Goal: Contribute content: Add original content to the website for others to see

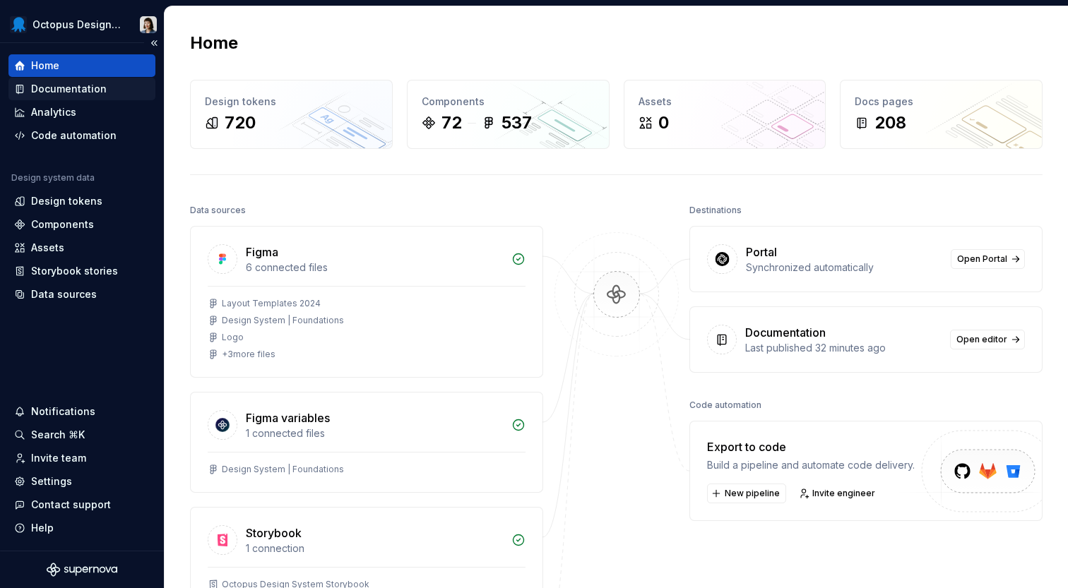
click at [95, 90] on div "Documentation" at bounding box center [69, 89] width 76 height 14
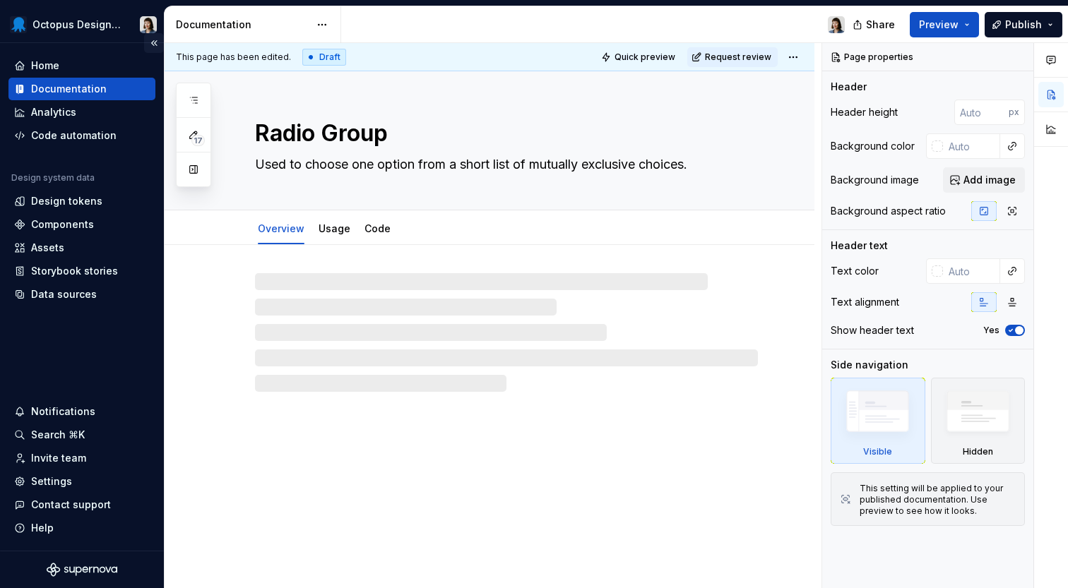
click at [156, 43] on button "Collapse sidebar" at bounding box center [154, 43] width 20 height 20
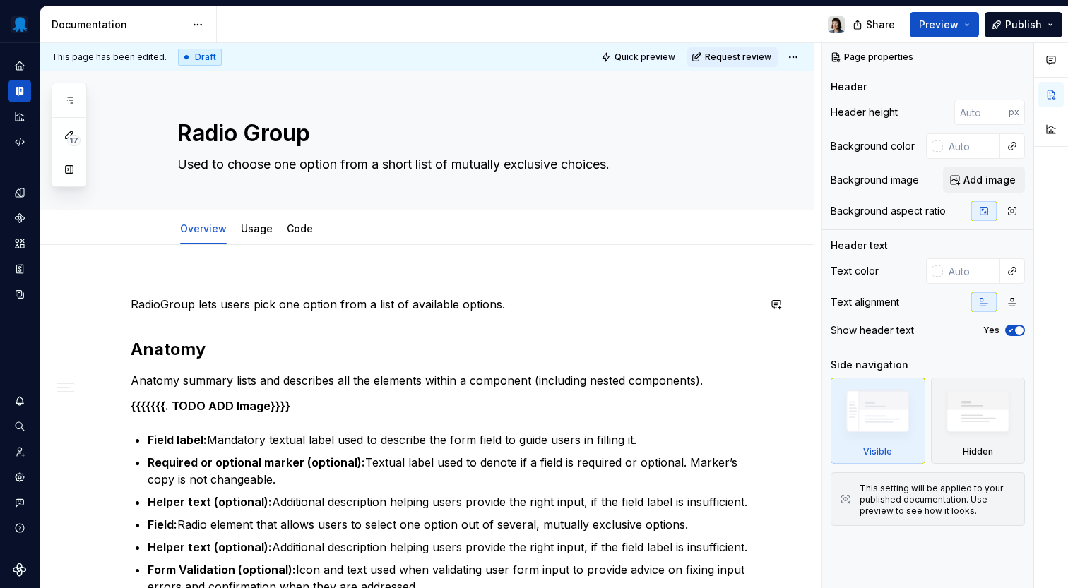
click at [489, 328] on div "RadioGroup lets users pick one option from a list of available options. Anatomy…" at bounding box center [444, 498] width 627 height 439
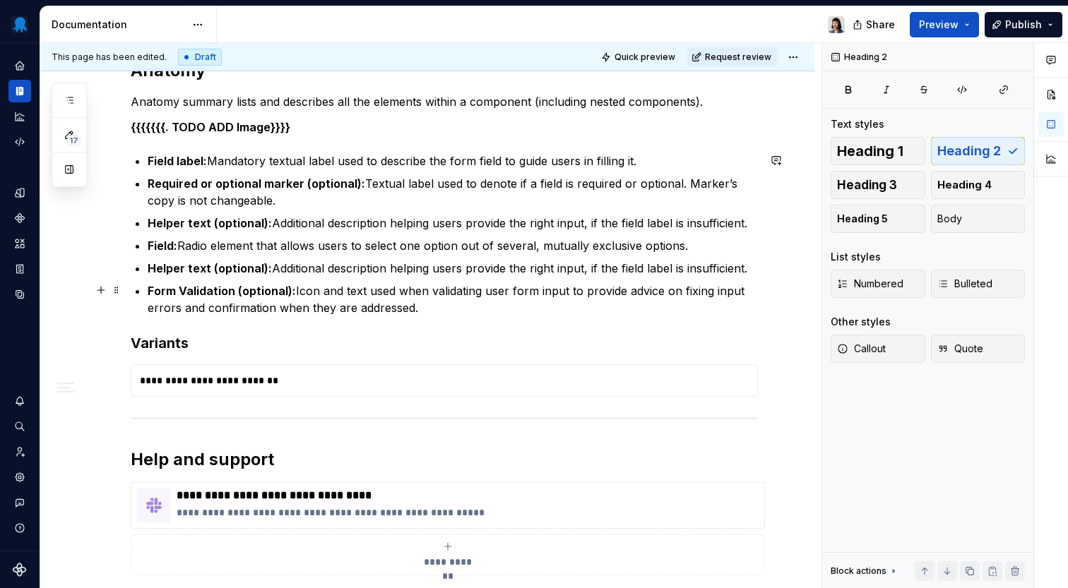
type textarea "*"
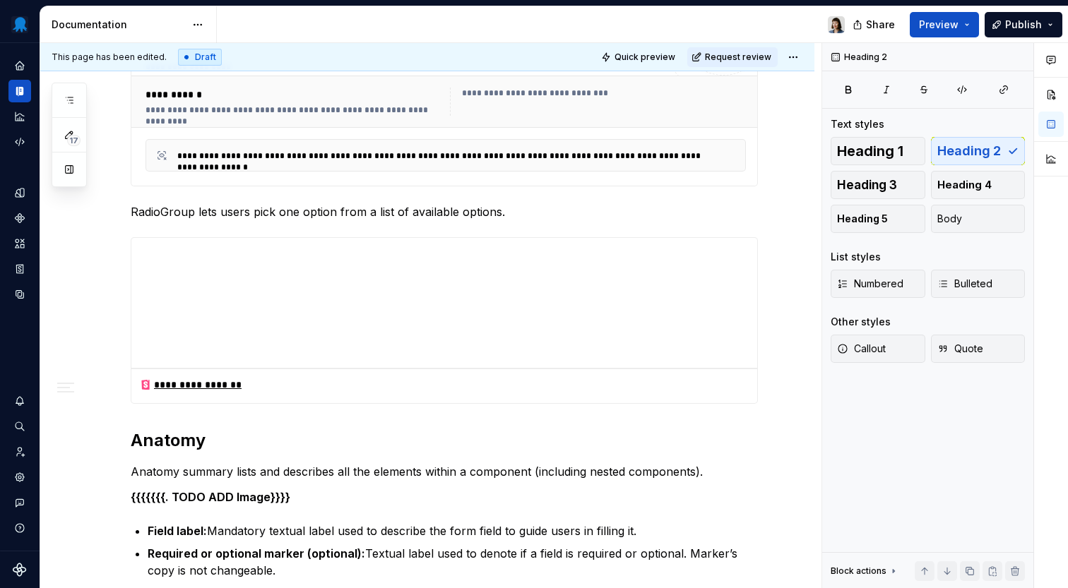
scroll to position [405, 0]
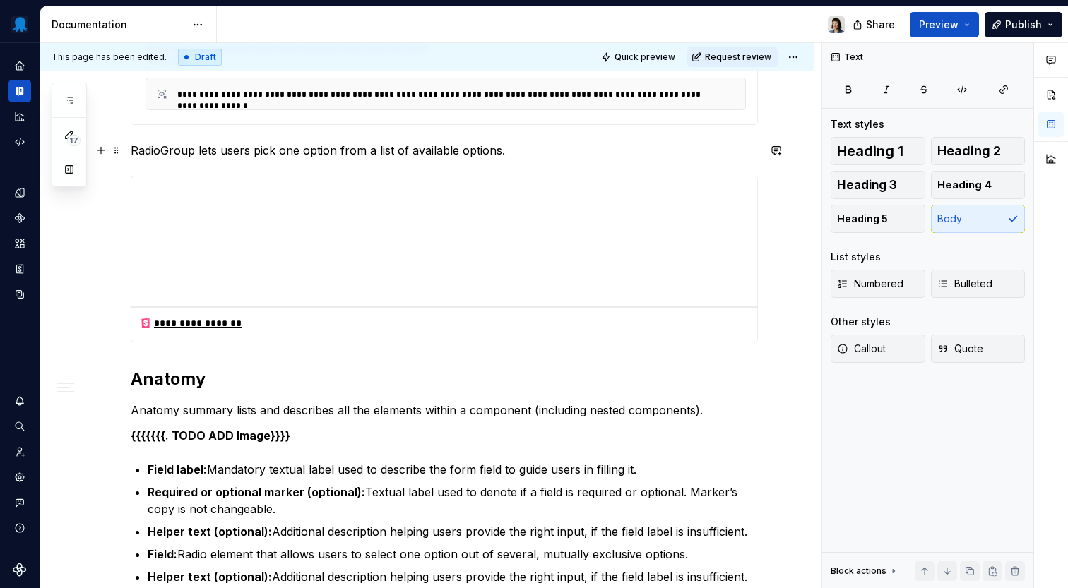
click at [160, 150] on p "RadioGroup lets users pick one option from a list of available options." at bounding box center [444, 150] width 627 height 17
click at [540, 148] on p "Radio Group lets users pick one option from a list of available options." at bounding box center [444, 150] width 627 height 17
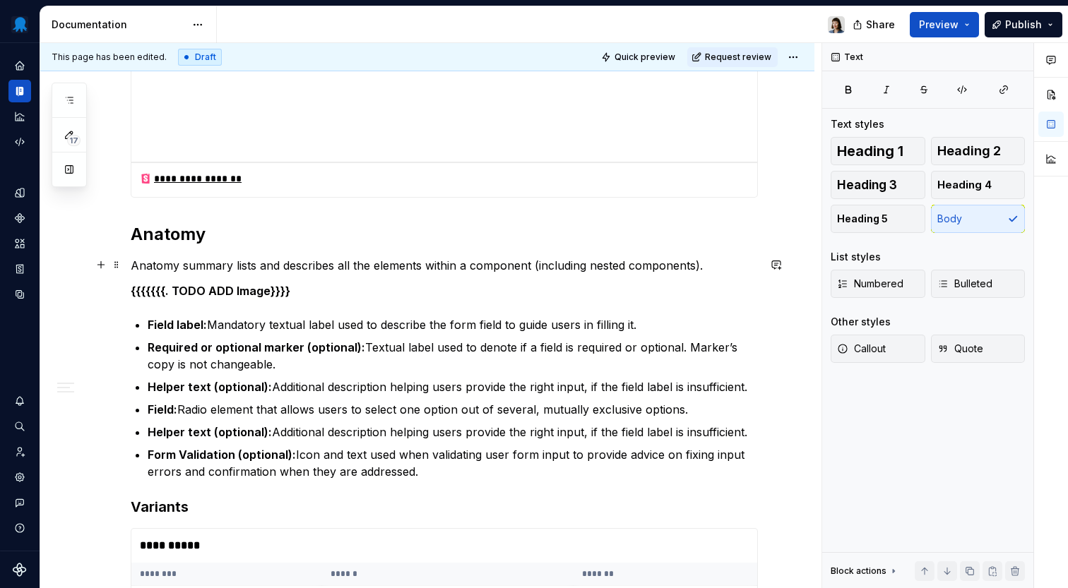
scroll to position [554, 0]
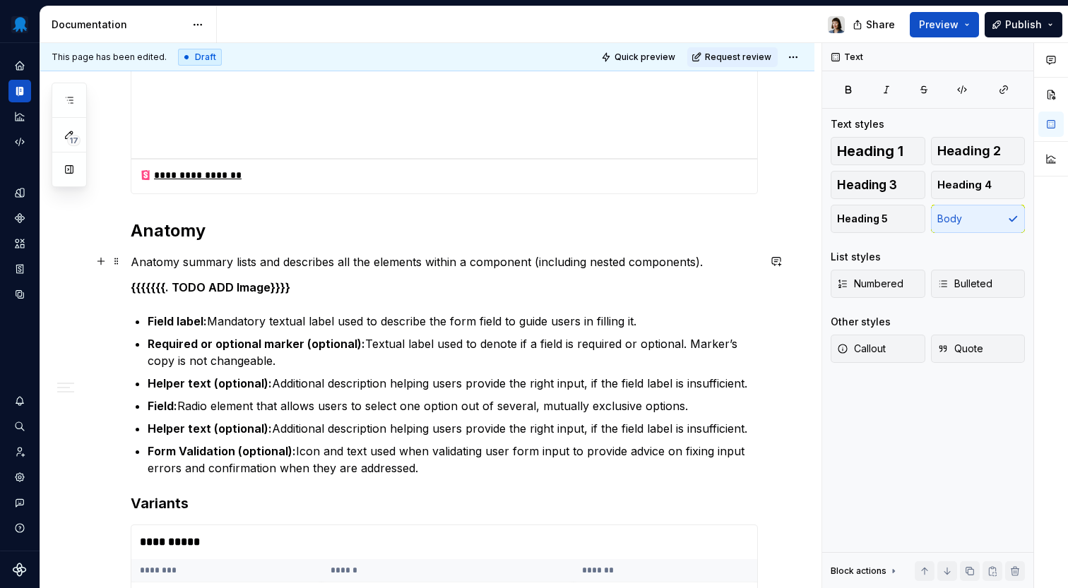
click at [702, 261] on p "Anatomy summary lists and describes all the elements within a component (includ…" at bounding box center [444, 262] width 627 height 17
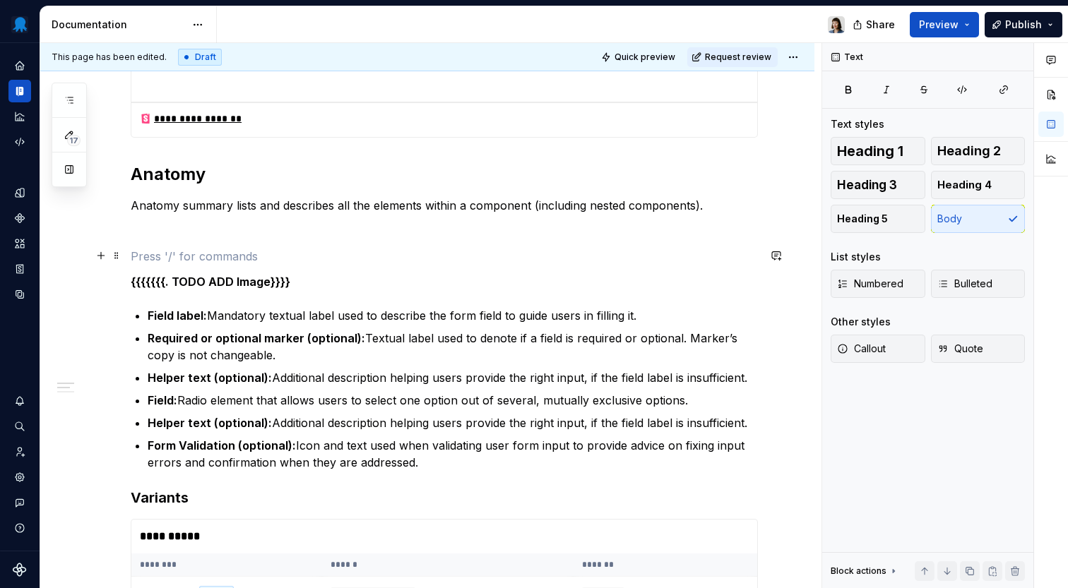
scroll to position [615, 0]
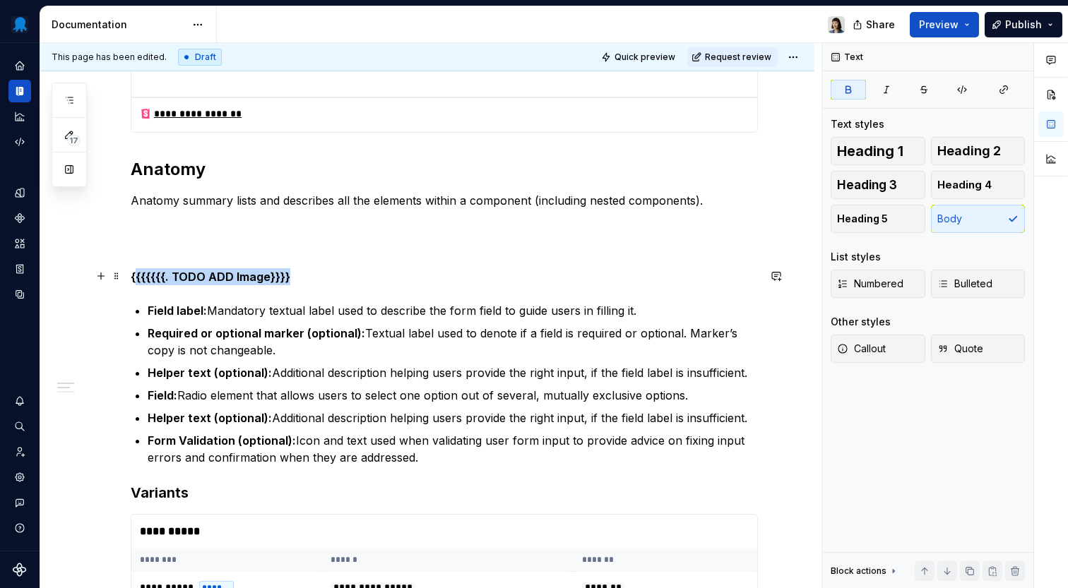
drag, startPoint x: 299, startPoint y: 274, endPoint x: 136, endPoint y: 275, distance: 163.8
click at [136, 275] on p "{{{{{{{. TODO ADD Image}}}}" at bounding box center [444, 276] width 627 height 17
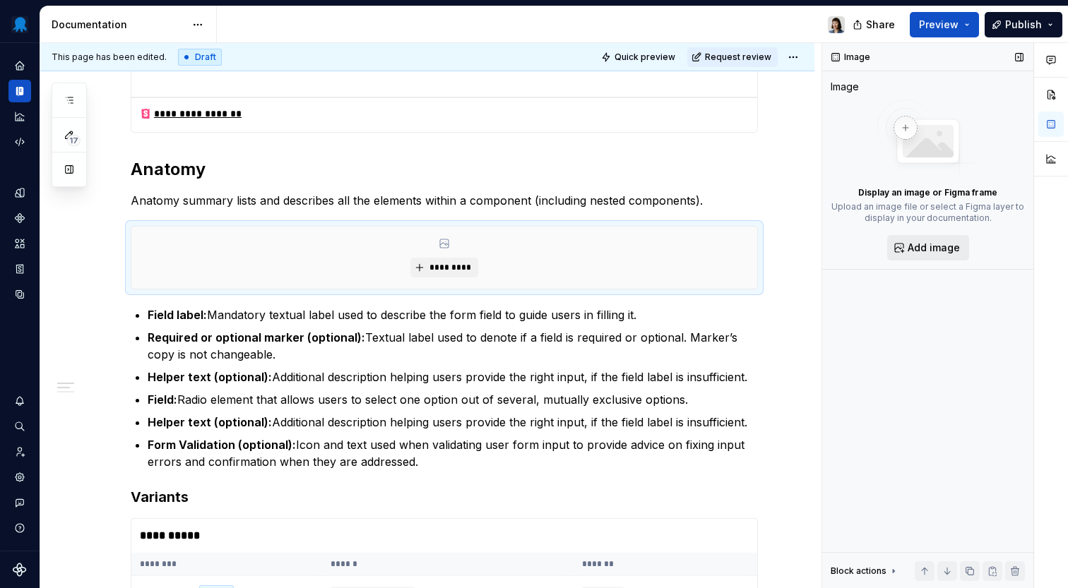
click at [927, 241] on span "Add image" at bounding box center [933, 248] width 52 height 14
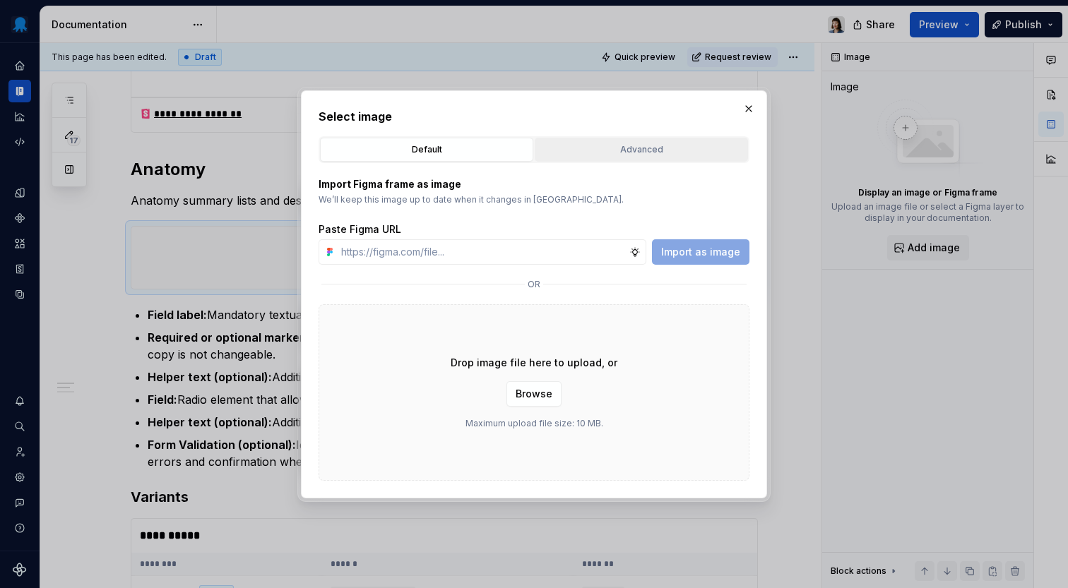
click at [614, 150] on div "Advanced" at bounding box center [640, 150] width 203 height 14
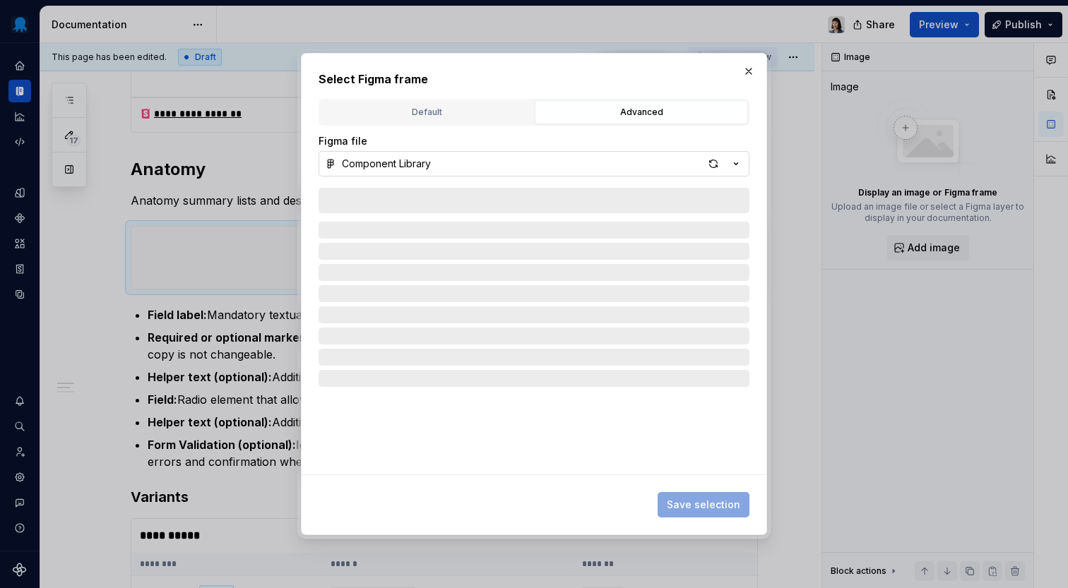
click at [496, 162] on button "Component Library" at bounding box center [533, 163] width 431 height 25
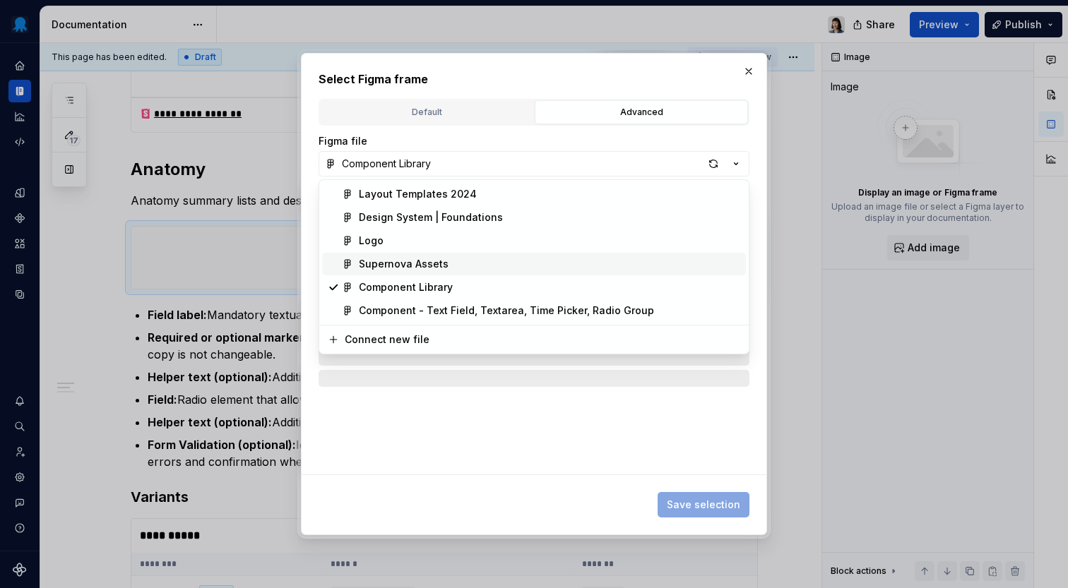
click at [455, 261] on div "Supernova Assets" at bounding box center [549, 264] width 381 height 14
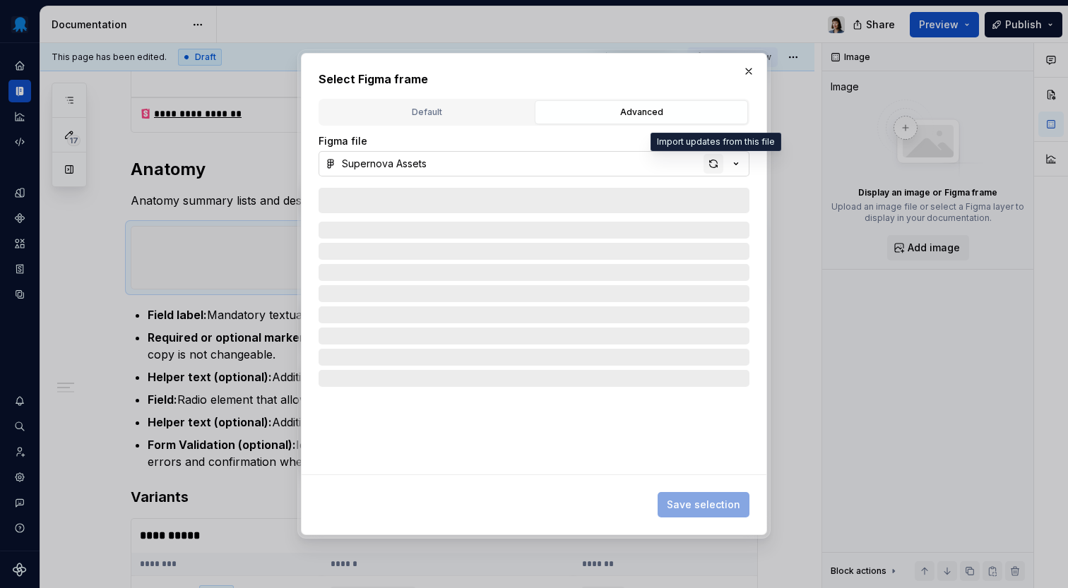
click at [713, 166] on div "button" at bounding box center [713, 164] width 20 height 20
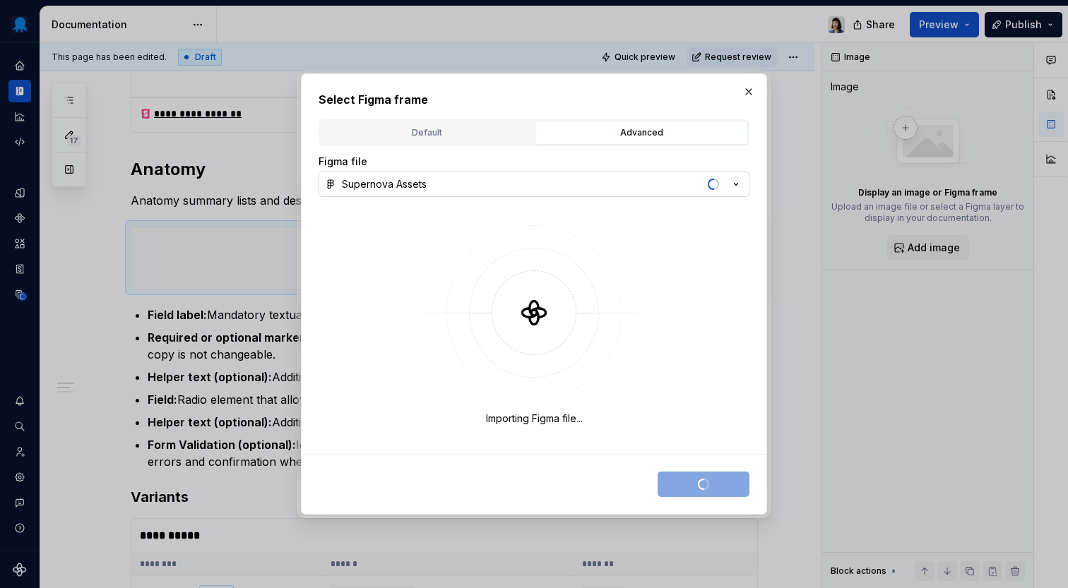
type textarea "*"
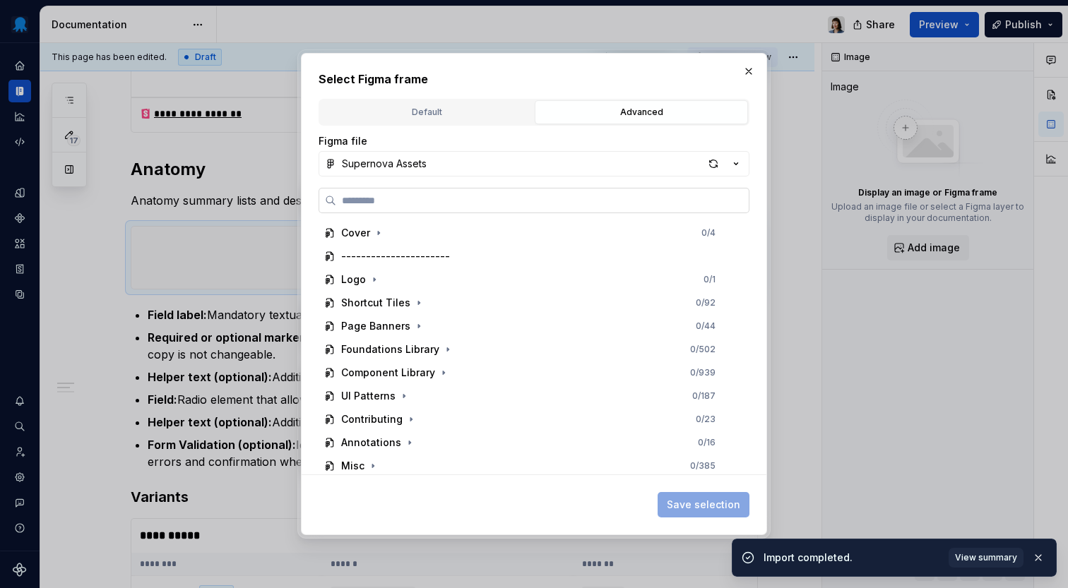
click at [658, 203] on input "search" at bounding box center [542, 200] width 412 height 14
type input "**********"
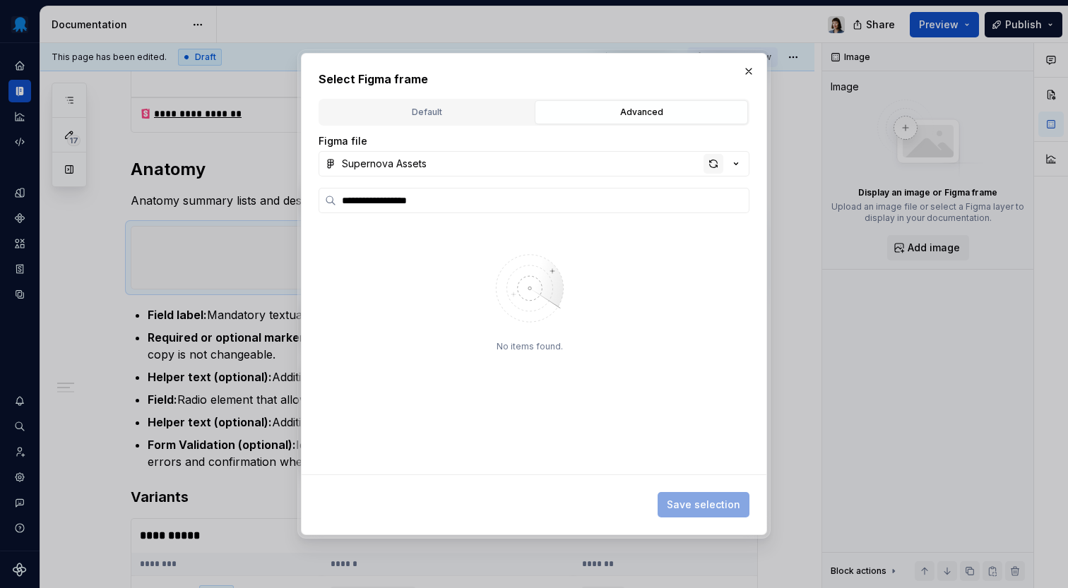
click at [715, 165] on div "button" at bounding box center [713, 164] width 20 height 20
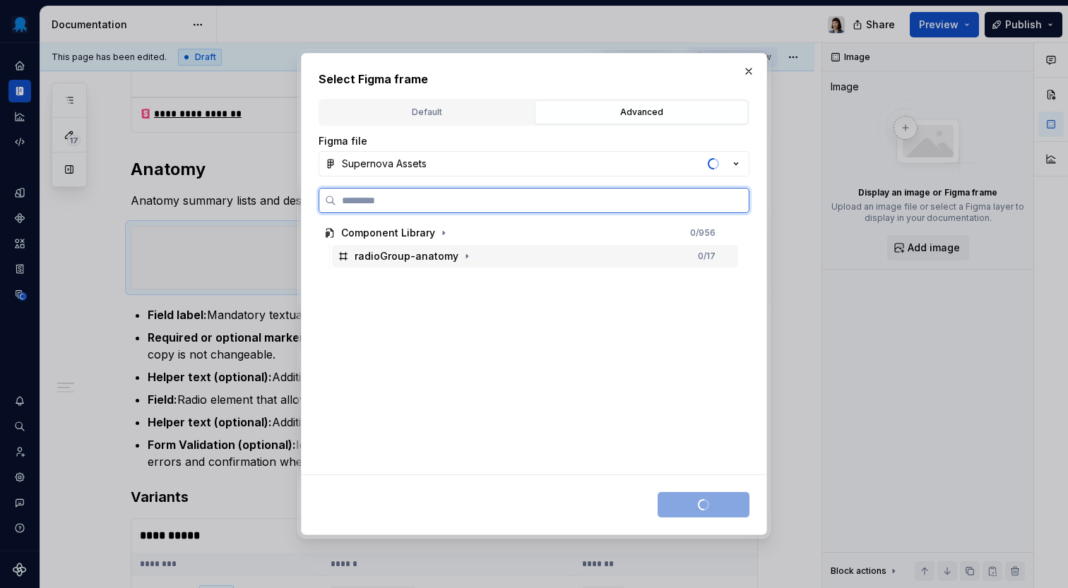
click at [537, 252] on div "radioGroup-anatomy 0 / 17" at bounding box center [535, 256] width 406 height 23
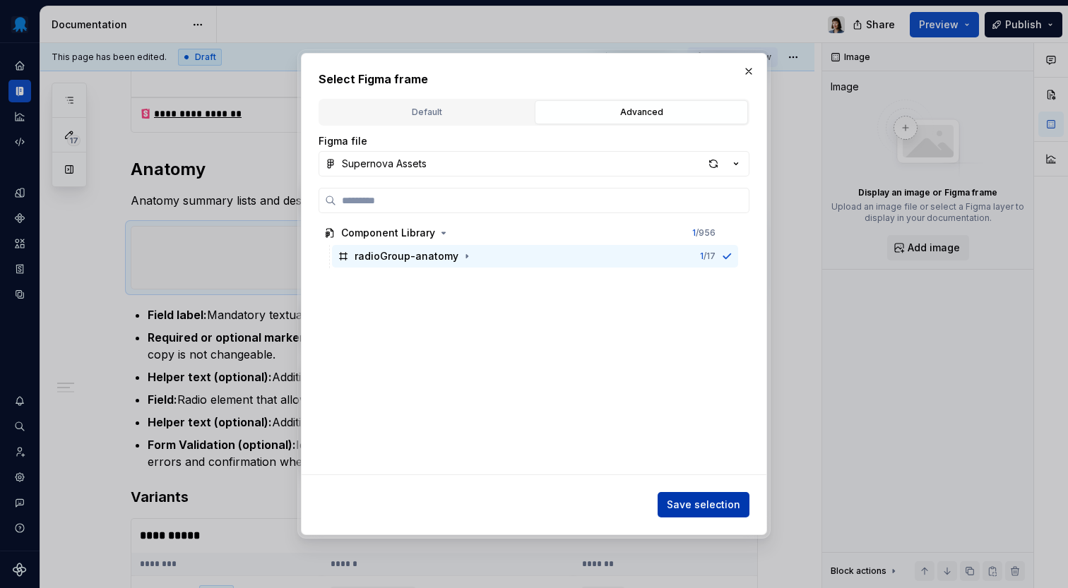
click at [688, 503] on span "Save selection" at bounding box center [703, 505] width 73 height 14
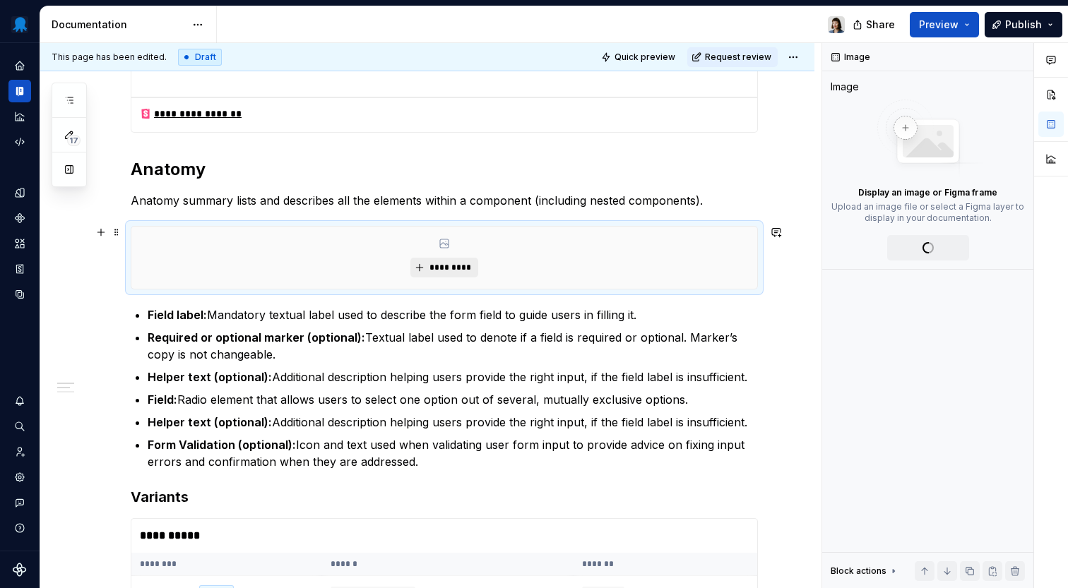
click at [455, 268] on span "*********" at bounding box center [449, 267] width 43 height 11
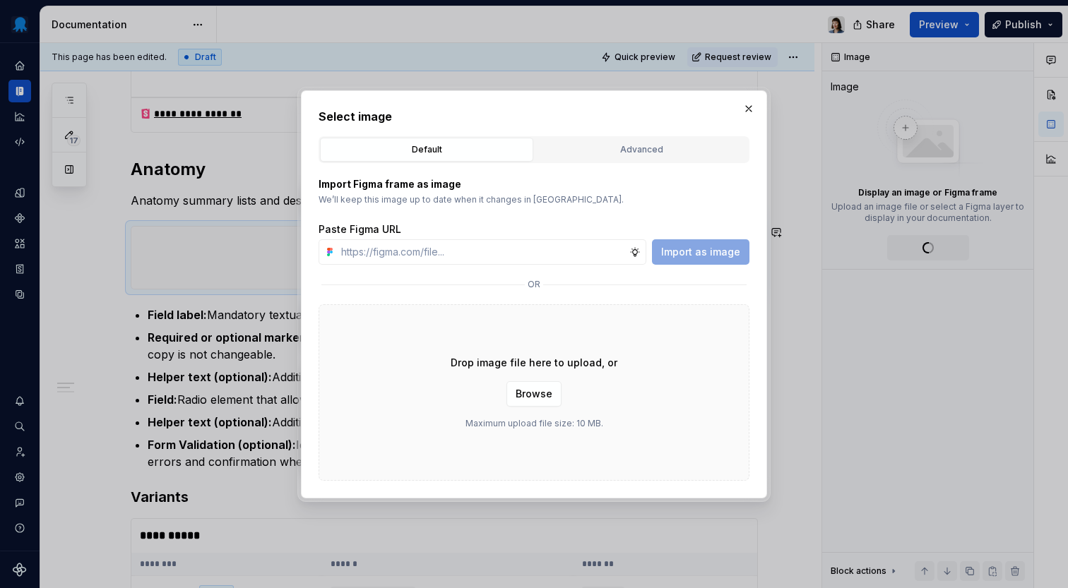
type textarea "*"
click at [621, 153] on div "Advanced" at bounding box center [640, 150] width 203 height 14
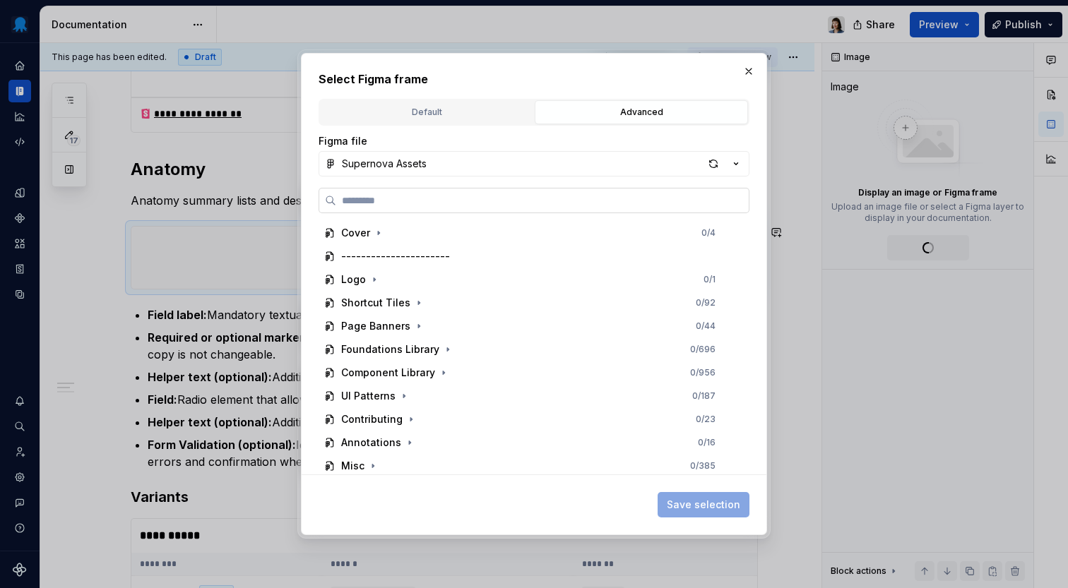
paste input "**********"
type input "**********"
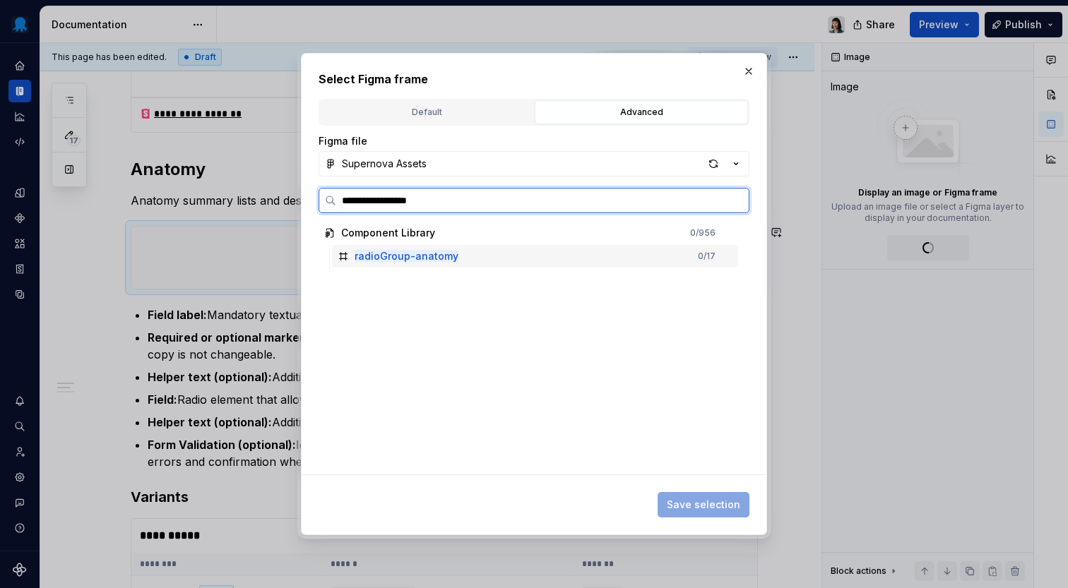
click at [567, 264] on div "radioGroup-anatomy 0 / 17" at bounding box center [535, 256] width 406 height 23
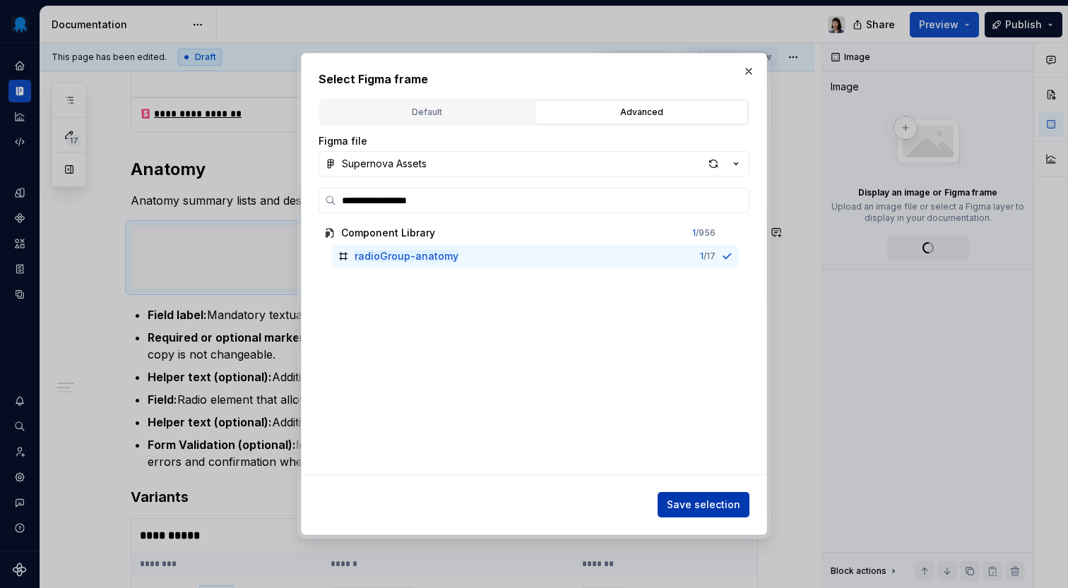
click at [709, 506] on span "Save selection" at bounding box center [703, 505] width 73 height 14
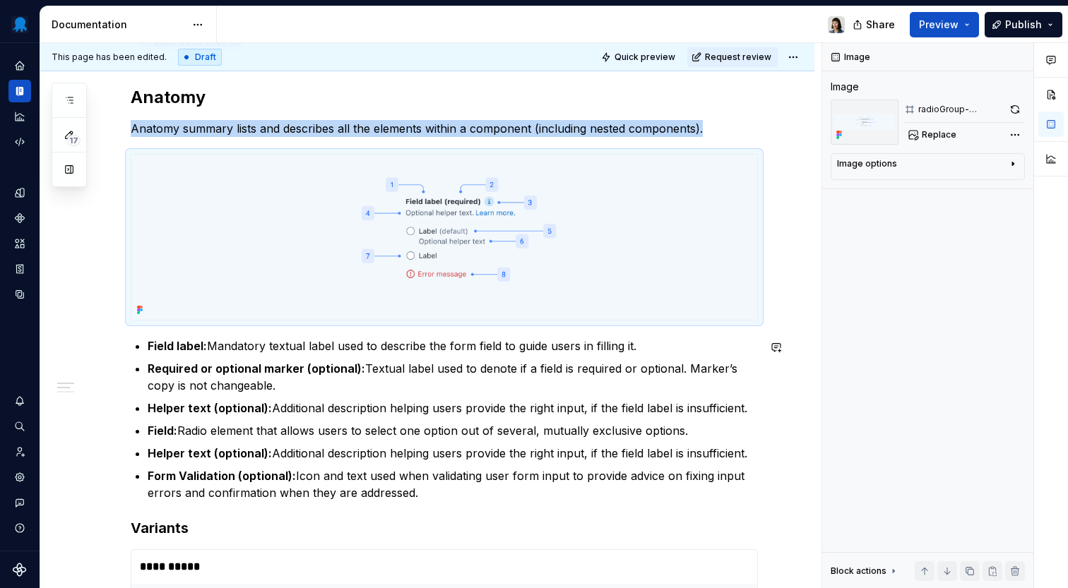
scroll to position [697, 0]
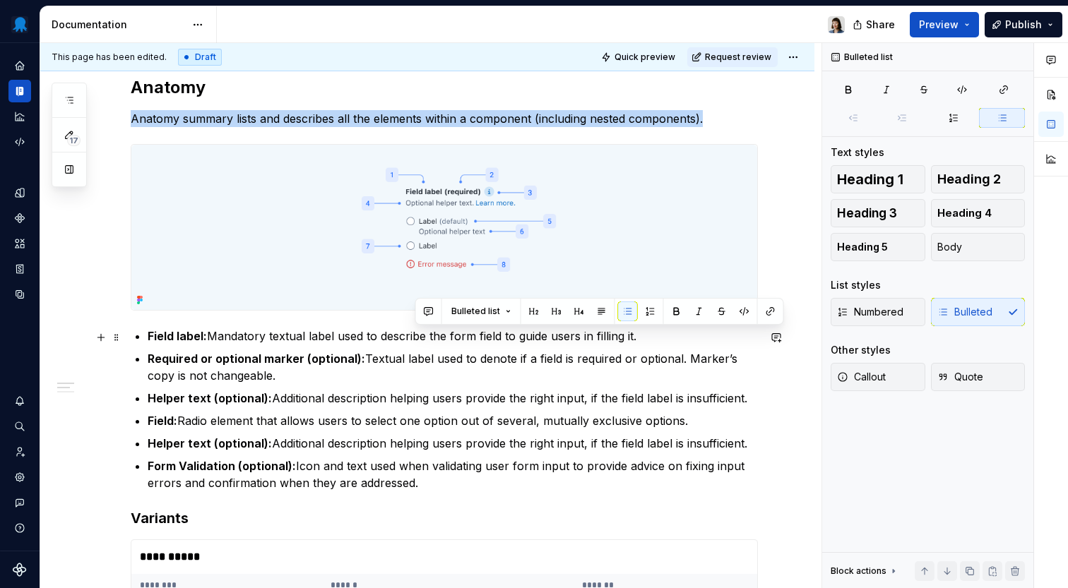
drag, startPoint x: 434, startPoint y: 485, endPoint x: 142, endPoint y: 336, distance: 328.1
click at [148, 336] on ul "Field label: Mandatory textual label used to describe the form field to guide u…" at bounding box center [453, 410] width 610 height 164
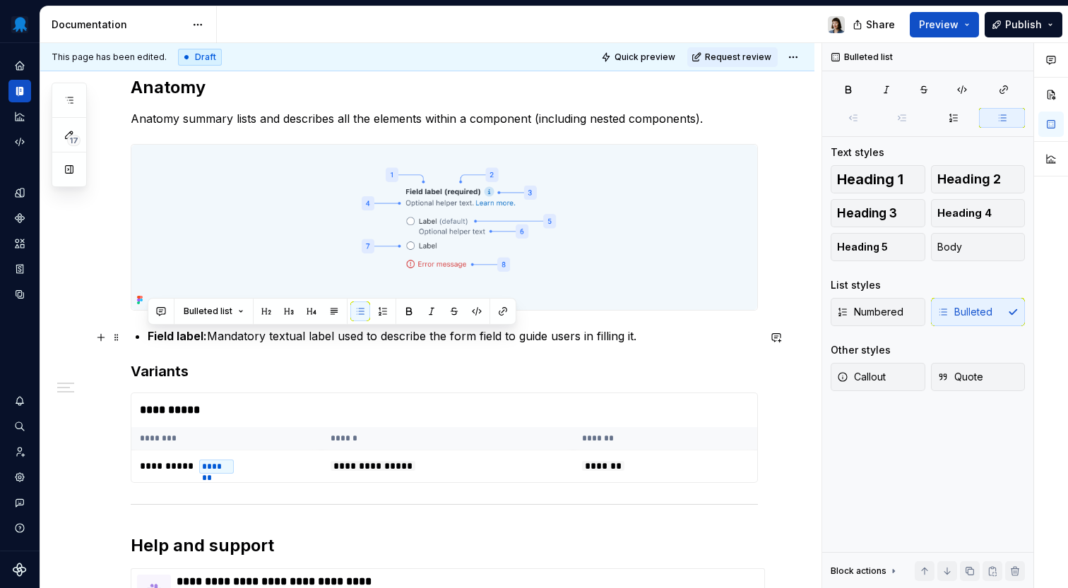
drag, startPoint x: 650, startPoint y: 340, endPoint x: 141, endPoint y: 331, distance: 508.5
click at [148, 331] on li "Field label: Mandatory textual label used to describe the form field to guide u…" at bounding box center [453, 336] width 610 height 17
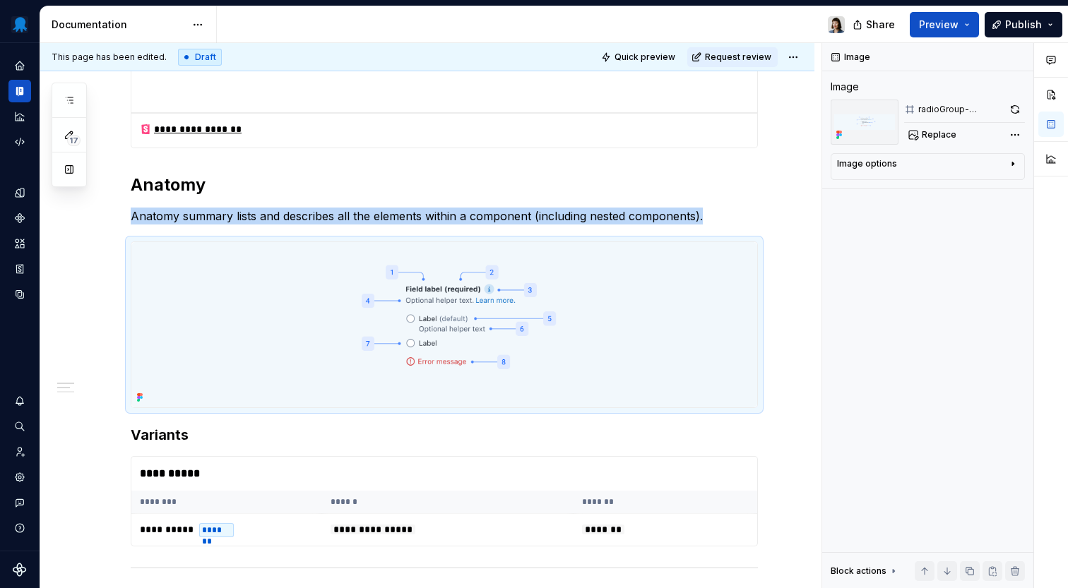
scroll to position [614, 0]
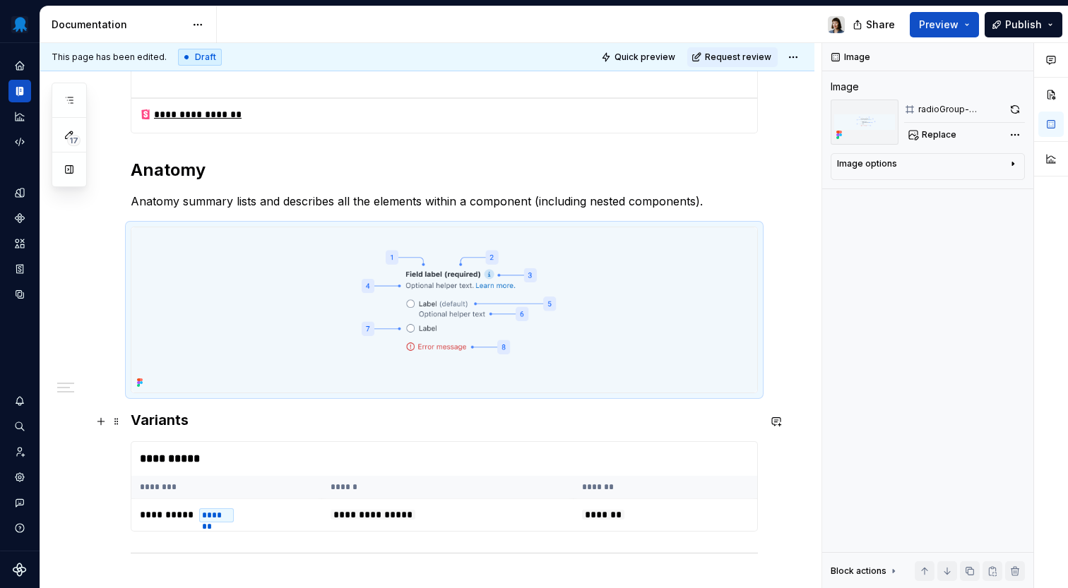
click at [181, 421] on h3 "Variants" at bounding box center [444, 420] width 627 height 20
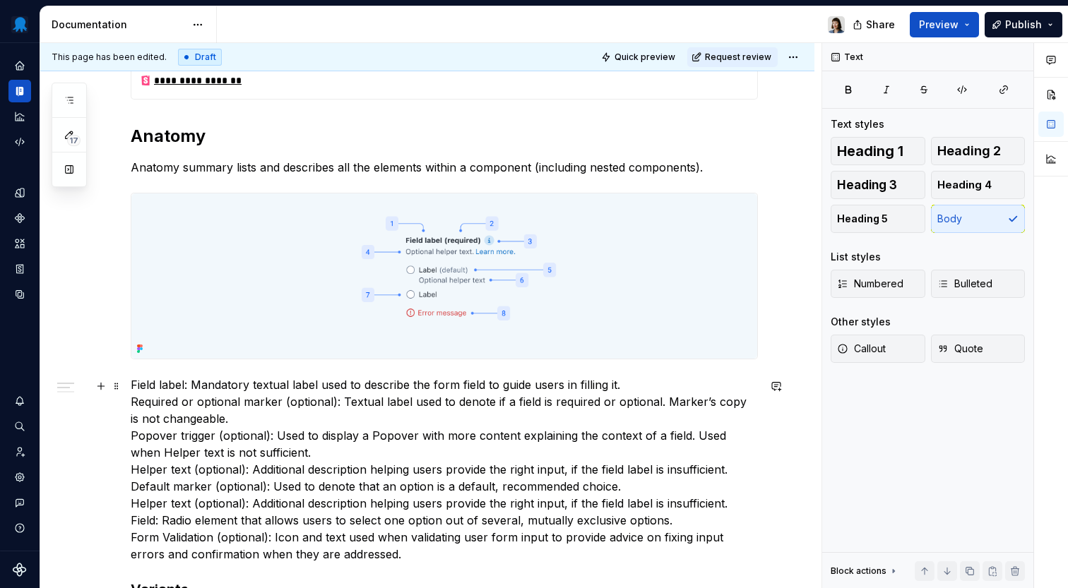
scroll to position [691, 0]
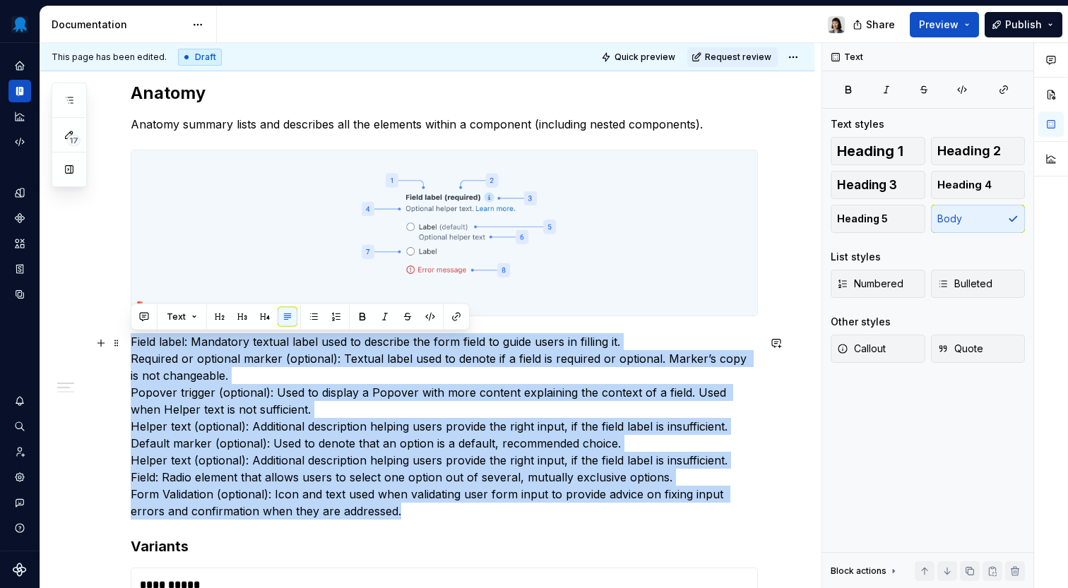
drag, startPoint x: 376, startPoint y: 513, endPoint x: 124, endPoint y: 340, distance: 304.8
click at [124, 340] on div "**********" at bounding box center [427, 292] width 774 height 1477
click at [338, 319] on button "button" at bounding box center [336, 317] width 20 height 20
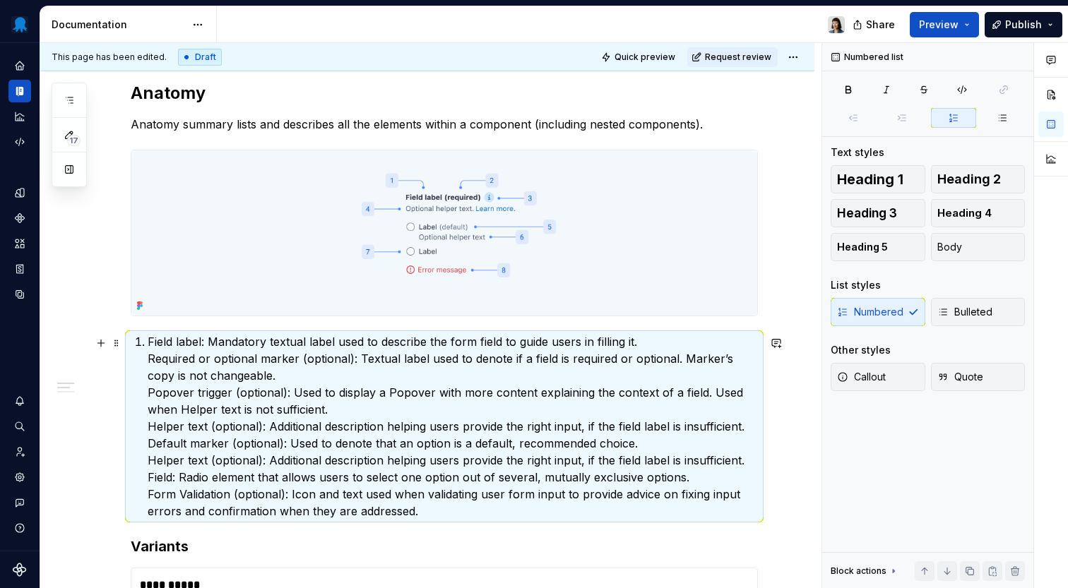
click at [256, 377] on p "Field label: Mandatory textual label used to describe the form field to guide u…" at bounding box center [453, 426] width 610 height 186
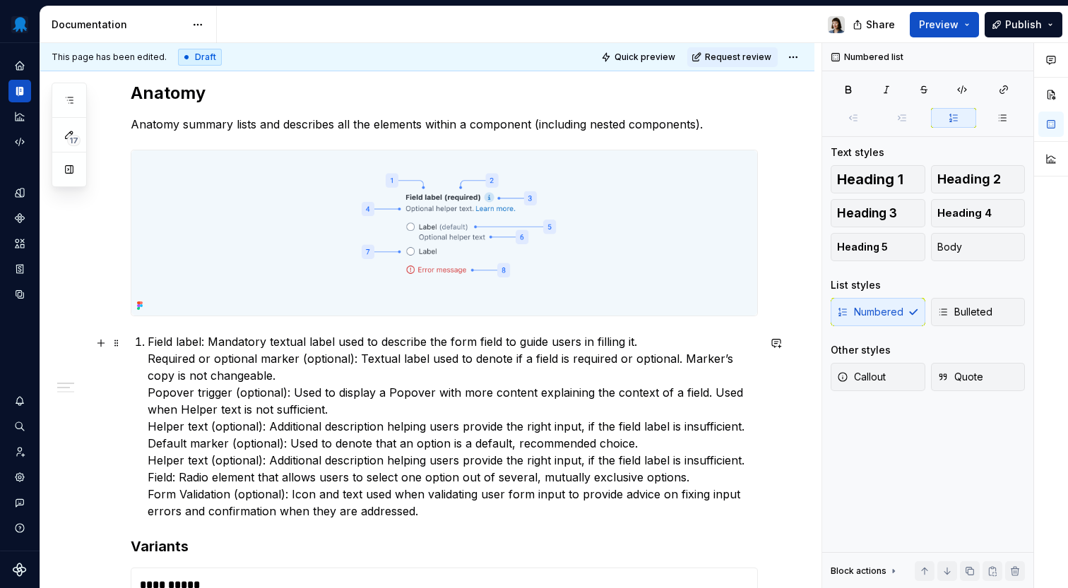
click at [275, 359] on p "Field label: Mandatory textual label used to describe the form field to guide u…" at bounding box center [453, 426] width 610 height 186
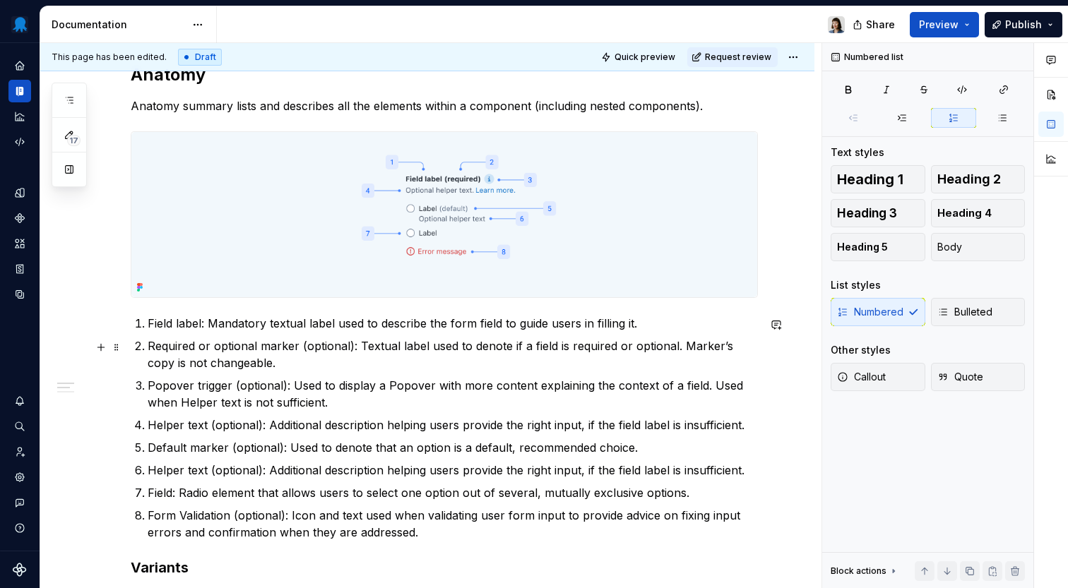
scroll to position [744, 0]
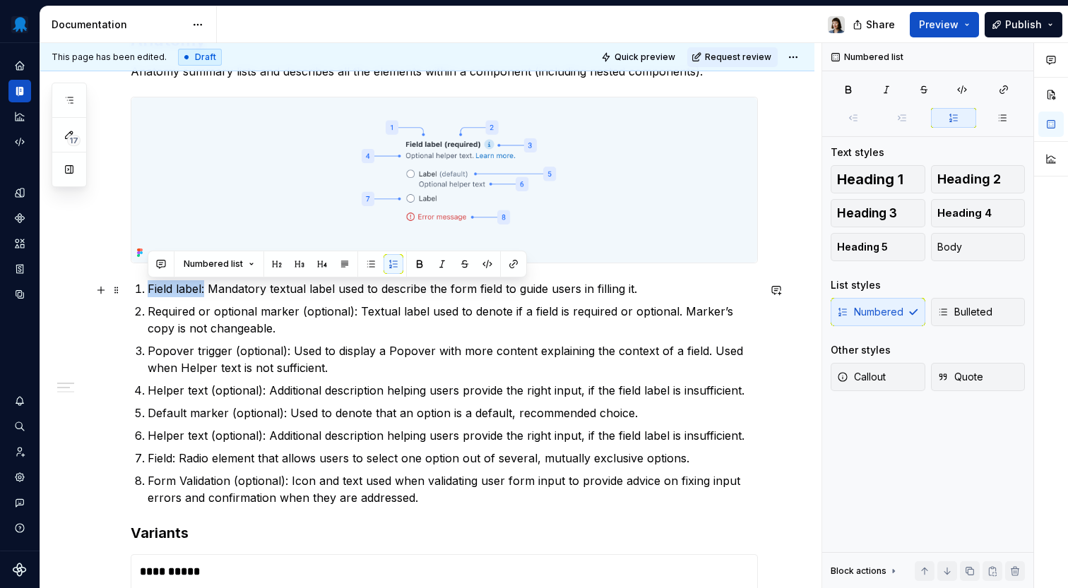
drag, startPoint x: 205, startPoint y: 291, endPoint x: 138, endPoint y: 291, distance: 66.4
click at [148, 291] on li "Field label: Mandatory textual label used to describe the form field to guide u…" at bounding box center [453, 288] width 610 height 17
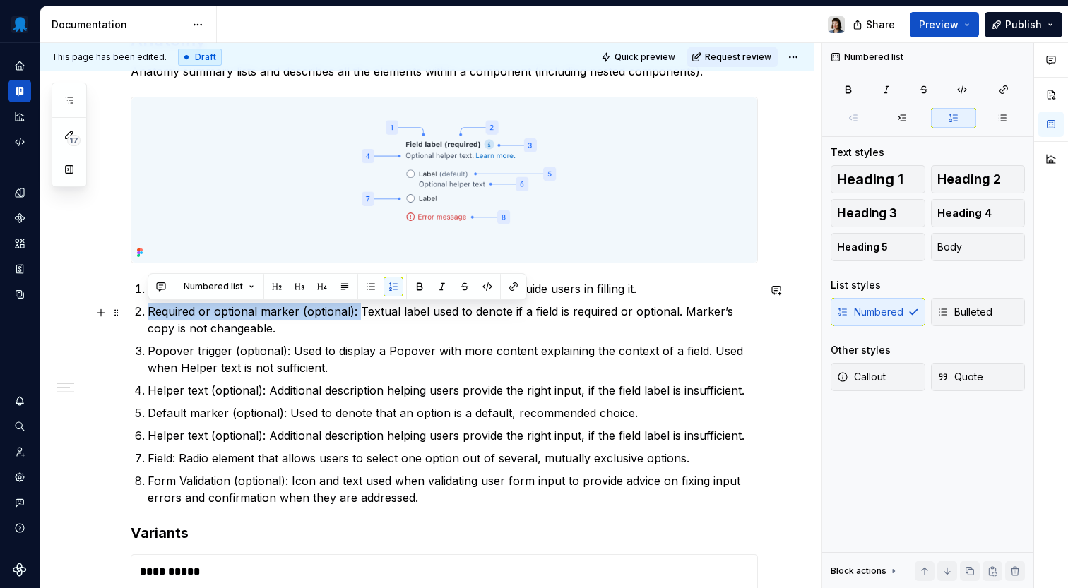
drag, startPoint x: 357, startPoint y: 314, endPoint x: 143, endPoint y: 312, distance: 214.0
click at [148, 312] on li "Required or optional marker (optional): Textual label used to denote if a field…" at bounding box center [453, 320] width 610 height 34
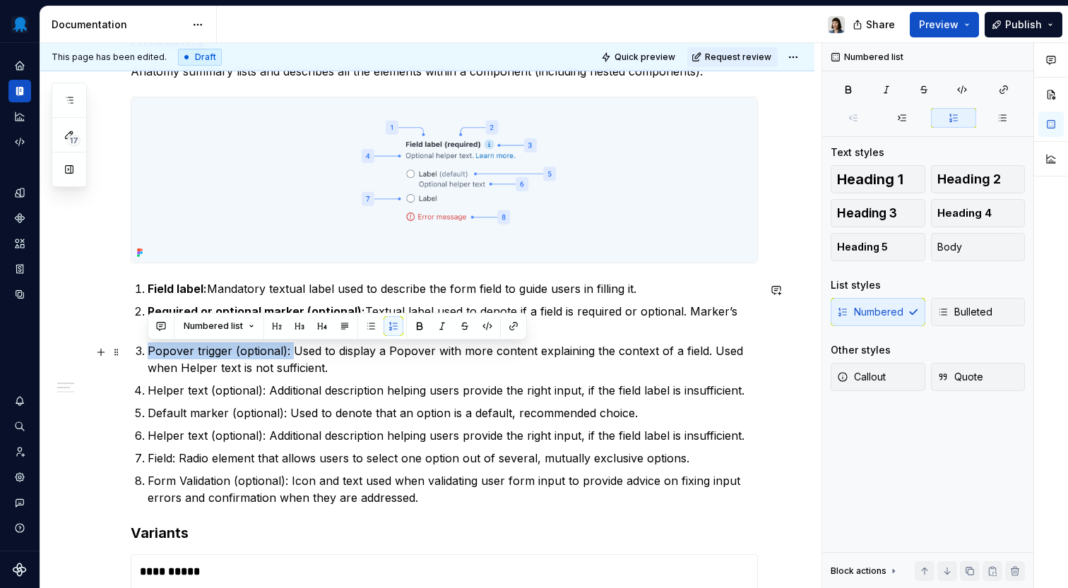
drag, startPoint x: 292, startPoint y: 354, endPoint x: 147, endPoint y: 352, distance: 145.5
click at [148, 352] on li "Popover trigger (optional): Used to display a Popover with more content explain…" at bounding box center [453, 359] width 610 height 34
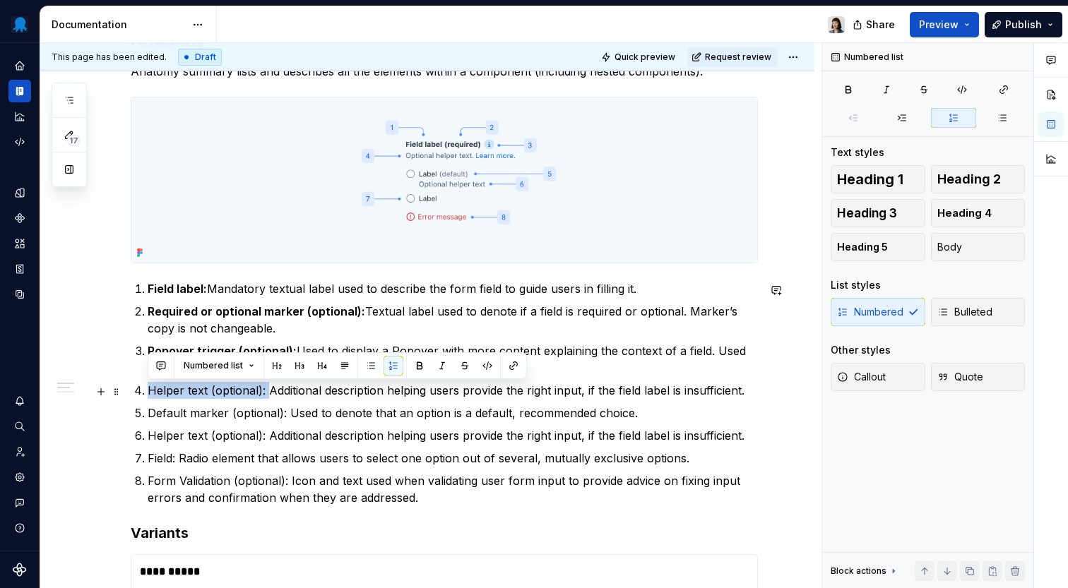
drag, startPoint x: 266, startPoint y: 395, endPoint x: 143, endPoint y: 394, distance: 122.9
click at [148, 394] on li "Helper text (optional): Additional description helping users provide the right …" at bounding box center [453, 390] width 610 height 17
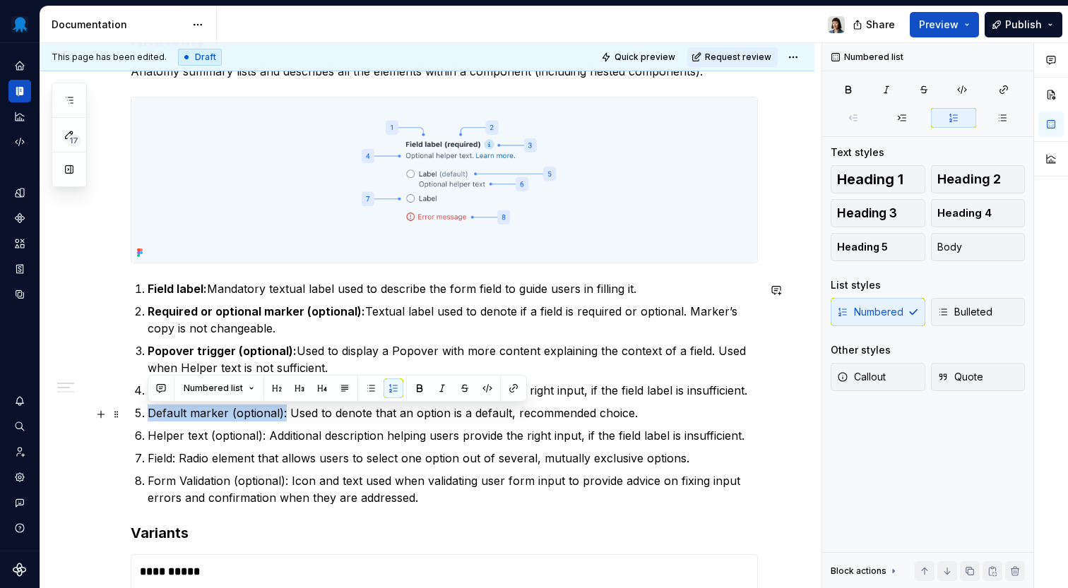
drag, startPoint x: 285, startPoint y: 418, endPoint x: 148, endPoint y: 417, distance: 137.0
click at [148, 417] on p "Default marker (optional): Used to denote that an option is a default, recommen…" at bounding box center [453, 413] width 610 height 17
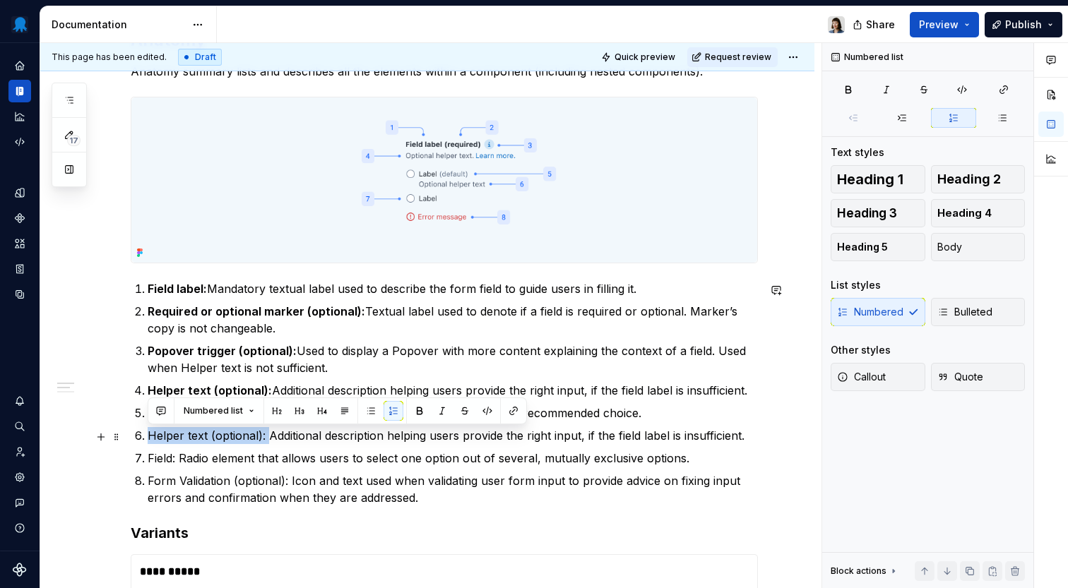
drag, startPoint x: 266, startPoint y: 439, endPoint x: 148, endPoint y: 439, distance: 117.9
click at [148, 439] on p "Helper text (optional): Additional description helping users provide the right …" at bounding box center [453, 435] width 610 height 17
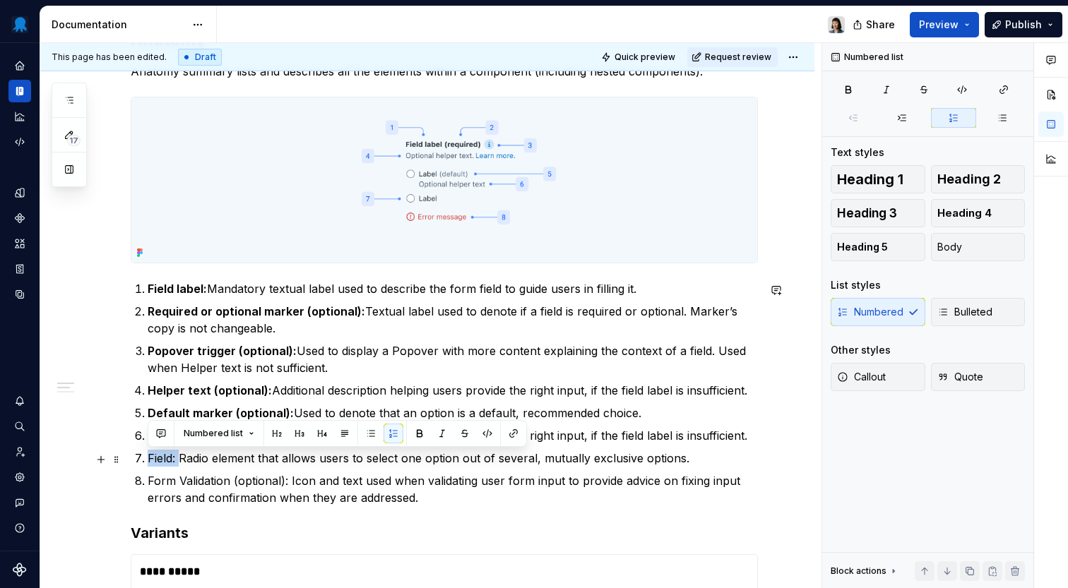
drag, startPoint x: 179, startPoint y: 458, endPoint x: 141, endPoint y: 458, distance: 38.1
click at [148, 458] on li "Field: Radio element that allows users to select one option out of several, mut…" at bounding box center [453, 458] width 610 height 17
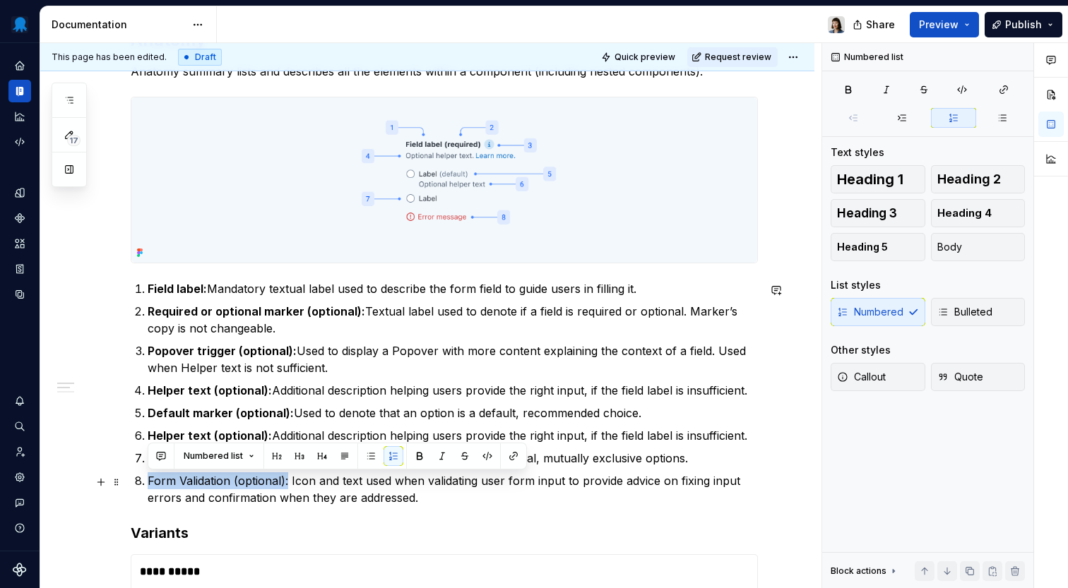
drag, startPoint x: 288, startPoint y: 483, endPoint x: 150, endPoint y: 483, distance: 138.4
click at [150, 483] on p "Form Validation (optional): Icon and text used when validating user form input …" at bounding box center [453, 489] width 610 height 34
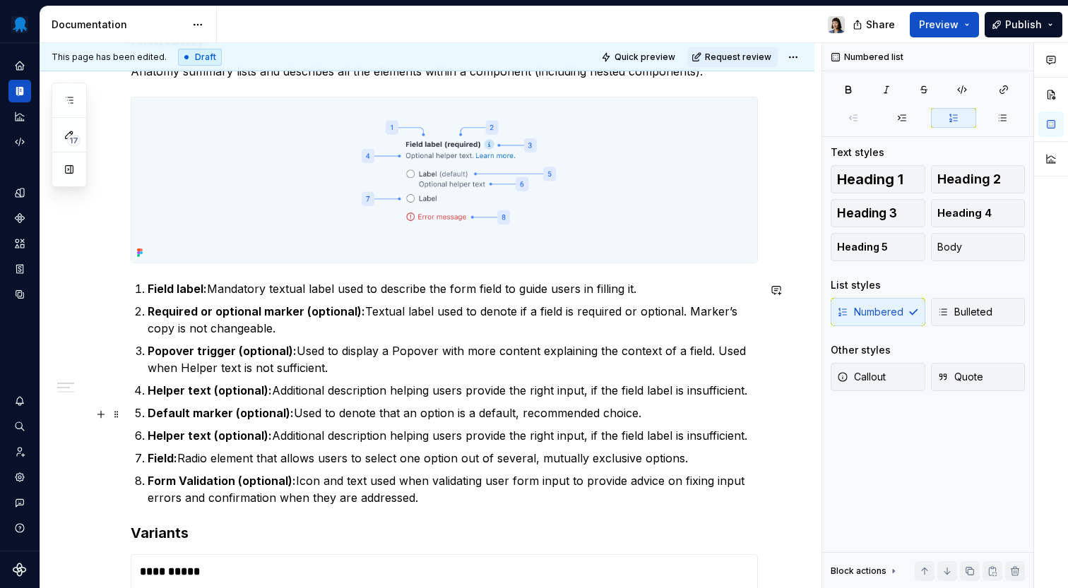
click at [352, 416] on p "Default marker (optional): Used to denote that an option is a default, recommen…" at bounding box center [453, 413] width 610 height 17
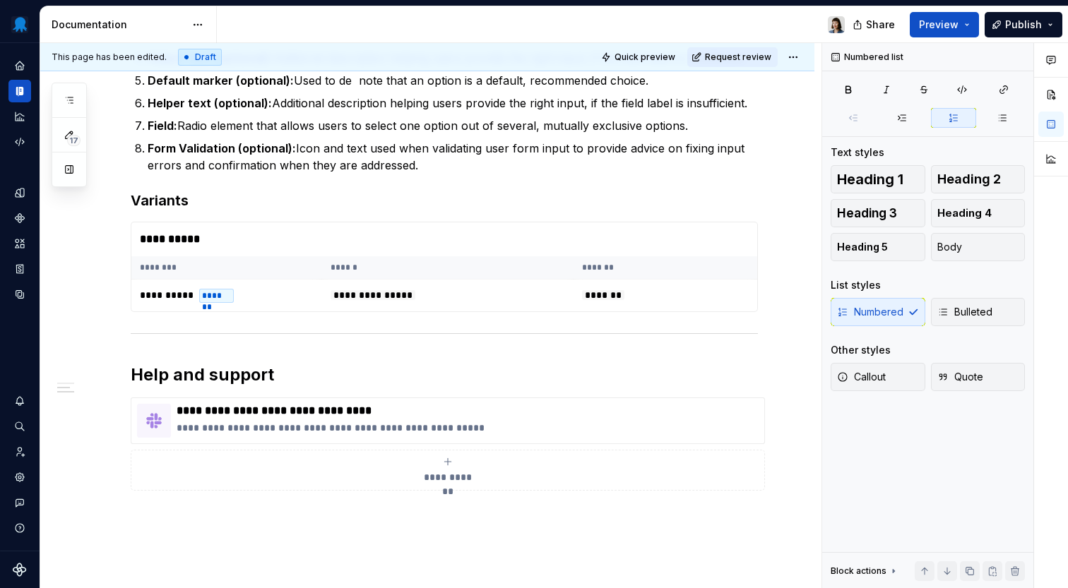
scroll to position [1093, 0]
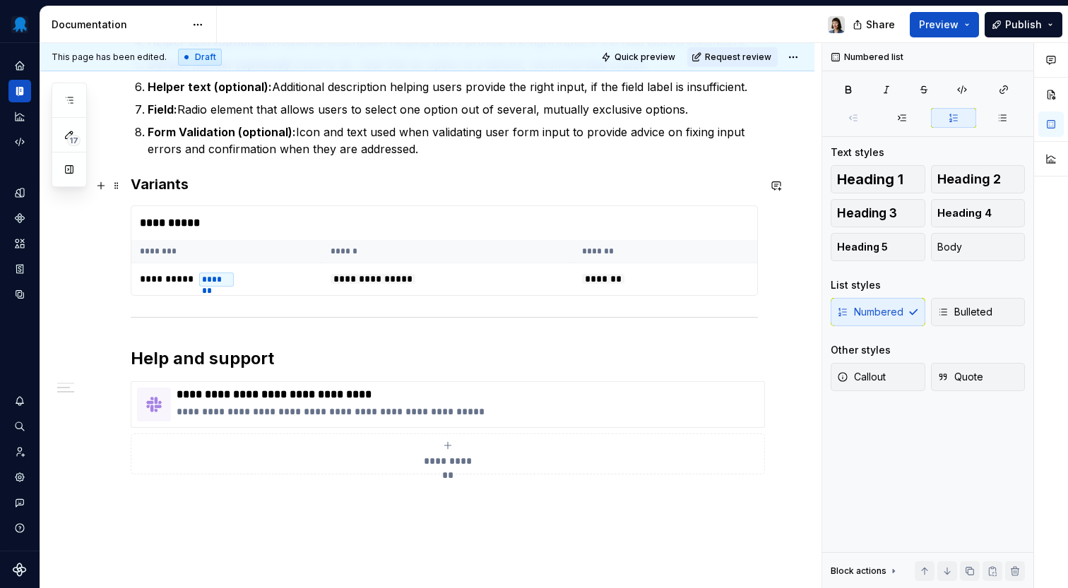
click at [198, 187] on h3 "Variants" at bounding box center [444, 184] width 627 height 20
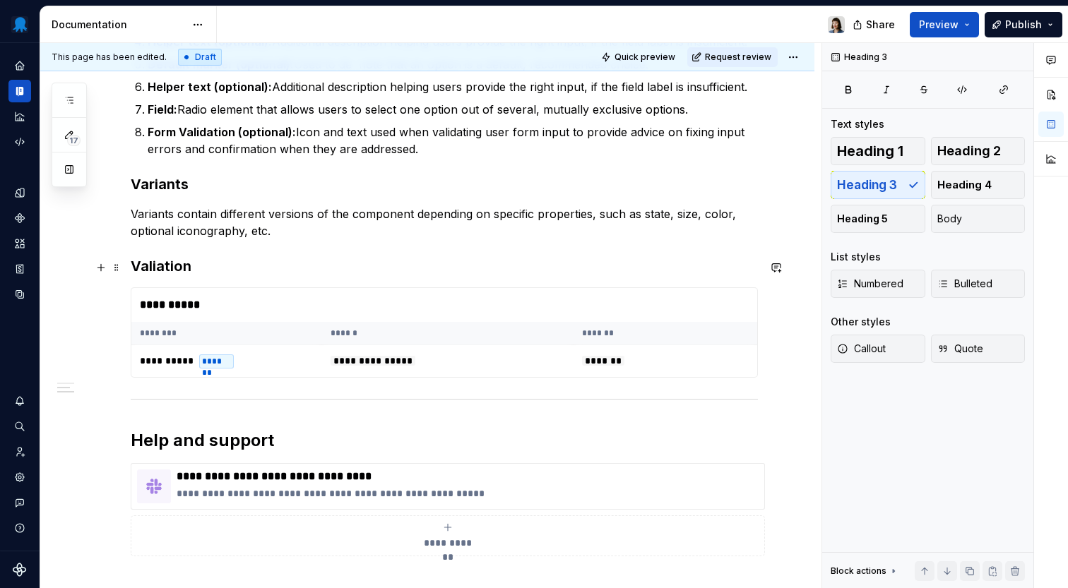
click at [156, 268] on h3 "Valiation" at bounding box center [444, 266] width 627 height 20
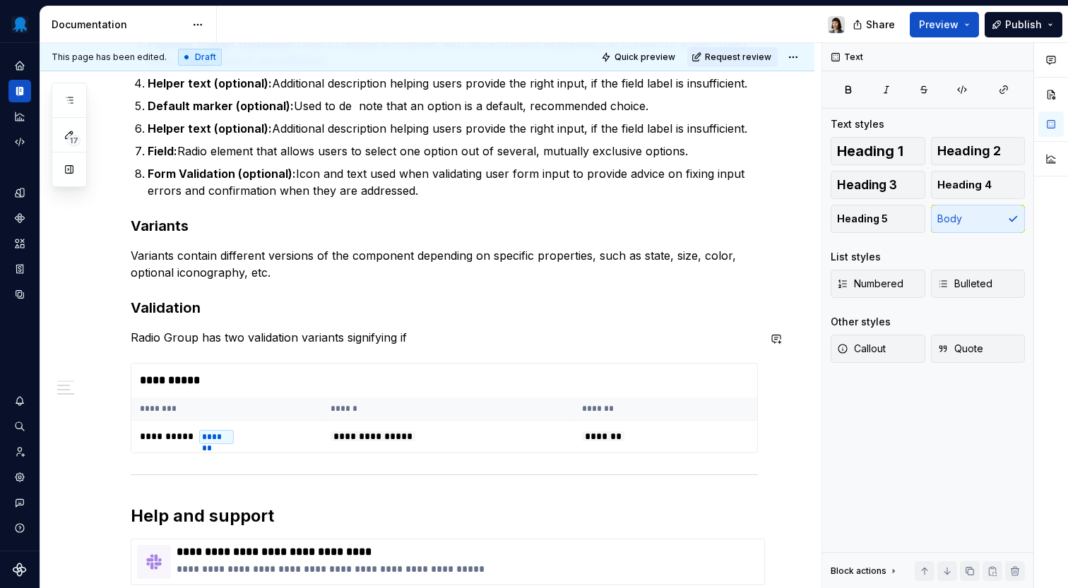
scroll to position [1059, 0]
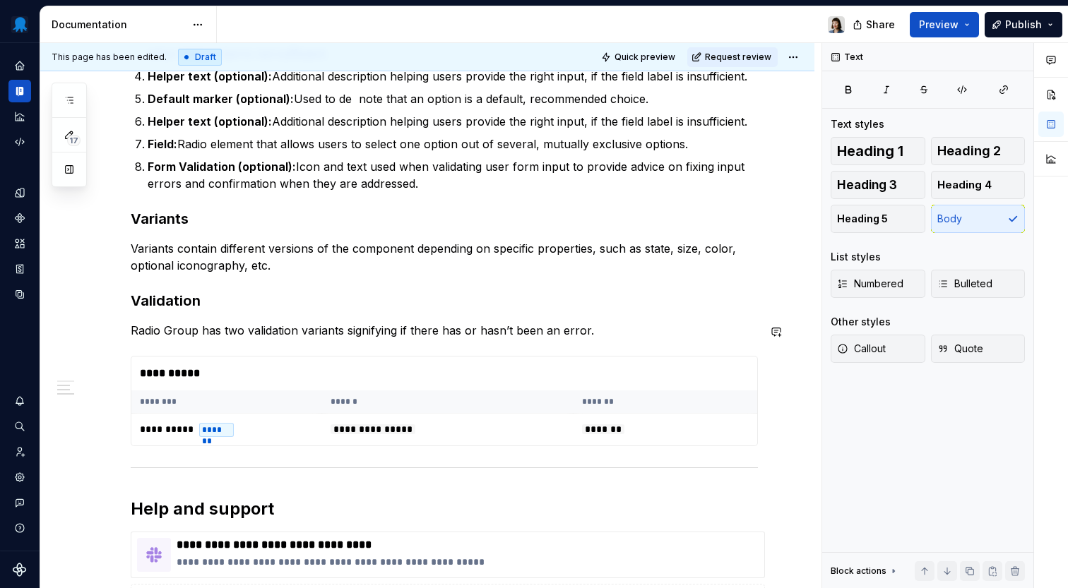
click at [602, 326] on p "Radio Group has two validation variants signifying if there has or hasn’t been …" at bounding box center [444, 330] width 627 height 17
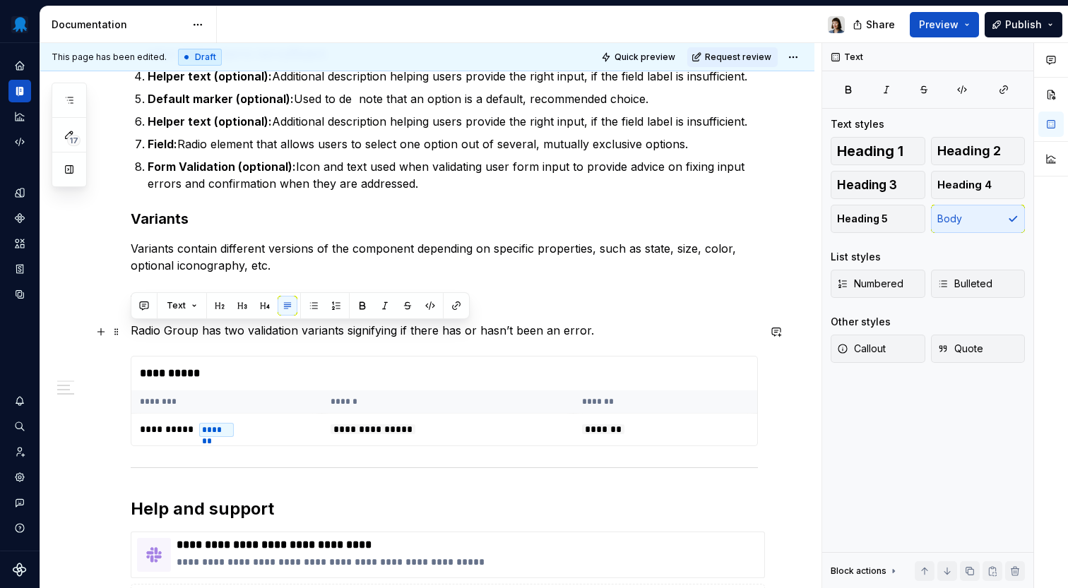
drag, startPoint x: 595, startPoint y: 328, endPoint x: 129, endPoint y: 333, distance: 466.1
click at [129, 333] on div "**********" at bounding box center [427, 3] width 774 height 1632
copy p "Radio Group has two validation variants signifying if there has or hasn’t been …"
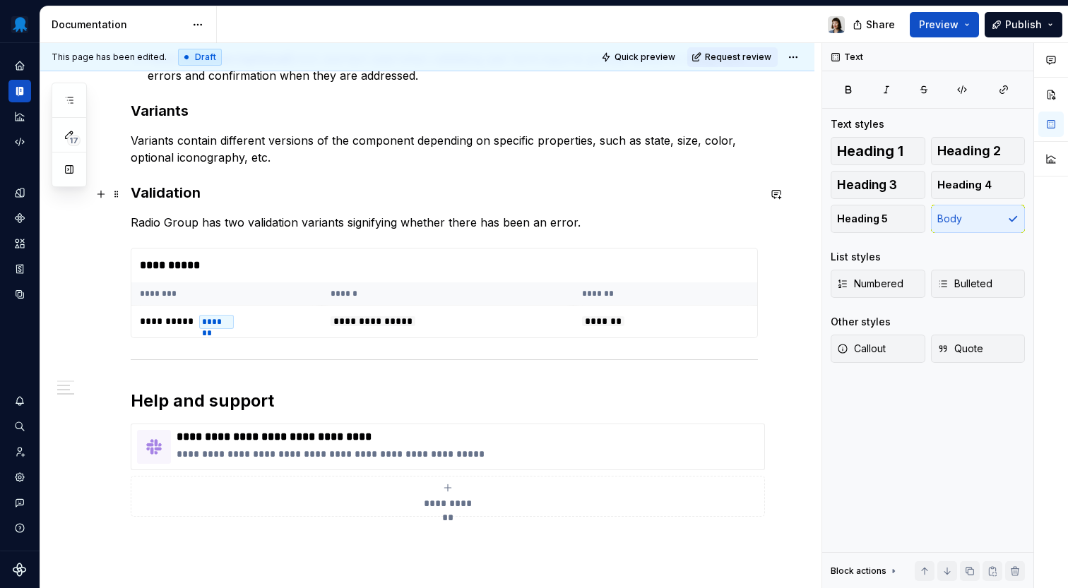
scroll to position [1169, 0]
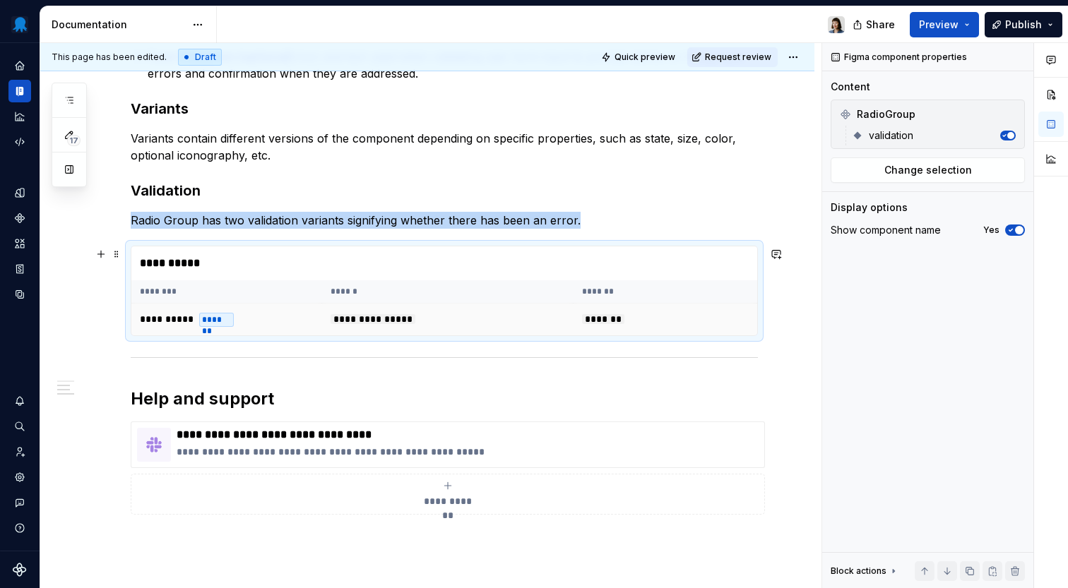
click at [436, 333] on td "**********" at bounding box center [447, 320] width 251 height 32
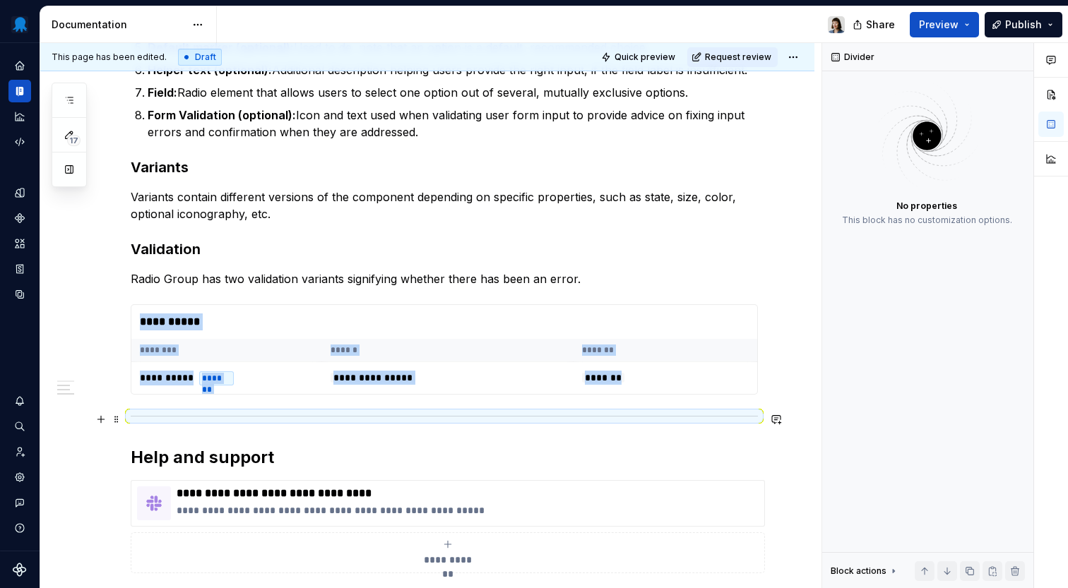
scroll to position [1111, 0]
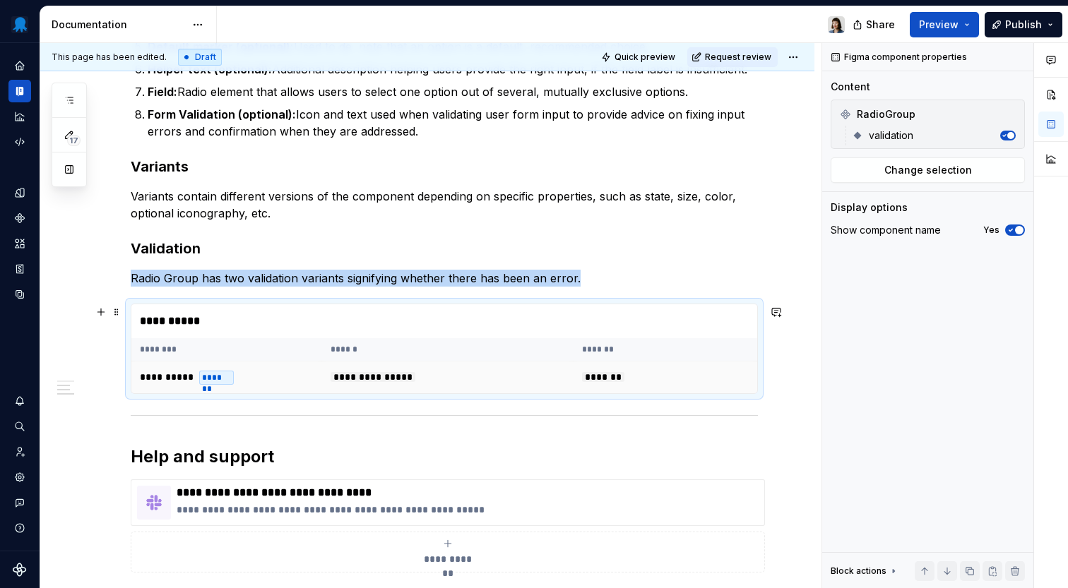
click at [761, 385] on td "*******" at bounding box center [668, 378] width 191 height 32
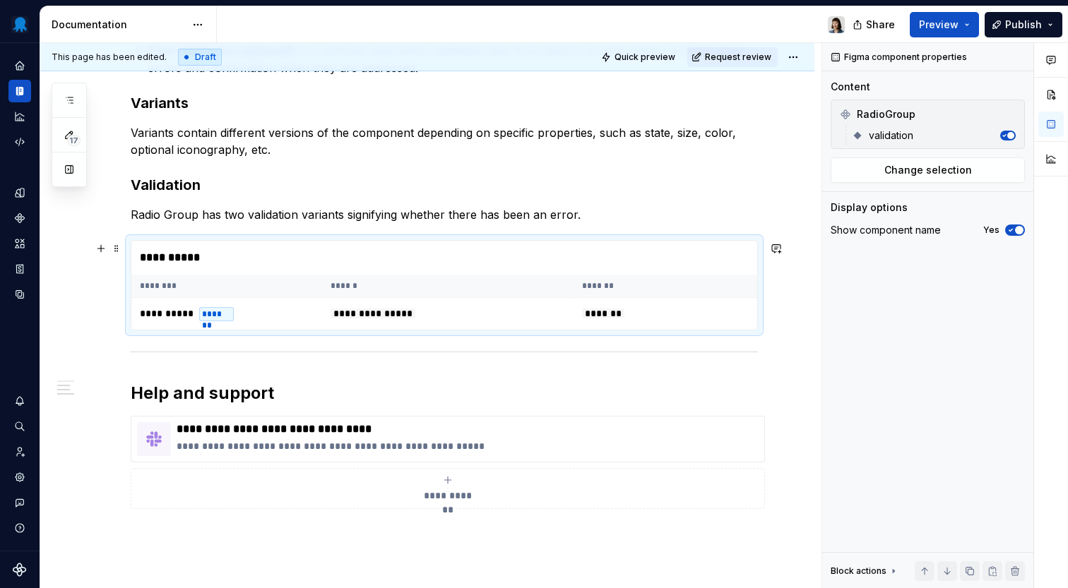
scroll to position [1206, 0]
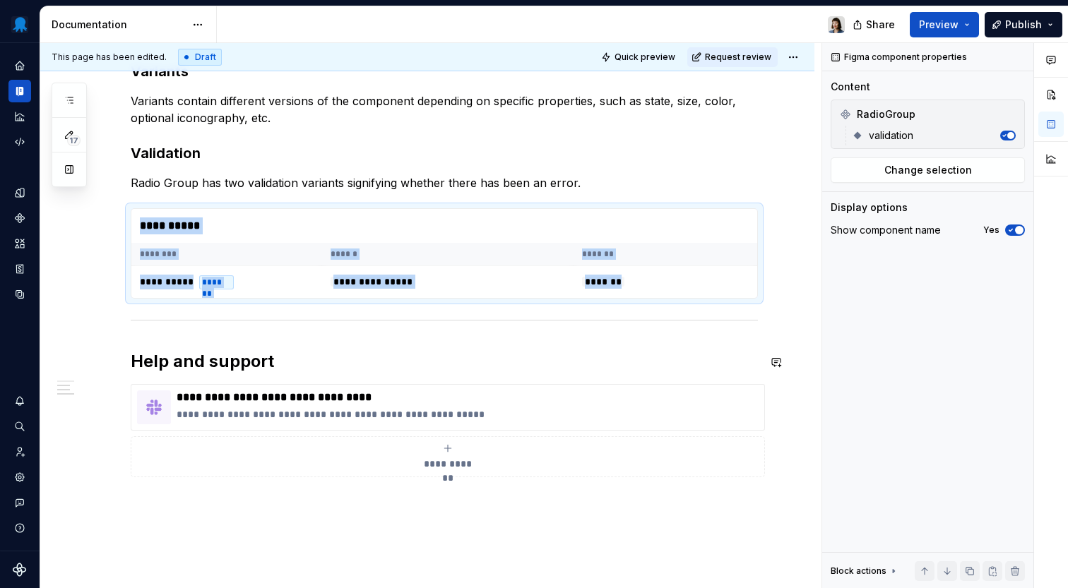
click at [371, 318] on div at bounding box center [444, 320] width 627 height 9
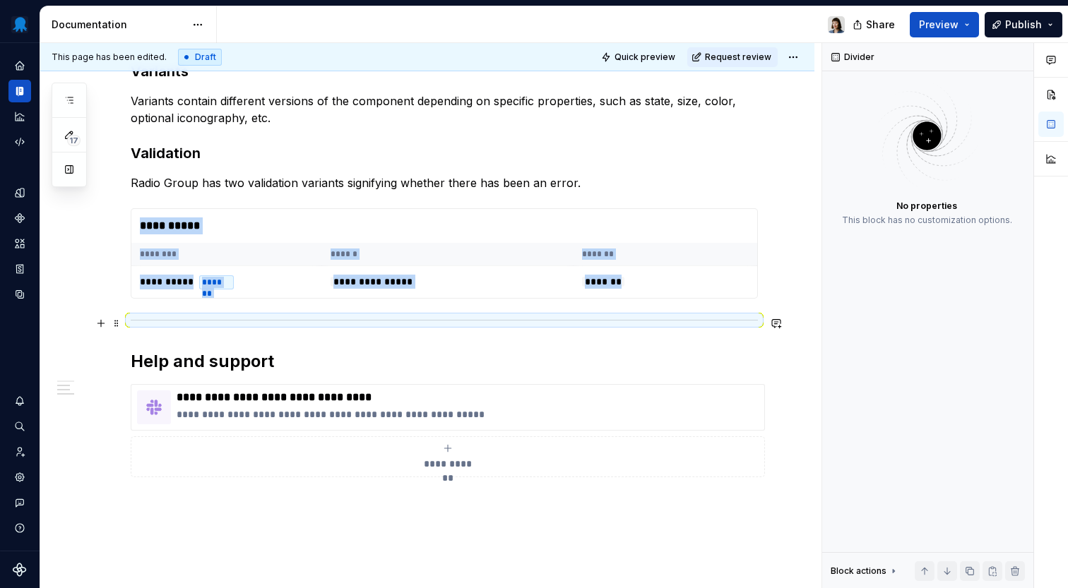
click at [270, 318] on div at bounding box center [444, 320] width 627 height 9
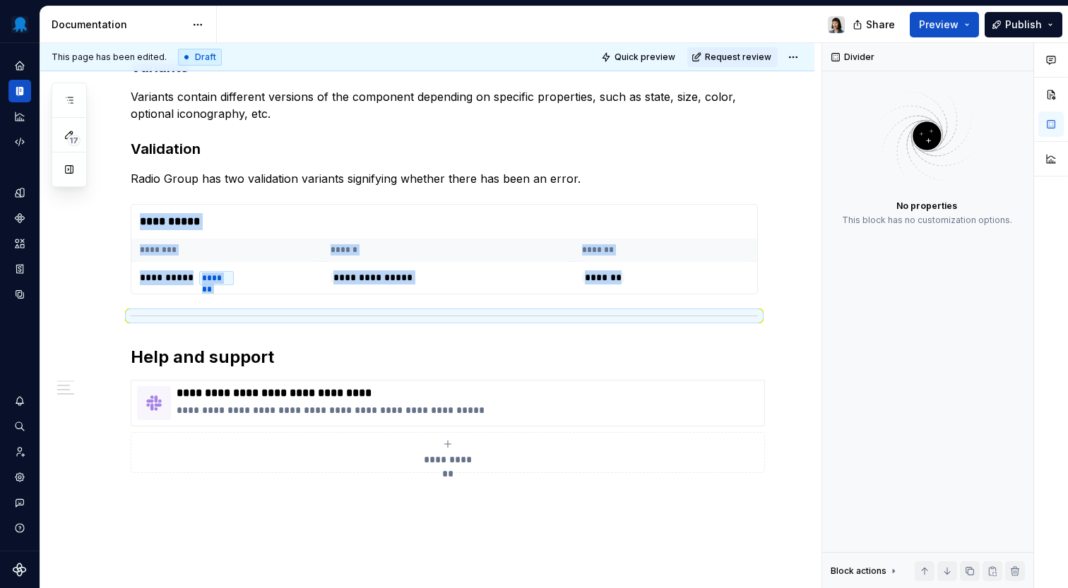
scroll to position [1220, 0]
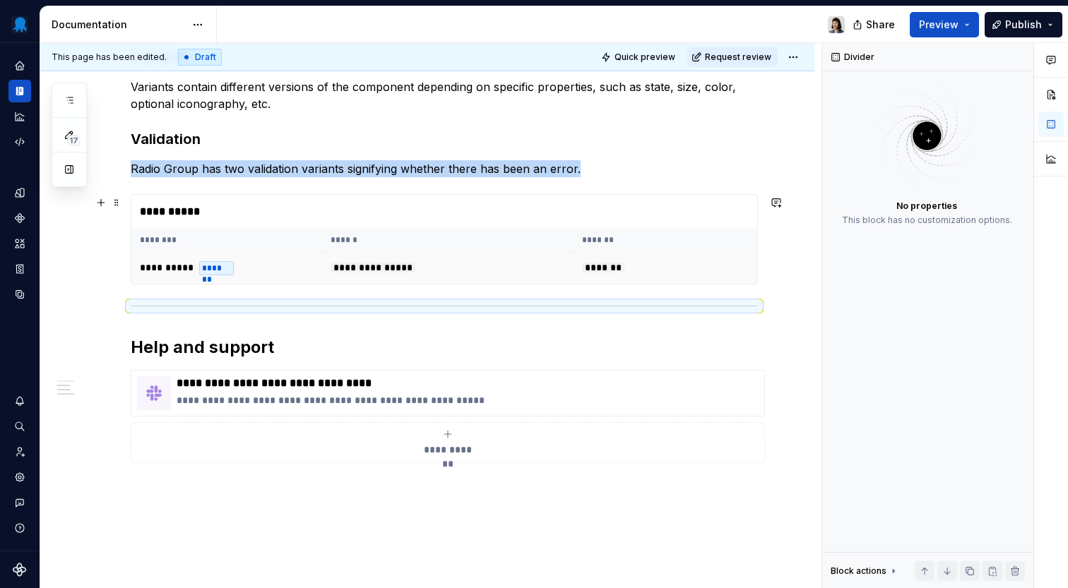
click at [246, 269] on td "**********" at bounding box center [226, 268] width 191 height 32
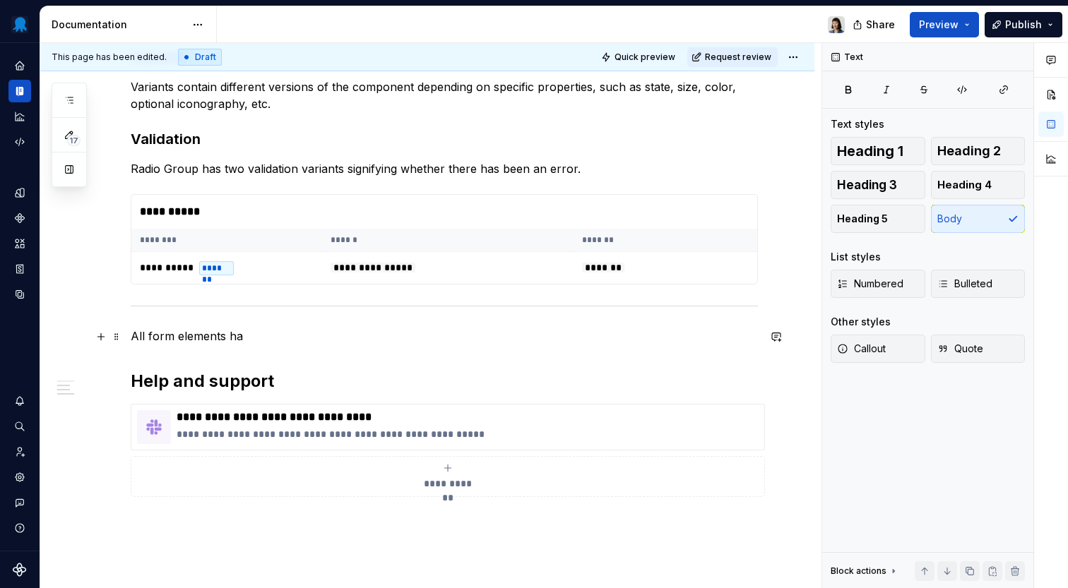
click at [150, 333] on p "All form elements ha" at bounding box center [444, 336] width 627 height 17
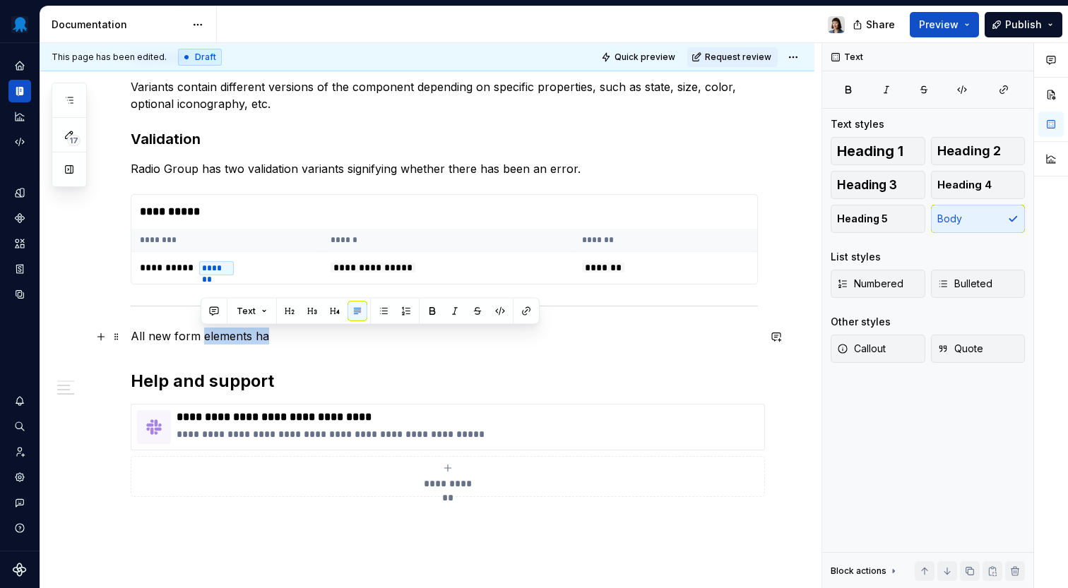
drag, startPoint x: 201, startPoint y: 339, endPoint x: 344, endPoint y: 339, distance: 142.6
click at [344, 339] on p "All new form elements ha" at bounding box center [444, 336] width 627 height 17
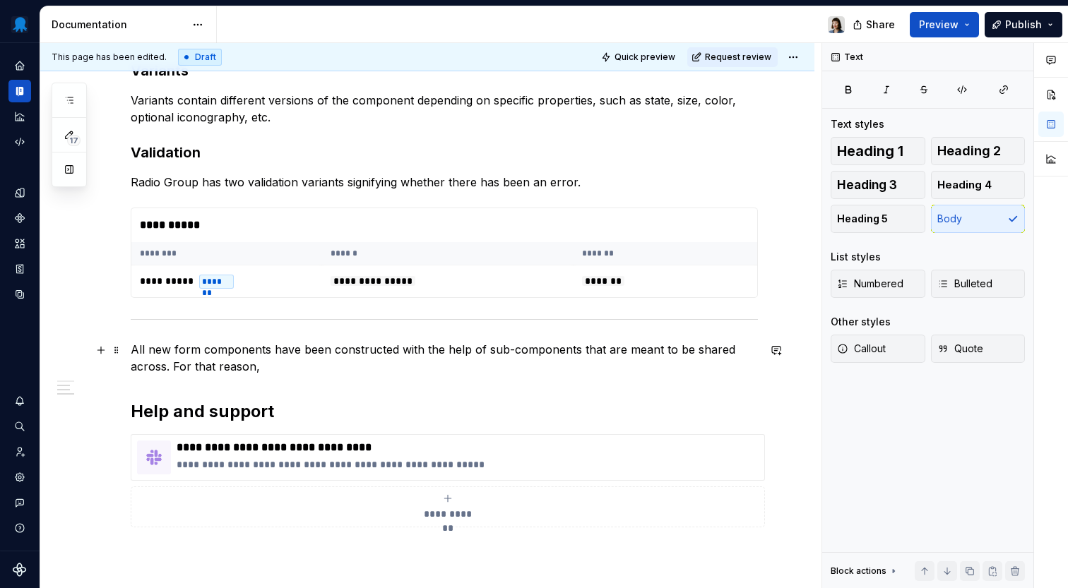
scroll to position [1227, 0]
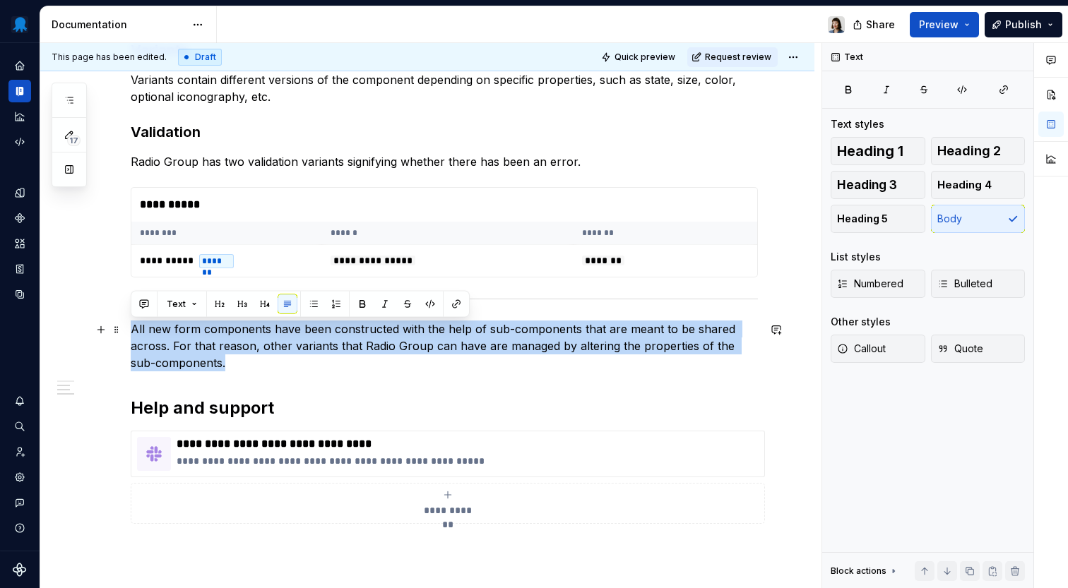
drag, startPoint x: 208, startPoint y: 365, endPoint x: 130, endPoint y: 333, distance: 84.2
copy p "All new form components have been constructed with the help of sub-components t…"
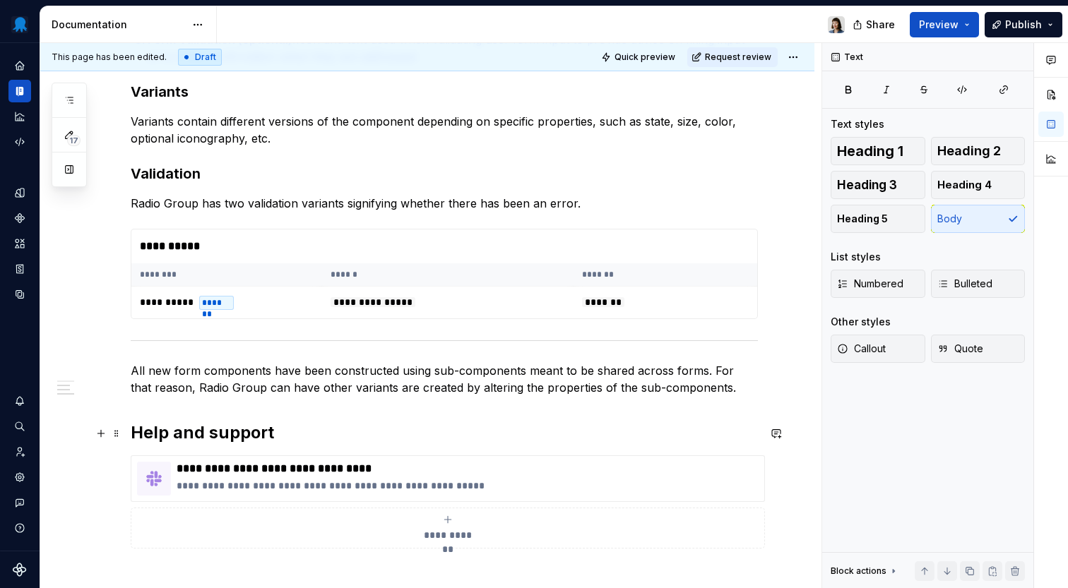
scroll to position [1181, 0]
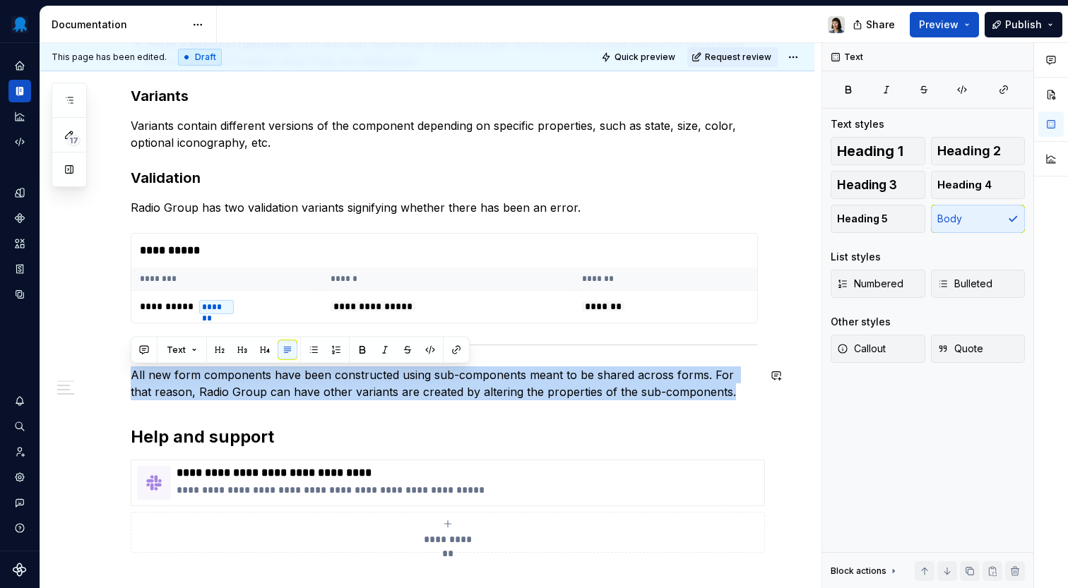
drag, startPoint x: 711, startPoint y: 397, endPoint x: 150, endPoint y: 364, distance: 561.6
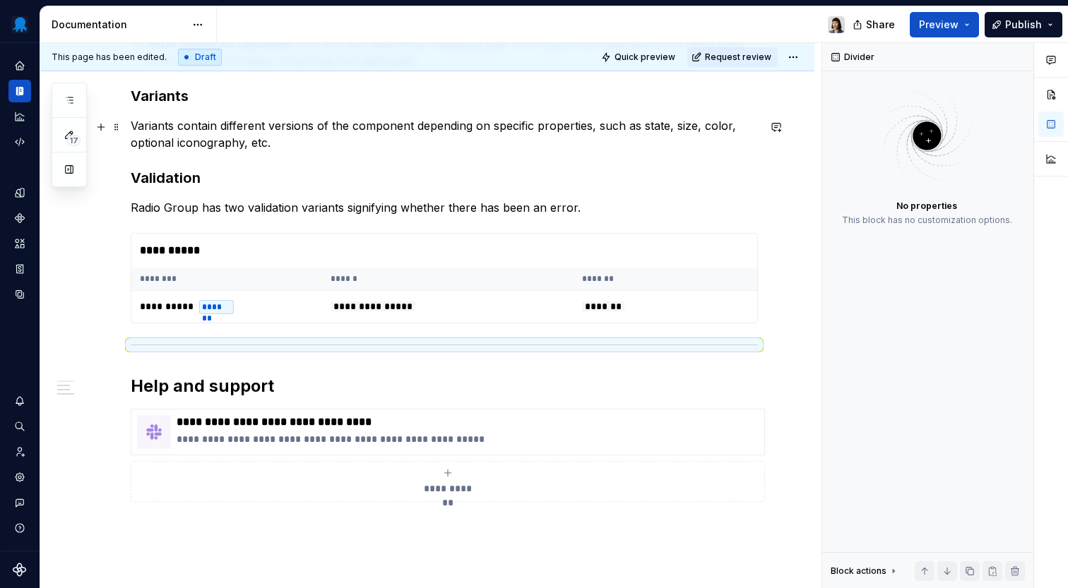
click at [283, 145] on p "Variants contain different versions of the component depending on specific prop…" at bounding box center [444, 134] width 627 height 34
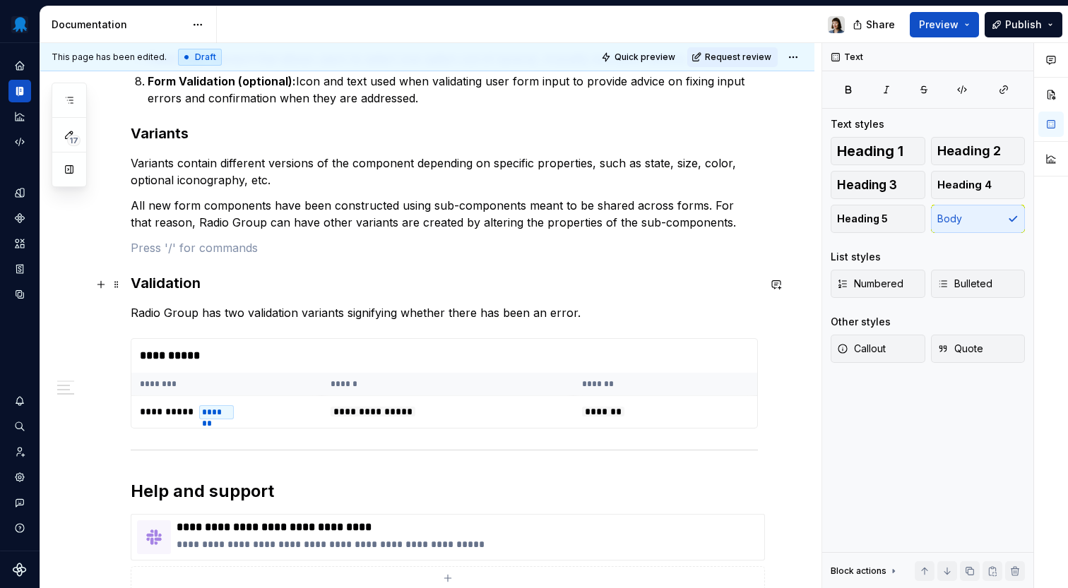
scroll to position [1147, 0]
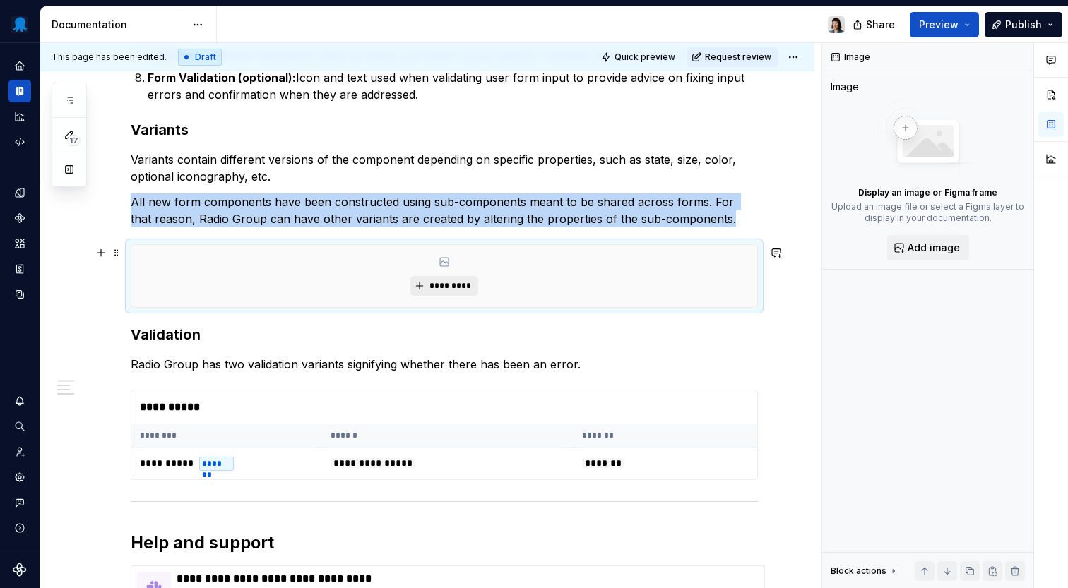
click at [457, 287] on span "*********" at bounding box center [449, 285] width 43 height 11
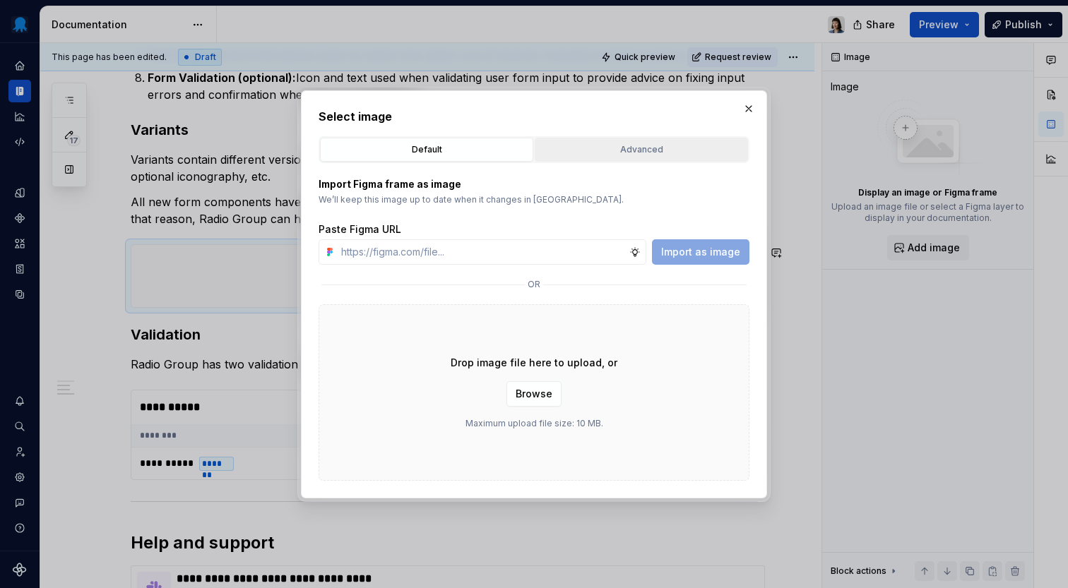
click at [619, 160] on button "Advanced" at bounding box center [641, 150] width 213 height 24
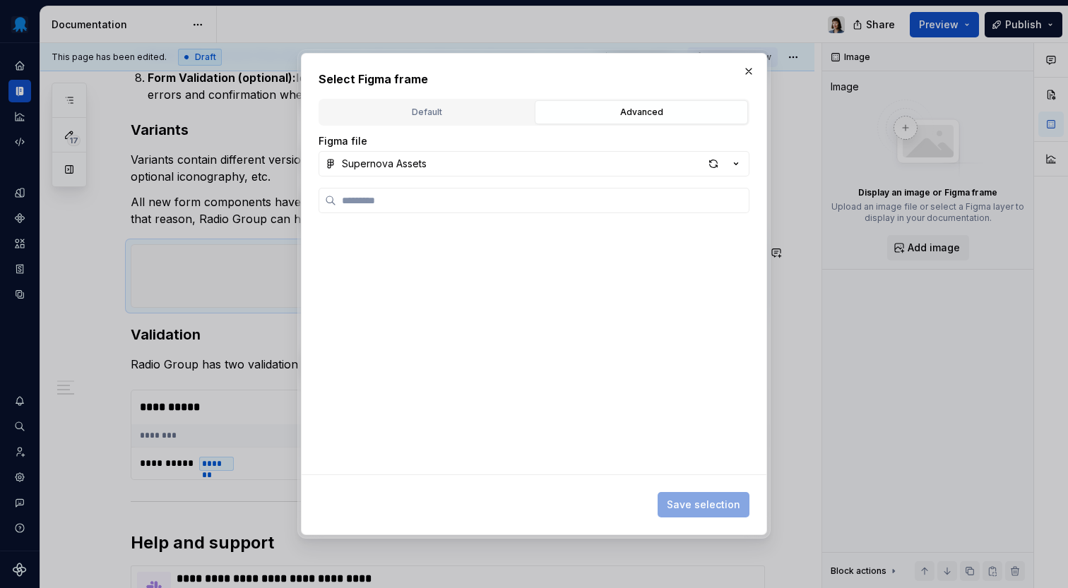
type textarea "*"
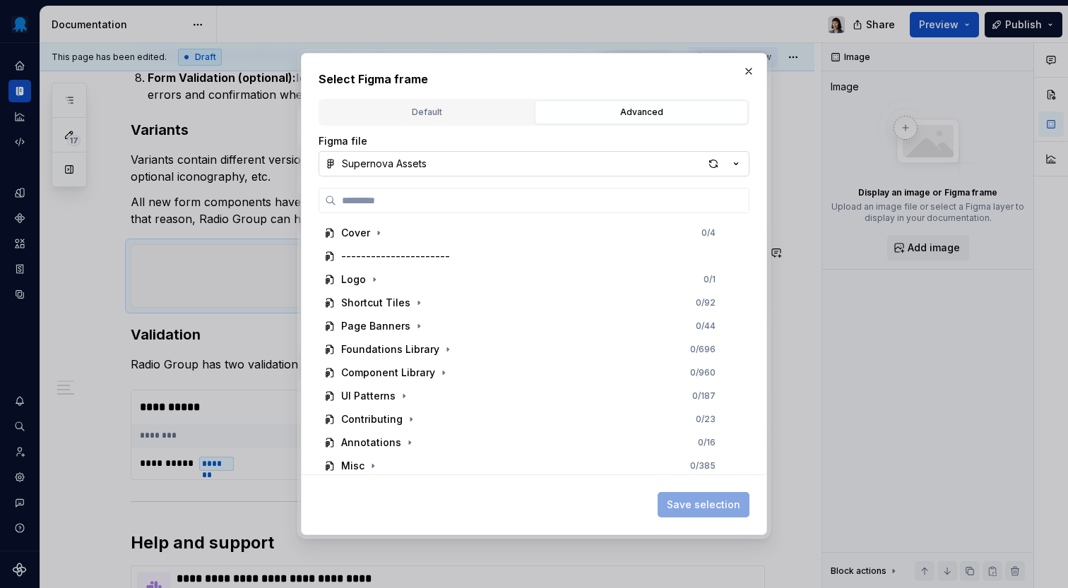
click at [552, 162] on button "Supernova Assets" at bounding box center [533, 163] width 431 height 25
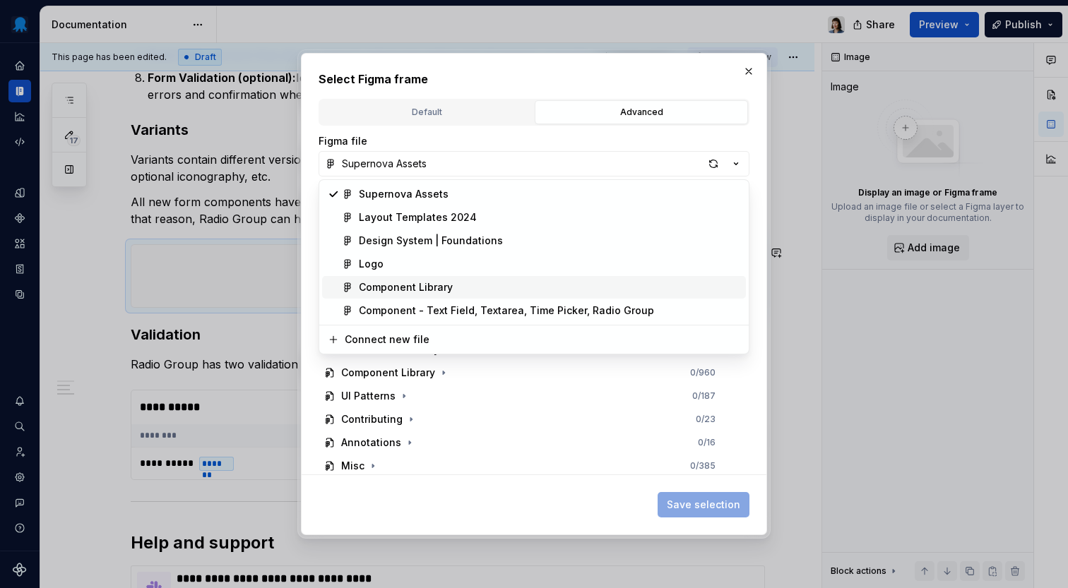
click at [486, 283] on div "Component Library" at bounding box center [549, 287] width 381 height 14
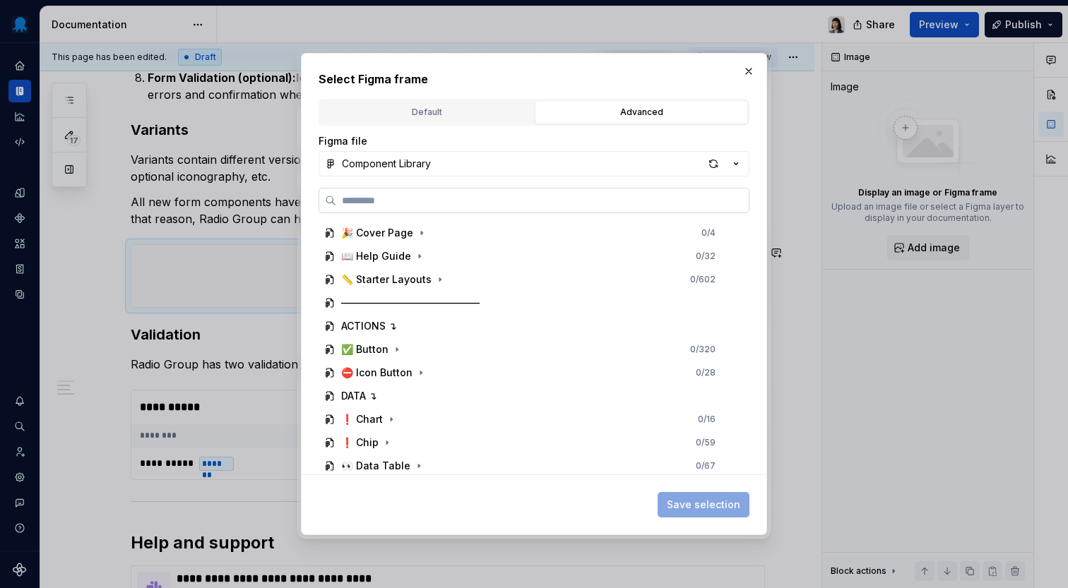
click at [476, 203] on input "search" at bounding box center [542, 200] width 412 height 14
paste input "**********"
type input "**********"
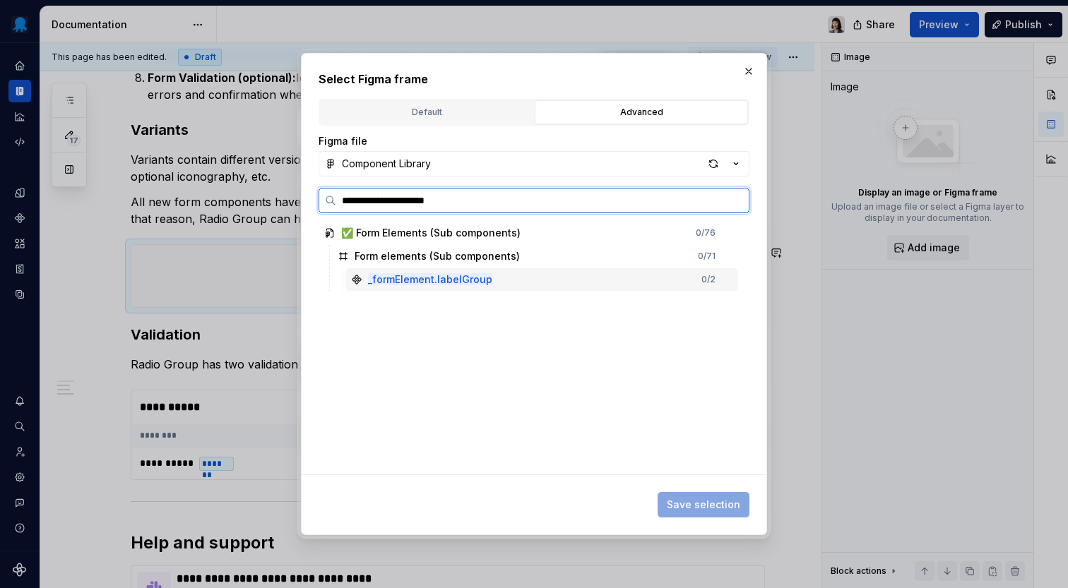
click at [501, 280] on div "_formElement.labelGroup 0 / 2" at bounding box center [541, 279] width 393 height 23
click at [695, 284] on div "_formElement.labelGroup 0 / 2" at bounding box center [541, 279] width 393 height 23
click at [715, 277] on div "0 / 2" at bounding box center [708, 279] width 14 height 11
click at [715, 258] on div "0 / 71" at bounding box center [707, 256] width 18 height 11
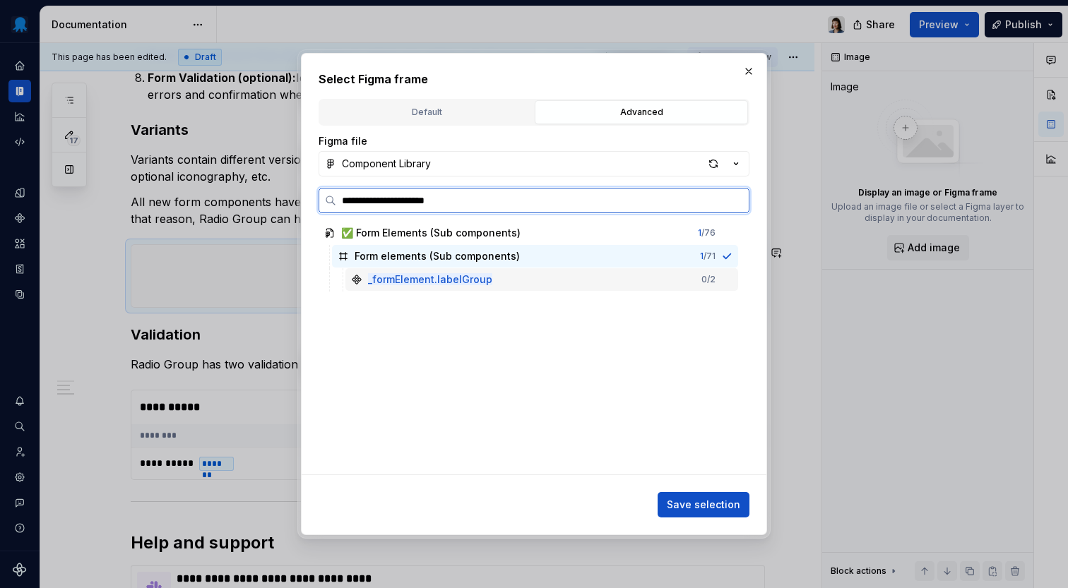
click at [719, 272] on div "_formElement.labelGroup 0 / 2" at bounding box center [541, 279] width 393 height 23
click at [726, 274] on div "_formElement.labelGroup 0 / 2" at bounding box center [541, 279] width 393 height 23
click at [715, 274] on div "0 / 2" at bounding box center [708, 279] width 14 height 11
click at [715, 259] on div "1 / 71" at bounding box center [708, 256] width 16 height 11
click at [732, 280] on div "0 / 2" at bounding box center [716, 279] width 31 height 11
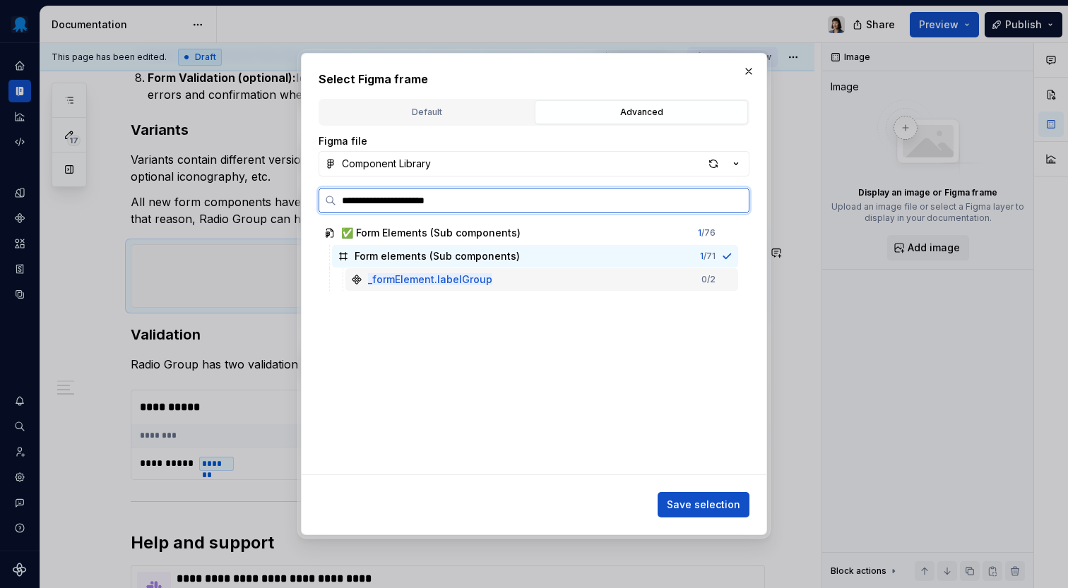
click at [732, 280] on div "0 / 2" at bounding box center [716, 279] width 31 height 11
click at [732, 254] on div "1 / 71" at bounding box center [716, 256] width 32 height 11
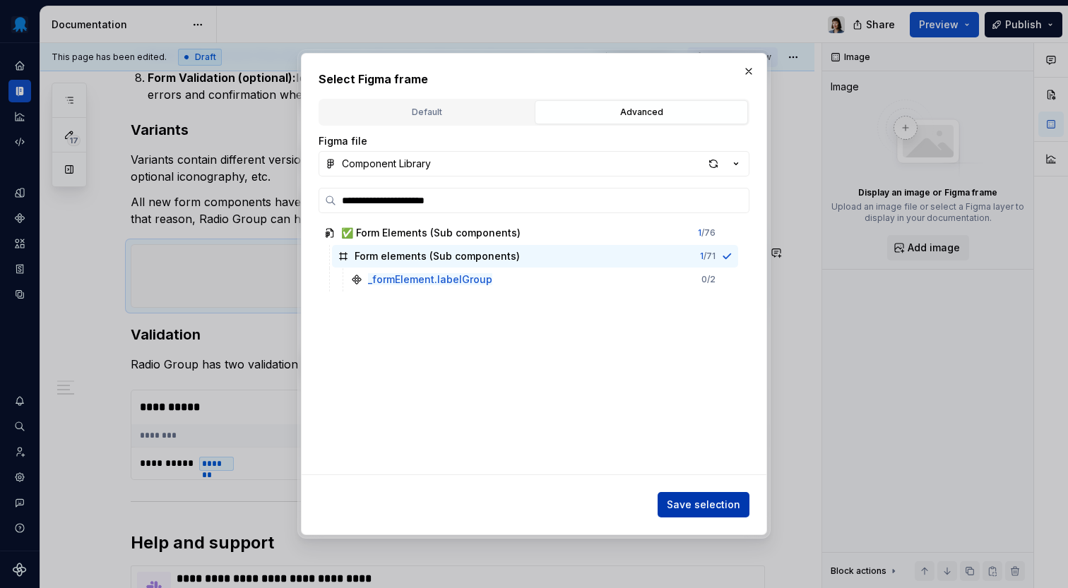
click at [696, 499] on span "Save selection" at bounding box center [703, 505] width 73 height 14
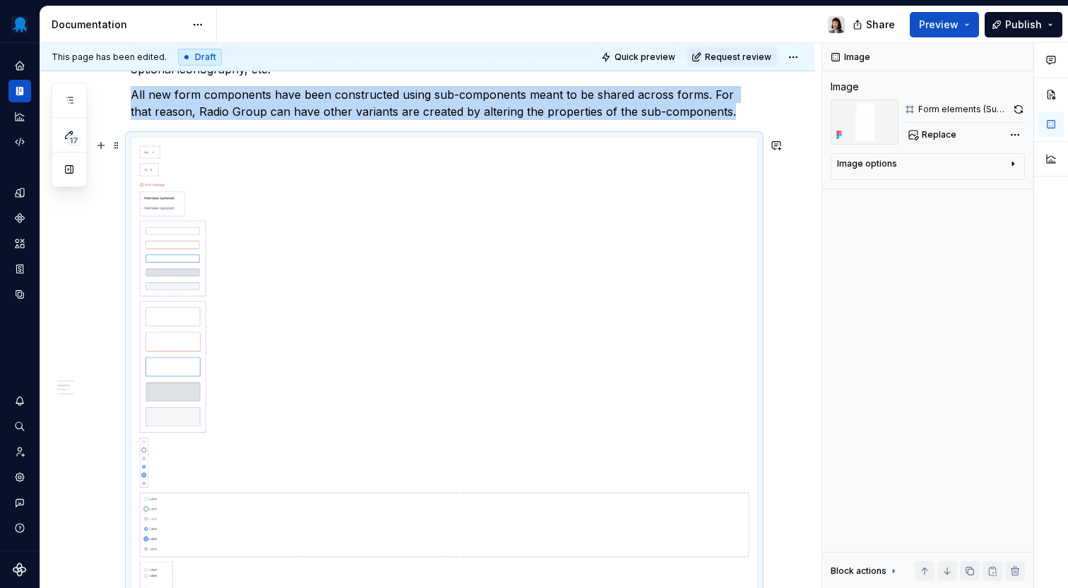
scroll to position [1085, 0]
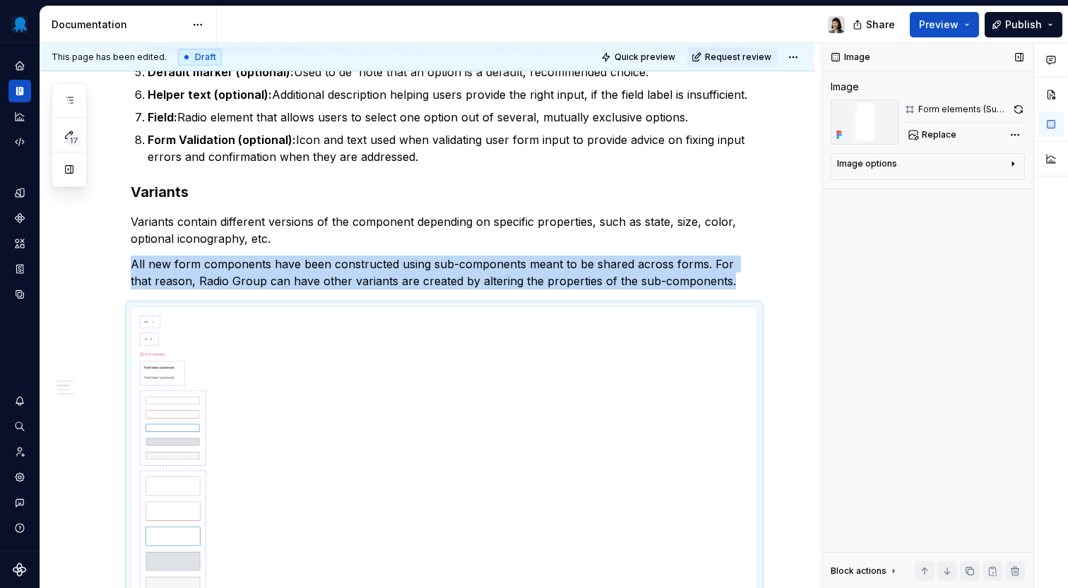
click at [919, 171] on div "Image options" at bounding box center [922, 166] width 170 height 17
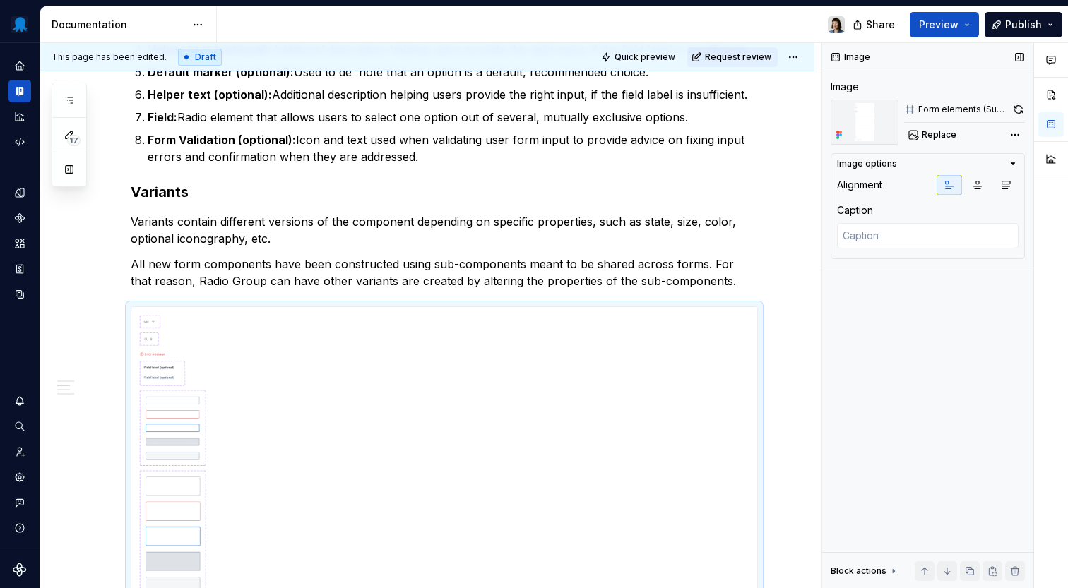
click at [984, 134] on div "Replace" at bounding box center [964, 135] width 121 height 20
click at [974, 112] on div "Form elements (Sub components)" at bounding box center [963, 109] width 90 height 11
click at [943, 128] on button "Replace" at bounding box center [933, 135] width 59 height 20
type textarea "*"
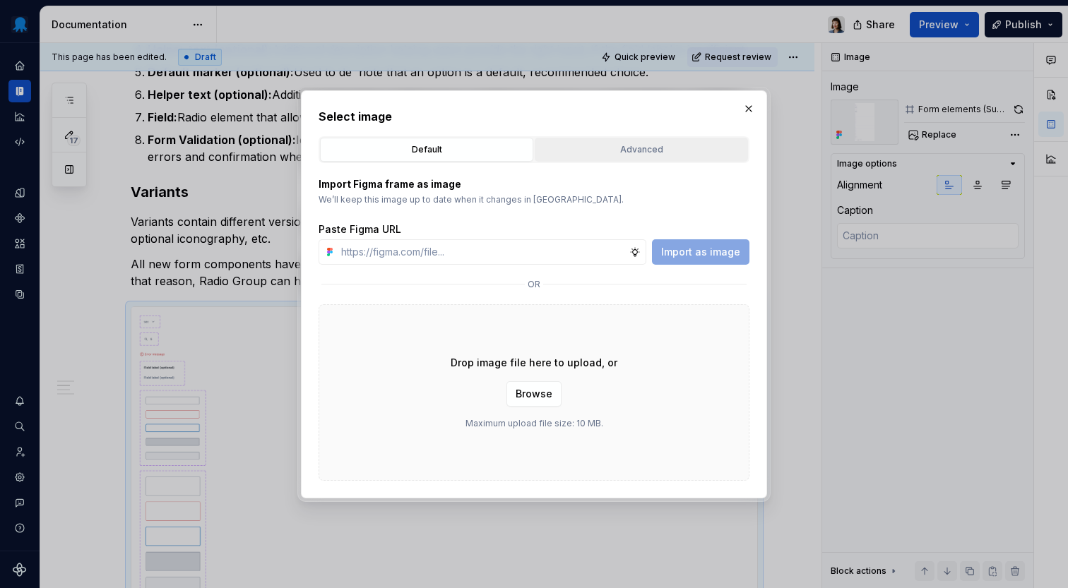
click at [607, 153] on div "Advanced" at bounding box center [640, 150] width 203 height 14
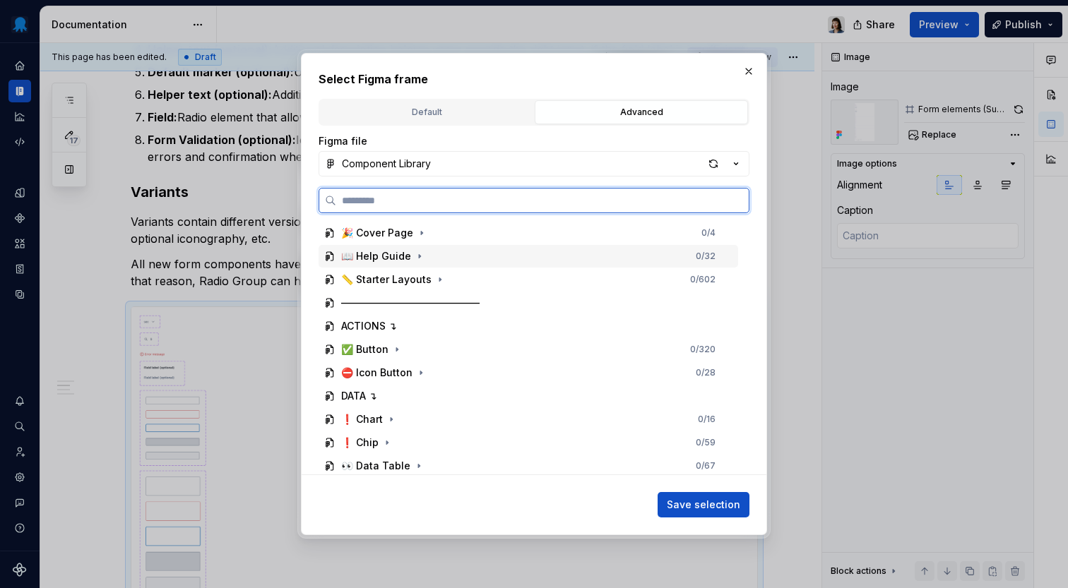
paste input "**********"
type input "**********"
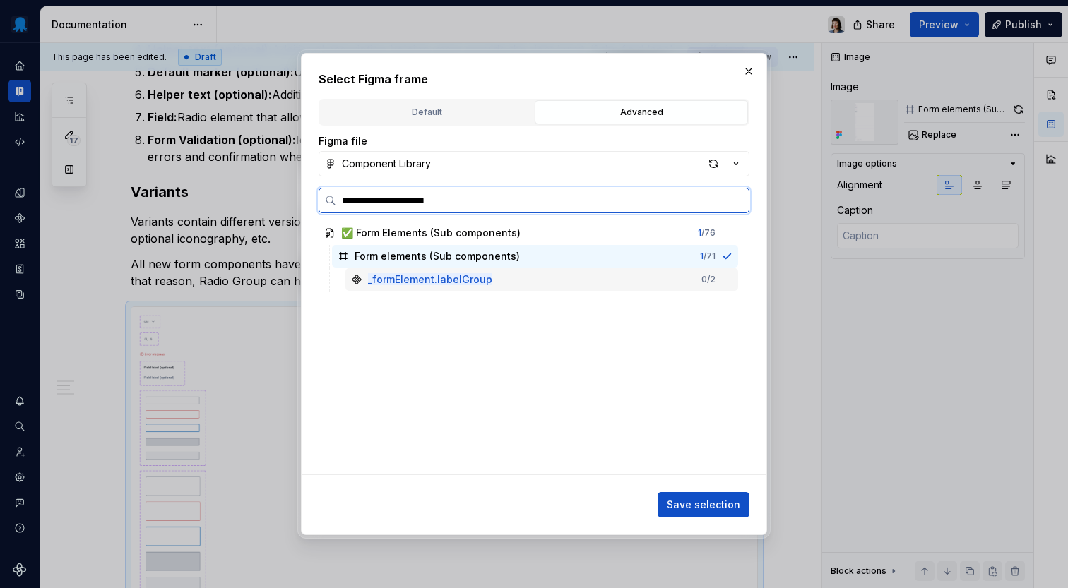
click at [679, 278] on div "_formElement.labelGroup 0 / 2" at bounding box center [541, 279] width 393 height 23
click at [348, 280] on div "_formElement.labelGroup 0 / 2" at bounding box center [541, 279] width 393 height 23
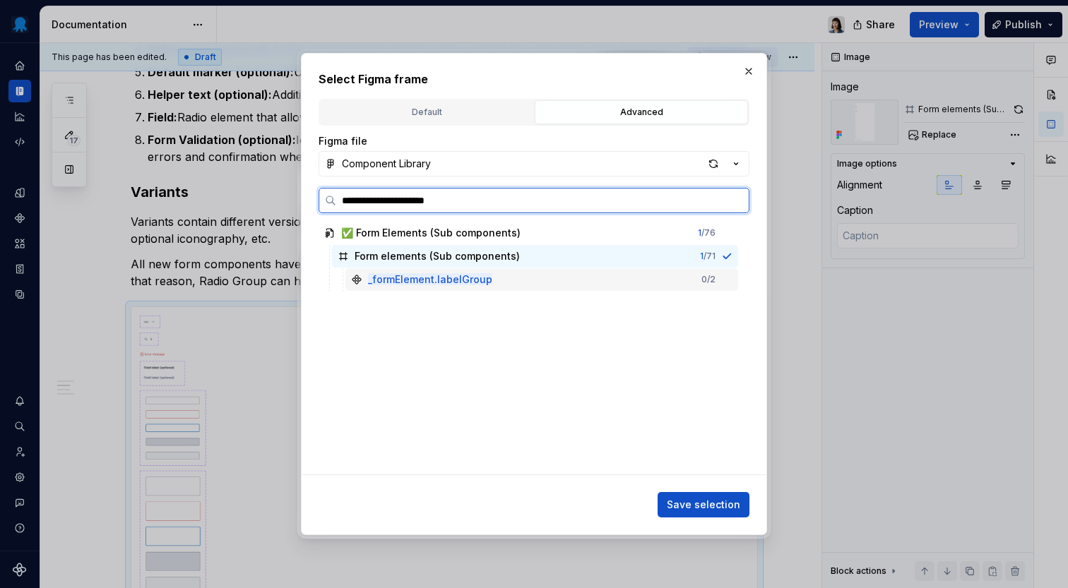
click at [348, 280] on div "_formElement.labelGroup 0 / 2" at bounding box center [541, 279] width 393 height 23
click at [357, 280] on icon at bounding box center [356, 279] width 11 height 11
click at [556, 279] on div "_formElement.labelGroup 0 / 2" at bounding box center [541, 279] width 393 height 23
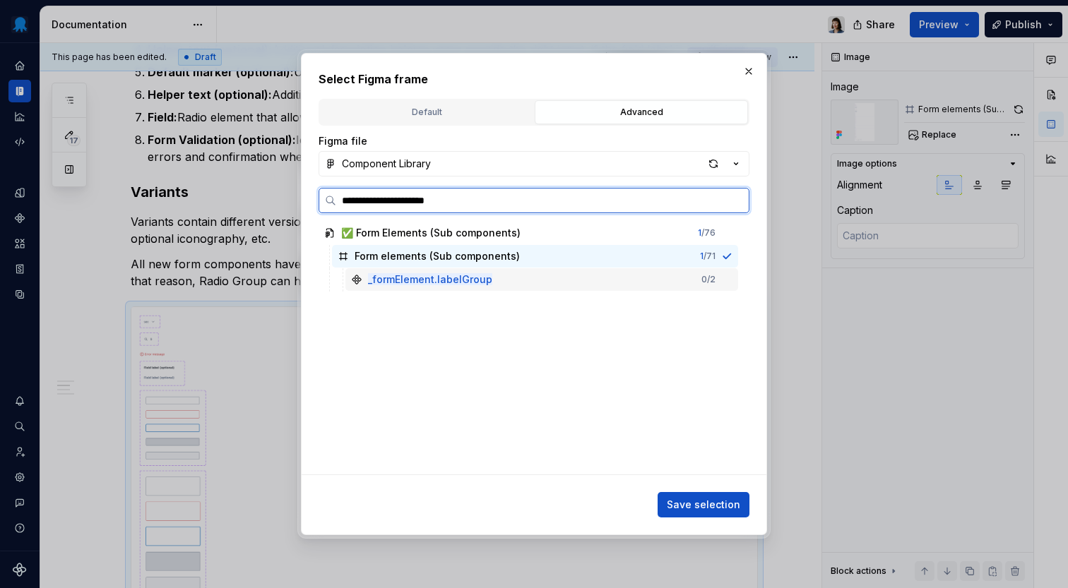
click at [556, 279] on div "_formElement.labelGroup 0 / 2" at bounding box center [541, 279] width 393 height 23
click at [732, 282] on div at bounding box center [726, 279] width 11 height 11
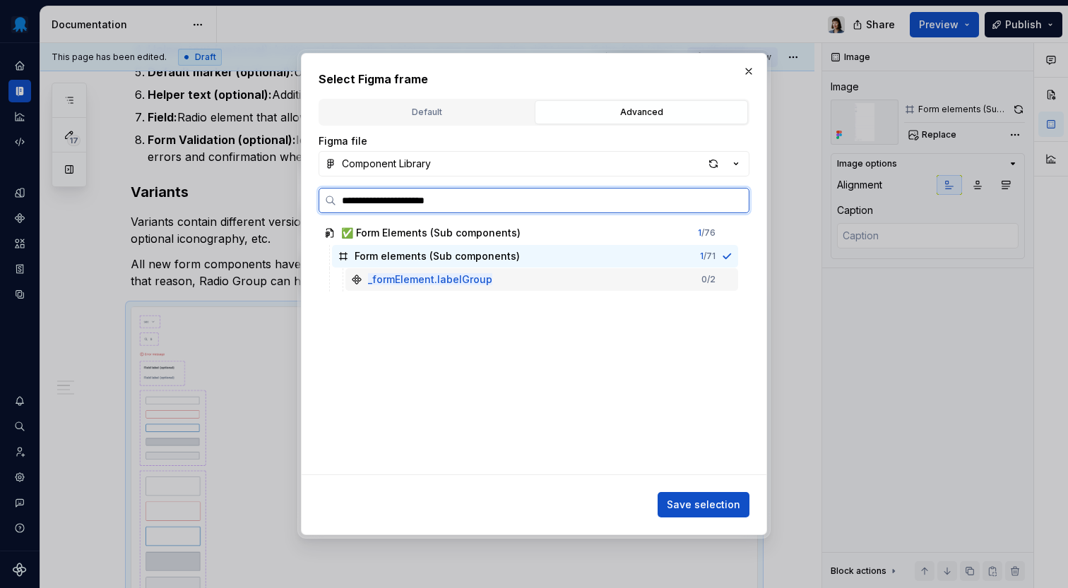
click at [732, 282] on div at bounding box center [726, 279] width 11 height 11
click at [454, 232] on div "✅ Form Elements (Sub components)" at bounding box center [430, 233] width 179 height 14
click at [534, 279] on div "_formElement.labelGroup 0 / 2" at bounding box center [541, 279] width 393 height 23
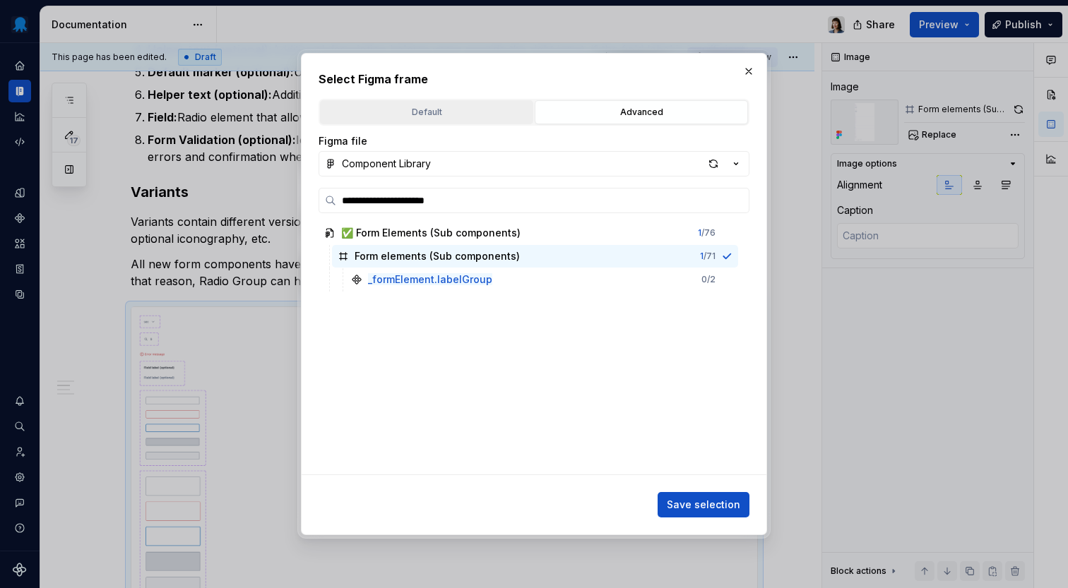
click at [471, 113] on div "Default" at bounding box center [426, 112] width 203 height 14
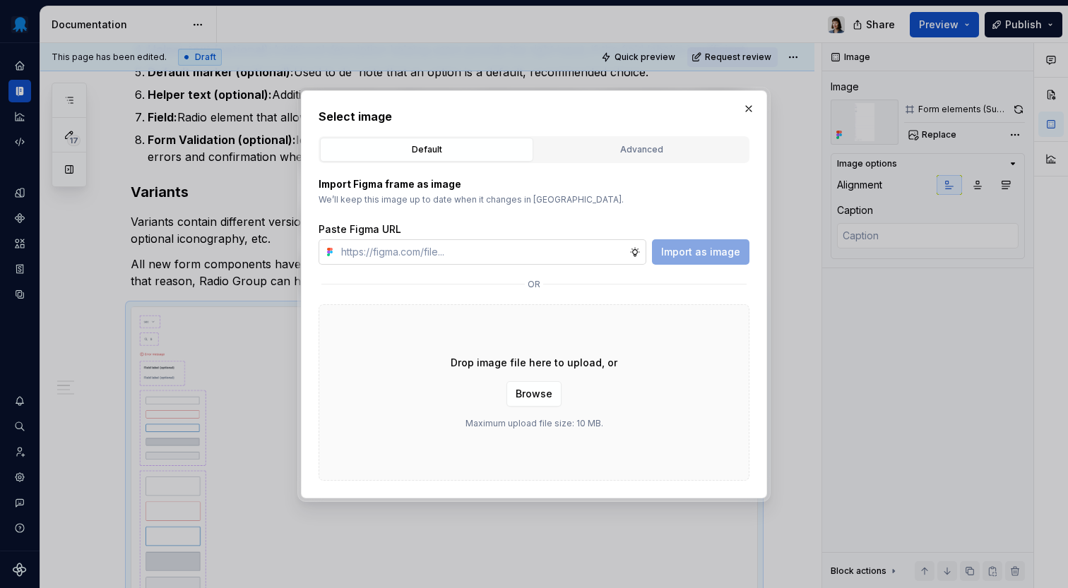
type textarea "*"
click at [518, 249] on input "text" at bounding box center [482, 251] width 294 height 25
paste input "[URL][DOMAIN_NAME]"
type input "[URL][DOMAIN_NAME]"
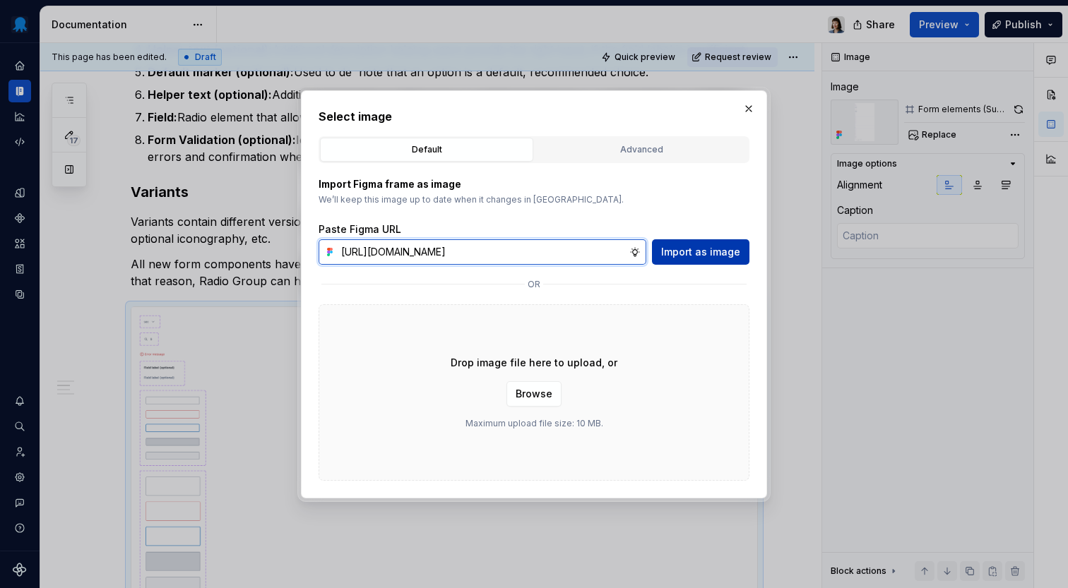
type textarea "*"
type input "[URL][DOMAIN_NAME]"
click at [705, 249] on span "Import as image" at bounding box center [700, 252] width 79 height 14
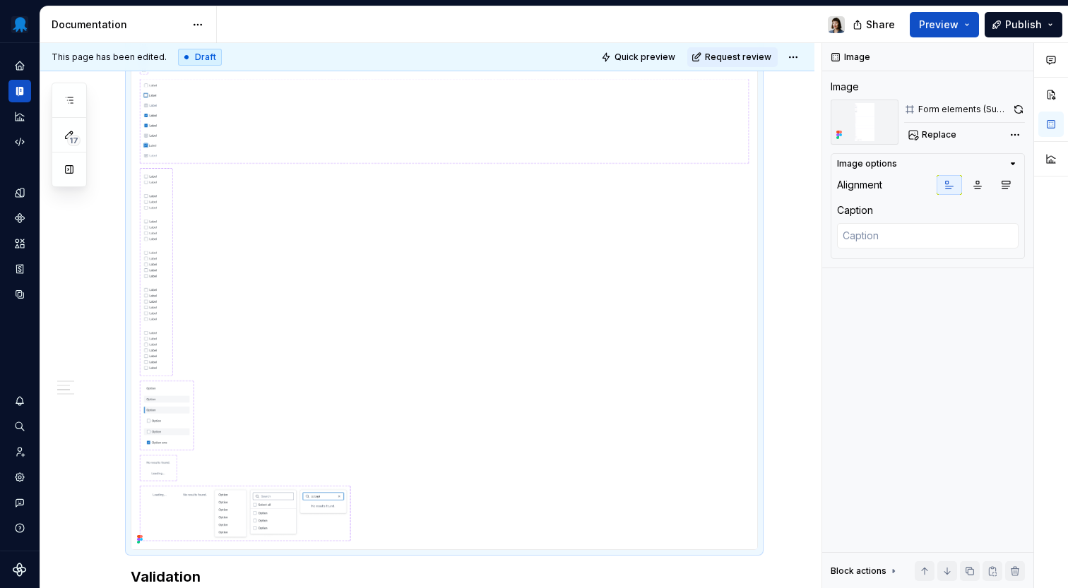
scroll to position [1976, 0]
click at [955, 130] on button "Replace" at bounding box center [933, 135] width 59 height 20
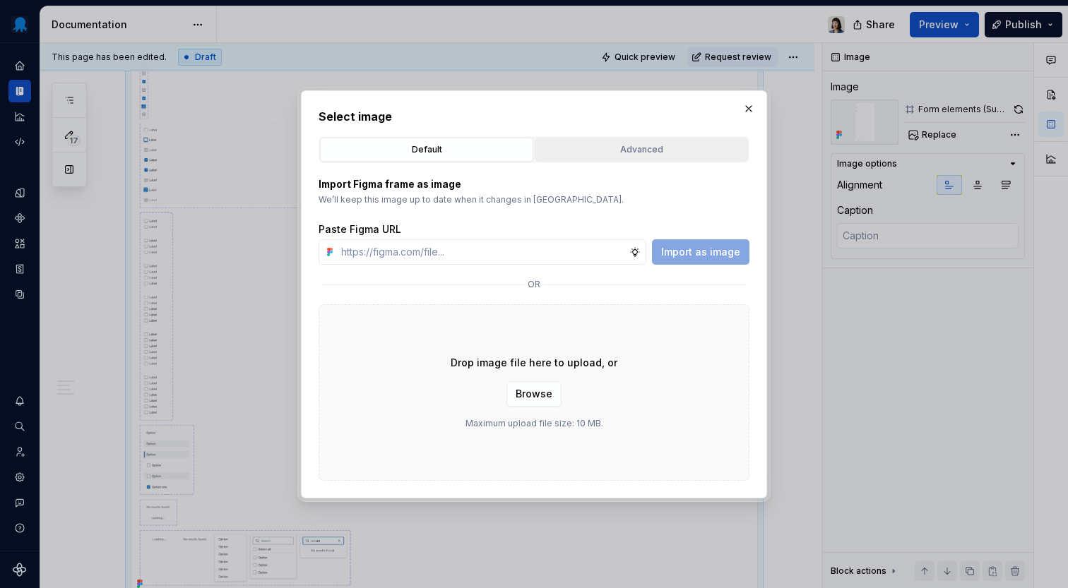
type textarea "*"
click at [615, 153] on div "Advanced" at bounding box center [640, 150] width 203 height 14
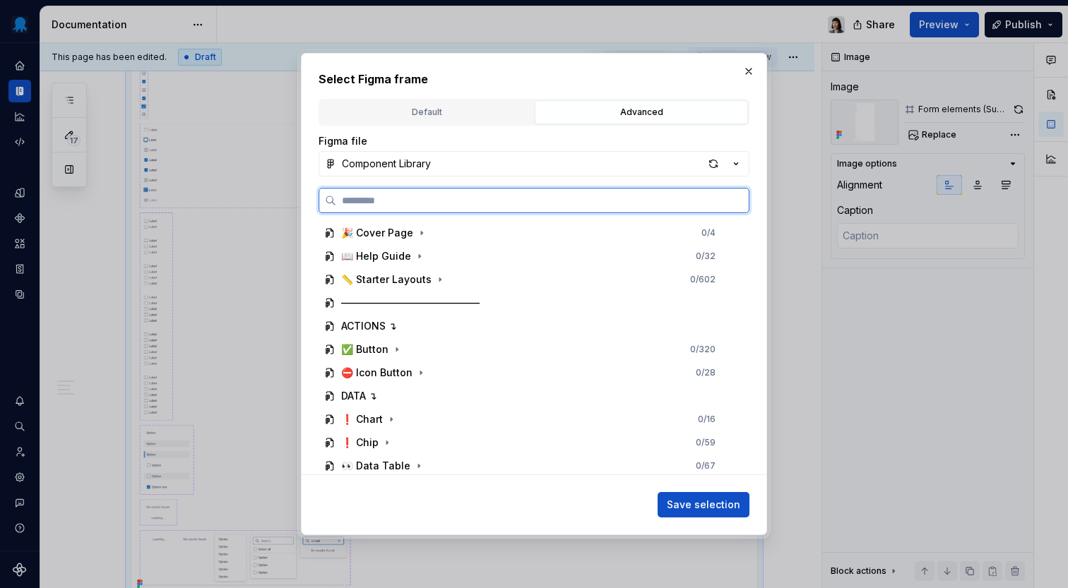
click at [523, 204] on input "search" at bounding box center [542, 200] width 412 height 14
paste input "**********"
type input "**********"
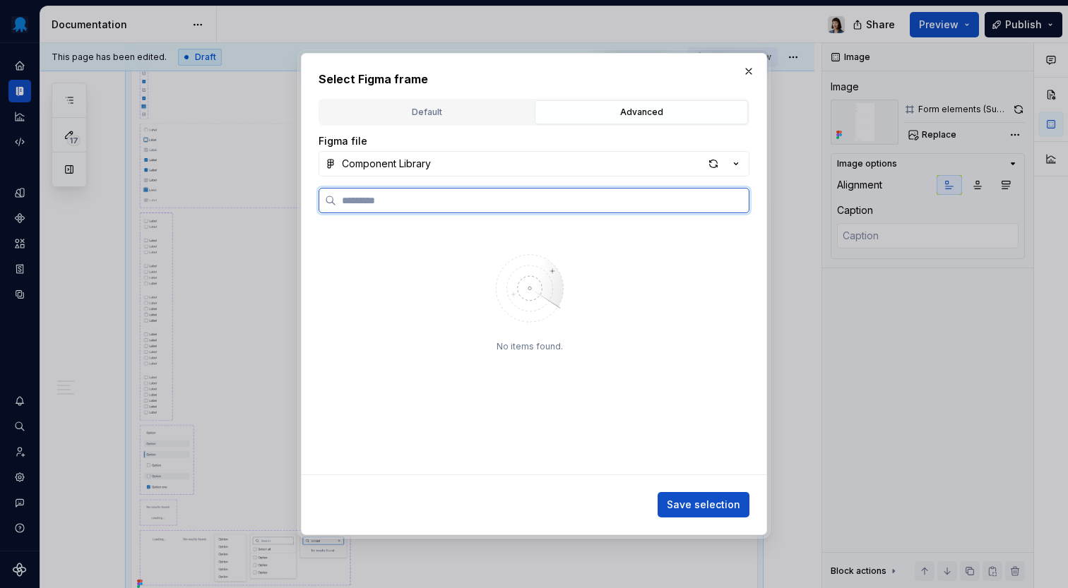
scroll to position [0, 0]
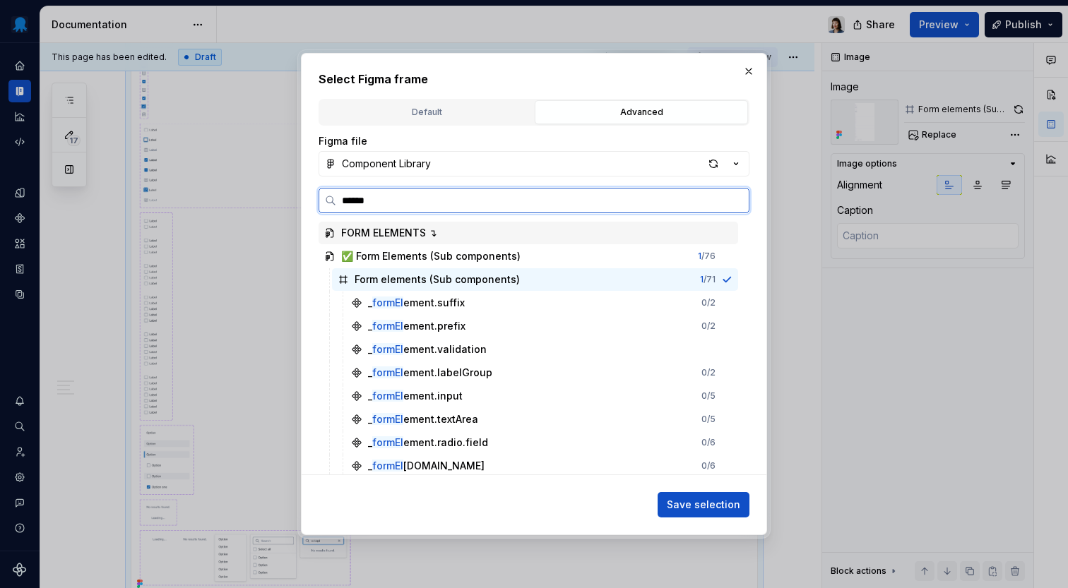
type input "*******"
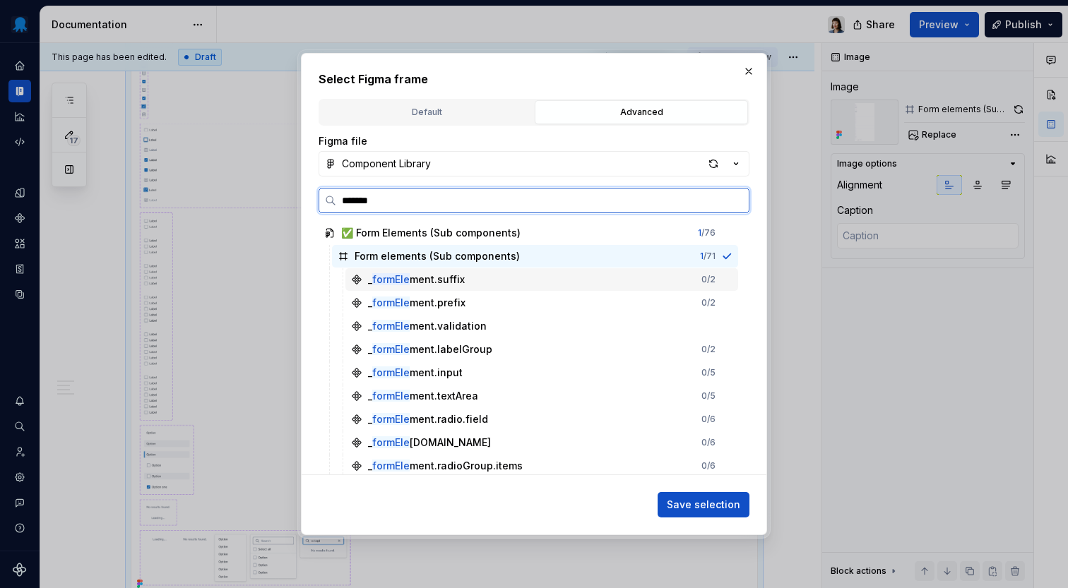
click at [551, 285] on div "_ formEle ment.suffix 0 / 2" at bounding box center [541, 279] width 393 height 23
click at [551, 304] on div "_ formEle ment.prefix 0 / 2" at bounding box center [541, 303] width 393 height 23
click at [550, 337] on div "_ formEle ment.validation" at bounding box center [541, 326] width 393 height 23
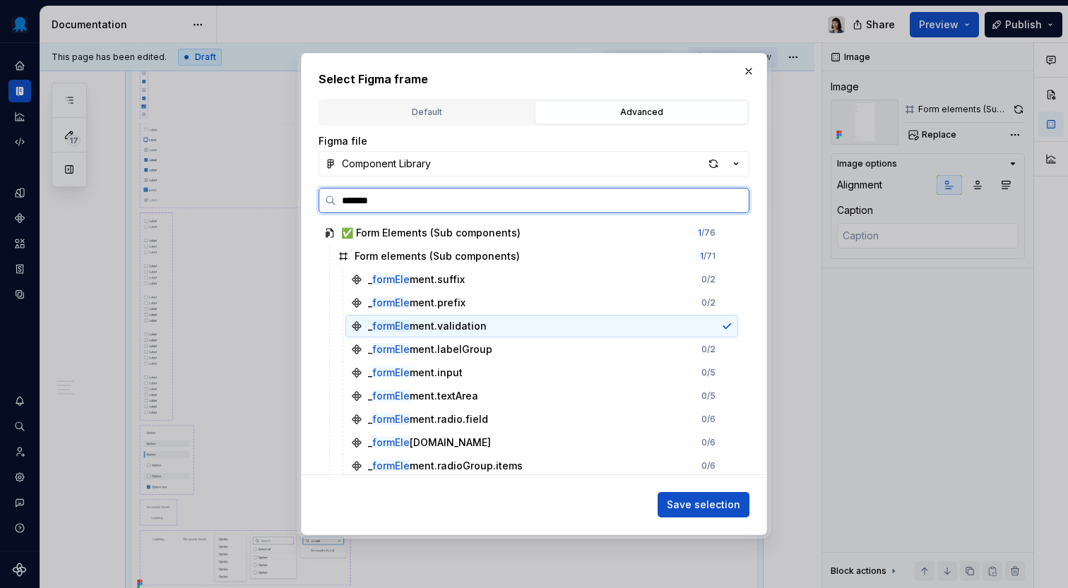
click at [511, 326] on div "_ formEle ment.validation" at bounding box center [541, 326] width 393 height 23
click at [548, 353] on div "_ formEle ment.labelGroup 0 / 2" at bounding box center [541, 349] width 393 height 23
click at [551, 328] on div "_ formEle ment.validation" at bounding box center [541, 326] width 393 height 23
click at [552, 360] on div "_ formEle ment.labelGroup 0 / 2" at bounding box center [541, 349] width 393 height 23
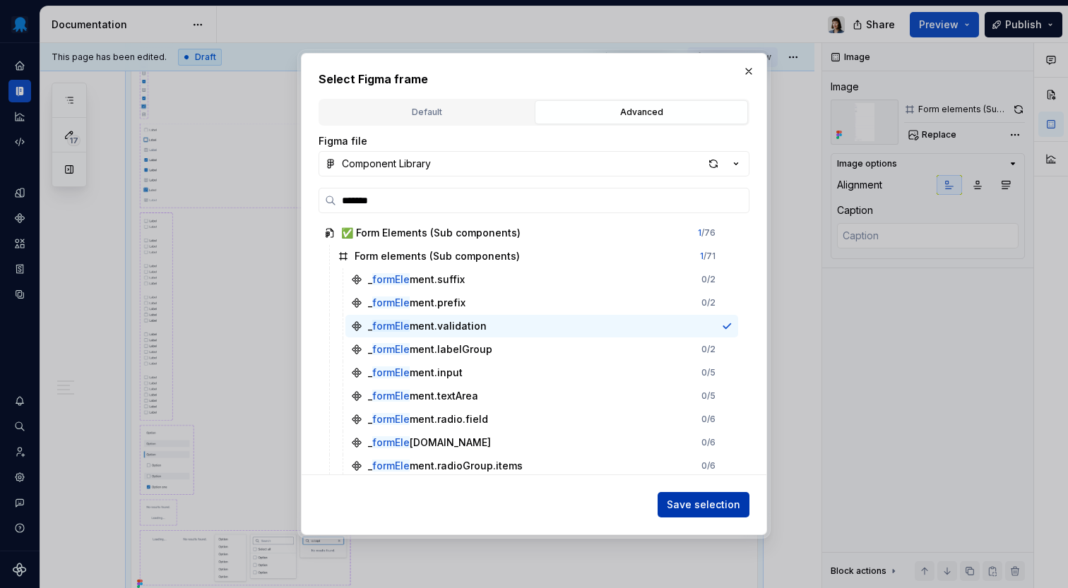
click at [691, 502] on span "Save selection" at bounding box center [703, 505] width 73 height 14
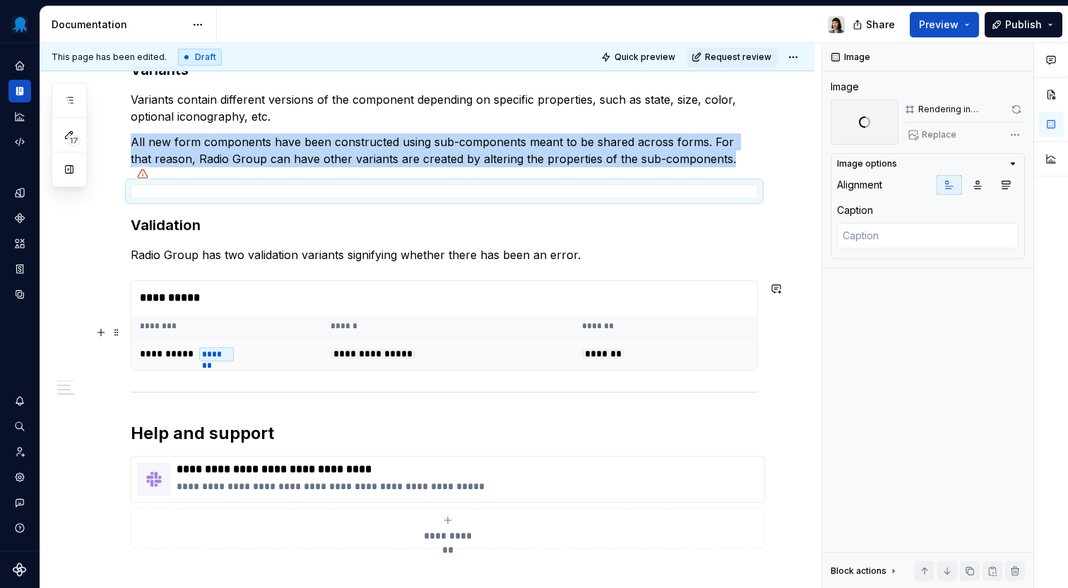
scroll to position [1193, 0]
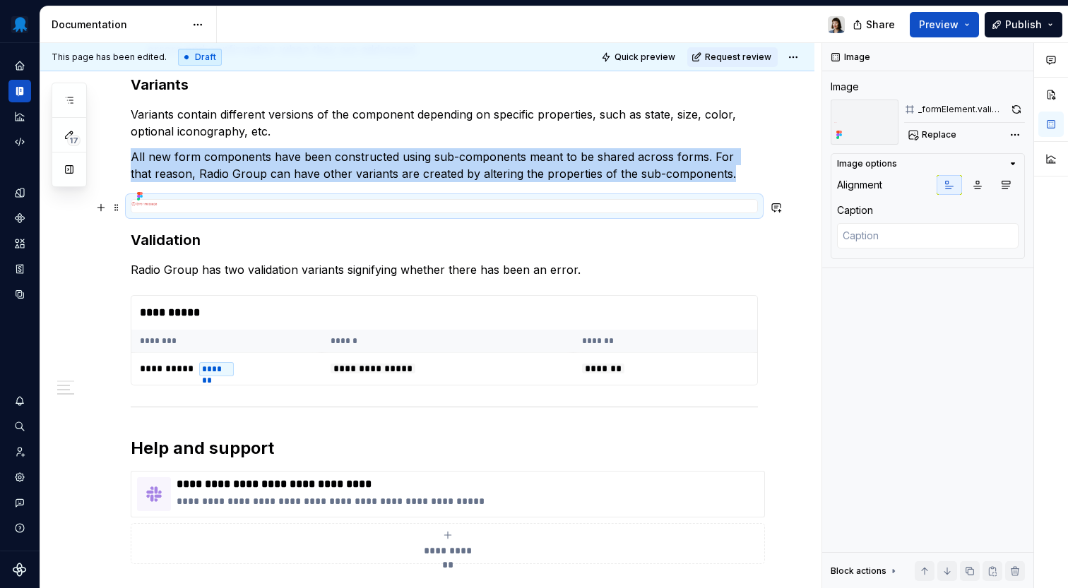
click at [672, 211] on div at bounding box center [444, 206] width 627 height 14
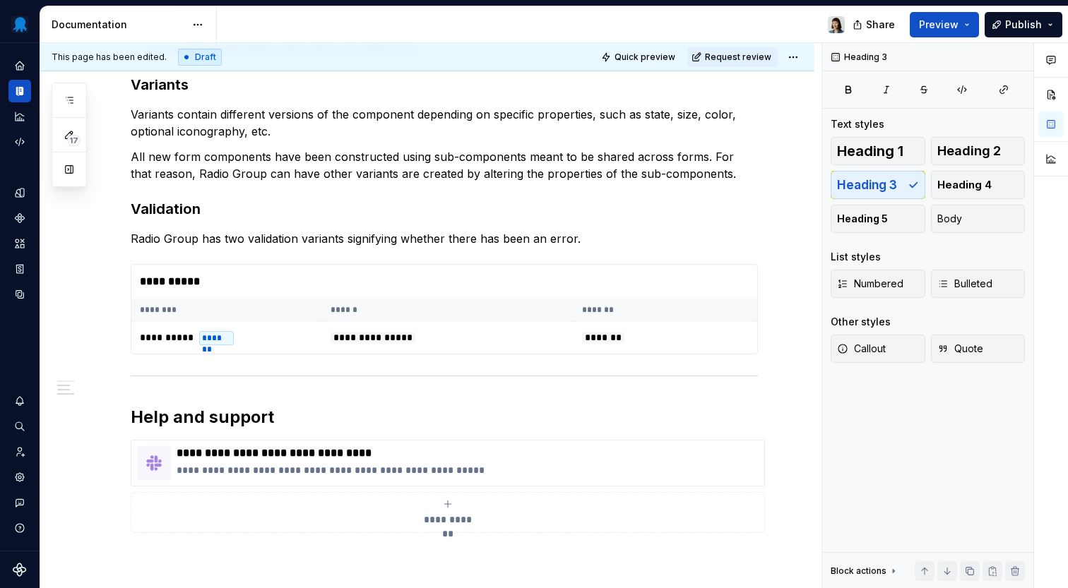
click at [751, 181] on p "All new form components have been constructed using sub-components meant to be …" at bounding box center [444, 165] width 627 height 34
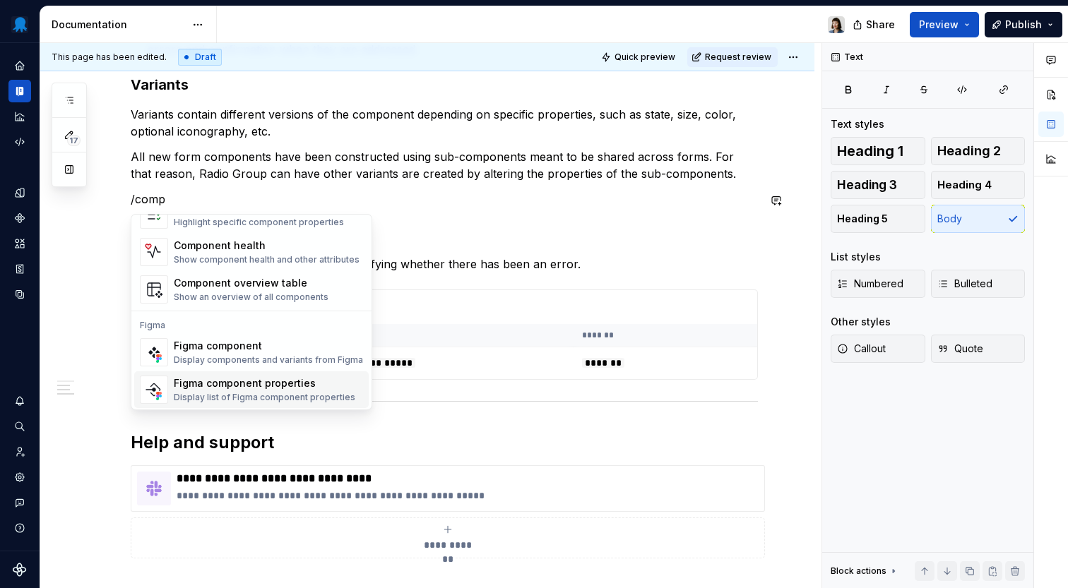
scroll to position [42, 0]
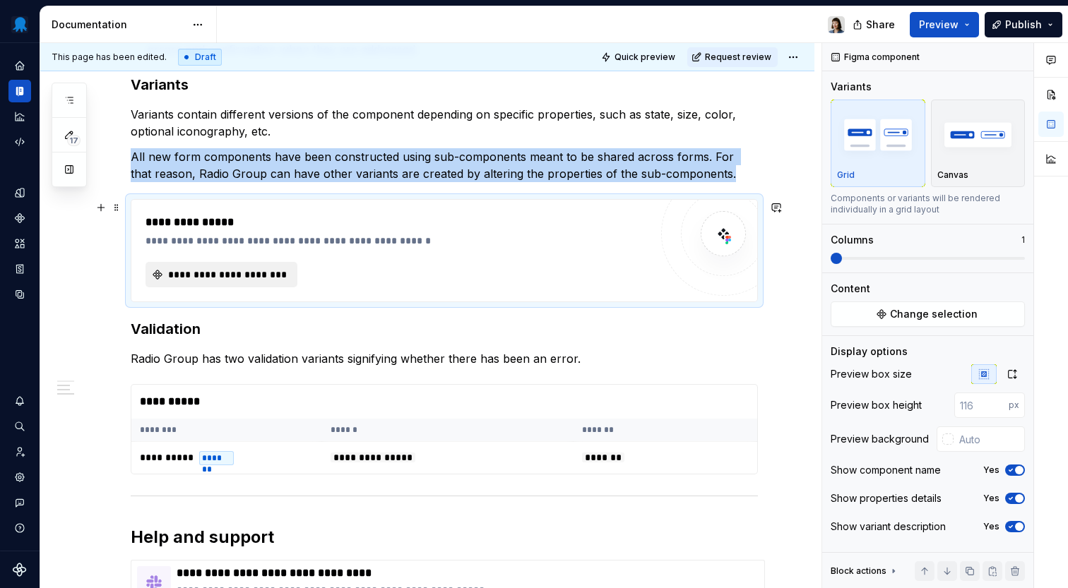
click at [282, 274] on span "**********" at bounding box center [227, 275] width 122 height 14
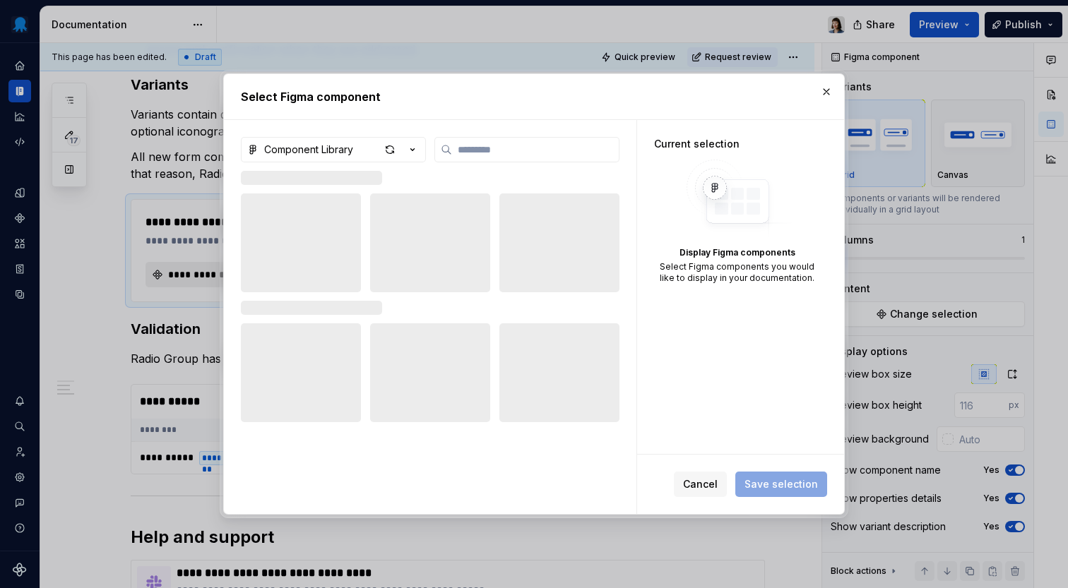
scroll to position [1193, 0]
type textarea "*"
type input "**********"
type textarea "*"
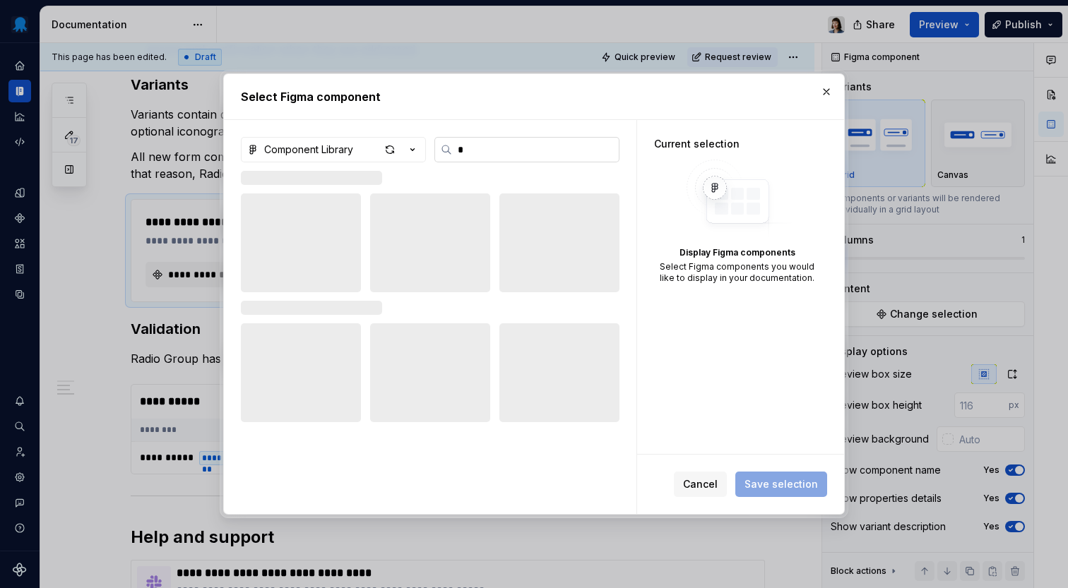
scroll to position [0, 0]
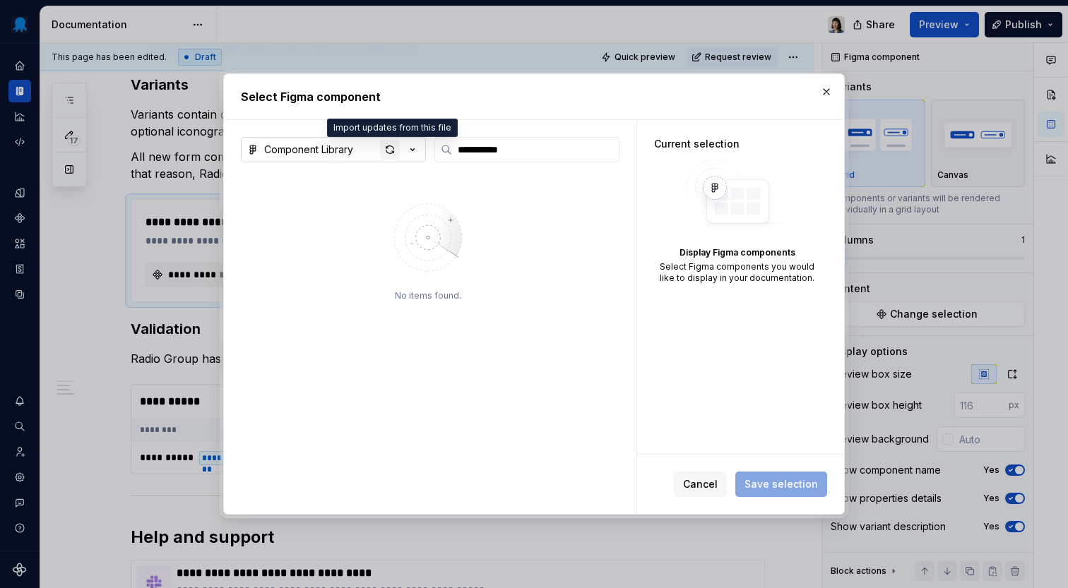
type input "**********"
click at [388, 150] on div "button" at bounding box center [390, 150] width 20 height 20
type textarea "*"
click at [499, 153] on input "**********" at bounding box center [535, 150] width 167 height 14
click at [353, 151] on div "Component Library" at bounding box center [308, 150] width 89 height 14
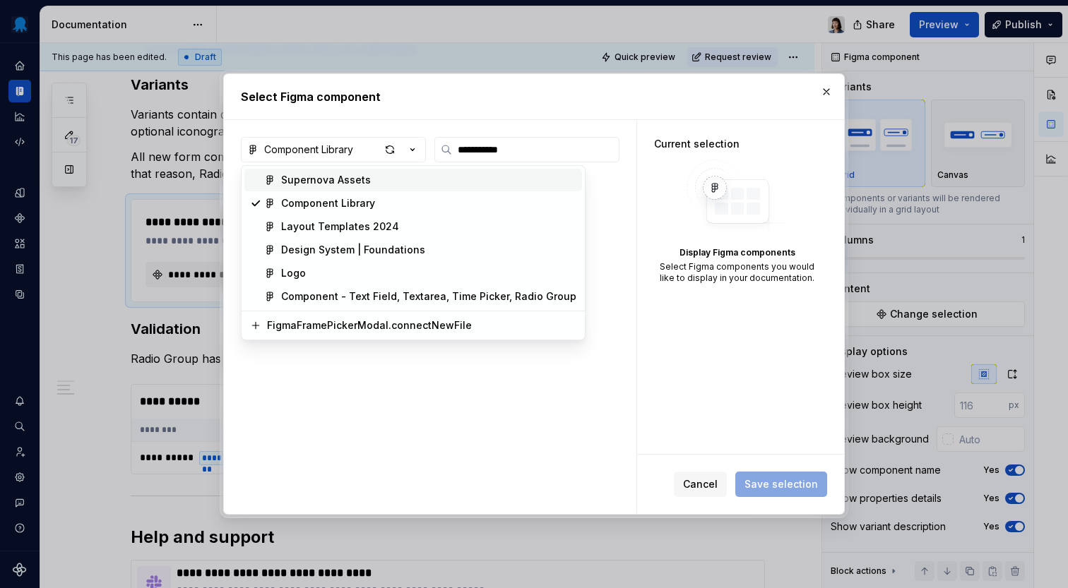
click at [527, 150] on div "**********" at bounding box center [534, 294] width 1068 height 588
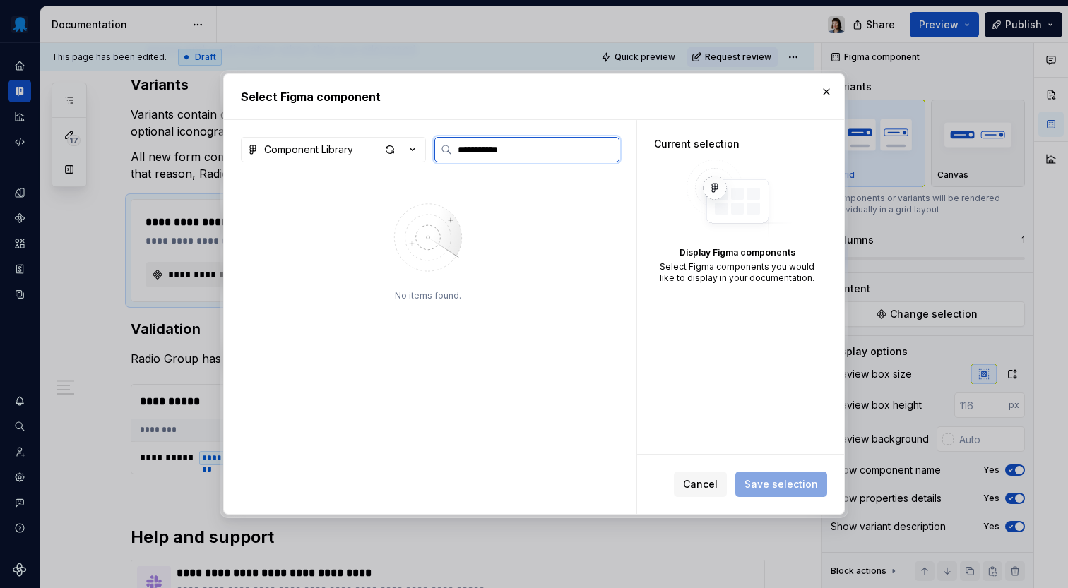
click at [527, 150] on input "**********" at bounding box center [535, 150] width 167 height 14
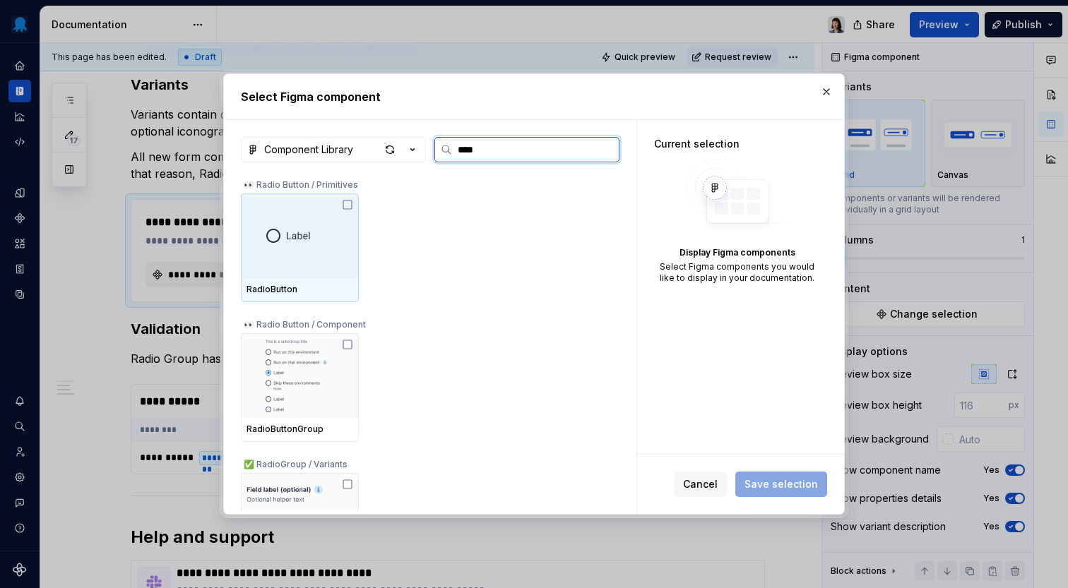
type input "*****"
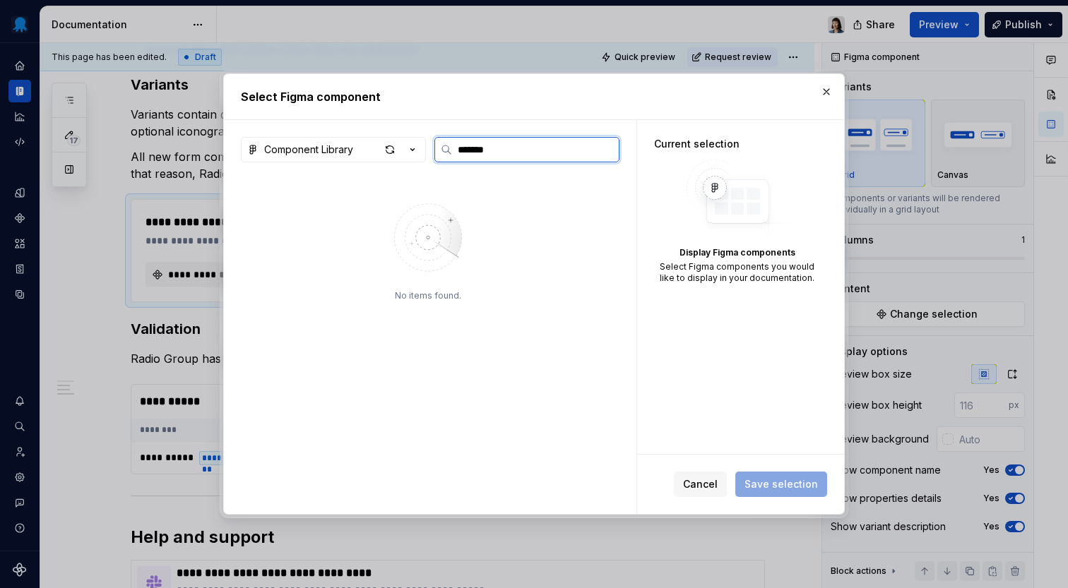
type input "*******"
type textarea "*"
click at [825, 90] on button "button" at bounding box center [826, 92] width 20 height 20
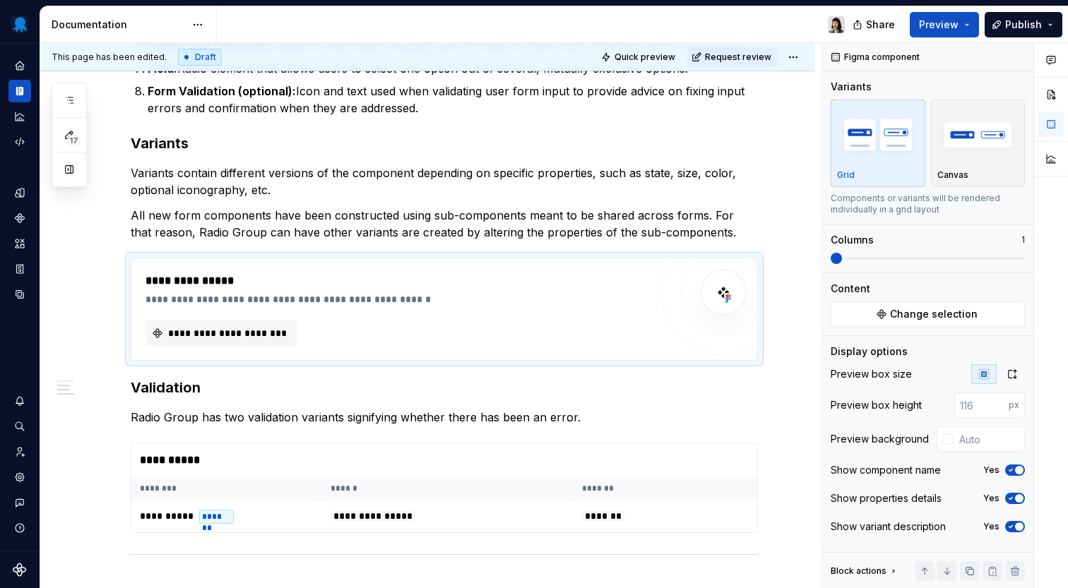
scroll to position [1138, 0]
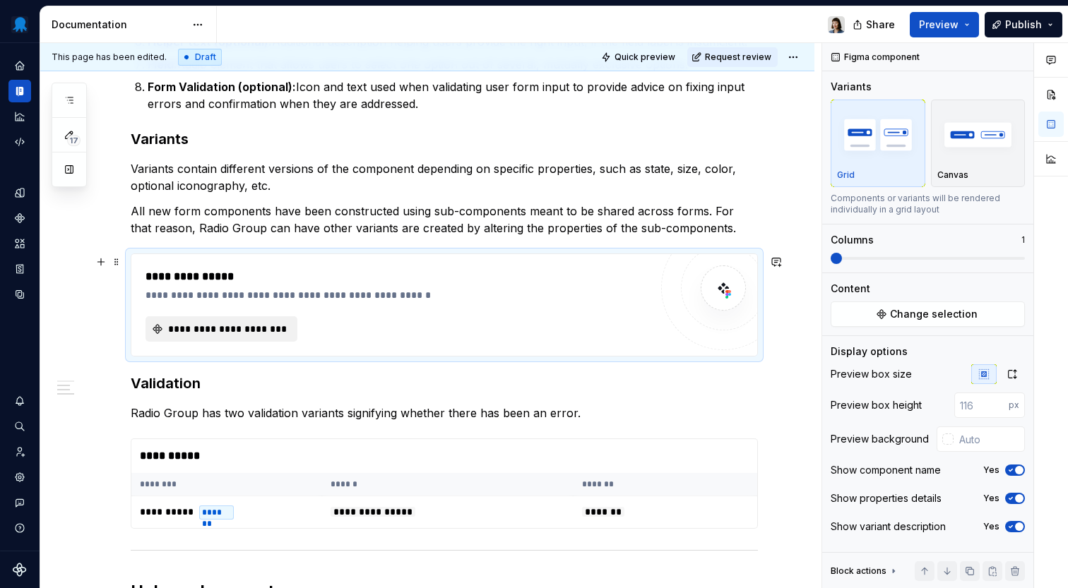
click at [257, 329] on span "**********" at bounding box center [227, 329] width 122 height 14
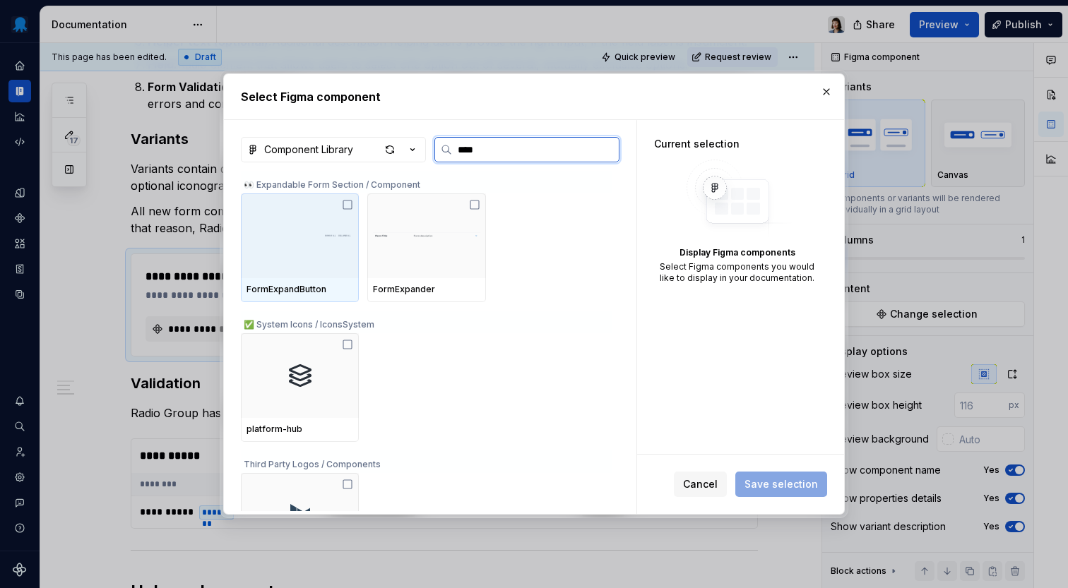
scroll to position [71, 0]
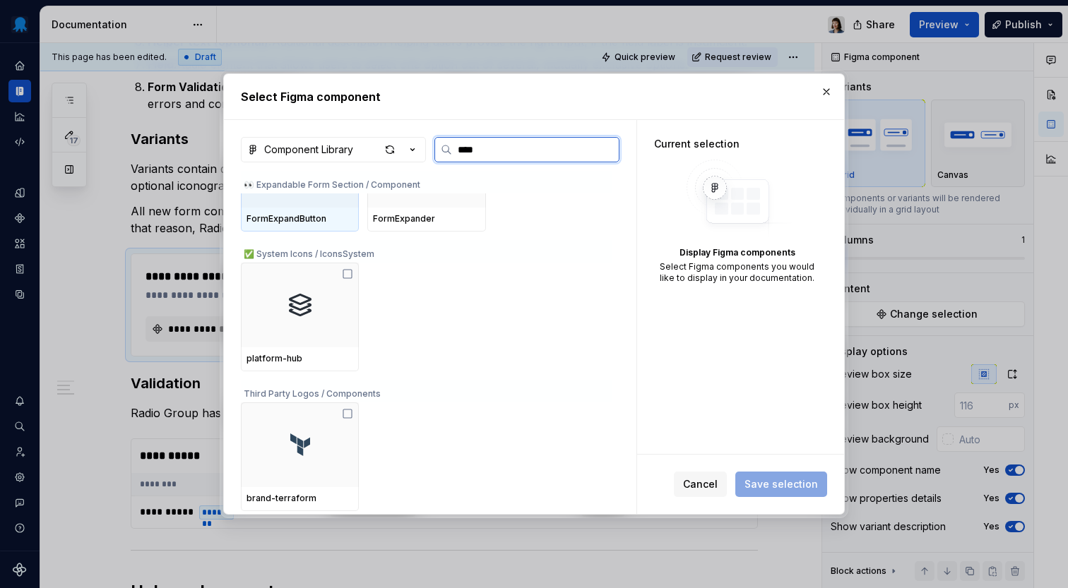
type input "*****"
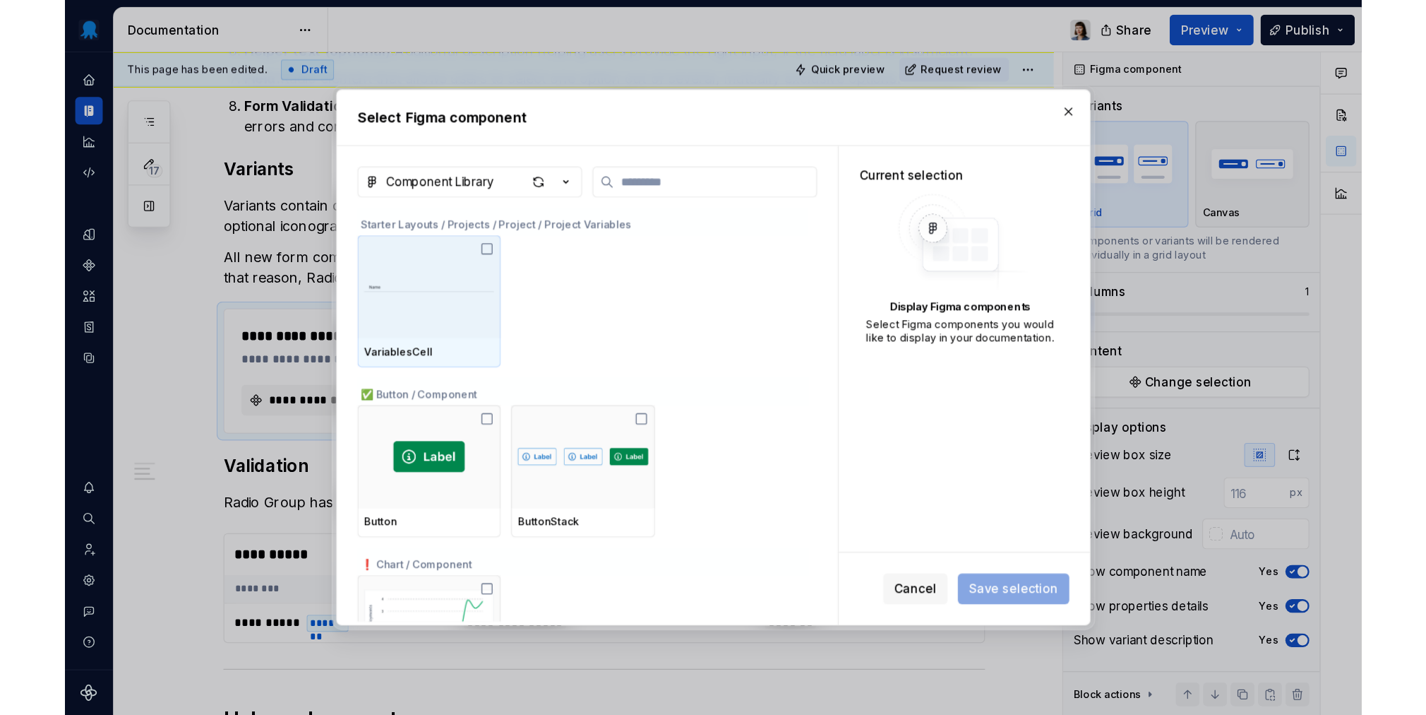
scroll to position [1136, 0]
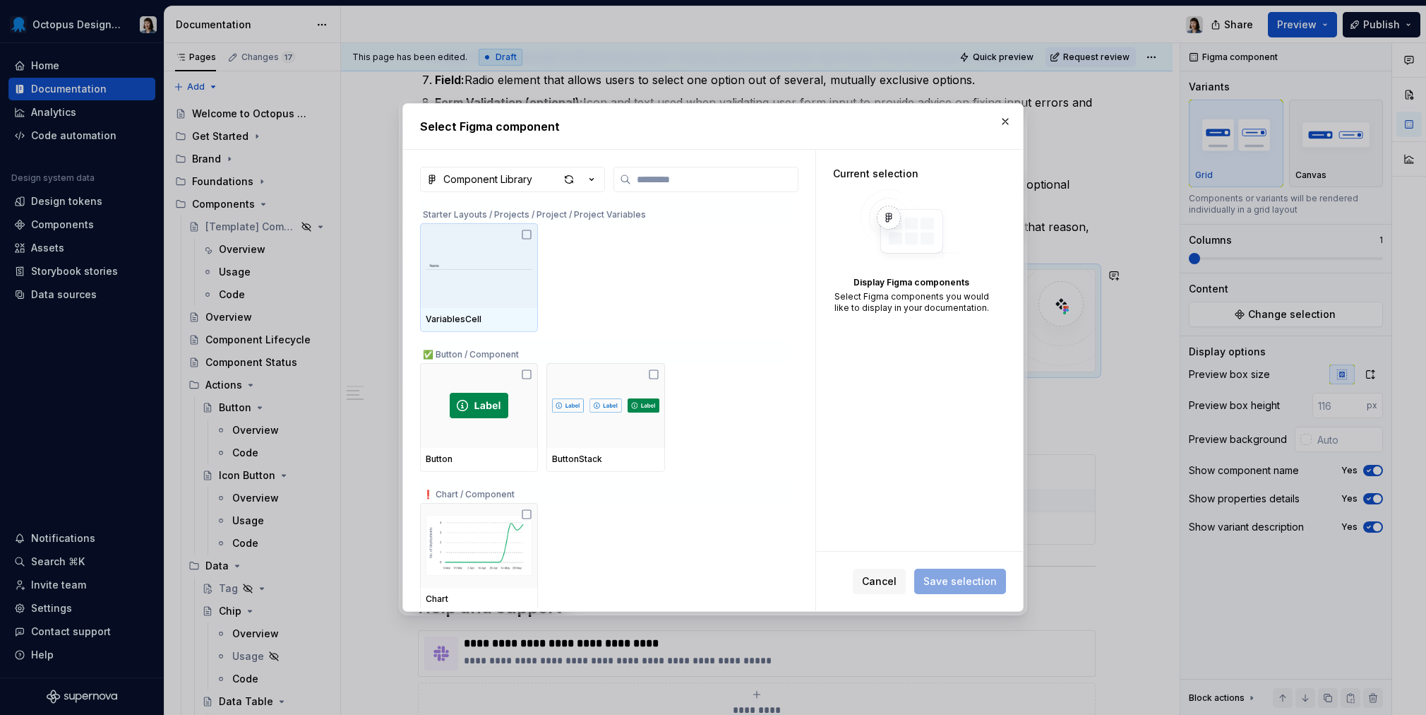
click at [886, 579] on span "Cancel" at bounding box center [879, 581] width 35 height 14
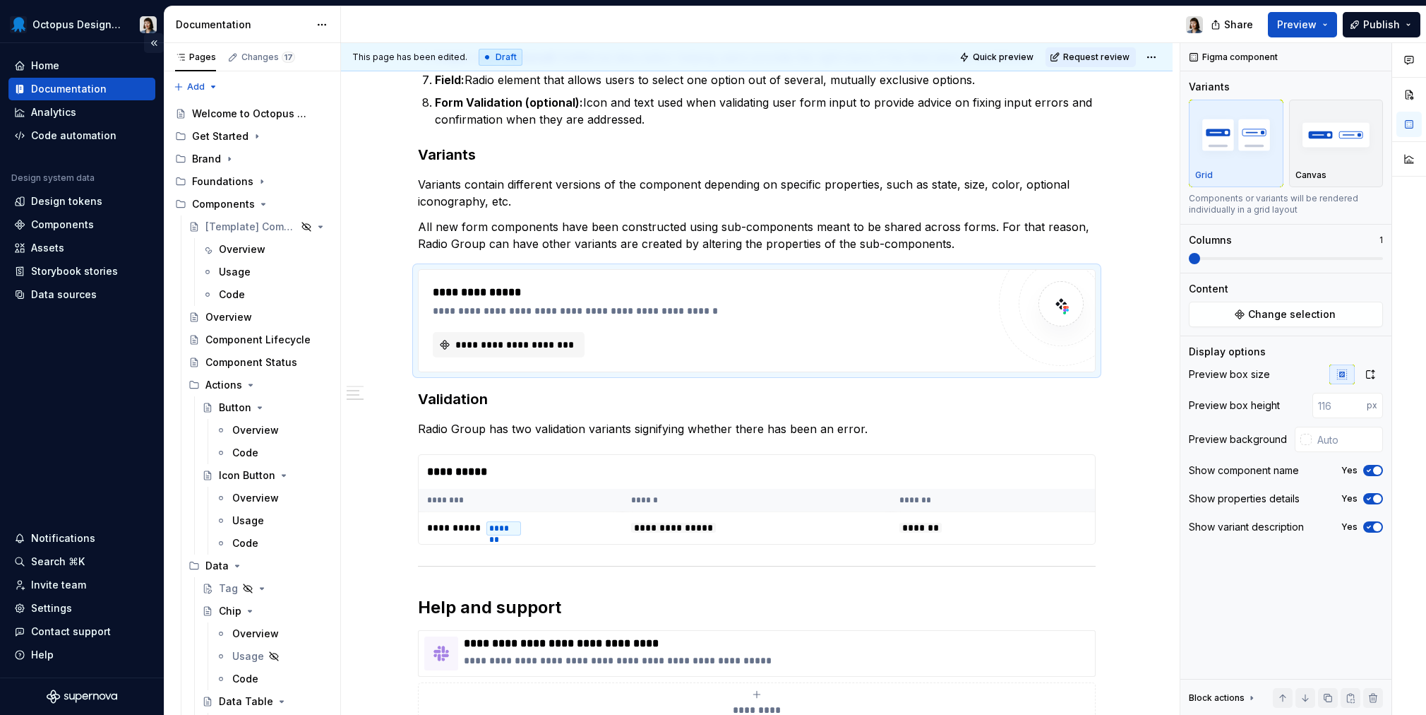
click at [154, 42] on button "Collapse sidebar" at bounding box center [154, 43] width 20 height 20
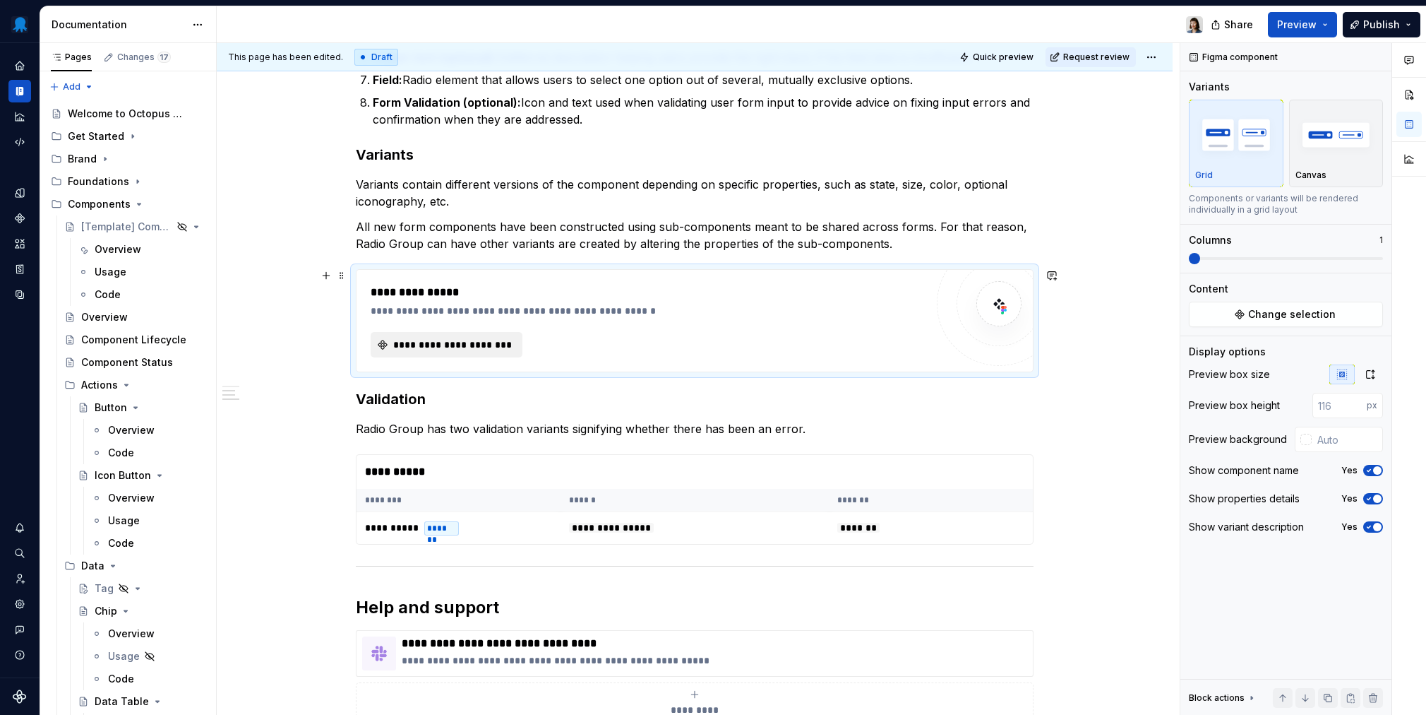
click at [476, 338] on span "**********" at bounding box center [452, 345] width 122 height 14
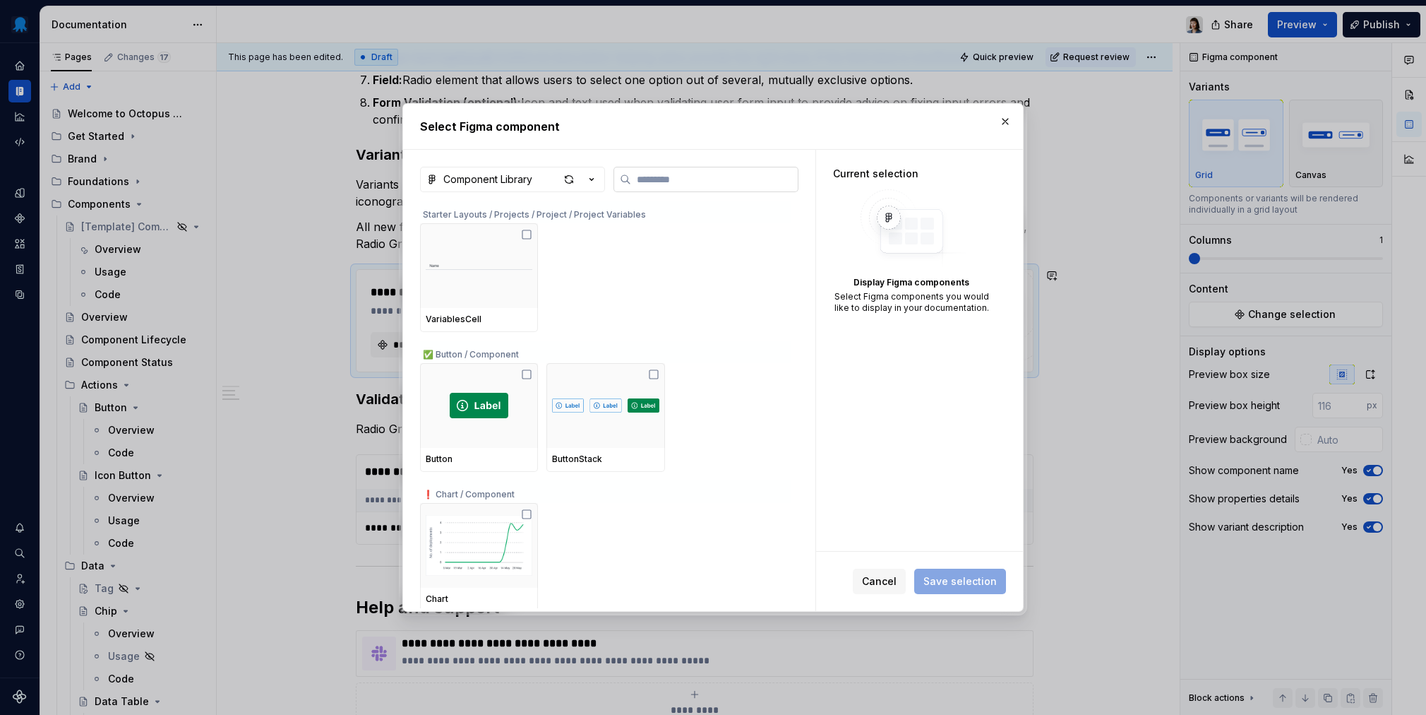
type textarea "*"
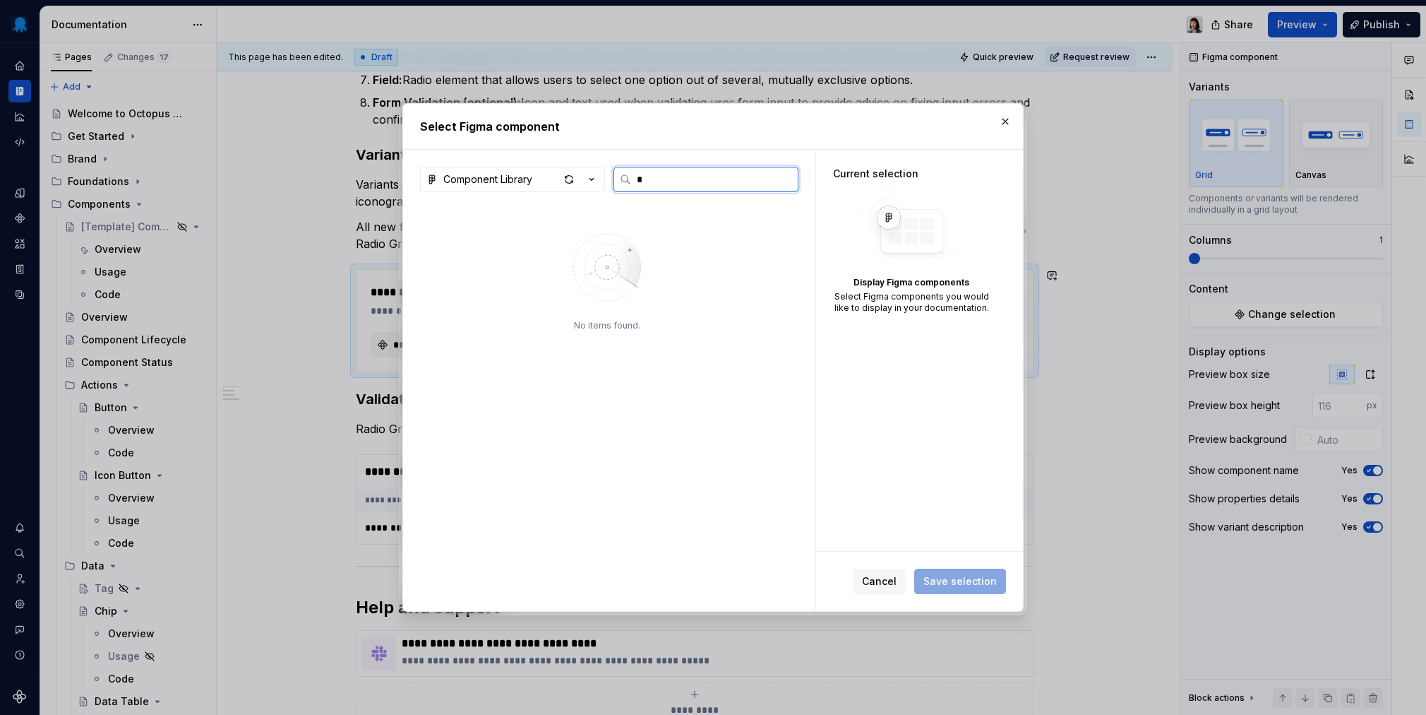
scroll to position [0, 0]
type input "********"
click at [1000, 124] on button "button" at bounding box center [1006, 122] width 20 height 20
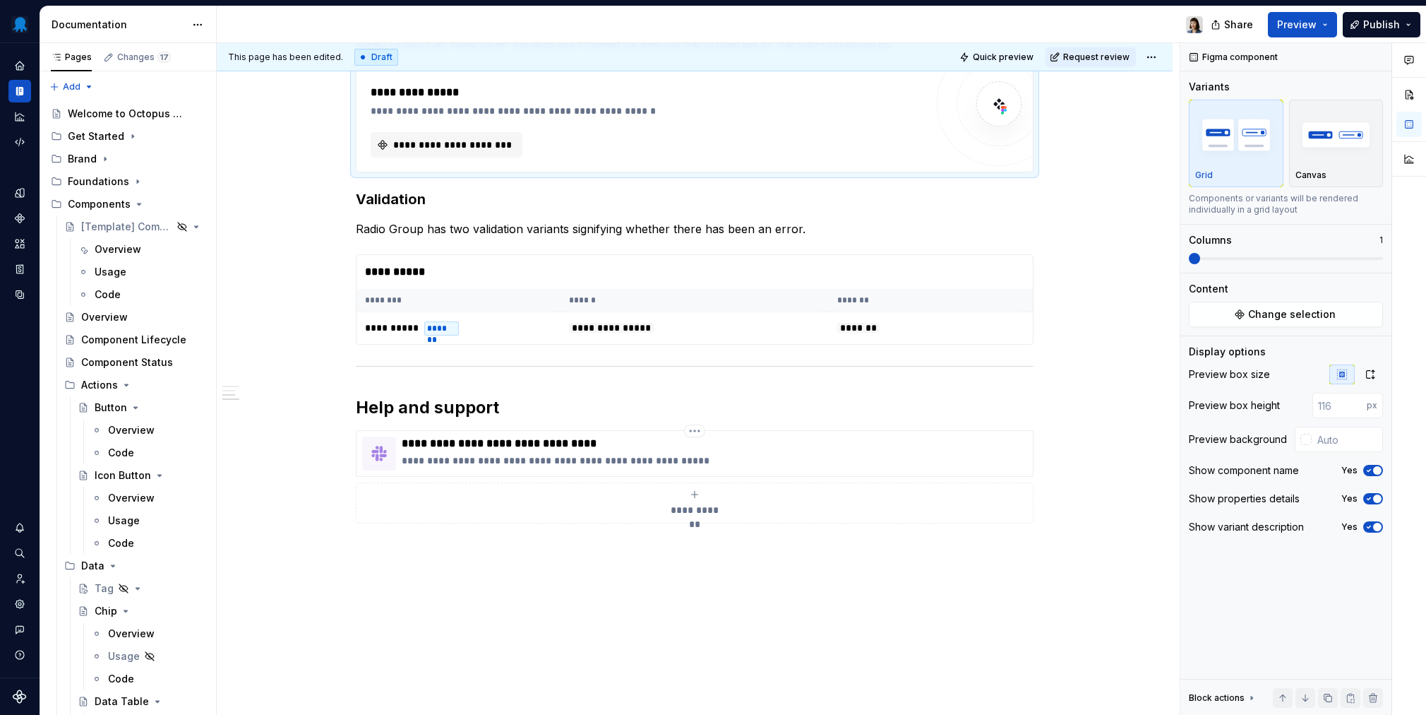
scroll to position [1330, 0]
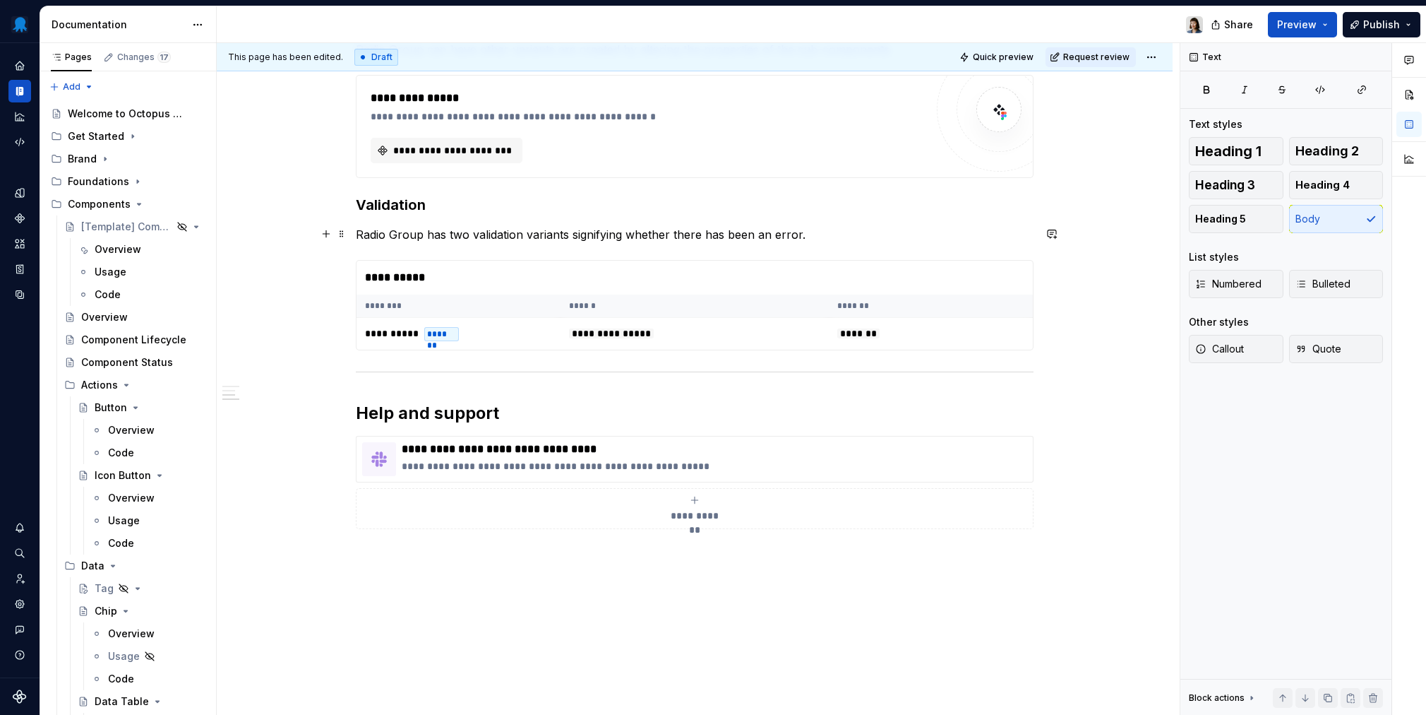
click at [660, 232] on p "Radio Group has two validation variants signifying whether there has been an er…" at bounding box center [695, 234] width 678 height 17
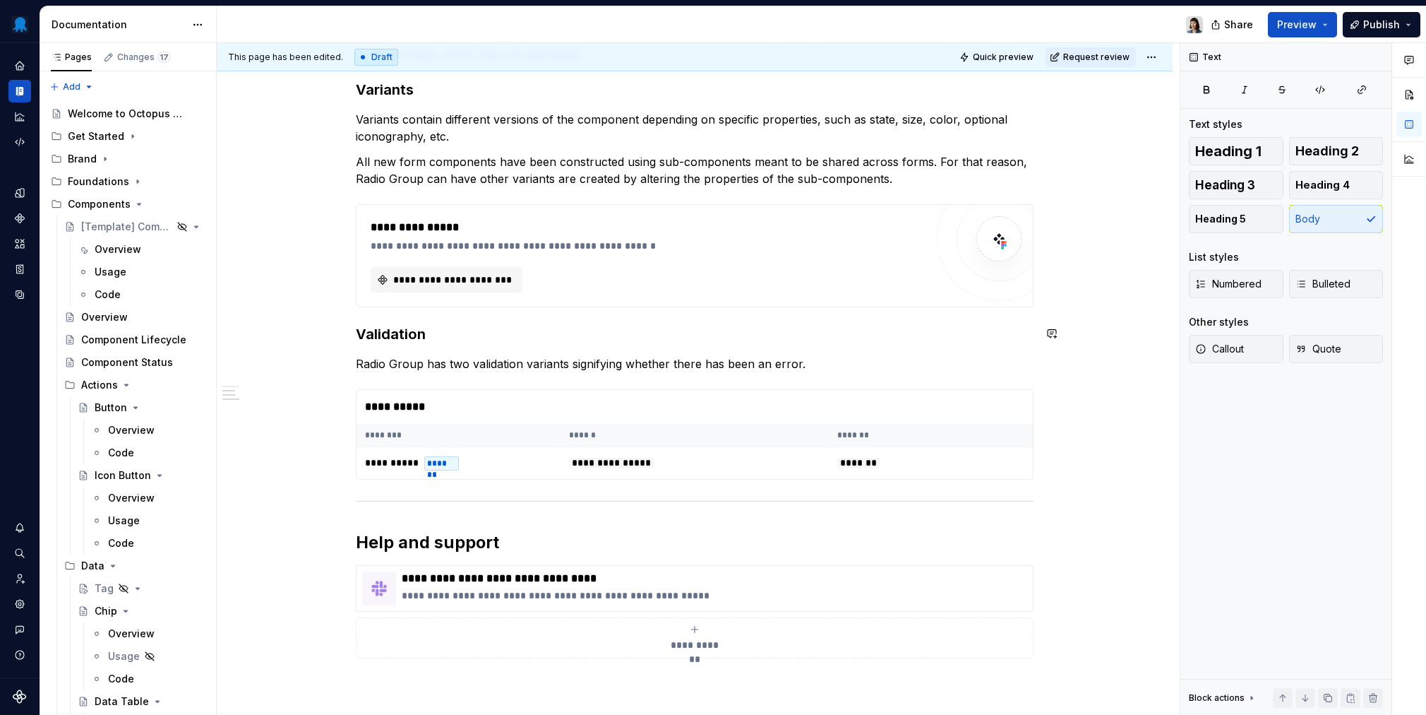
click at [848, 359] on p "Radio Group has two validation variants signifying whether there has been an er…" at bounding box center [695, 363] width 678 height 17
drag, startPoint x: 857, startPoint y: 344, endPoint x: 857, endPoint y: 361, distance: 17.0
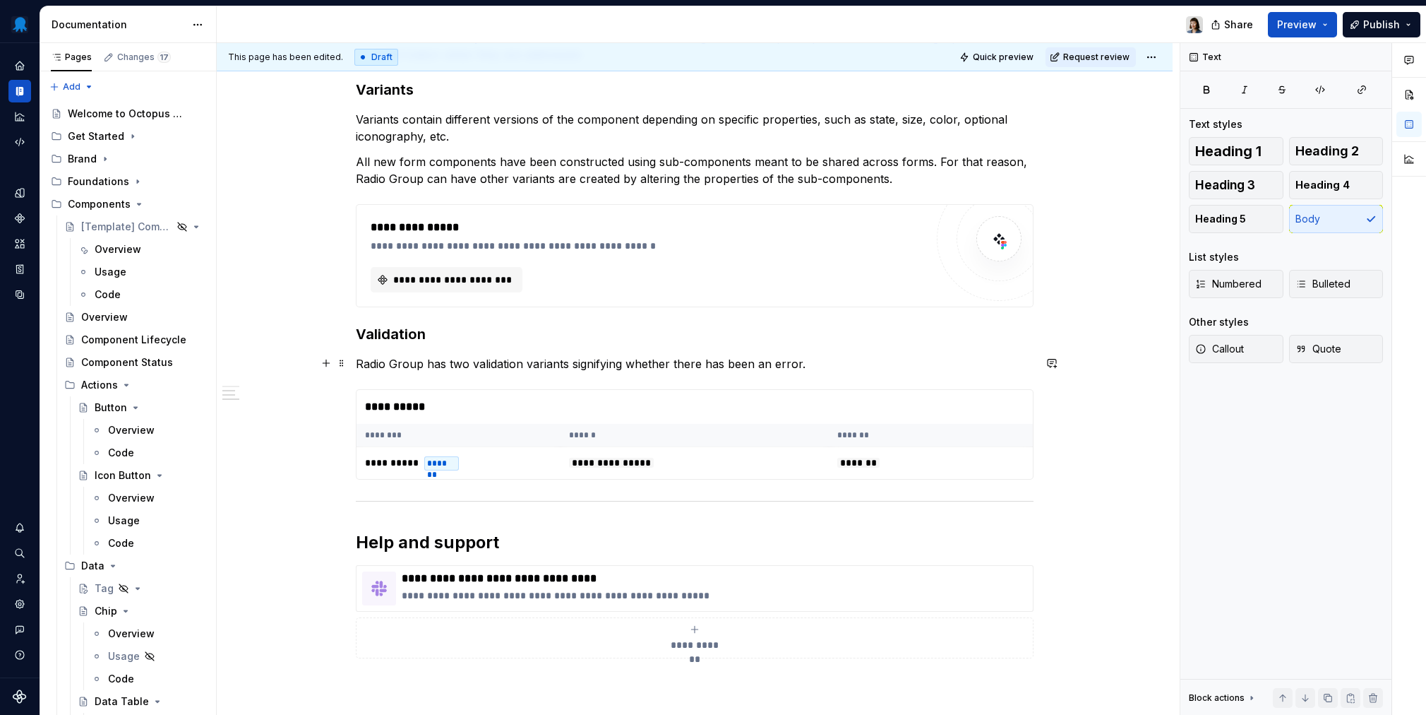
click at [854, 364] on p "Radio Group has two validation variants signifying whether there has been an er…" at bounding box center [695, 363] width 678 height 17
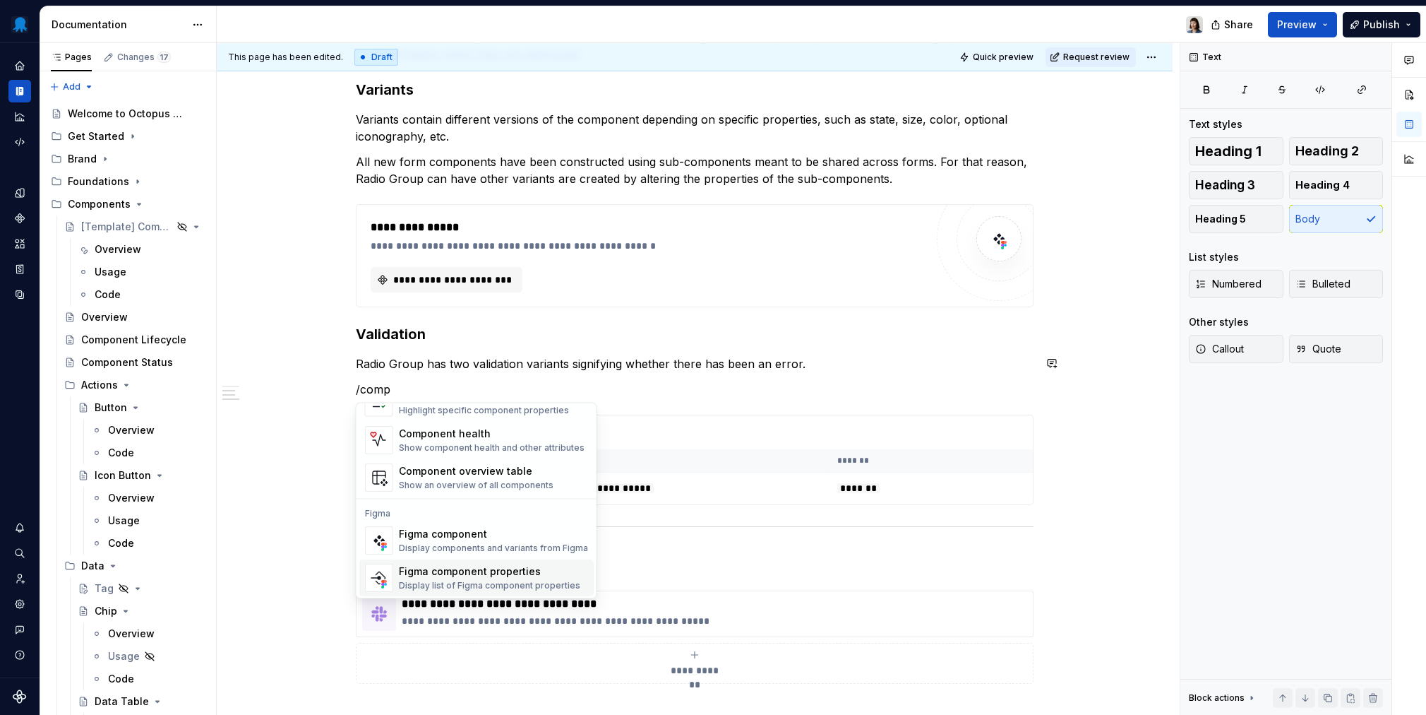
scroll to position [42, 0]
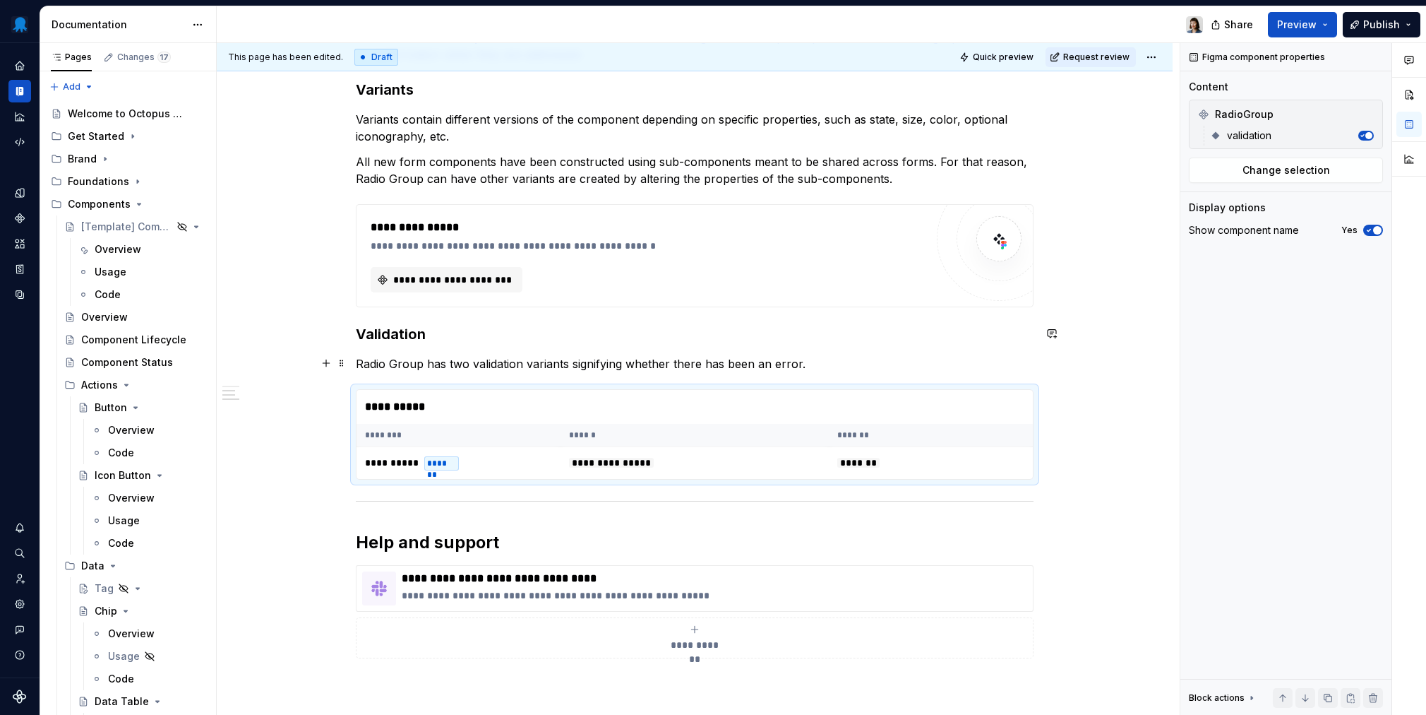
click at [862, 369] on p "Radio Group has two validation variants signifying whether there has been an er…" at bounding box center [695, 363] width 678 height 17
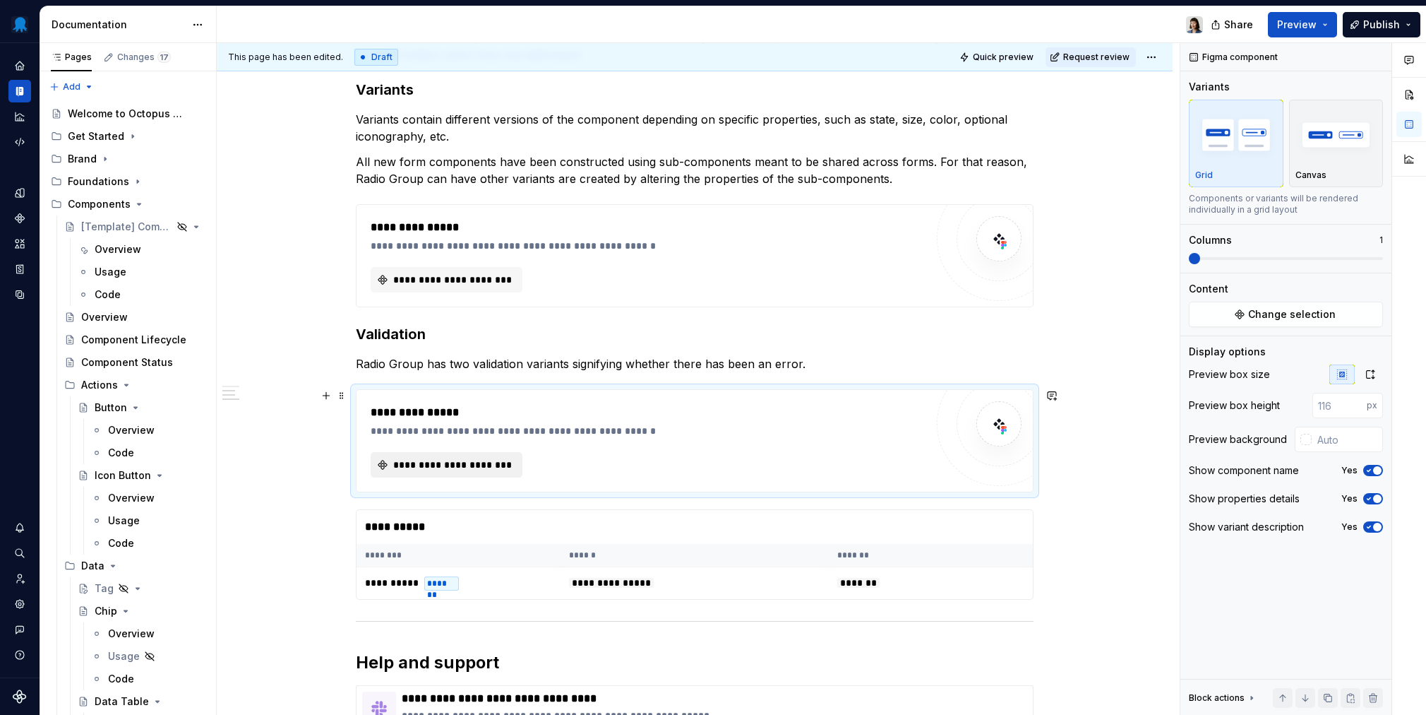
click at [465, 479] on div "**********" at bounding box center [695, 441] width 676 height 102
click at [467, 469] on span "**********" at bounding box center [452, 465] width 122 height 14
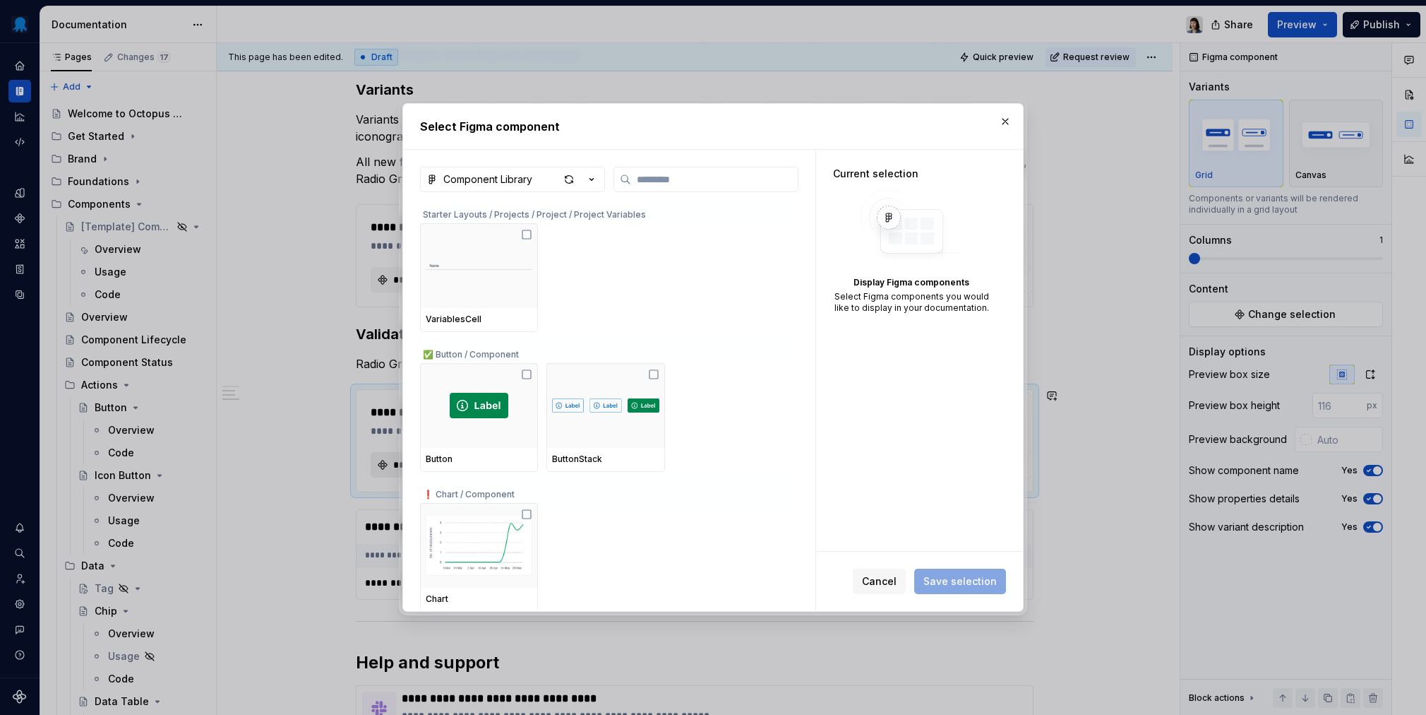
type textarea "*"
type input "*"
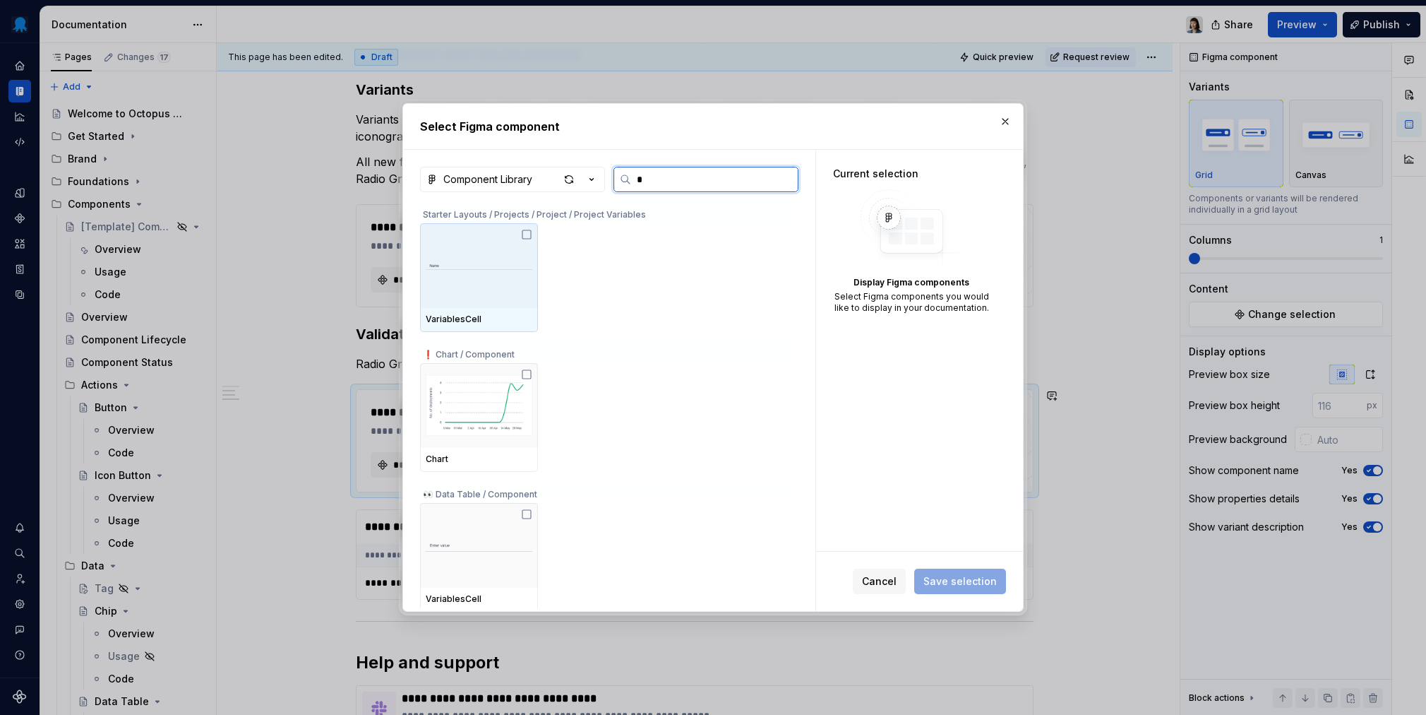
type textarea "*"
type input "**"
type textarea "*"
type input "*****"
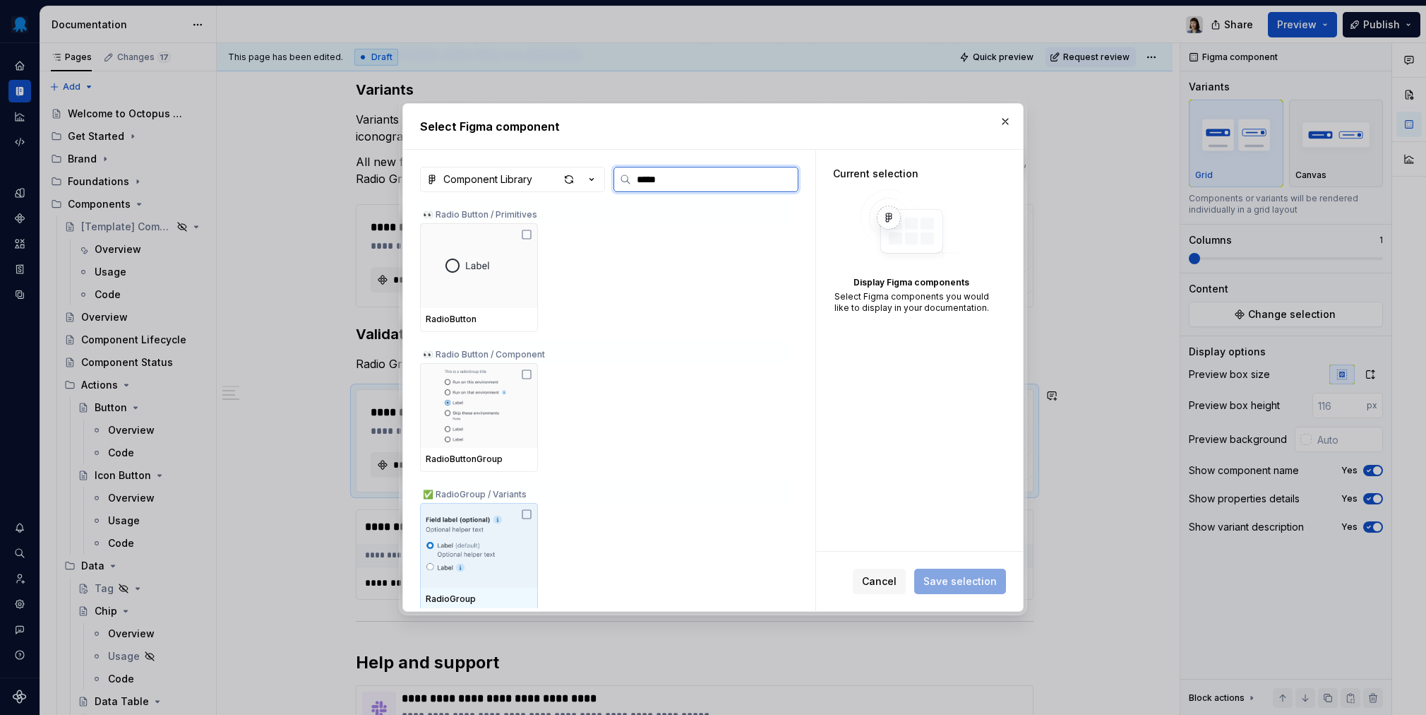
click at [485, 564] on img at bounding box center [479, 544] width 107 height 73
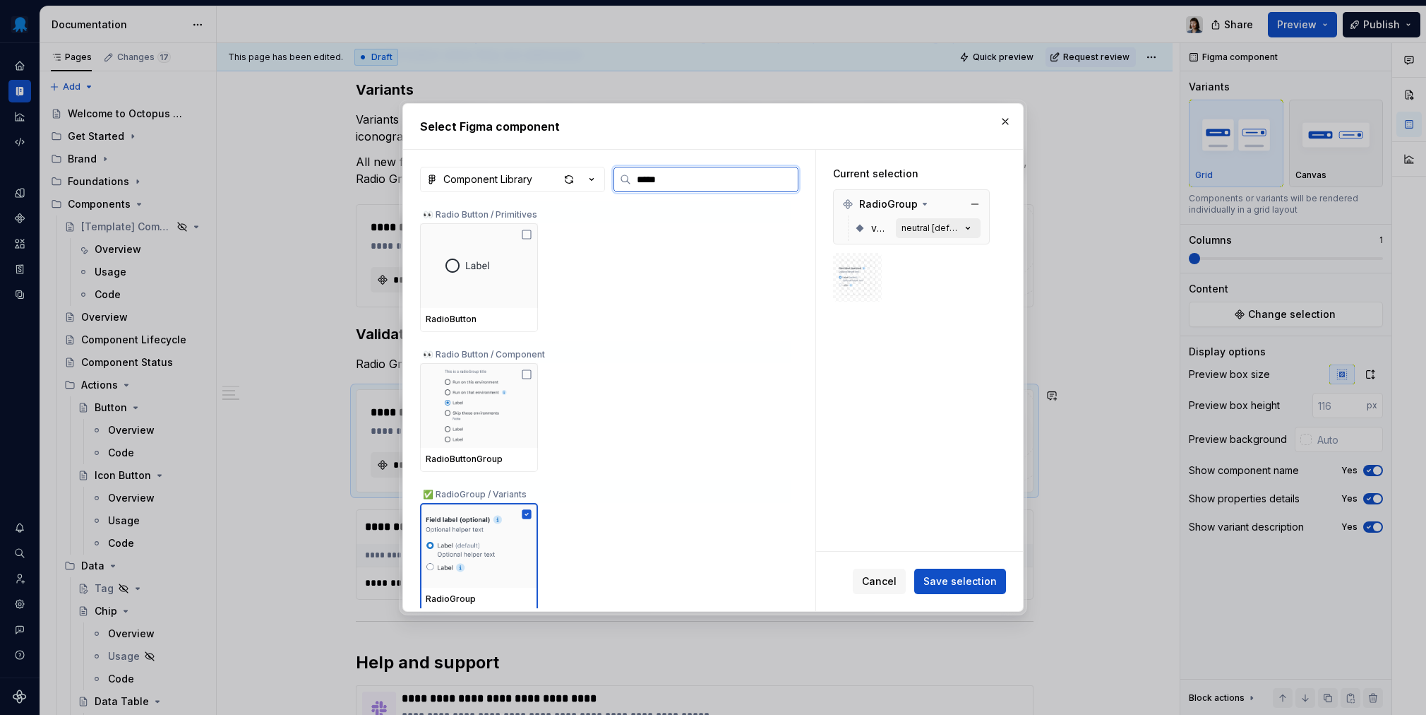
click at [946, 227] on div "neutral [default]" at bounding box center [931, 227] width 59 height 11
click at [978, 582] on span "Save selection" at bounding box center [960, 581] width 73 height 14
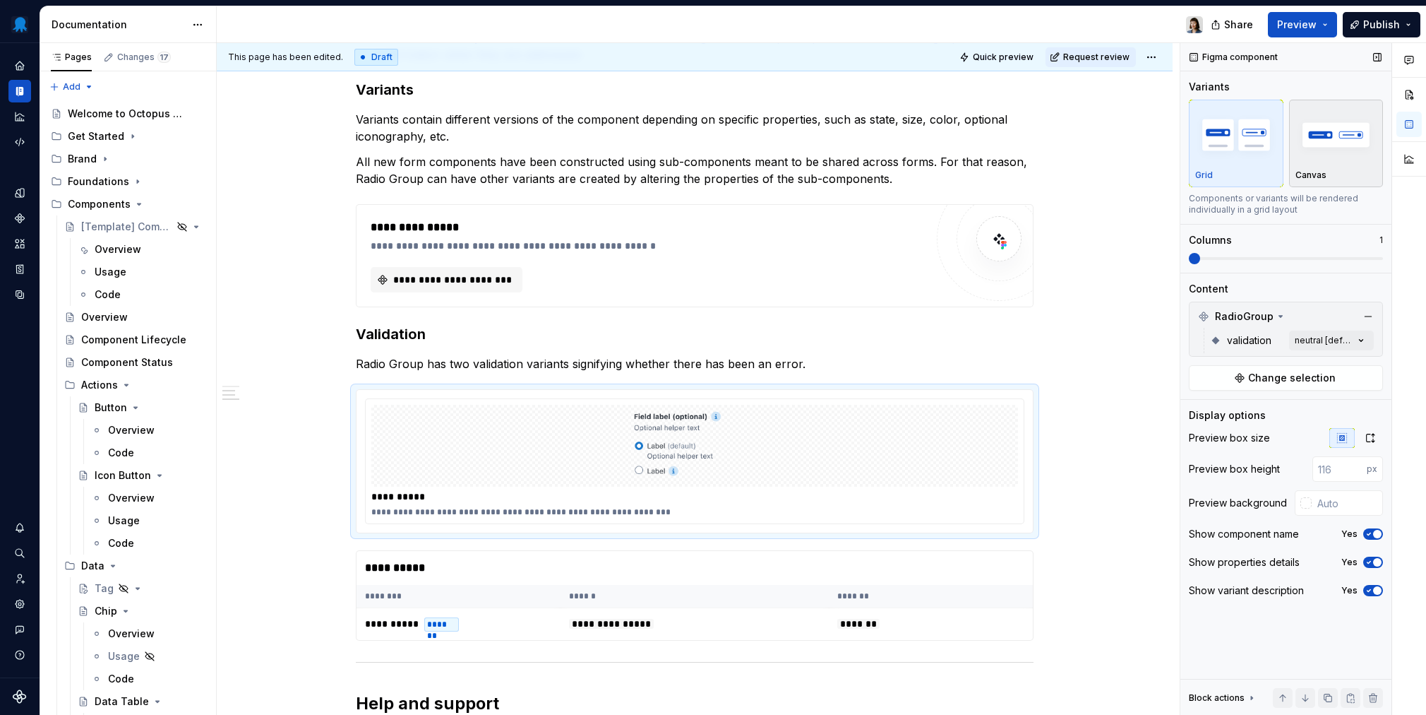
click at [1067, 165] on div "Canvas" at bounding box center [1337, 143] width 82 height 75
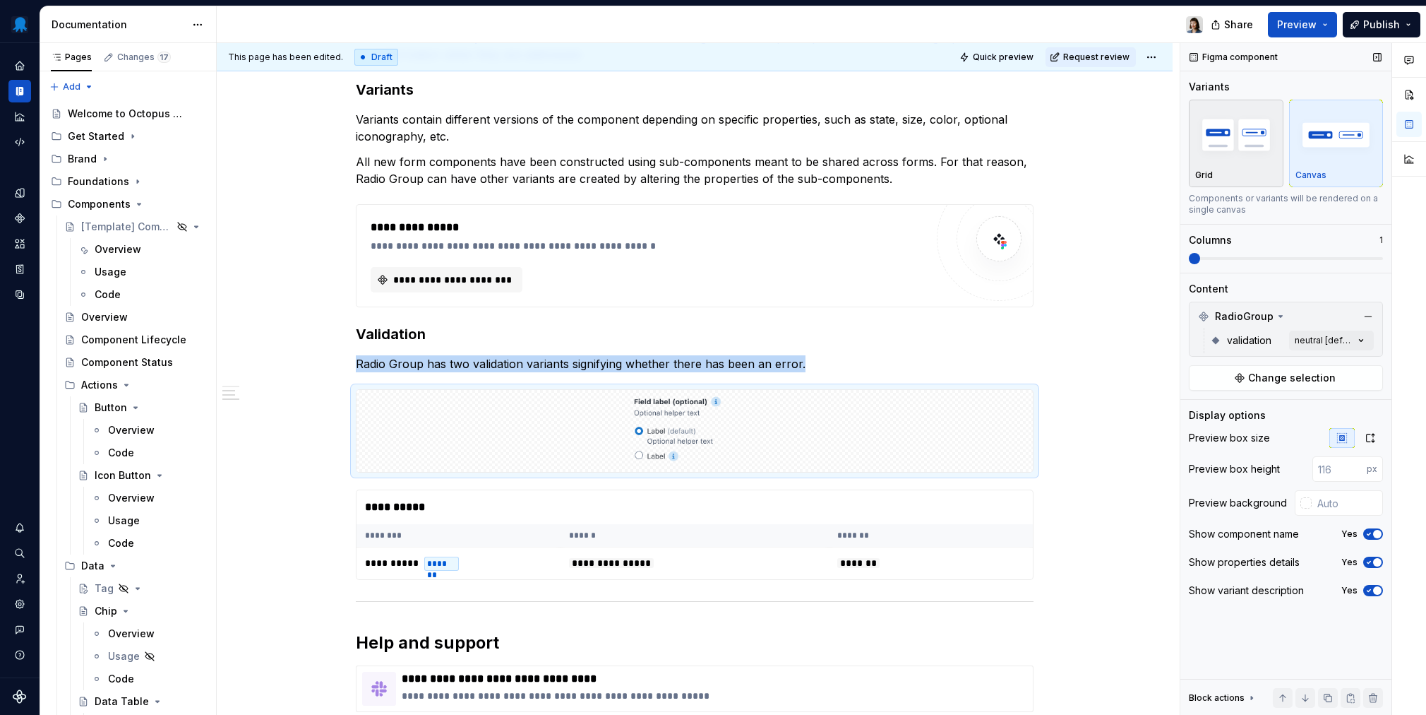
click at [1067, 147] on img "button" at bounding box center [1236, 135] width 82 height 52
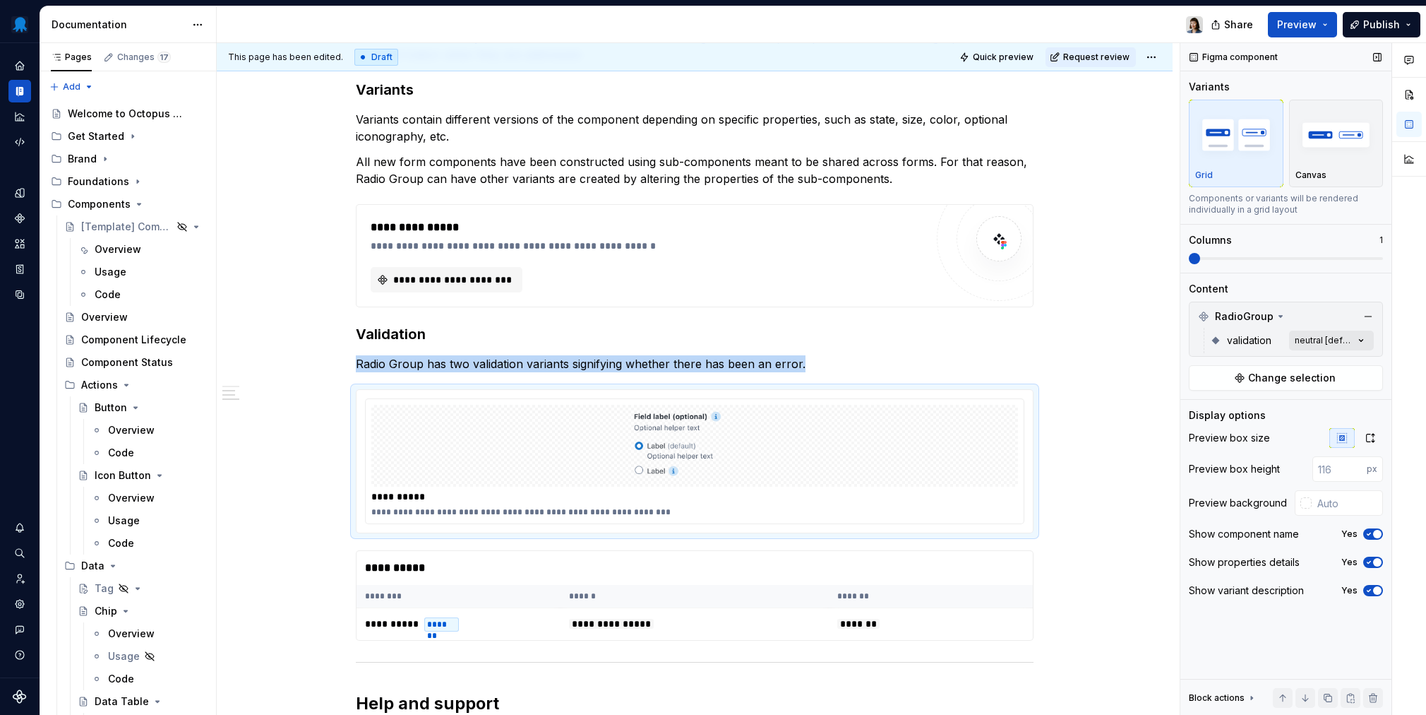
click at [1067, 336] on div "Comments Open comments No comments yet Select ‘Comment’ from the block context …" at bounding box center [1304, 379] width 246 height 672
click at [1067, 407] on span "error" at bounding box center [1221, 408] width 23 height 14
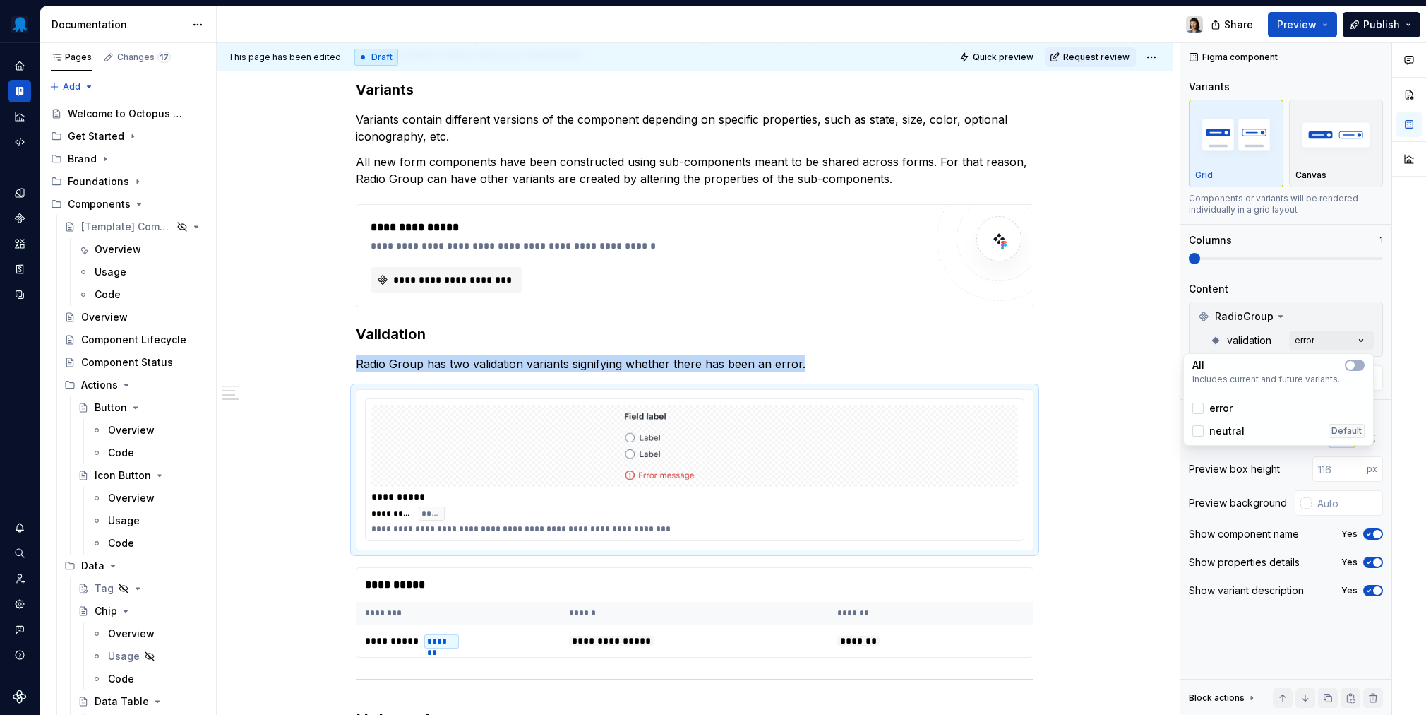
click at [1067, 429] on span "neutral" at bounding box center [1227, 431] width 35 height 14
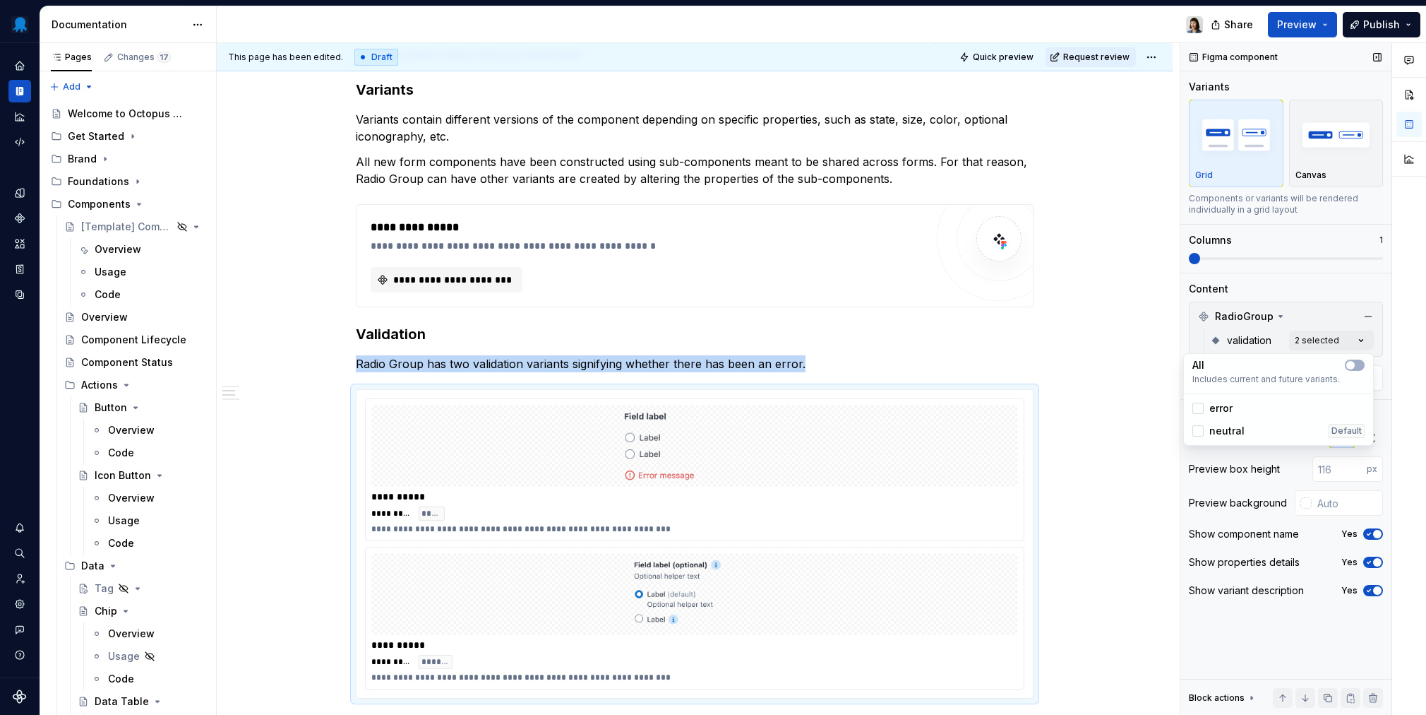
click at [1067, 148] on div "Comments Open comments No comments yet Select ‘Comment’ from the block context …" at bounding box center [1304, 379] width 246 height 672
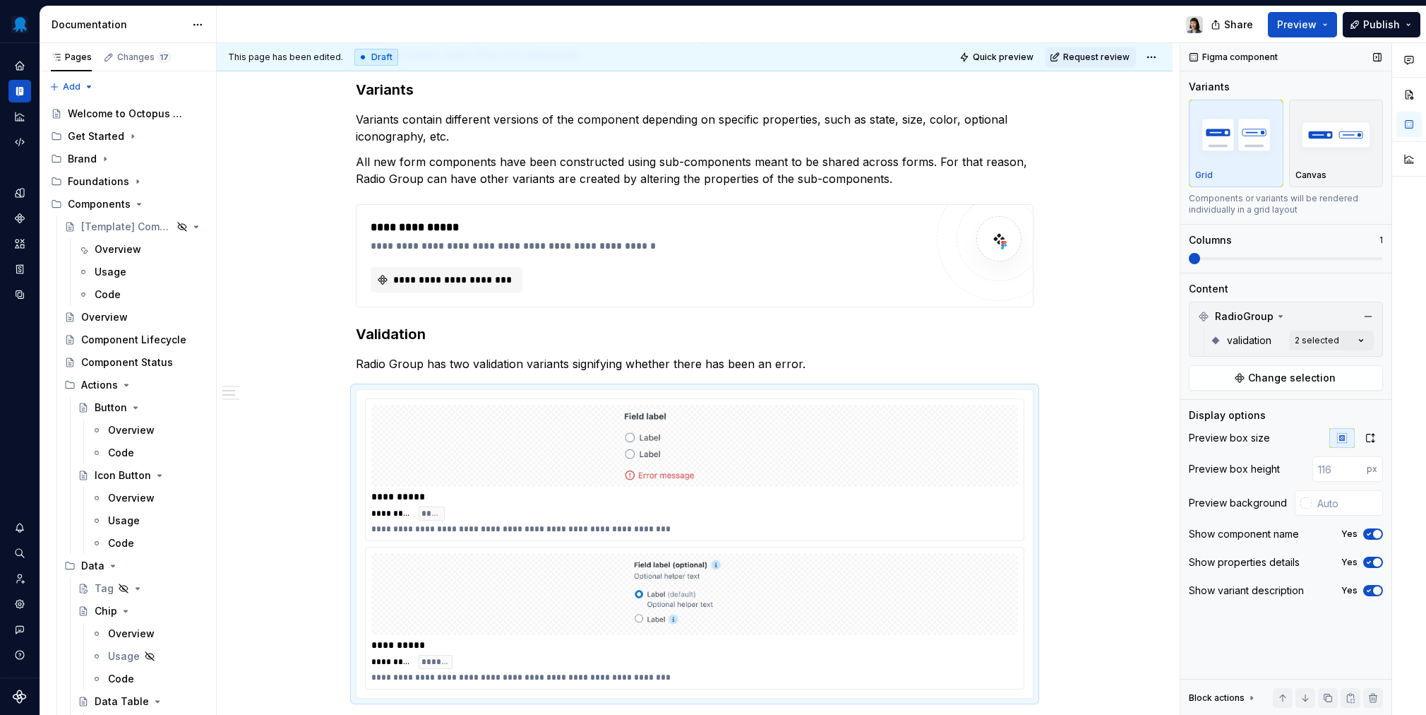
click at [1067, 258] on span at bounding box center [1286, 258] width 194 height 3
click at [1067, 257] on span at bounding box center [1286, 258] width 194 height 3
click at [1067, 257] on span at bounding box center [1194, 258] width 11 height 11
click at [1067, 255] on span at bounding box center [1286, 258] width 194 height 11
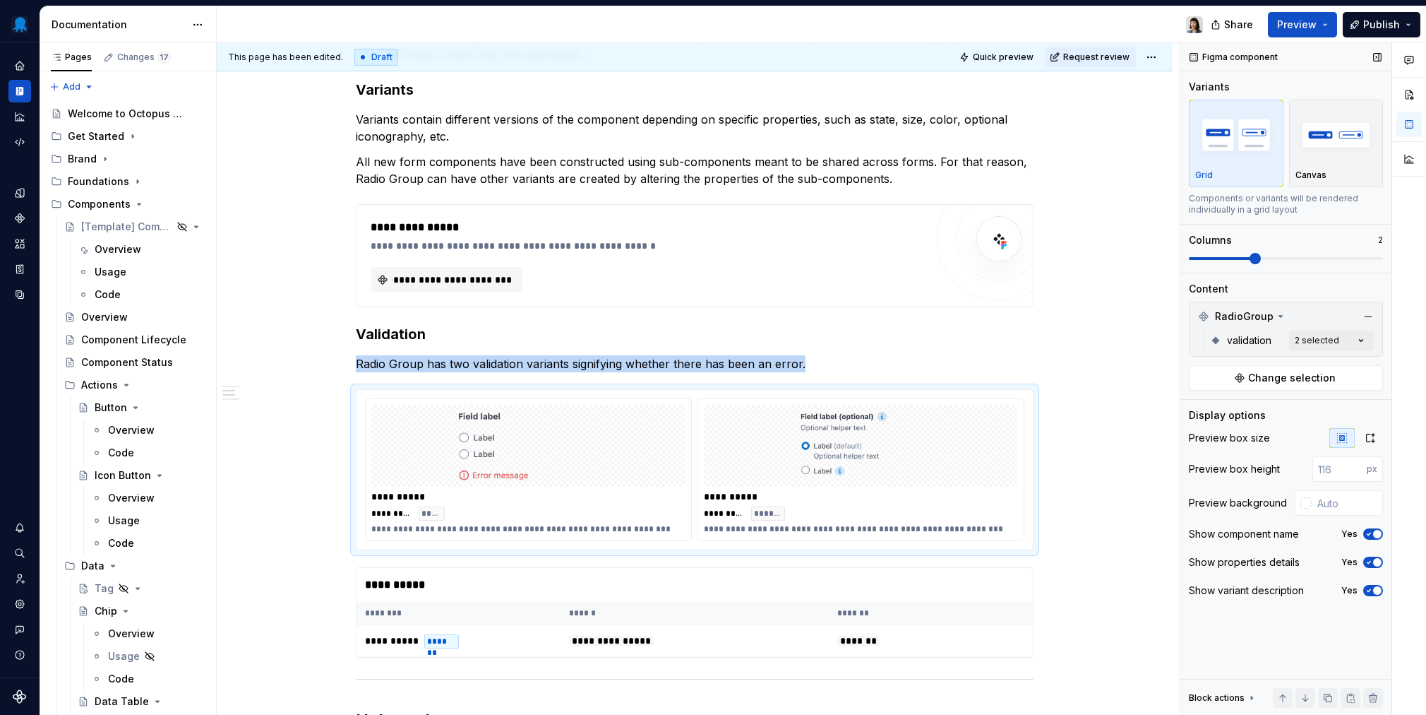
click at [1067, 254] on span at bounding box center [1286, 258] width 194 height 11
click at [1067, 507] on input "text" at bounding box center [1347, 502] width 71 height 25
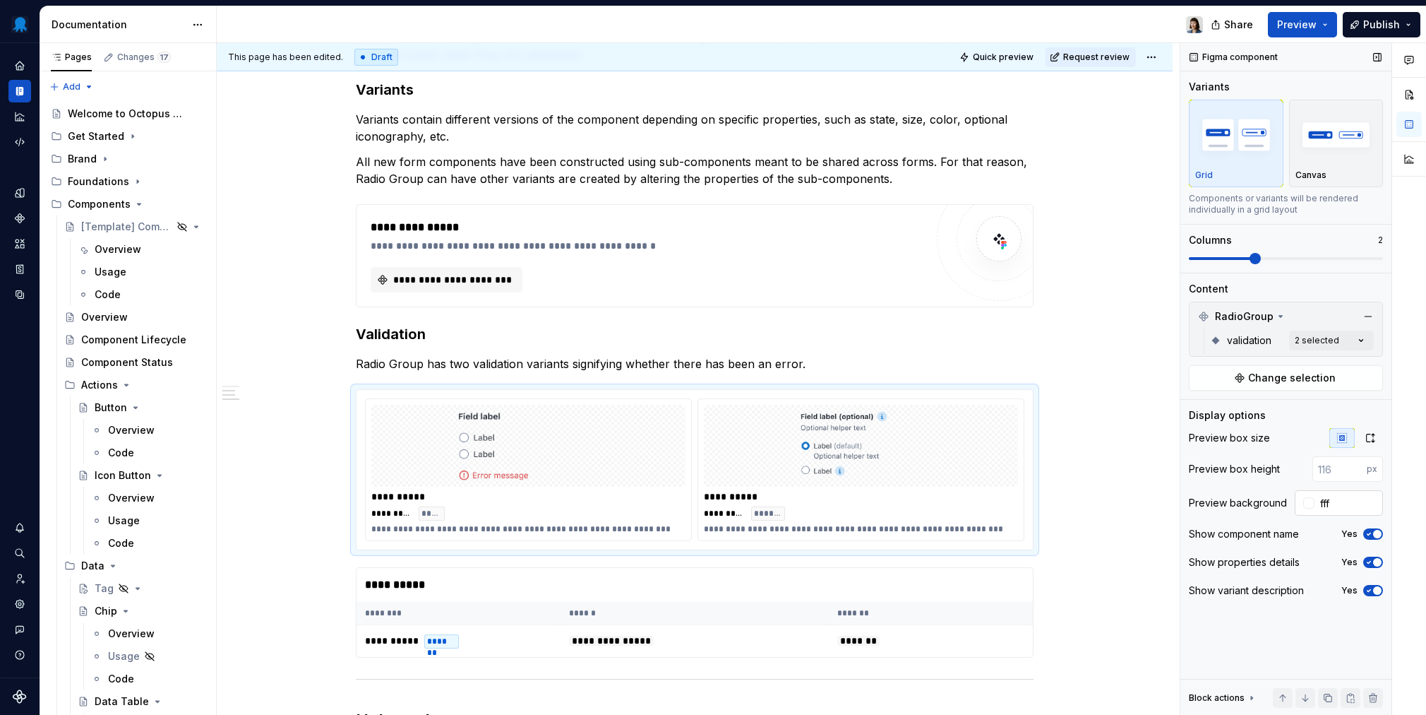
type input "#FFFFFF"
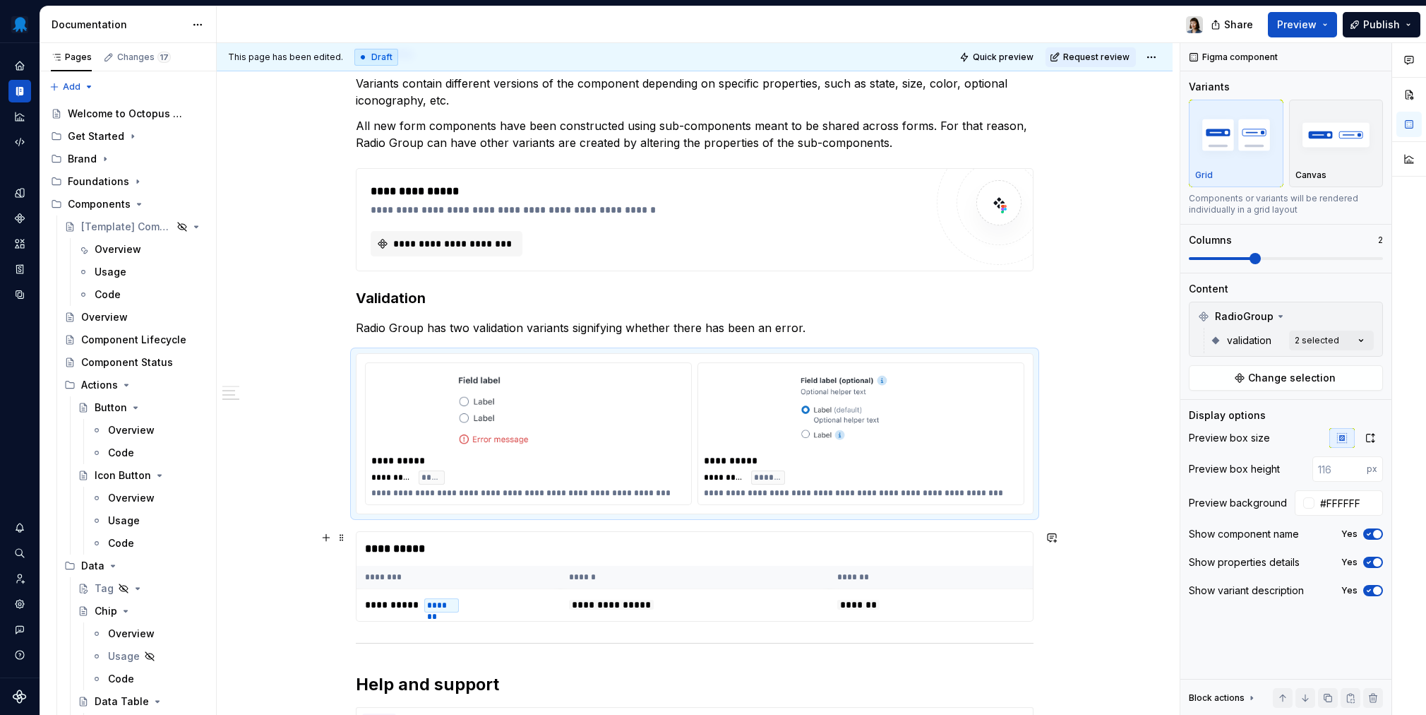
scroll to position [1234, 0]
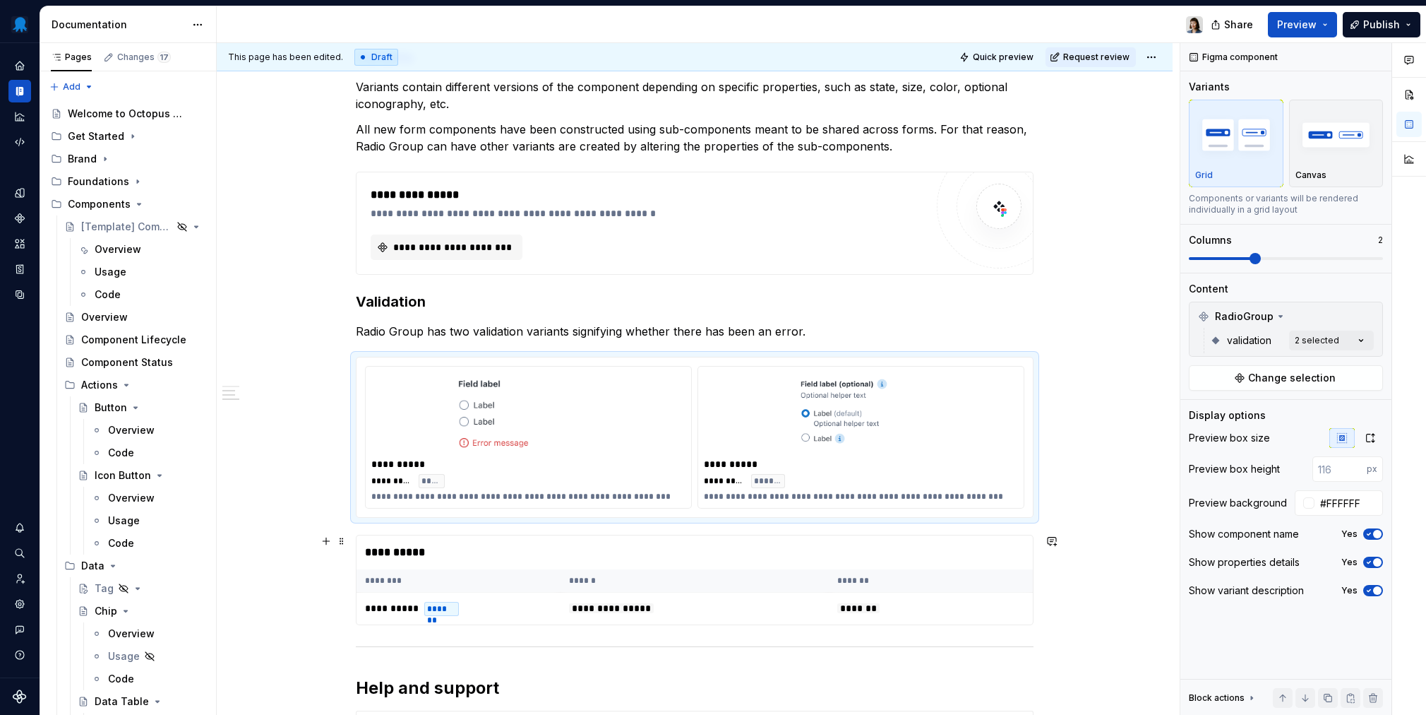
click at [479, 549] on div "**********" at bounding box center [695, 552] width 676 height 34
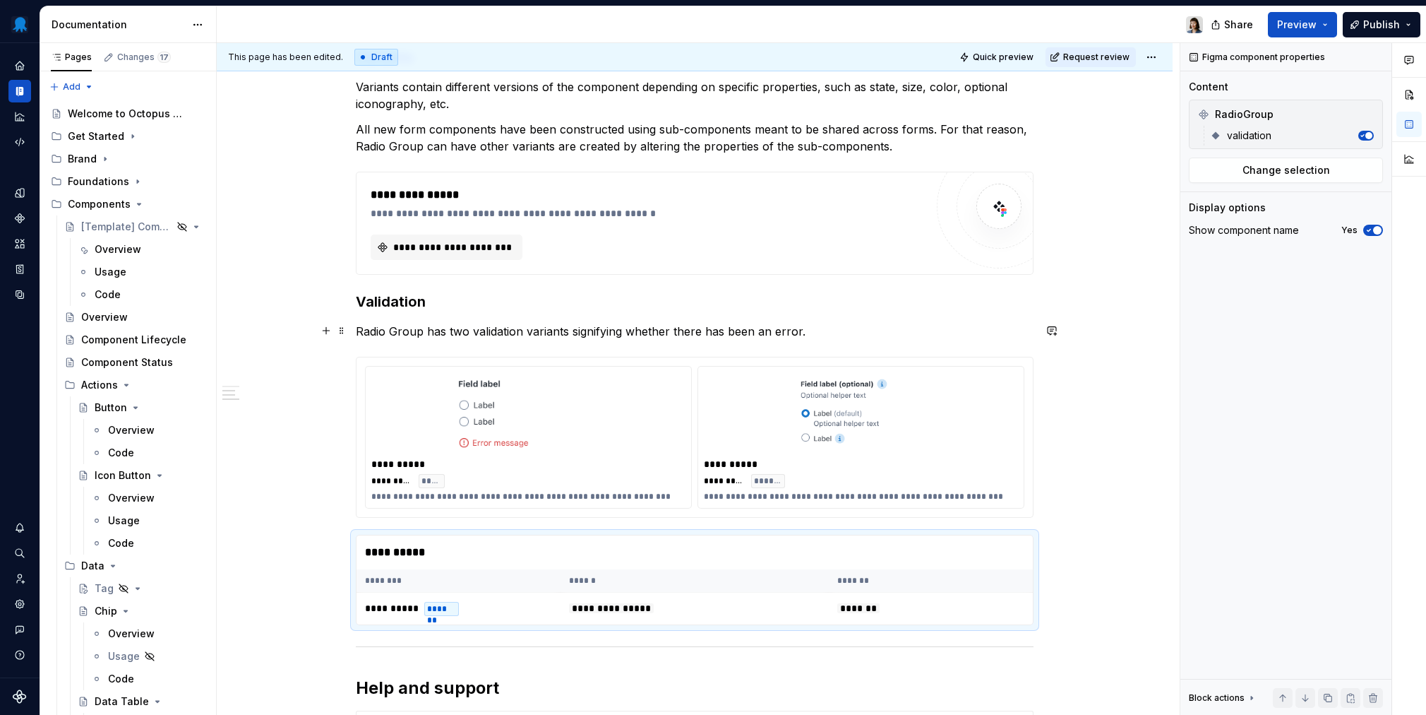
click at [691, 335] on p "Radio Group has two validation variants signifying whether there has been an er…" at bounding box center [695, 331] width 678 height 17
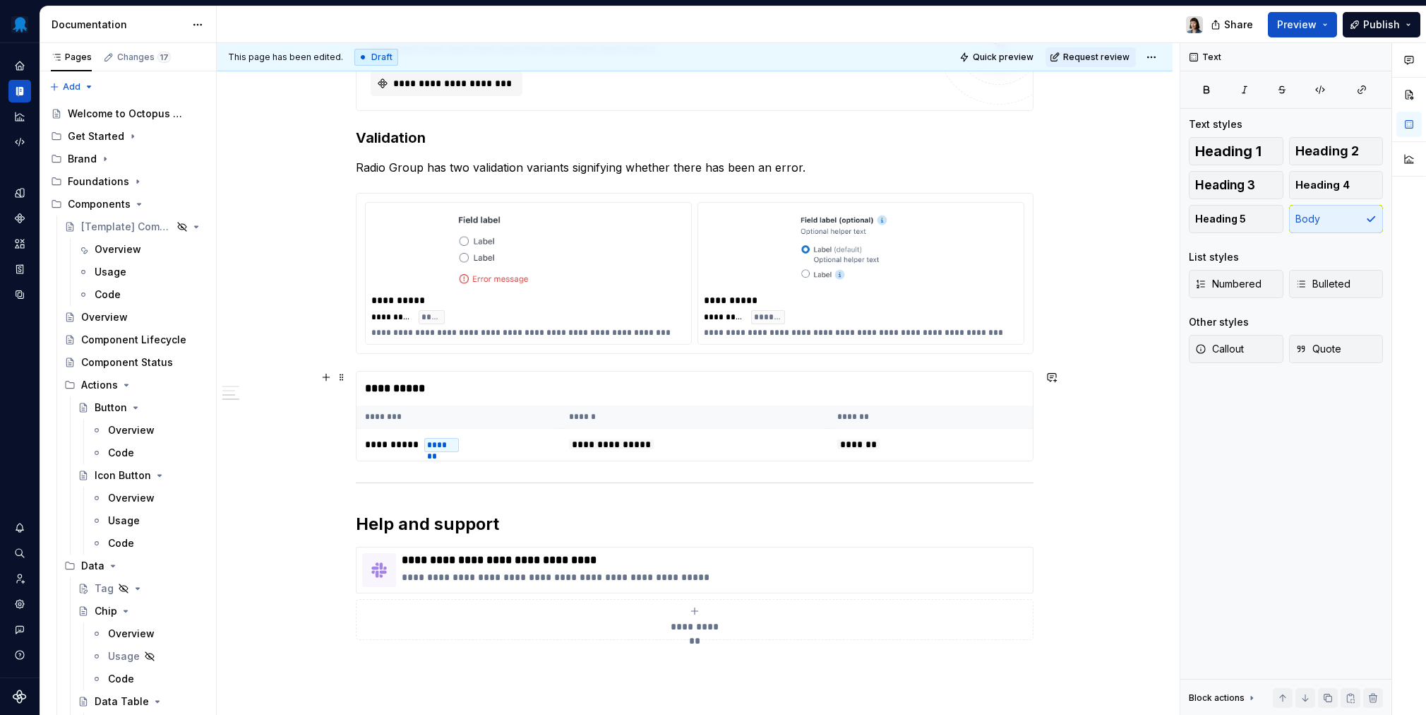
scroll to position [1330, 0]
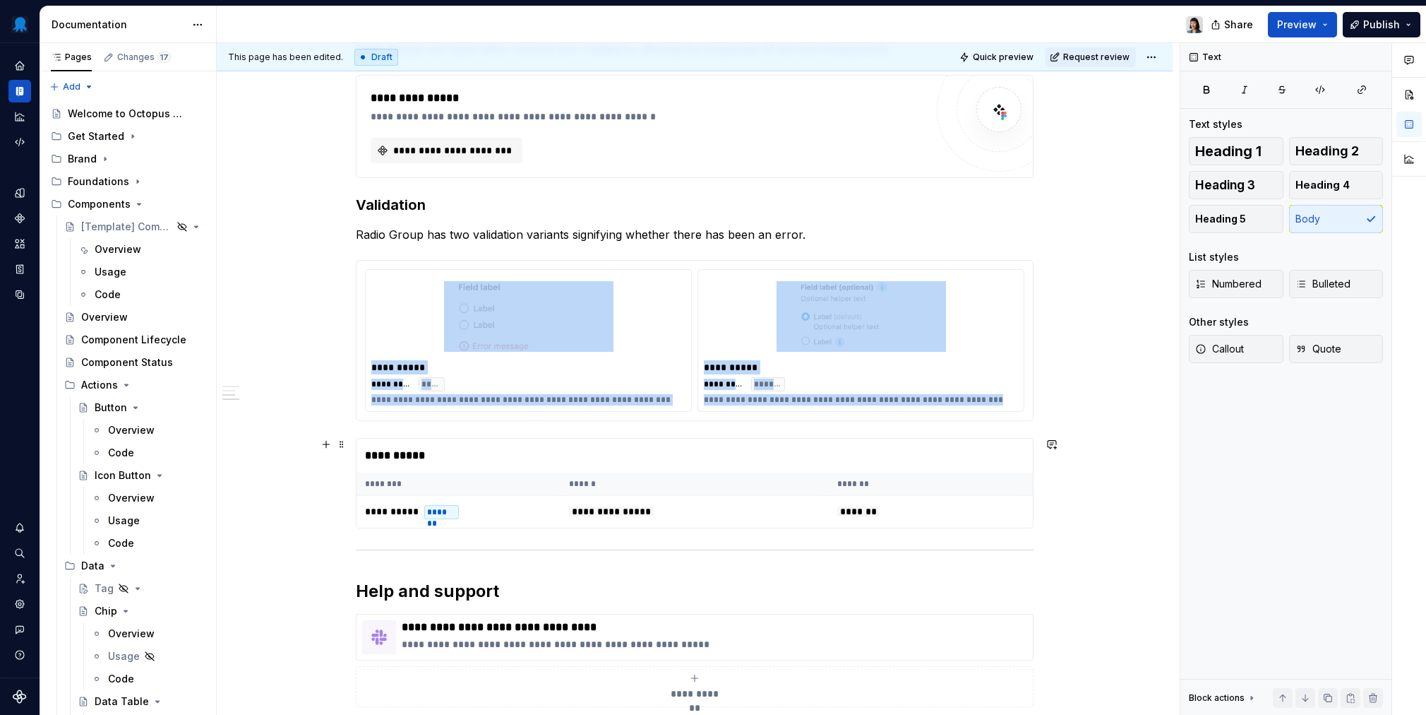
click at [482, 448] on div "**********" at bounding box center [695, 456] width 676 height 34
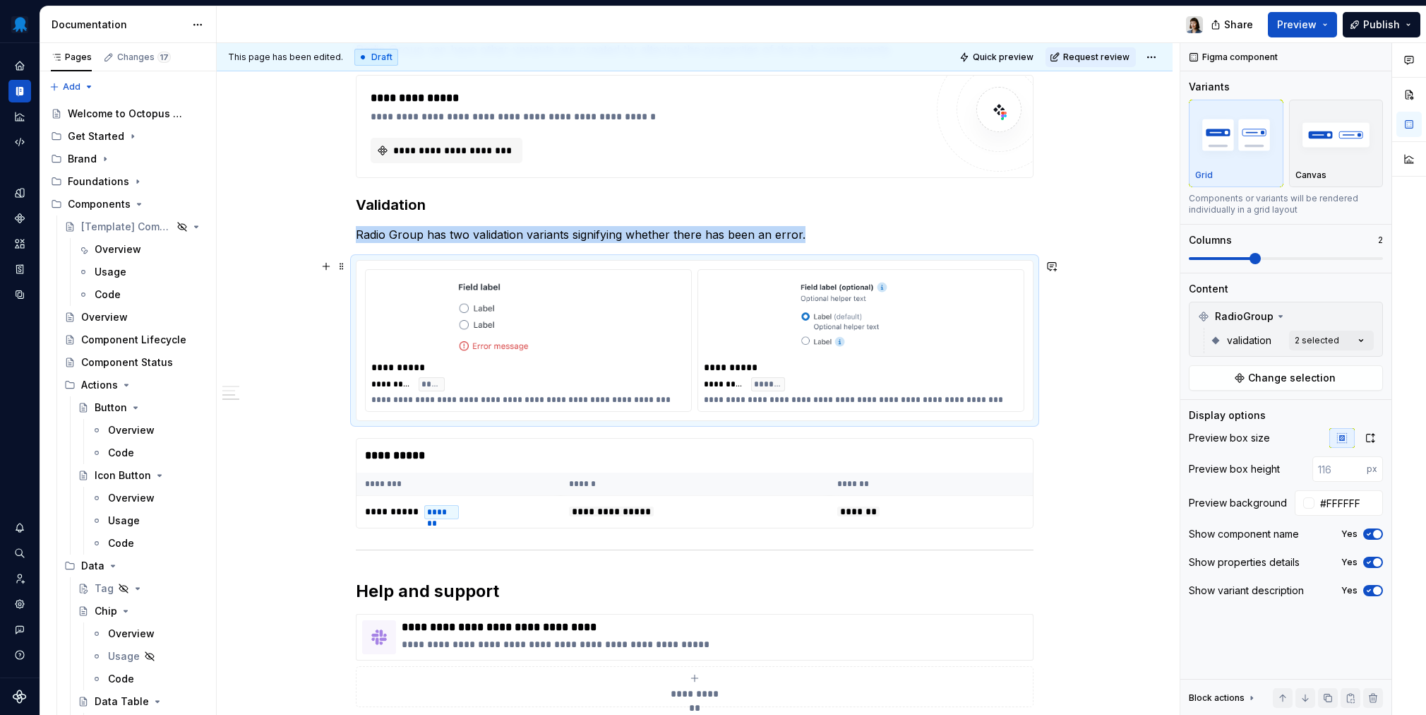
click at [575, 344] on img at bounding box center [528, 316] width 169 height 71
click at [1067, 342] on div "Comments Open comments No comments yet Select ‘Comment’ from the block context …" at bounding box center [1304, 379] width 246 height 672
click at [1067, 364] on button "button" at bounding box center [1355, 364] width 20 height 11
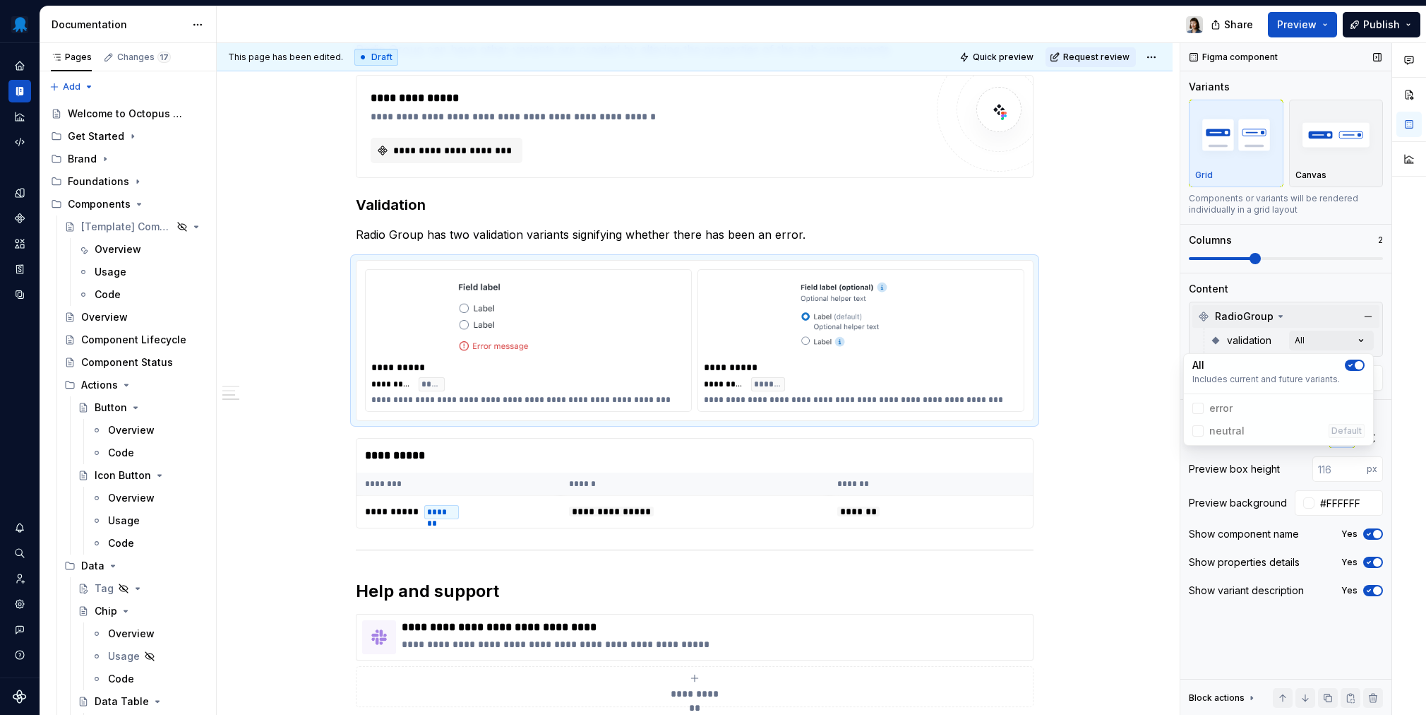
click at [1067, 312] on div "Comments Open comments No comments yet Select ‘Comment’ from the block context …" at bounding box center [1304, 379] width 246 height 672
click at [1067, 435] on icon "button" at bounding box center [1371, 438] width 8 height 8
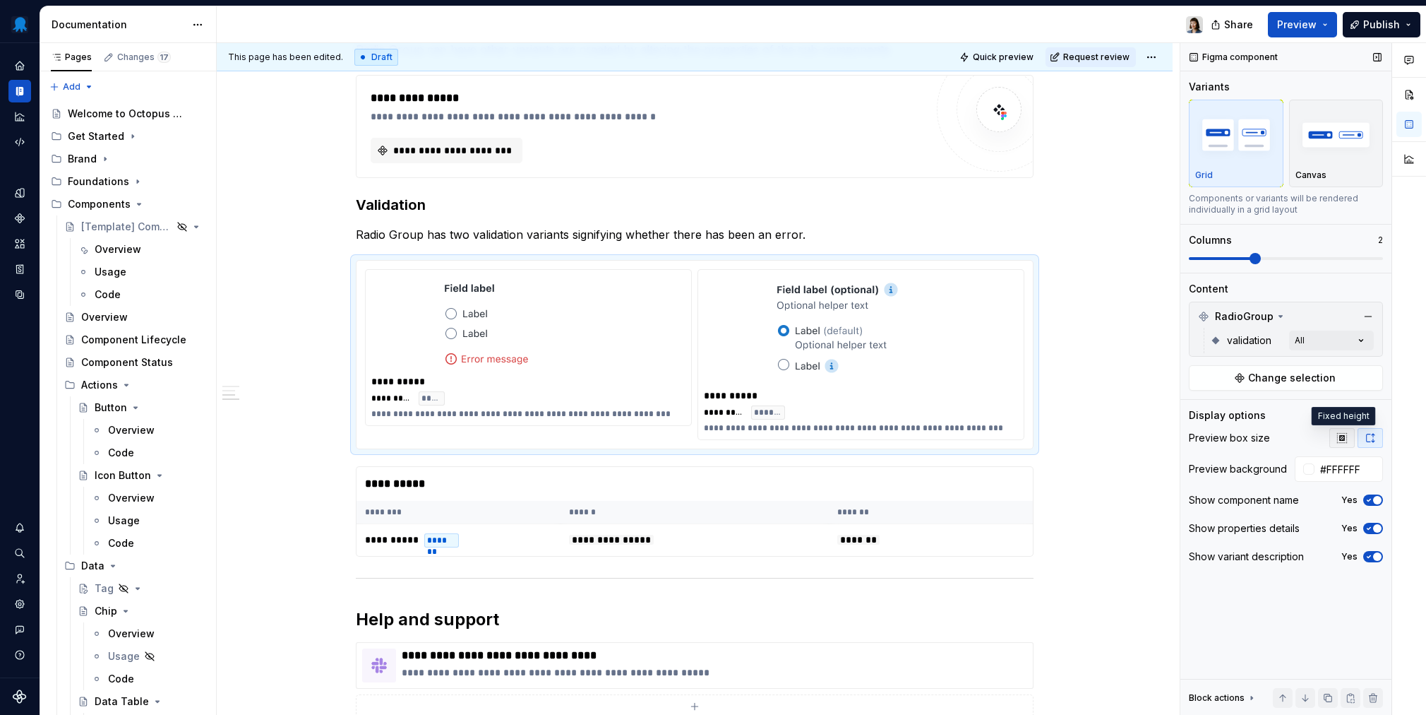
click at [1067, 443] on icon "button" at bounding box center [1342, 437] width 11 height 11
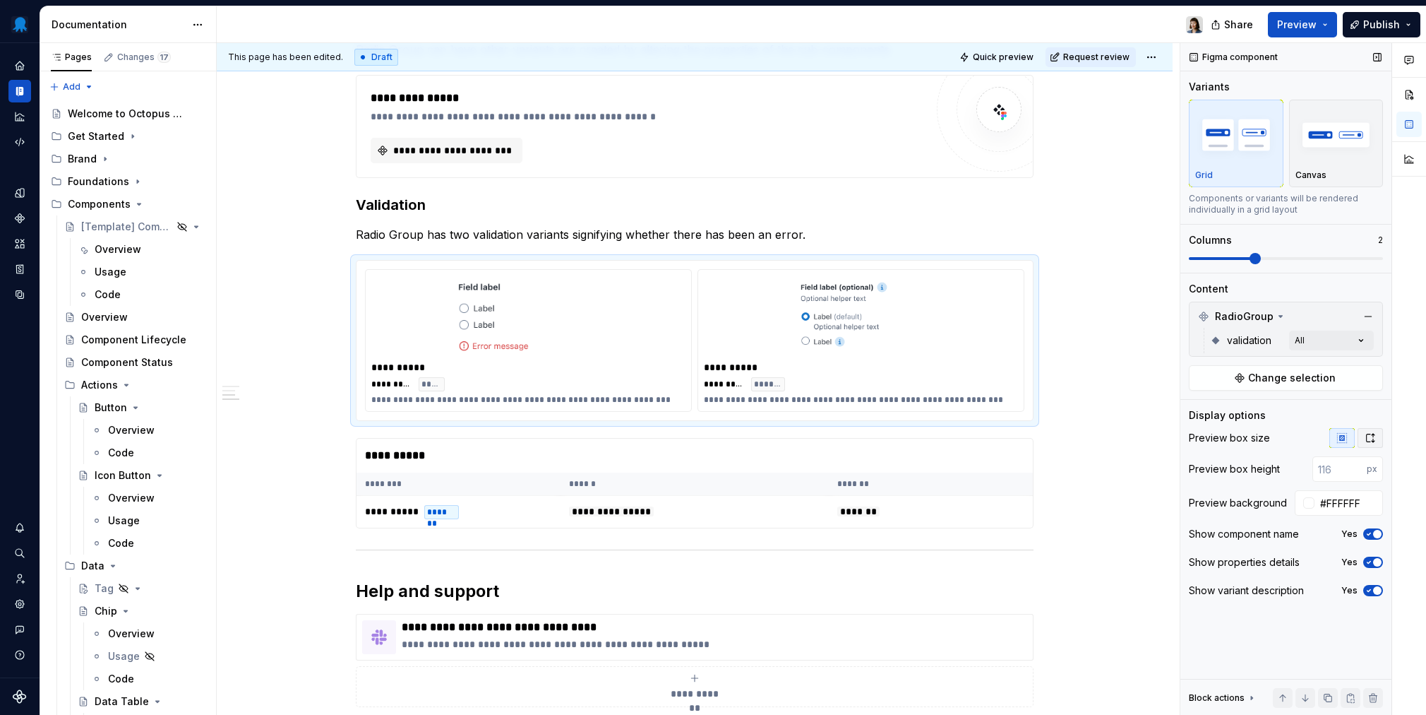
click at [1067, 441] on icon "button" at bounding box center [1370, 437] width 11 height 11
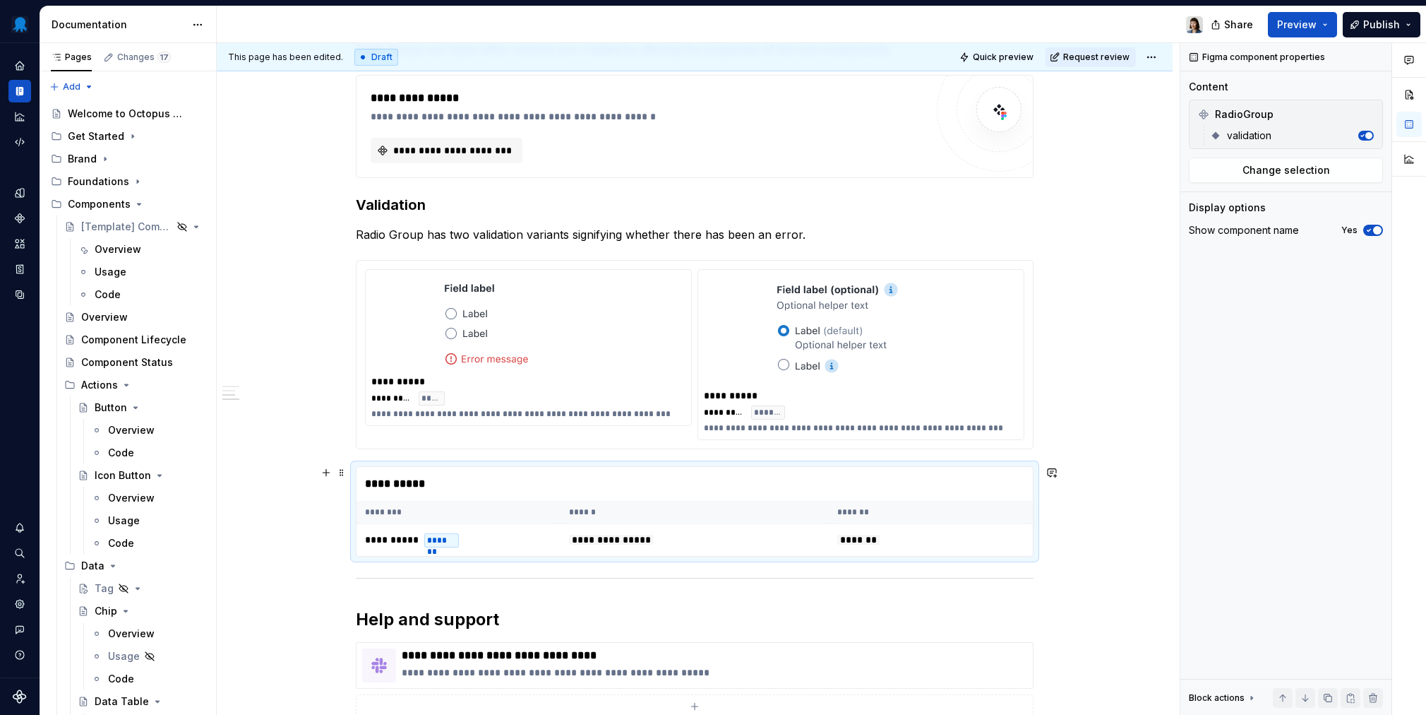
click at [435, 479] on div "**********" at bounding box center [695, 484] width 676 height 34
click at [551, 349] on img at bounding box center [528, 323] width 169 height 85
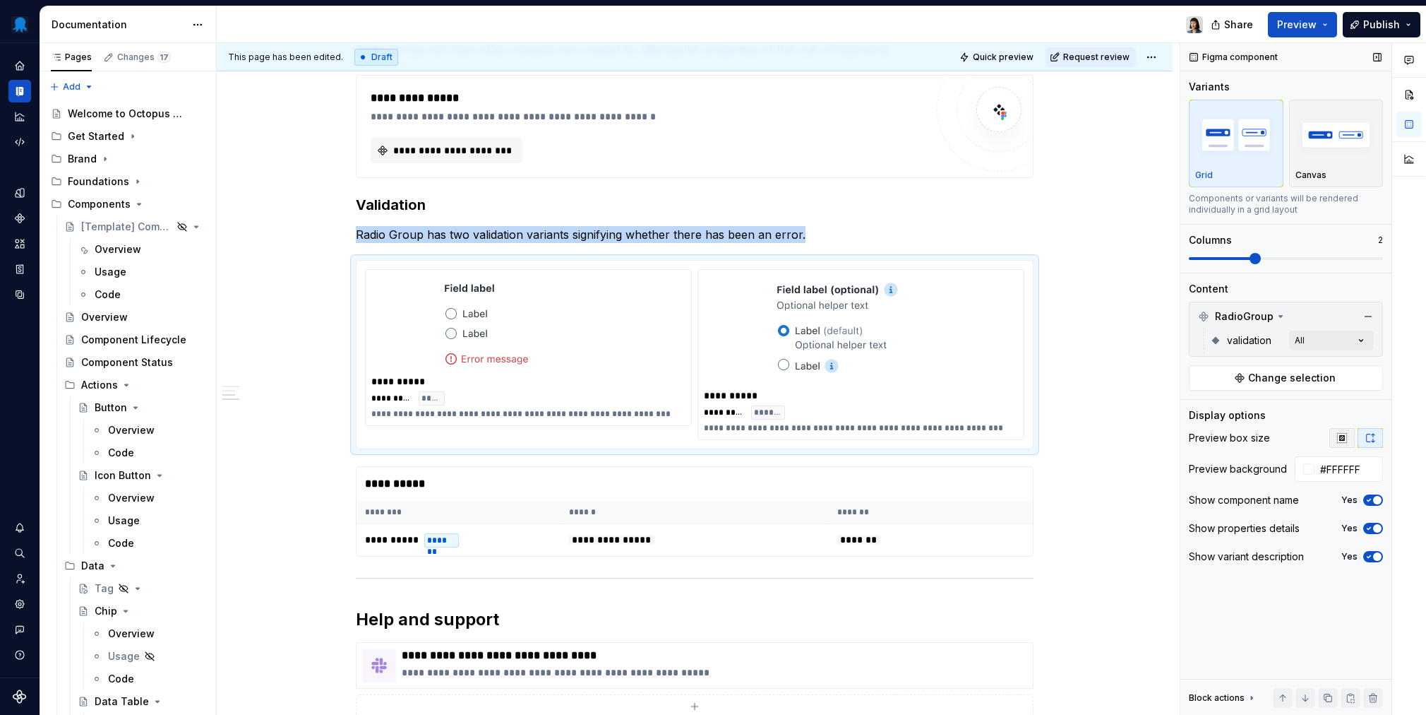
click at [1067, 443] on icon "button" at bounding box center [1342, 437] width 11 height 11
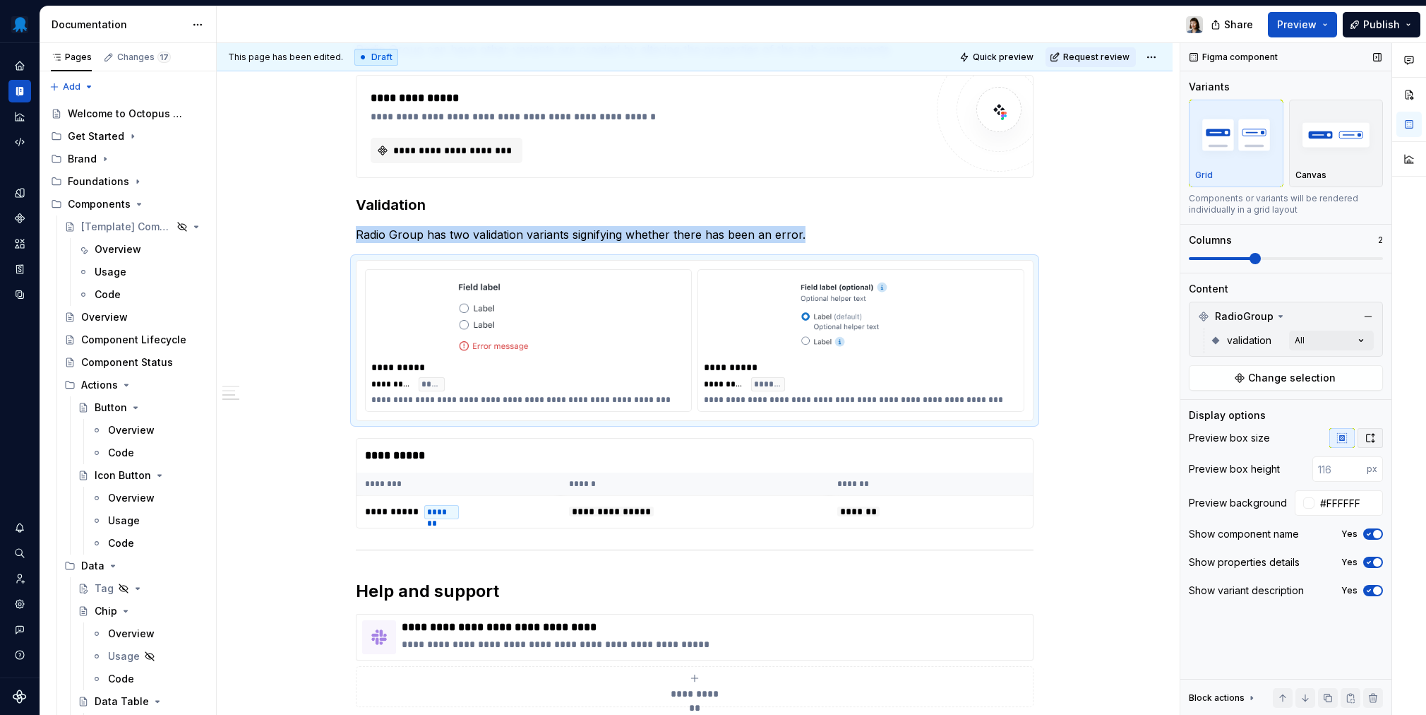
click at [1067, 445] on button "button" at bounding box center [1370, 438] width 25 height 20
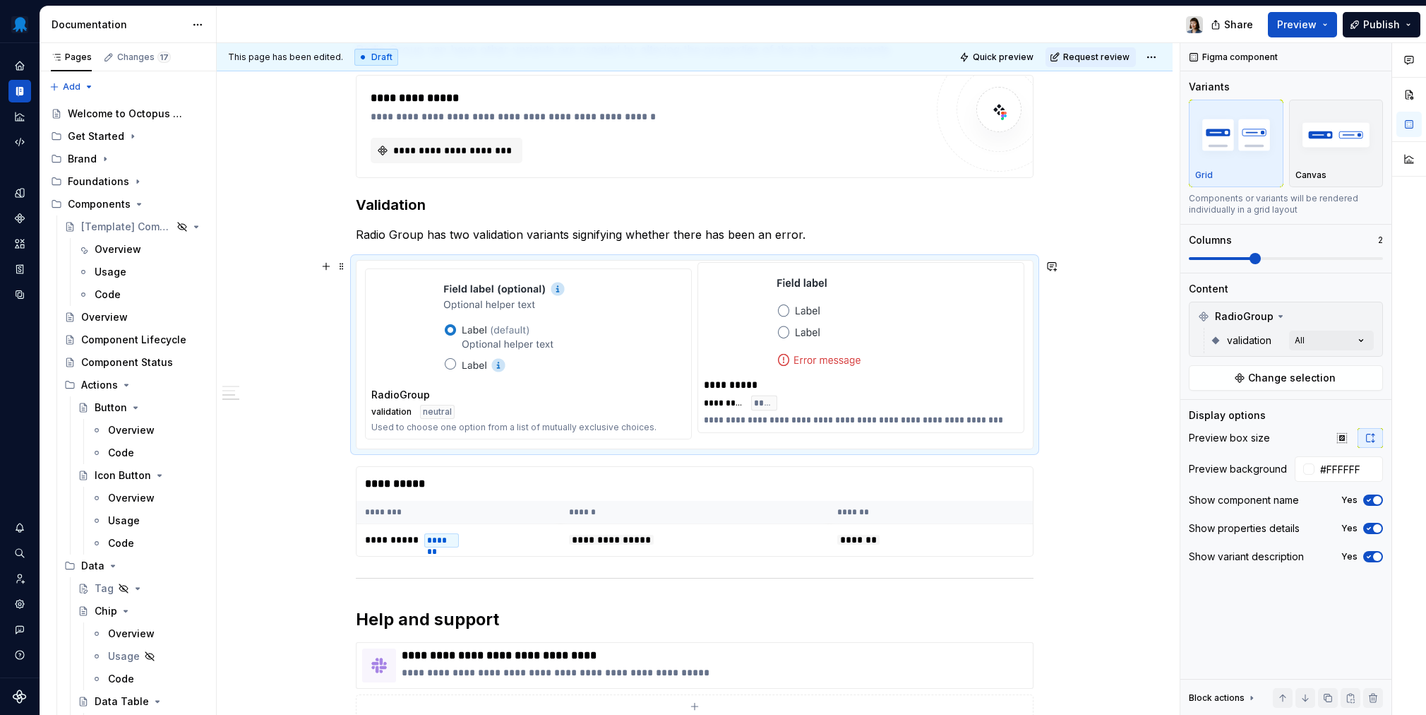
drag, startPoint x: 769, startPoint y: 333, endPoint x: 410, endPoint y: 338, distance: 358.8
click at [410, 338] on div at bounding box center [528, 332] width 314 height 101
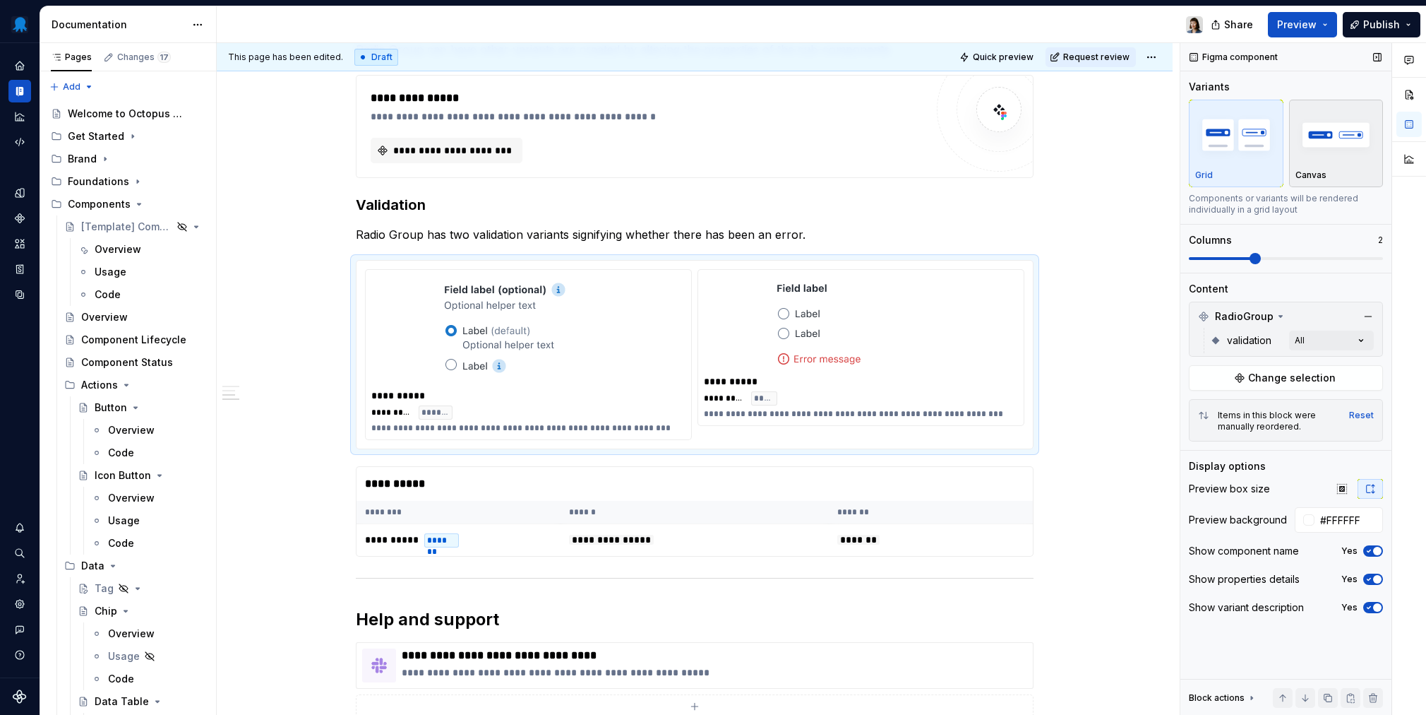
click at [1067, 150] on img "button" at bounding box center [1337, 135] width 82 height 52
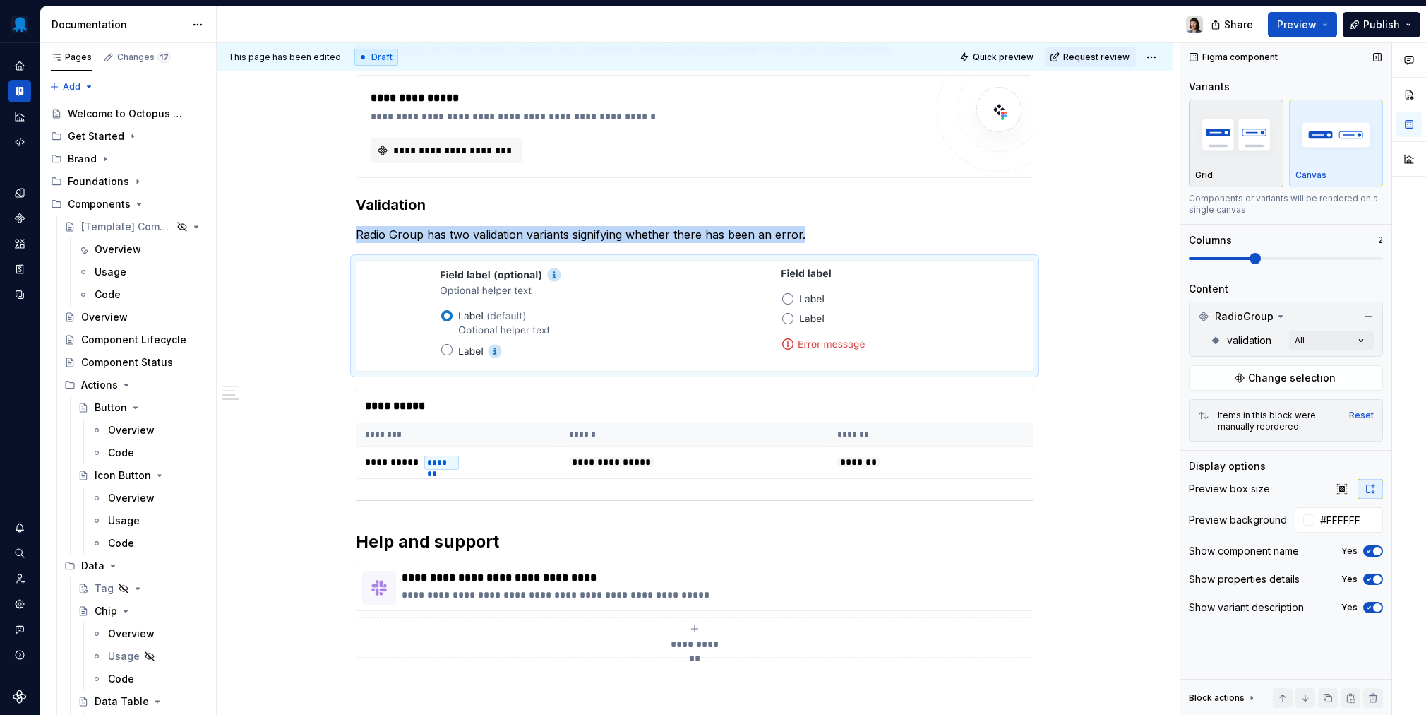
click at [1067, 155] on img "button" at bounding box center [1236, 135] width 82 height 52
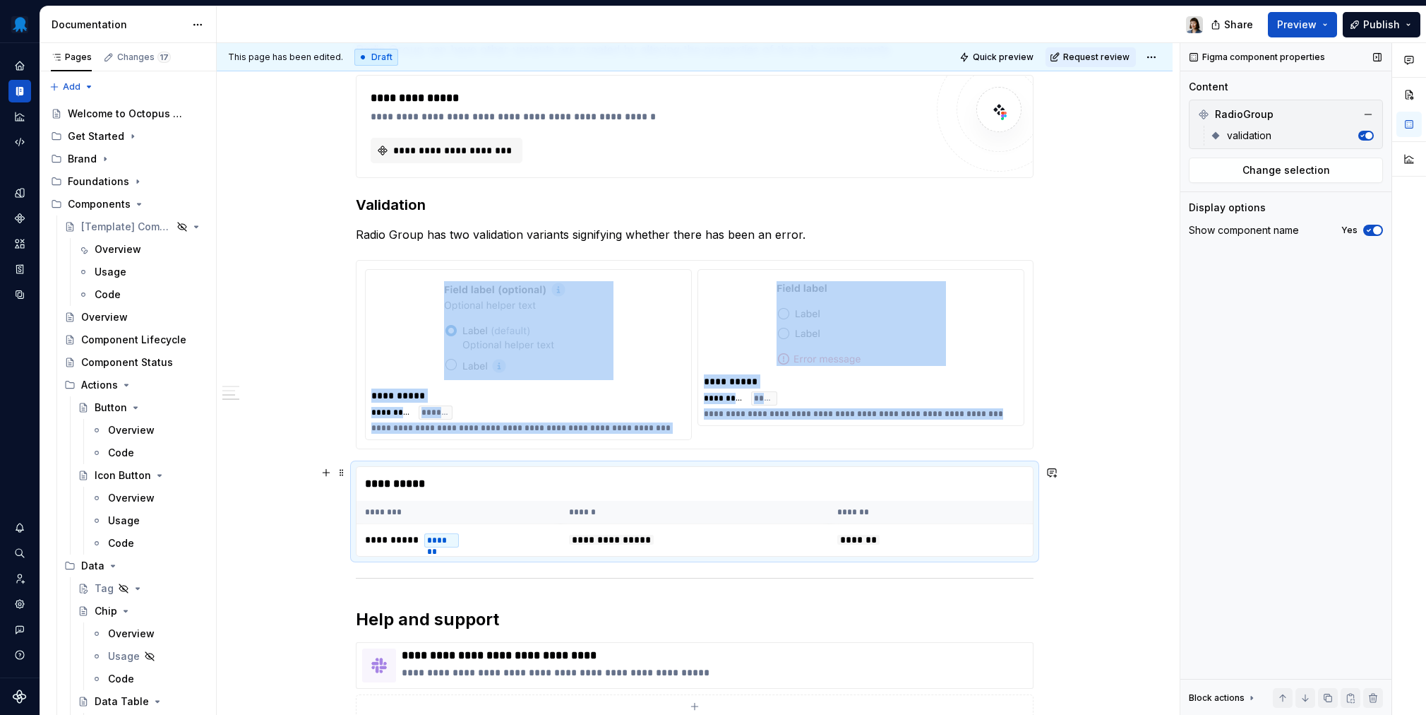
click at [712, 477] on div "**********" at bounding box center [695, 484] width 676 height 34
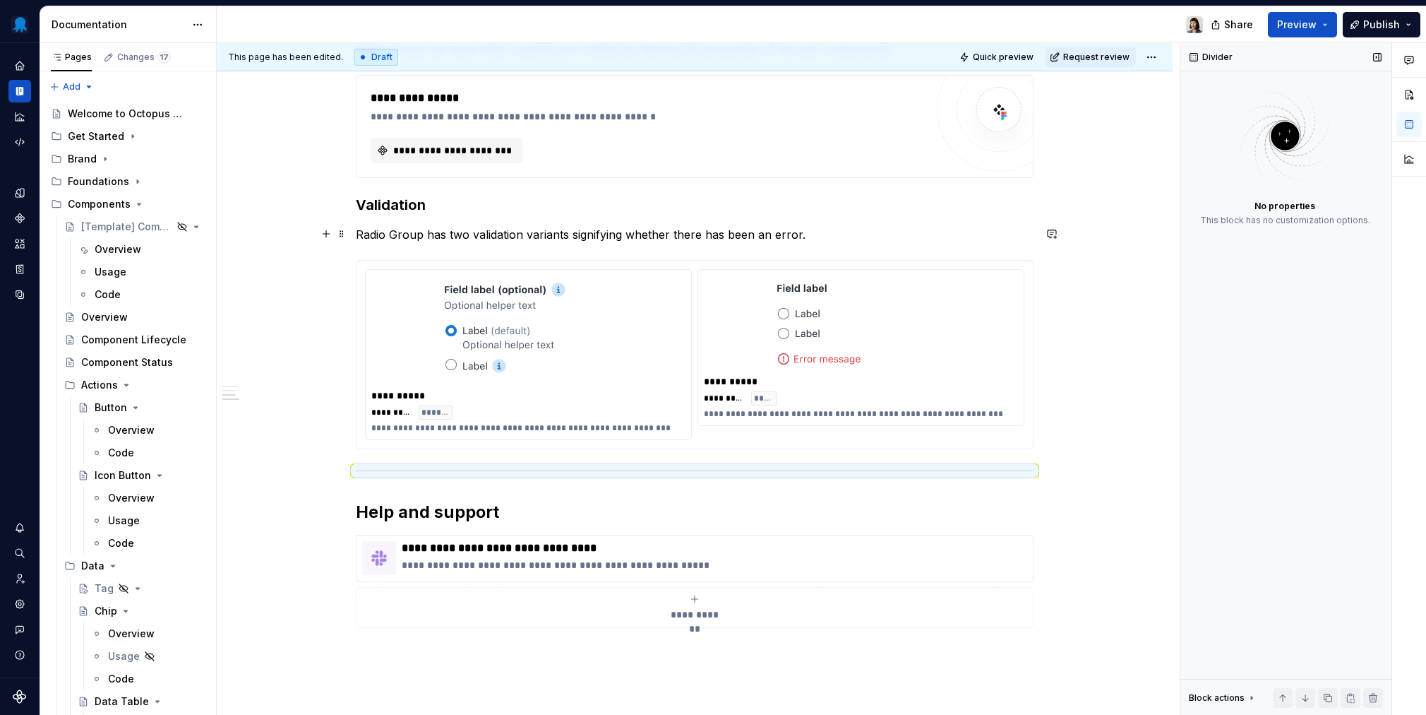
click at [662, 237] on p "Radio Group has two validation variants signifying whether there has been an er…" at bounding box center [695, 234] width 678 height 17
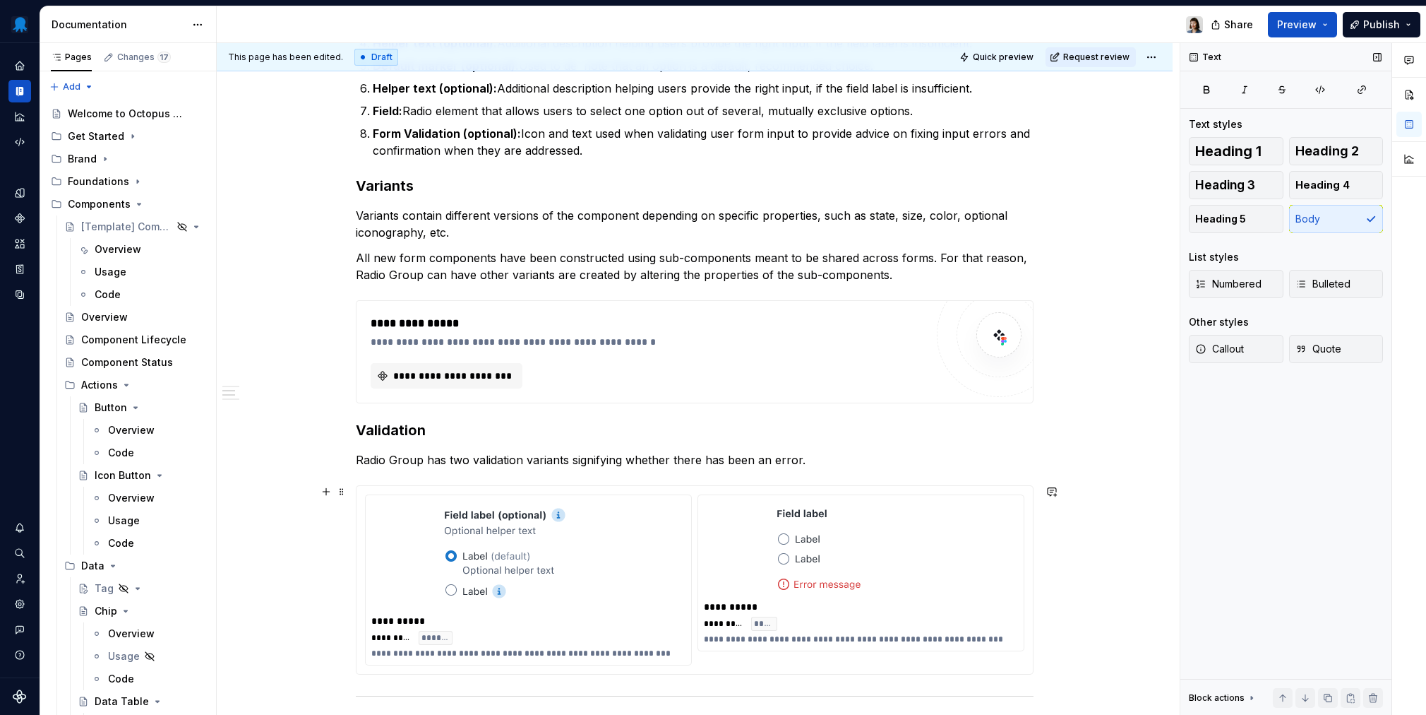
scroll to position [1109, 0]
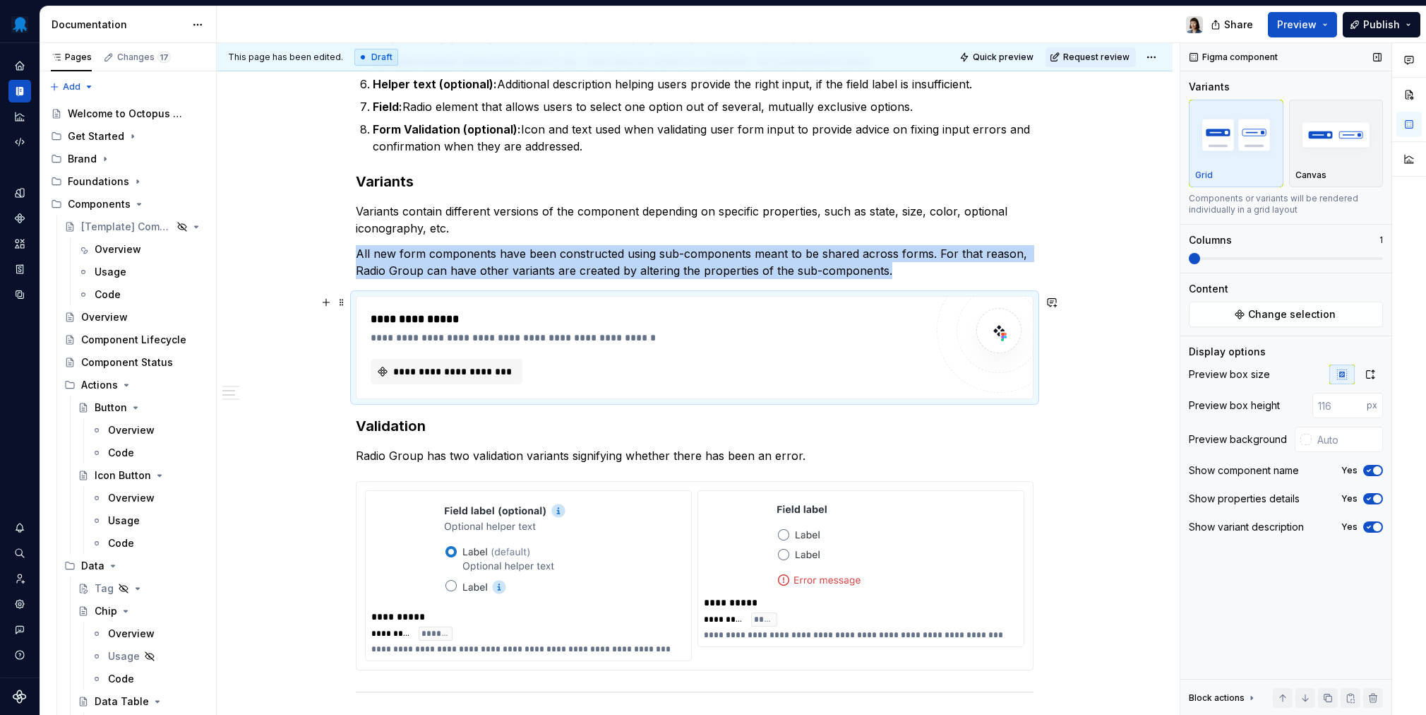
click at [832, 327] on div "**********" at bounding box center [648, 319] width 555 height 17
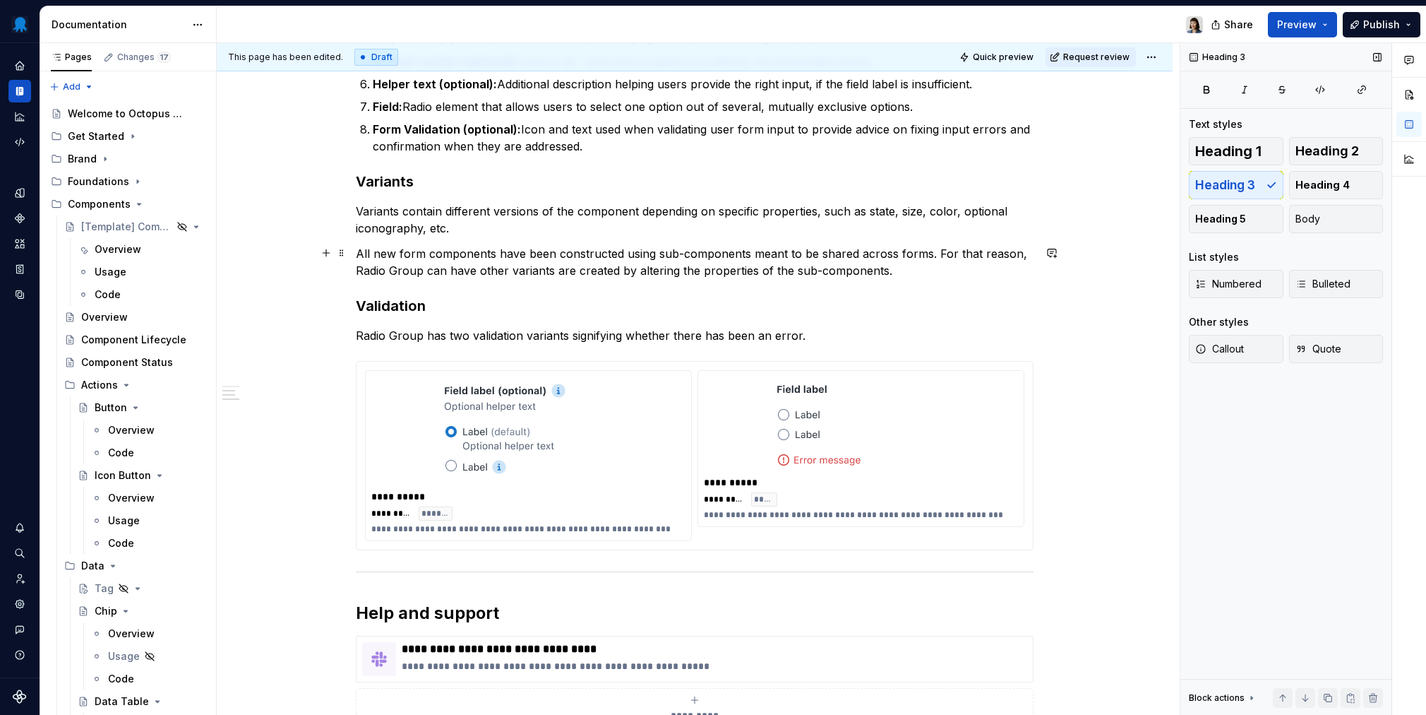
click at [926, 264] on p "All new form components have been constructed using sub-components meant to be …" at bounding box center [695, 262] width 678 height 34
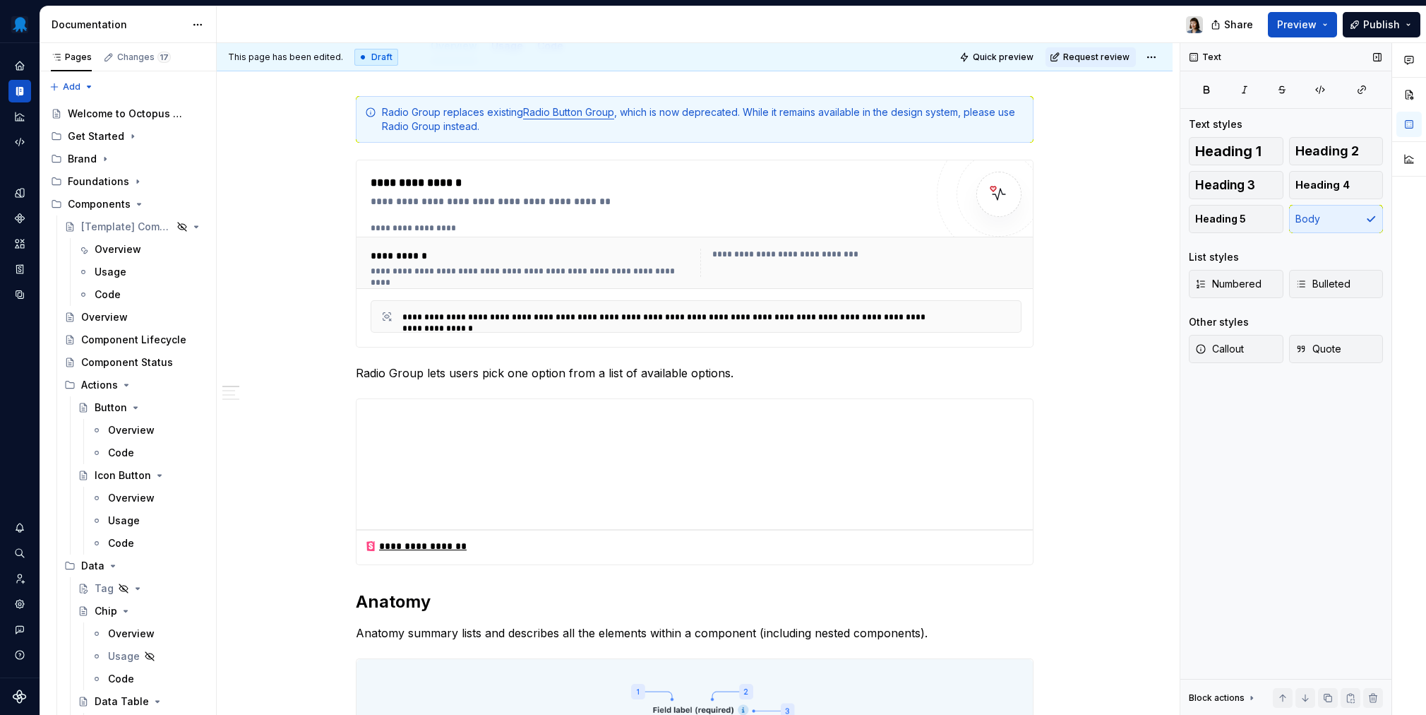
scroll to position [143, 0]
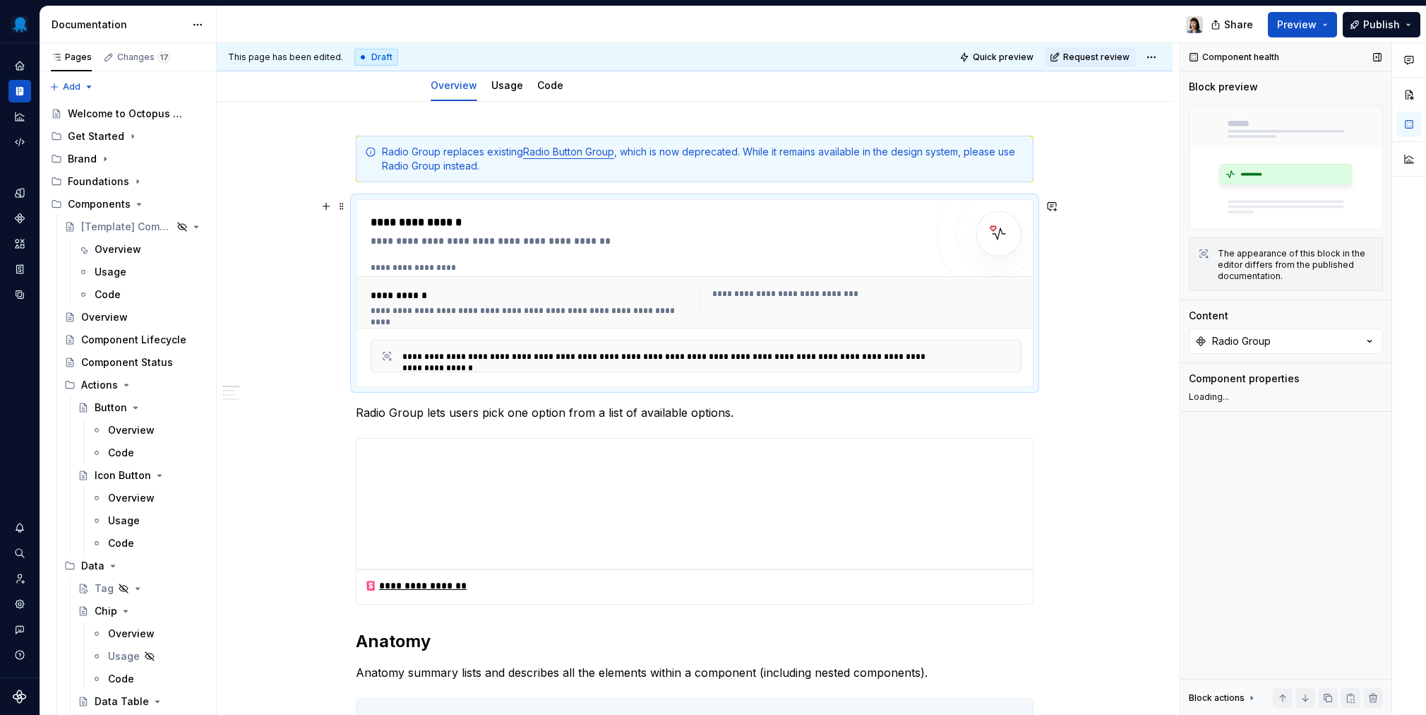
drag, startPoint x: 516, startPoint y: 261, endPoint x: 520, endPoint y: 347, distance: 86.3
click at [516, 261] on div "**********" at bounding box center [648, 293] width 555 height 158
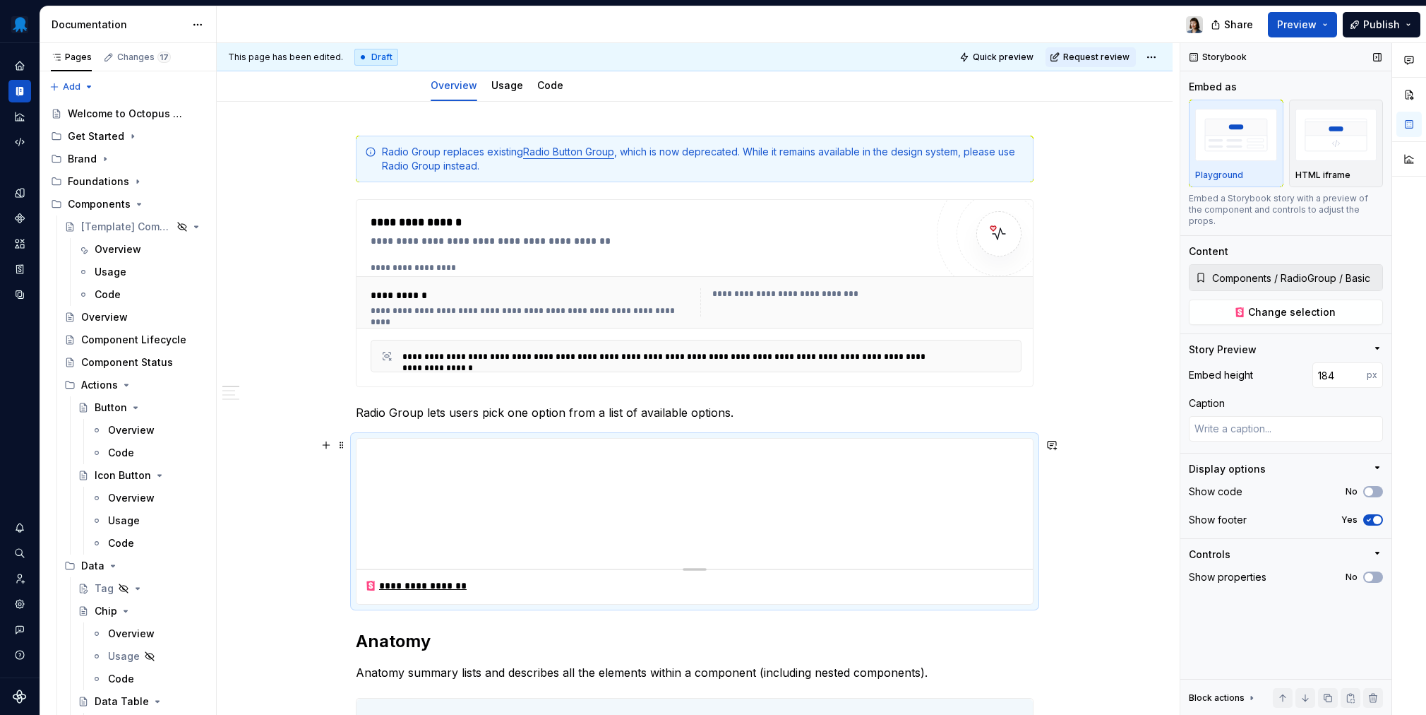
click at [512, 491] on div at bounding box center [695, 504] width 676 height 130
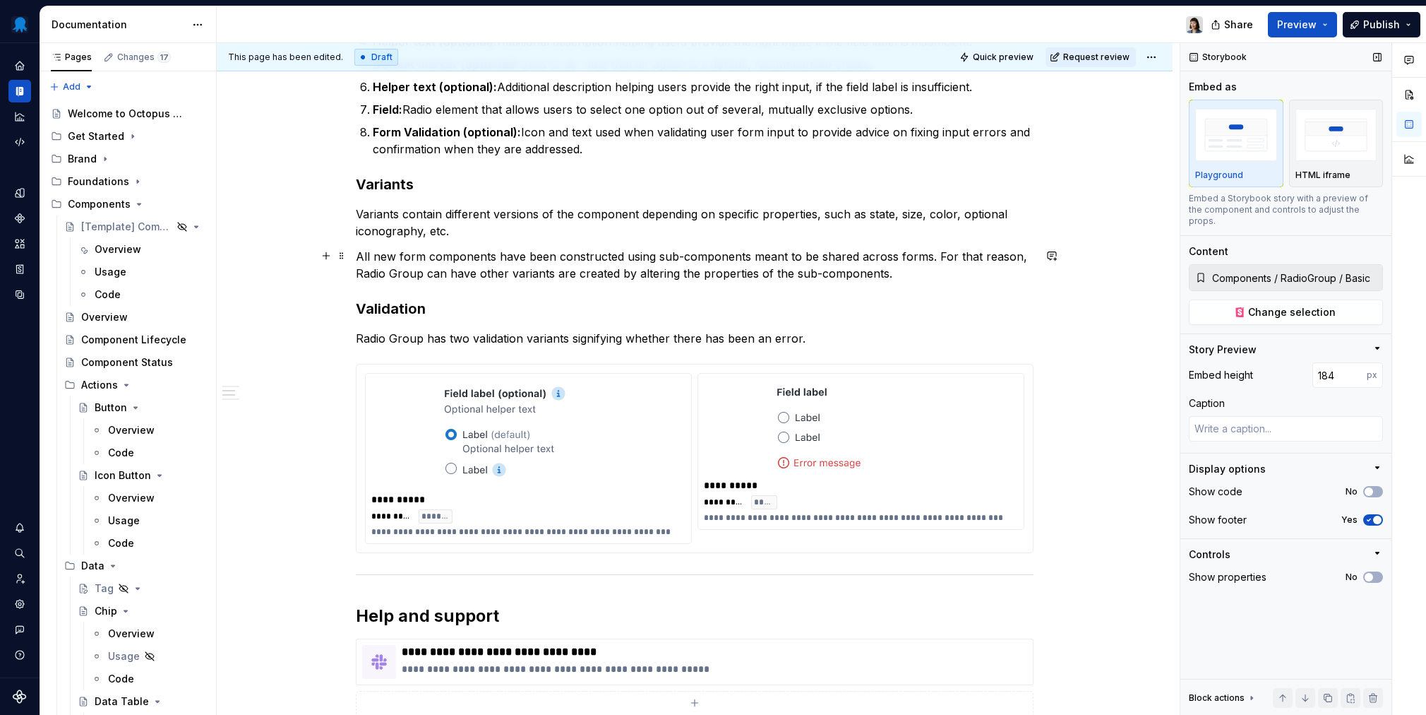
scroll to position [1174, 0]
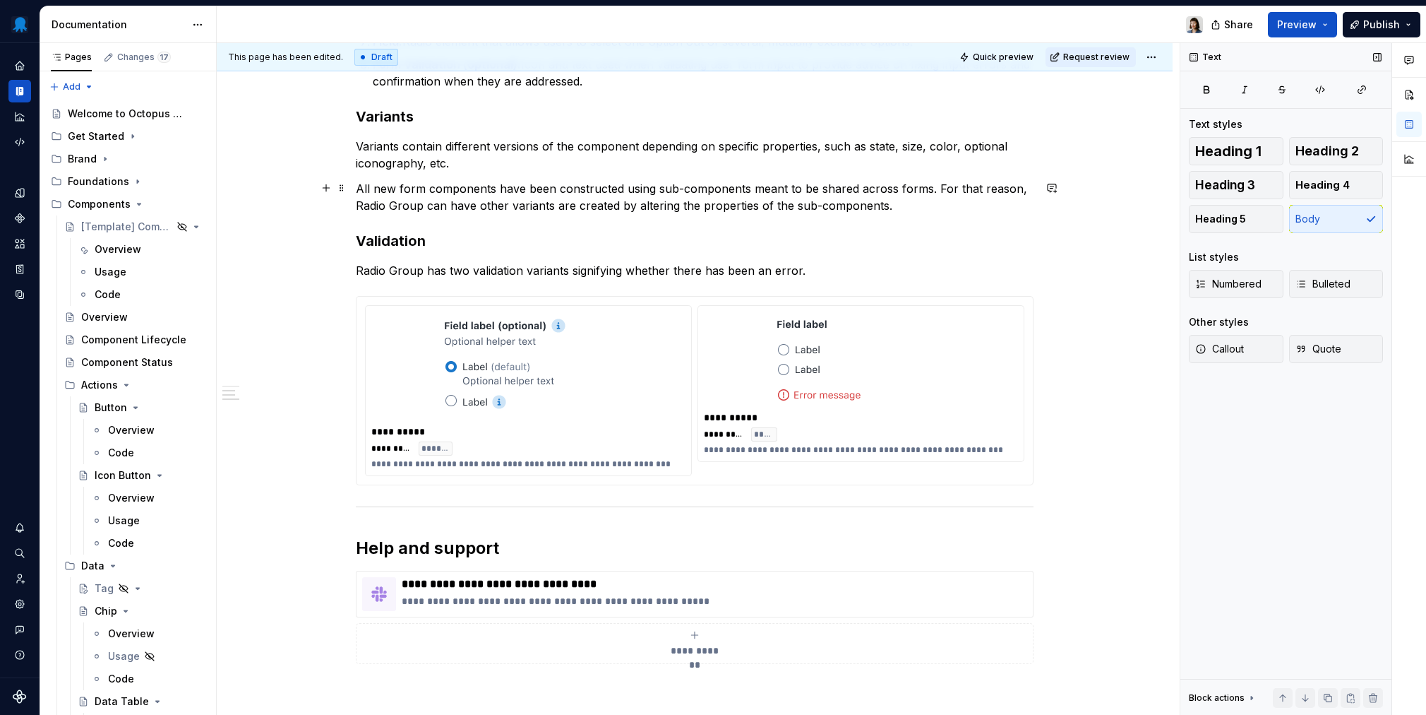
click at [904, 211] on p "All new form components have been constructed using sub-components meant to be …" at bounding box center [695, 197] width 678 height 34
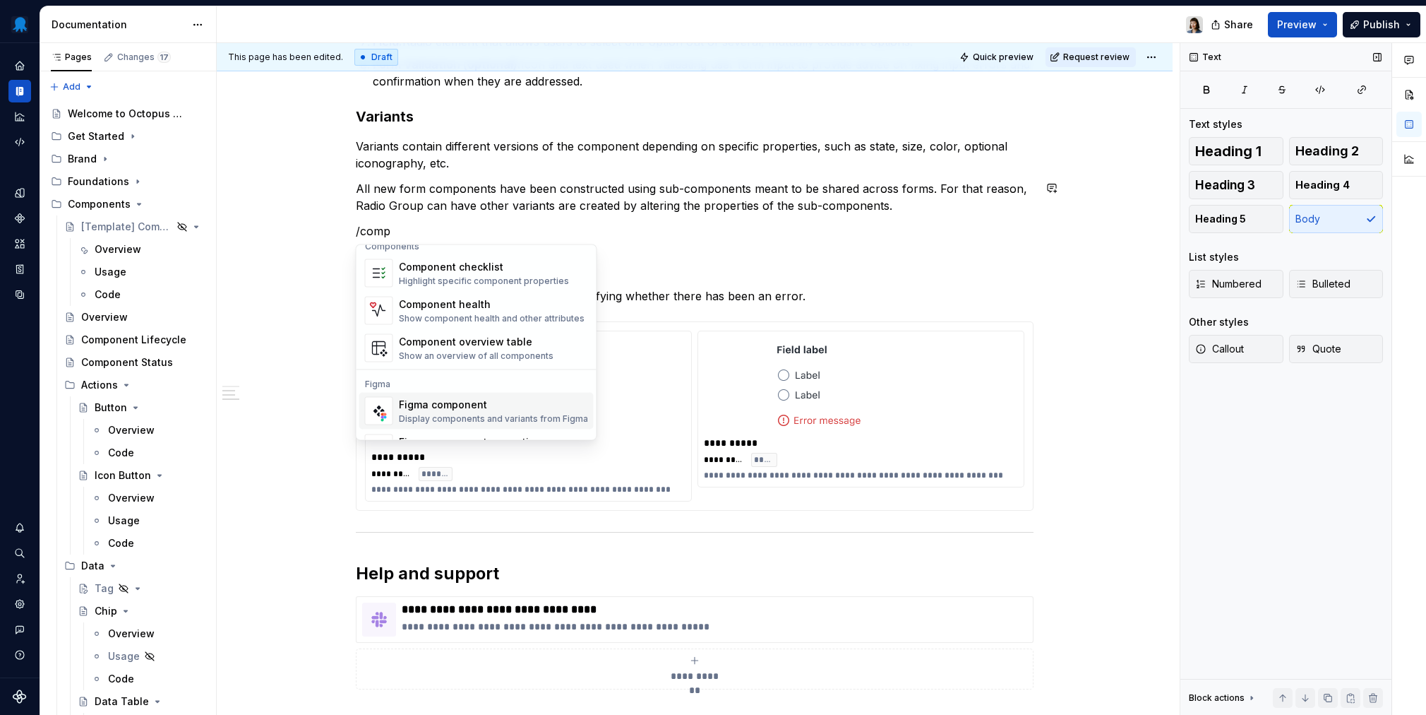
scroll to position [13, 0]
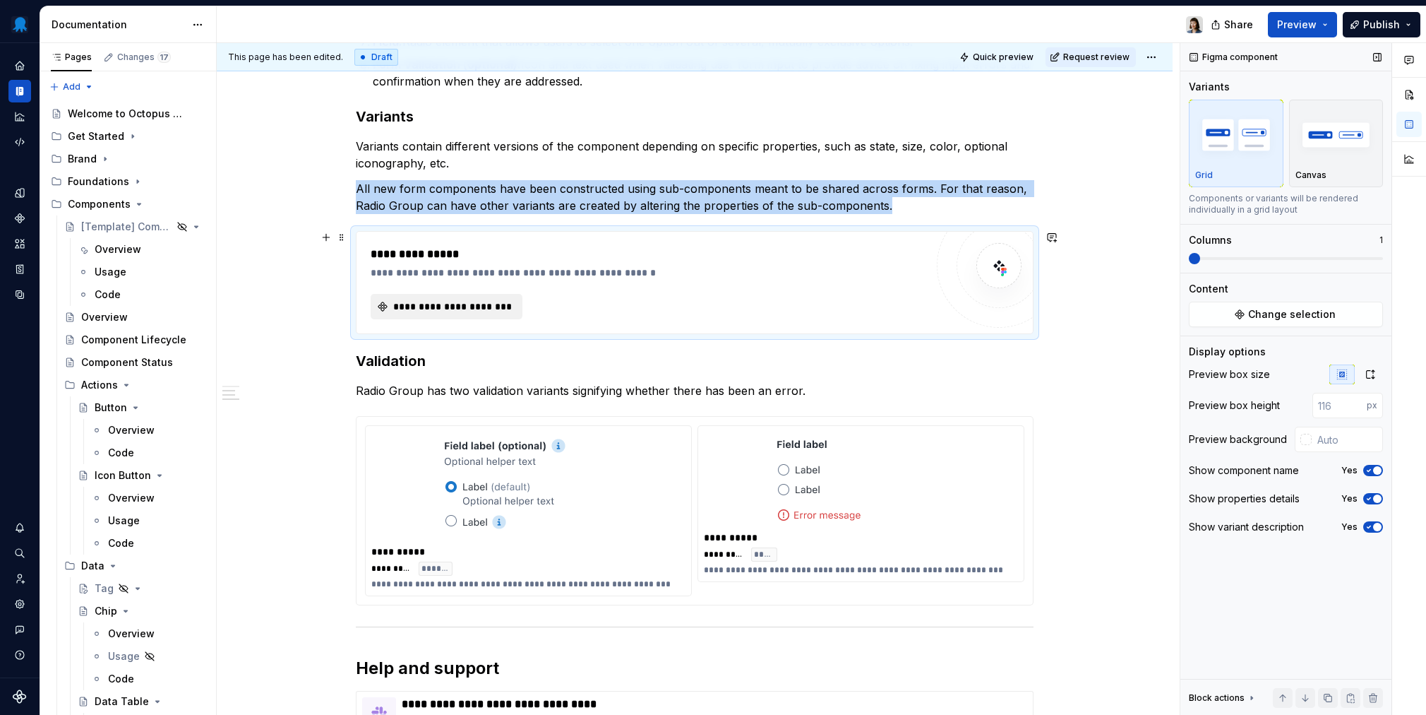
click at [437, 316] on button "**********" at bounding box center [447, 306] width 152 height 25
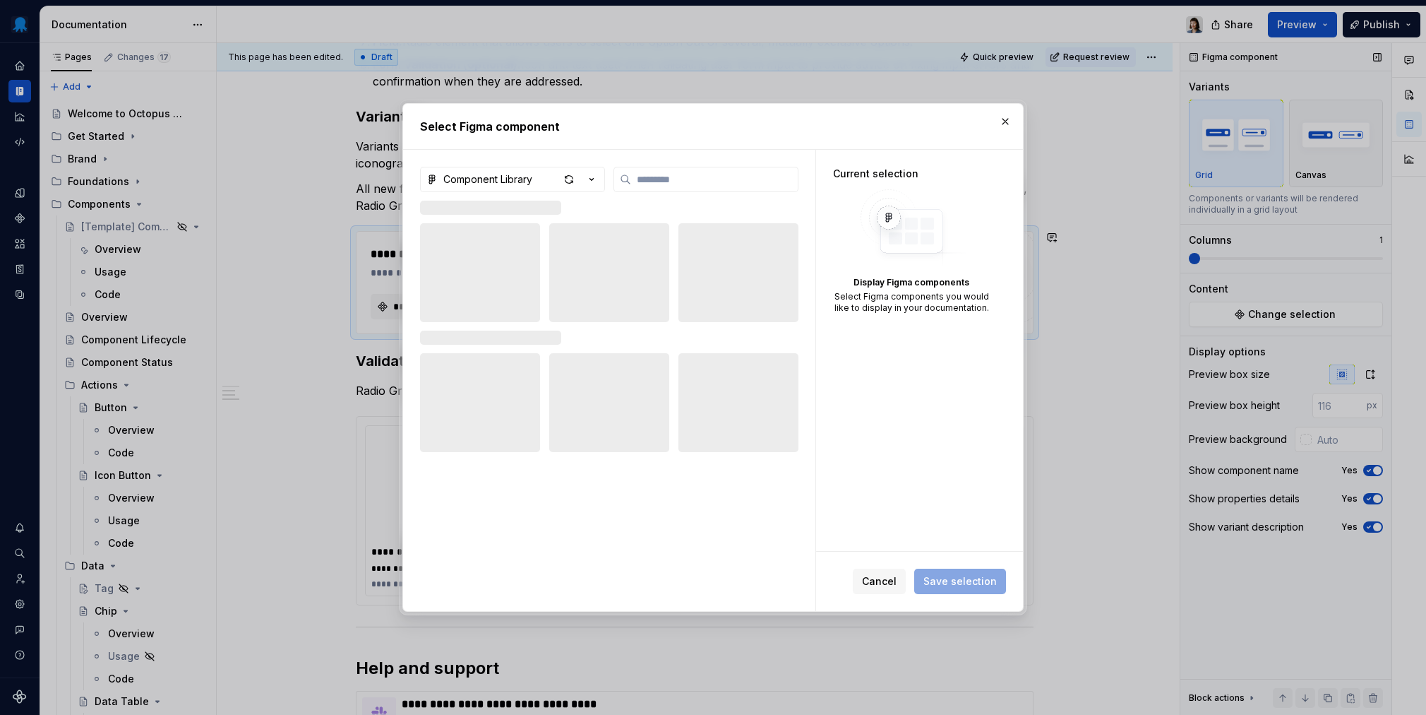
scroll to position [1174, 0]
click at [570, 178] on div "button" at bounding box center [569, 179] width 20 height 20
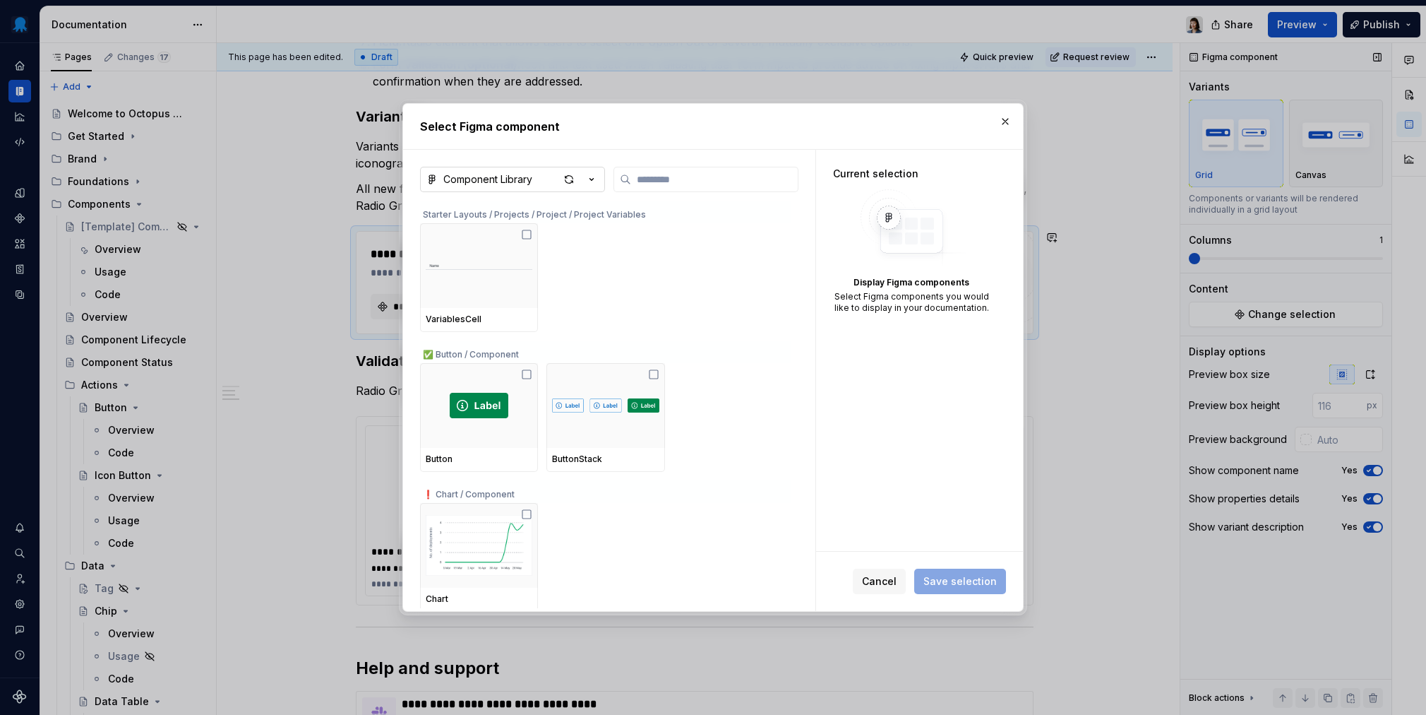
type textarea "*"
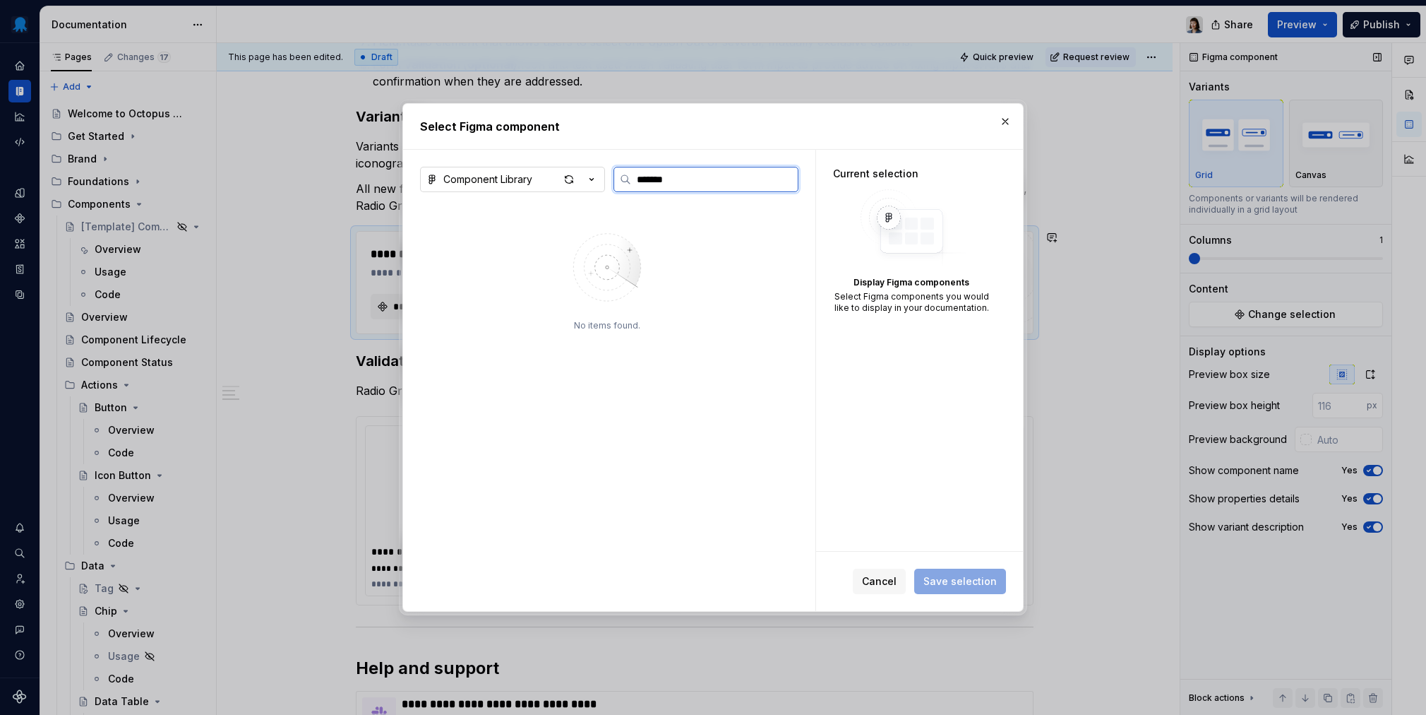
type input "********"
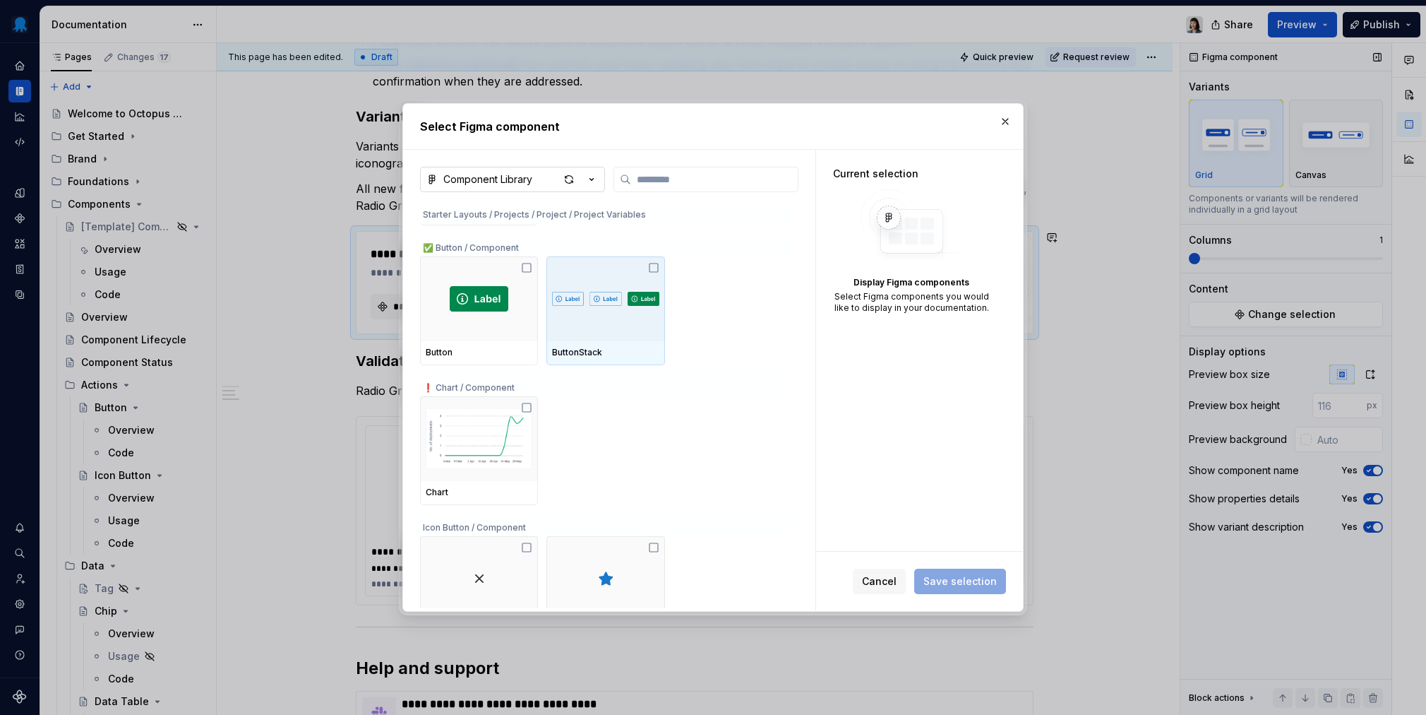
scroll to position [0, 0]
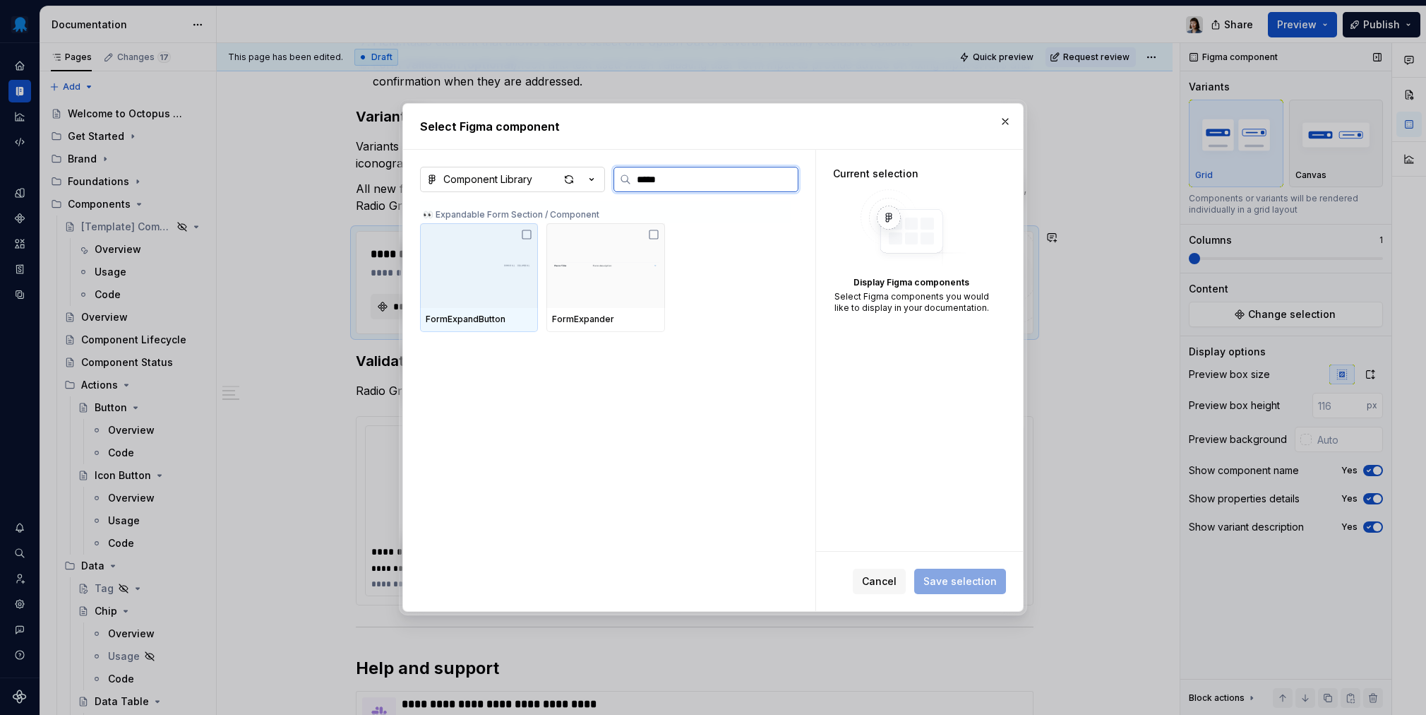
type input "******"
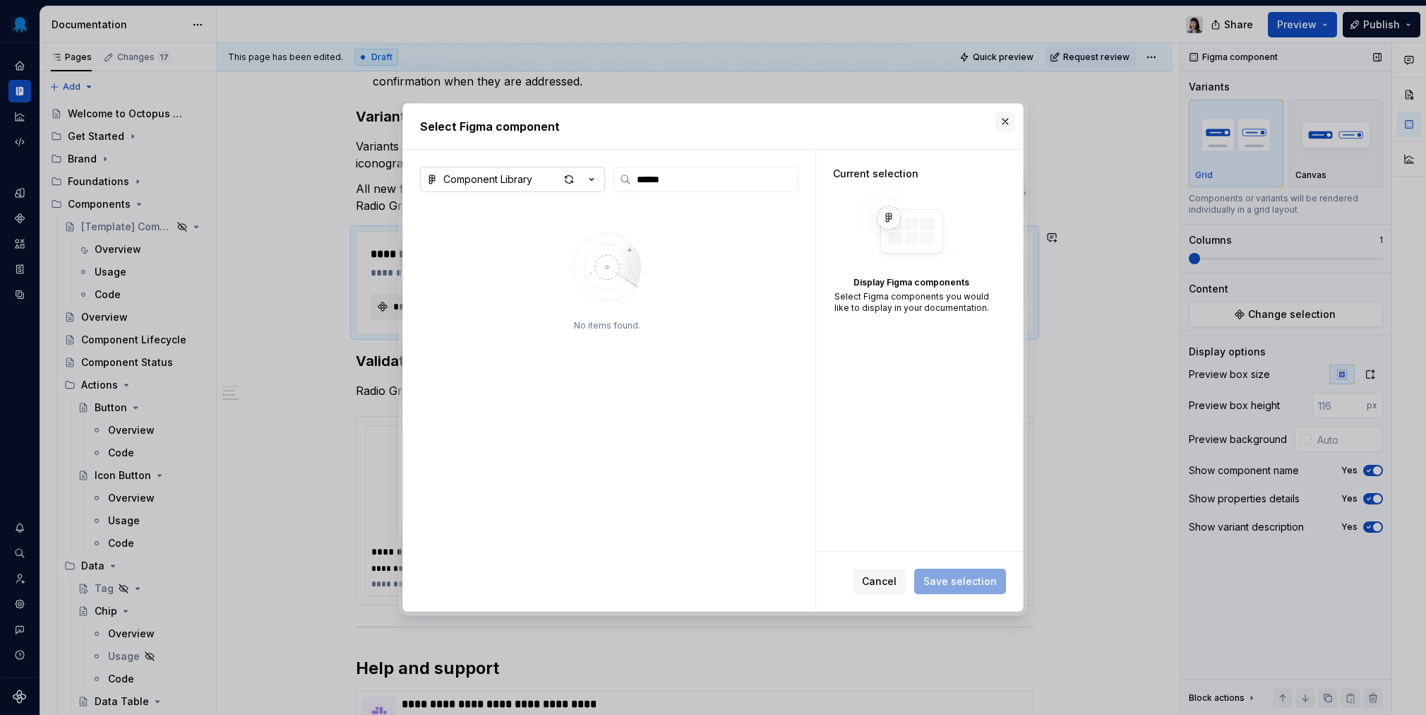
click at [1004, 121] on button "button" at bounding box center [1006, 122] width 20 height 20
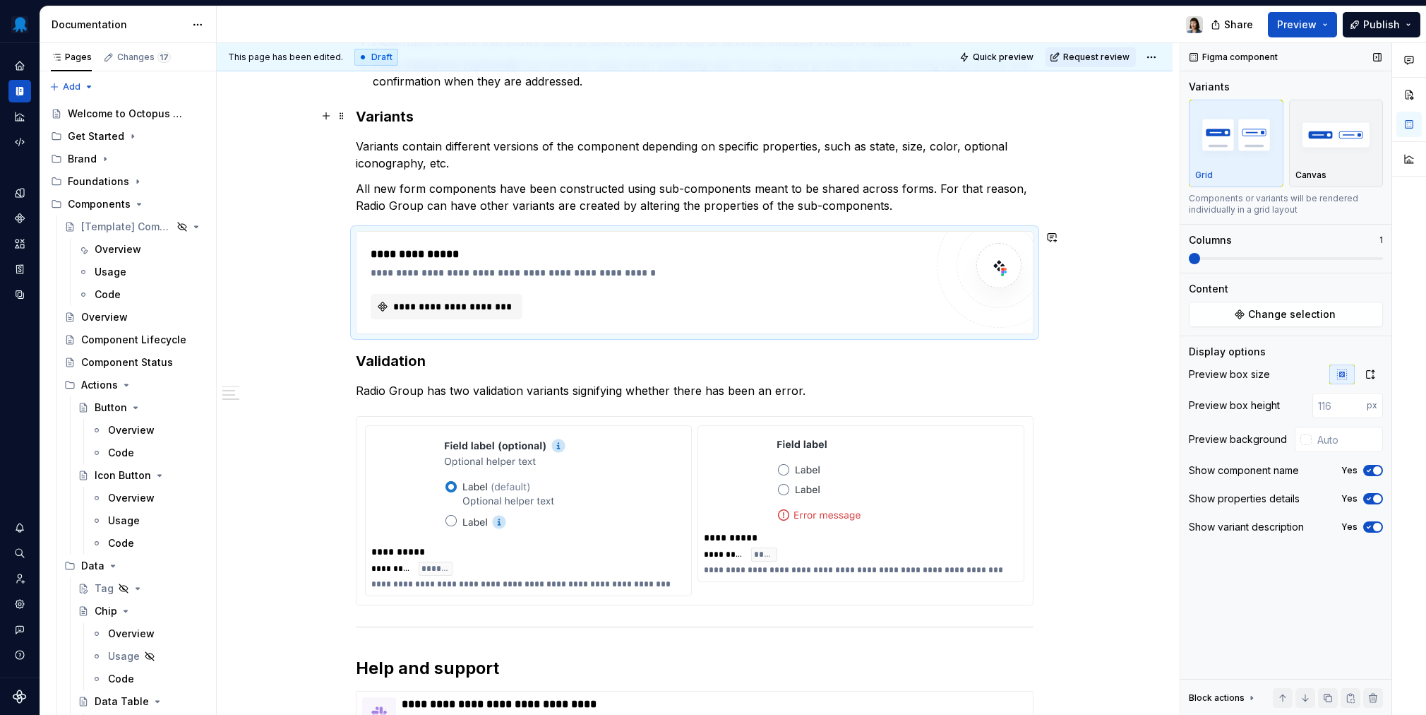
scroll to position [1174, 0]
click at [479, 307] on span "**********" at bounding box center [452, 306] width 122 height 14
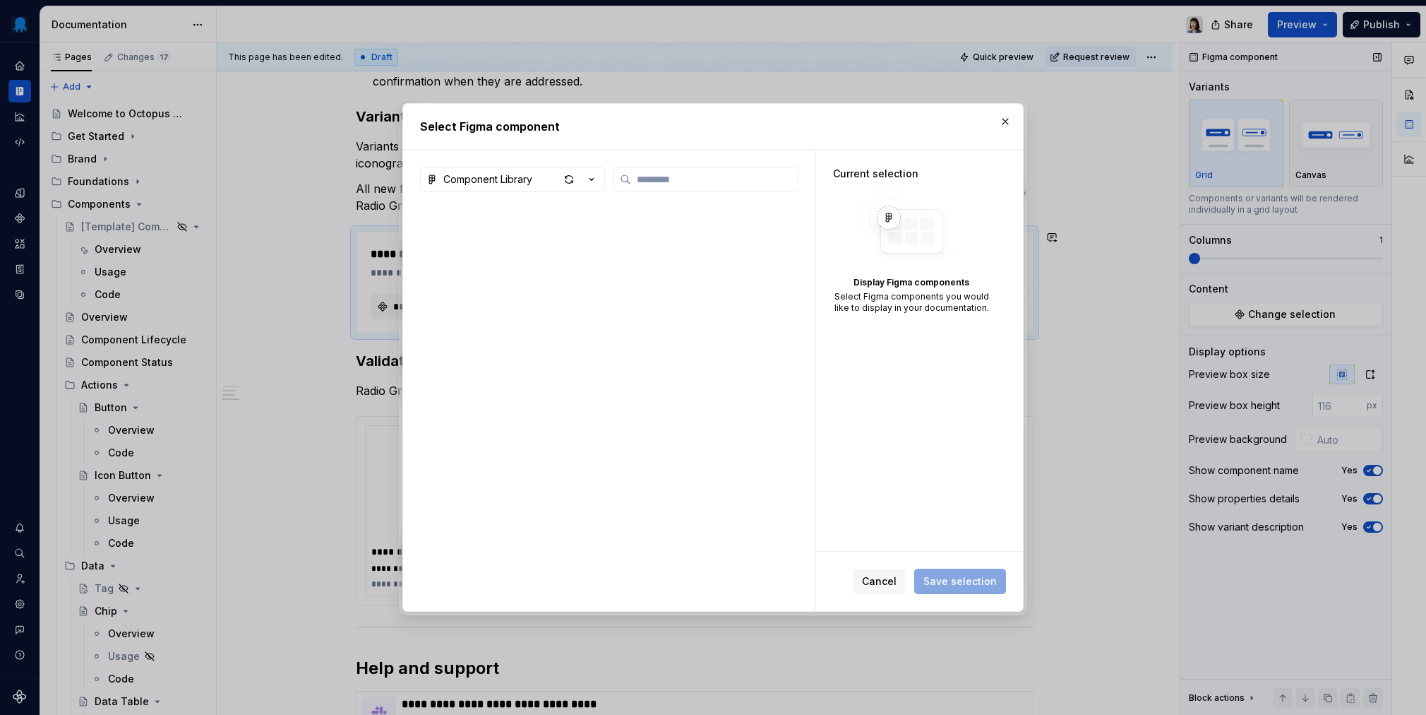
type textarea "*"
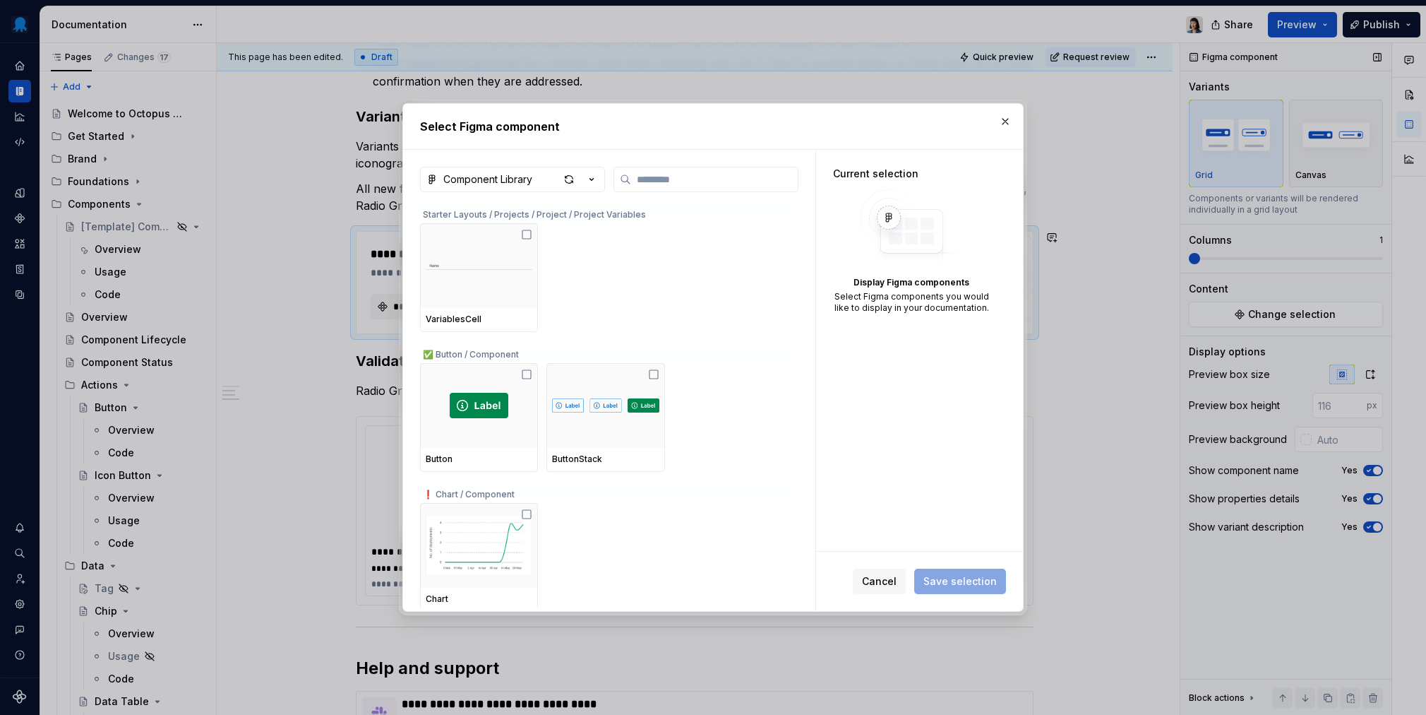
type input "**********"
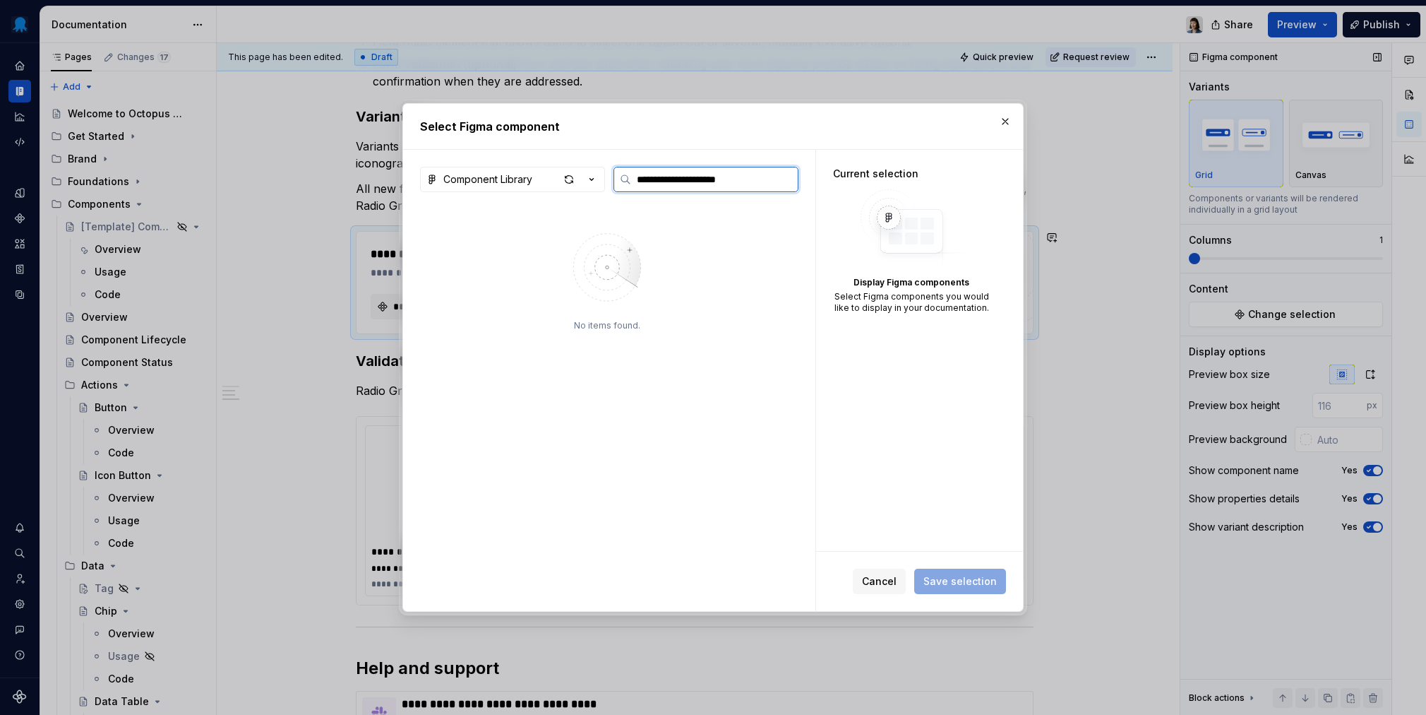
type textarea "*"
click at [488, 179] on div "Component Library" at bounding box center [487, 179] width 89 height 14
click at [511, 177] on div "**********" at bounding box center [713, 357] width 1426 height 715
click at [1004, 126] on button "button" at bounding box center [1006, 122] width 20 height 20
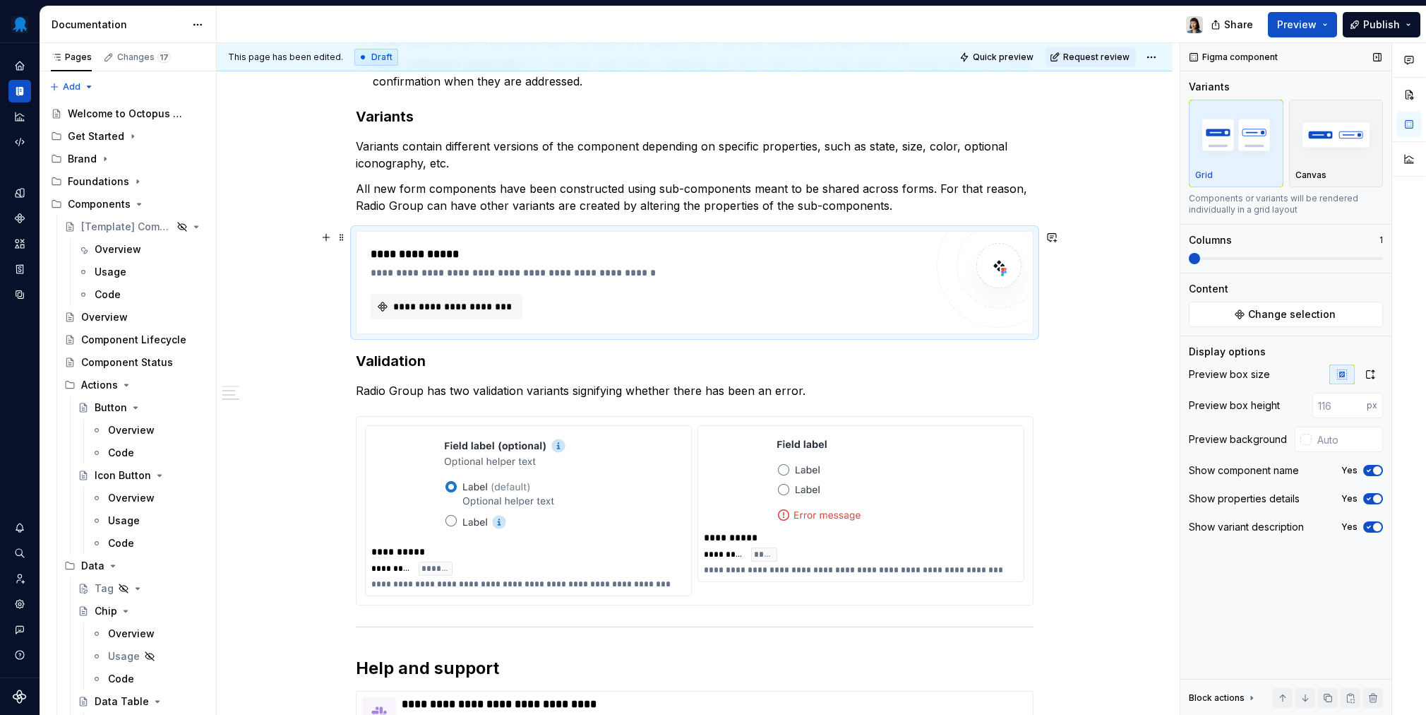
click at [732, 273] on div "**********" at bounding box center [648, 273] width 555 height 14
click at [1067, 315] on span "Change selection" at bounding box center [1292, 314] width 88 height 14
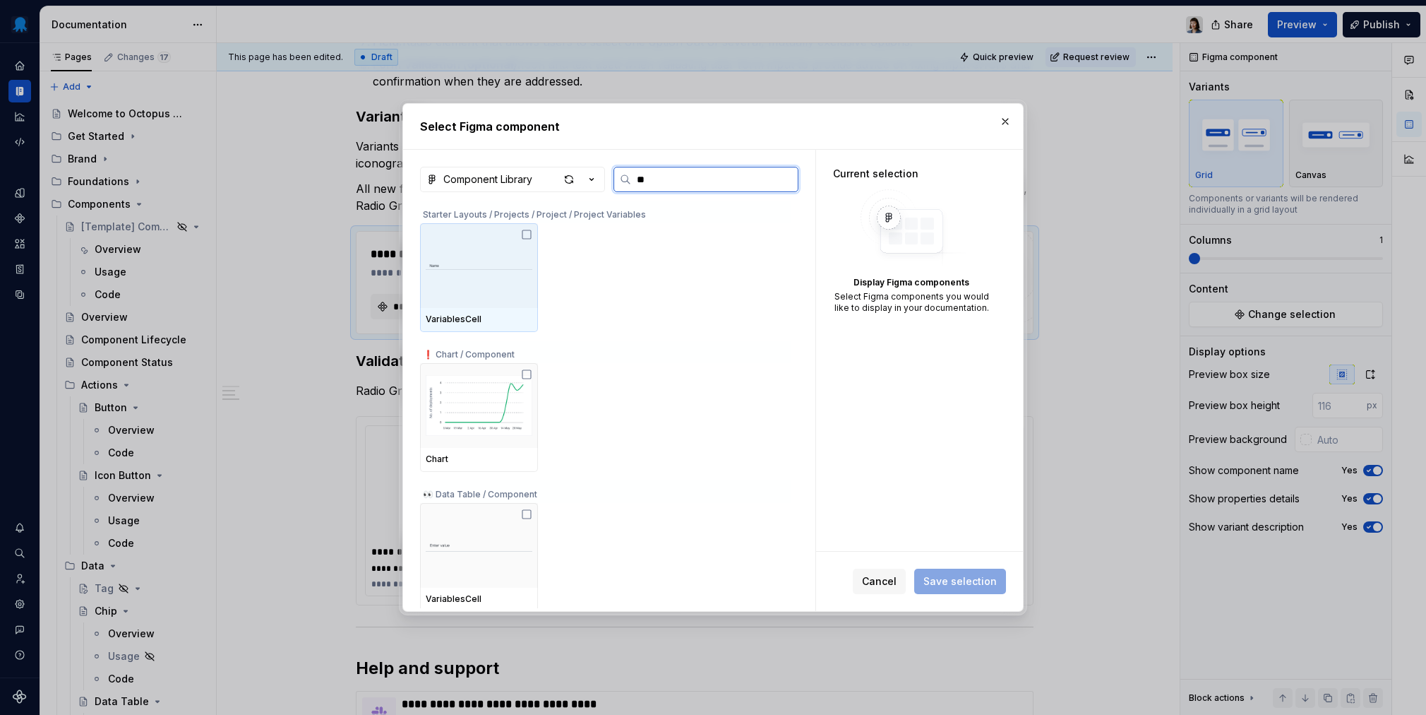
type input "***"
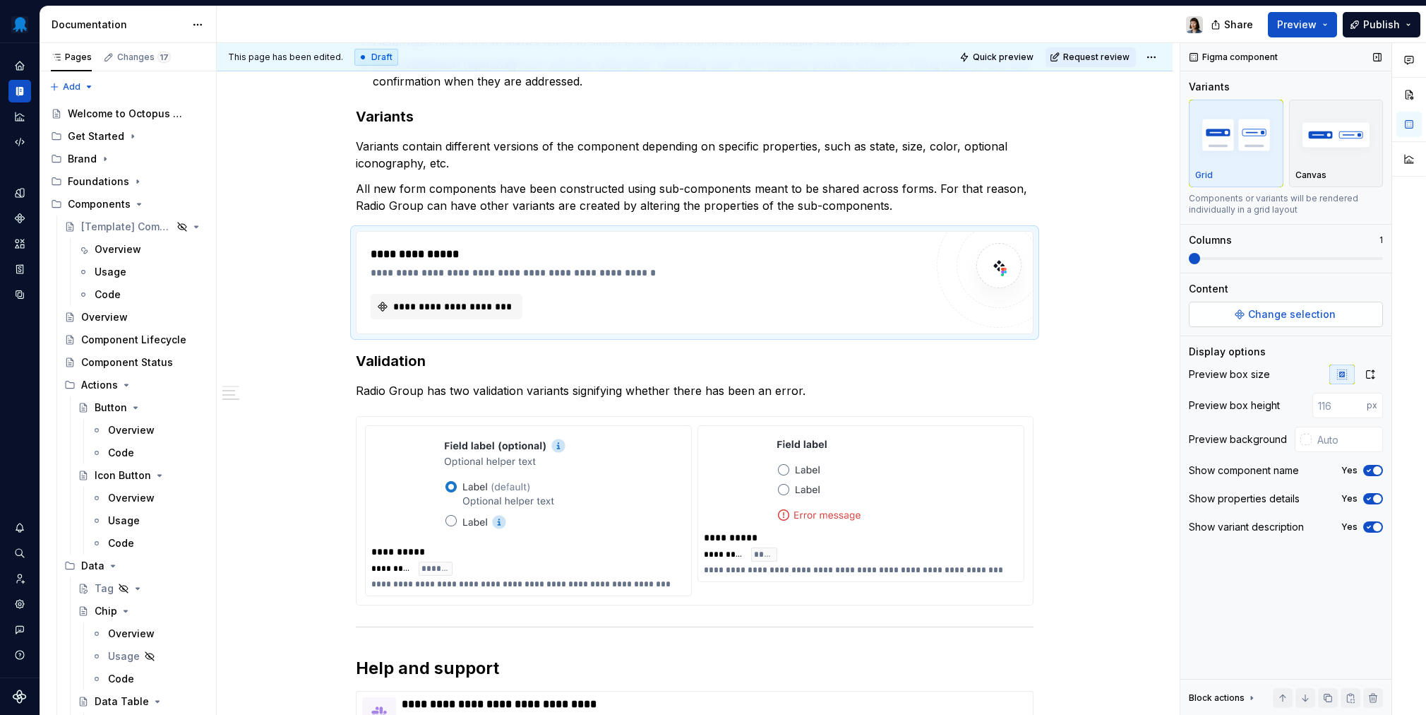
click at [1067, 309] on span "Change selection" at bounding box center [1292, 314] width 88 height 14
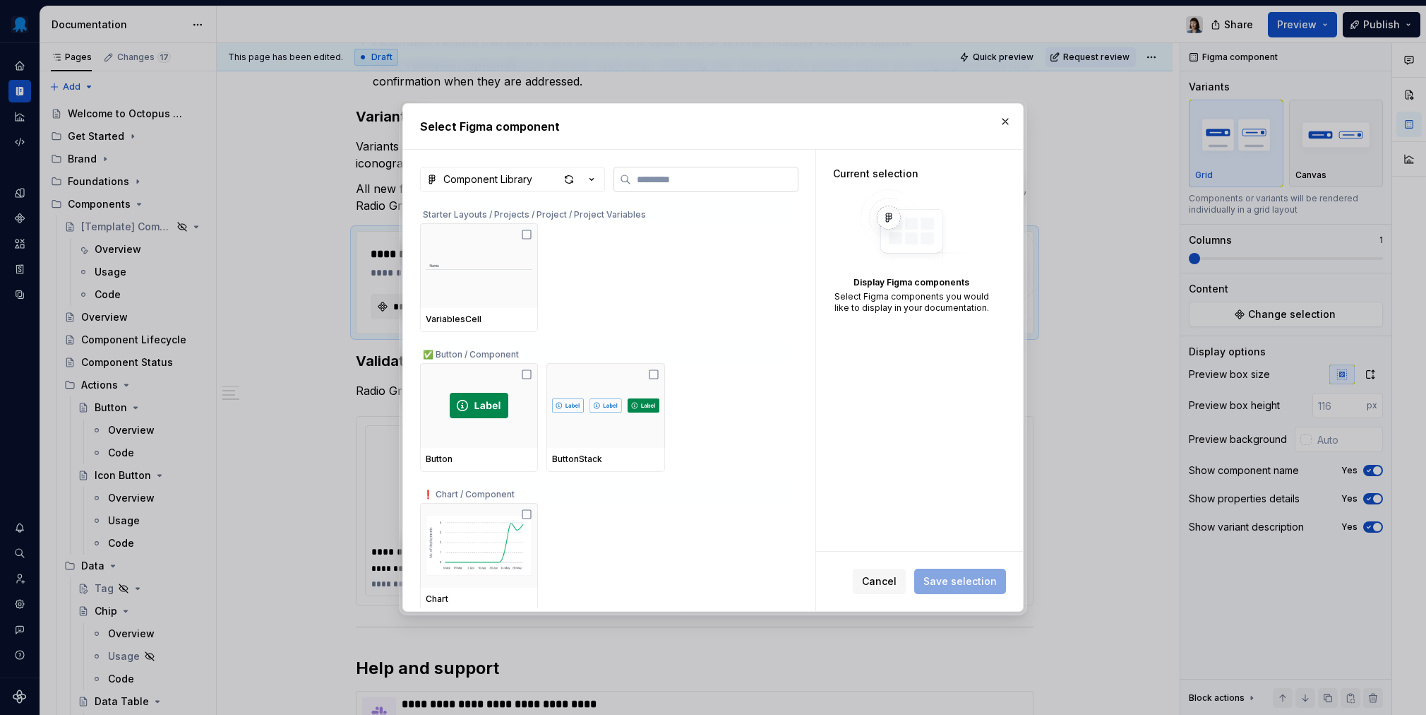
type input "**********"
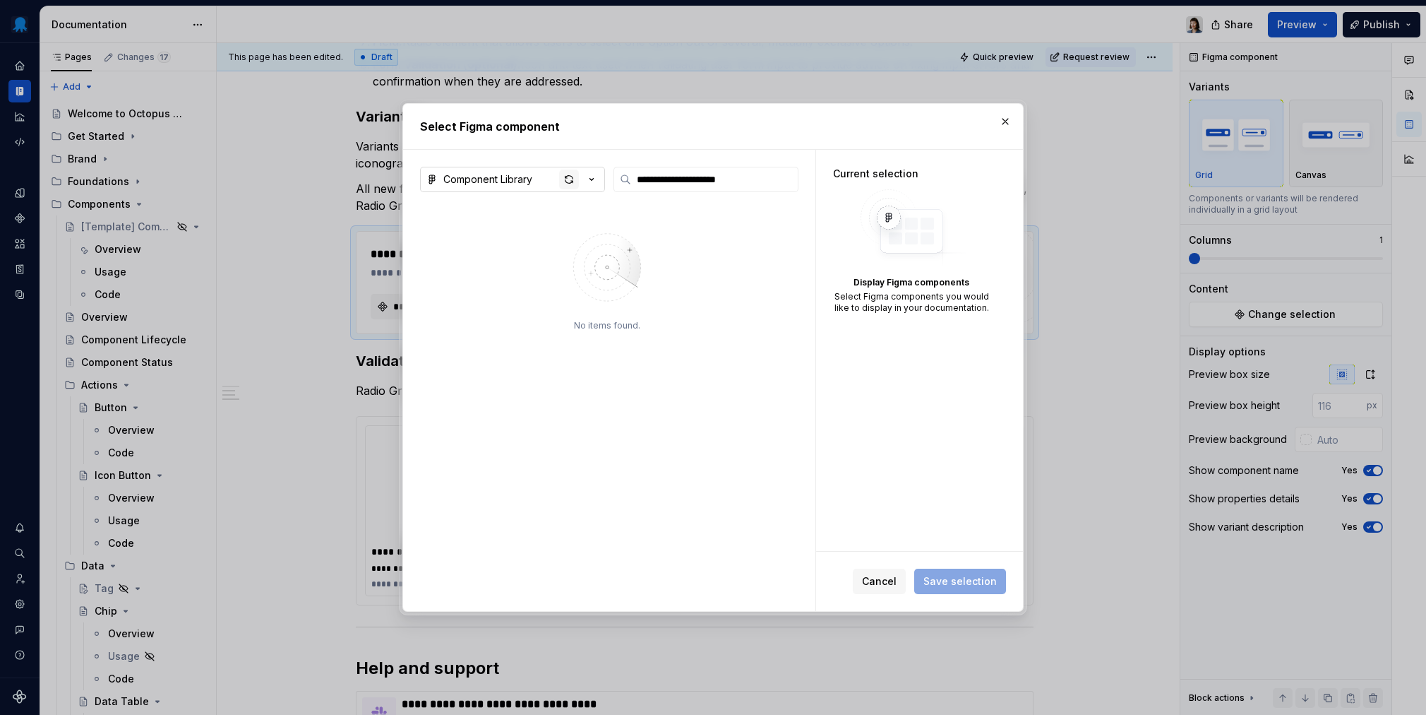
click at [571, 181] on div "button" at bounding box center [569, 179] width 20 height 20
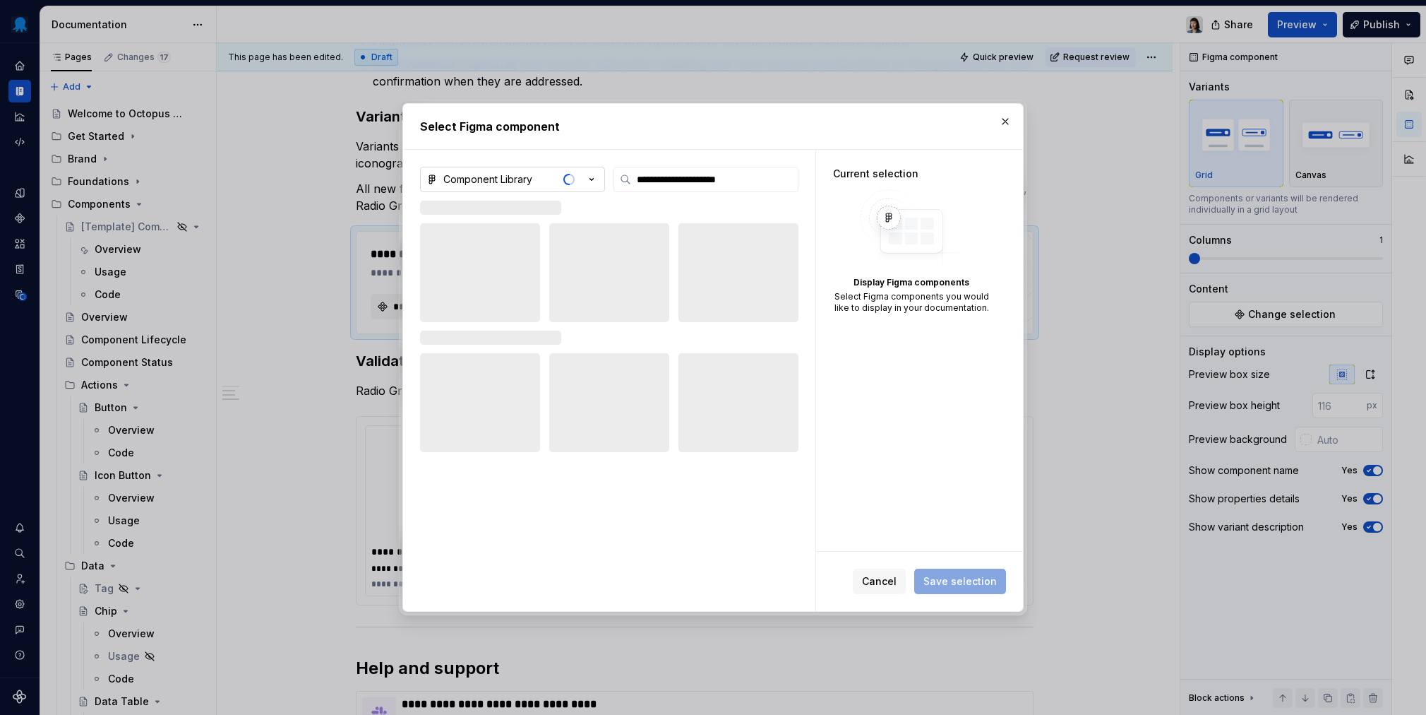
type textarea "*"
click at [789, 182] on input "**********" at bounding box center [714, 179] width 167 height 14
paste input "**********"
type input "**********"
type textarea "*"
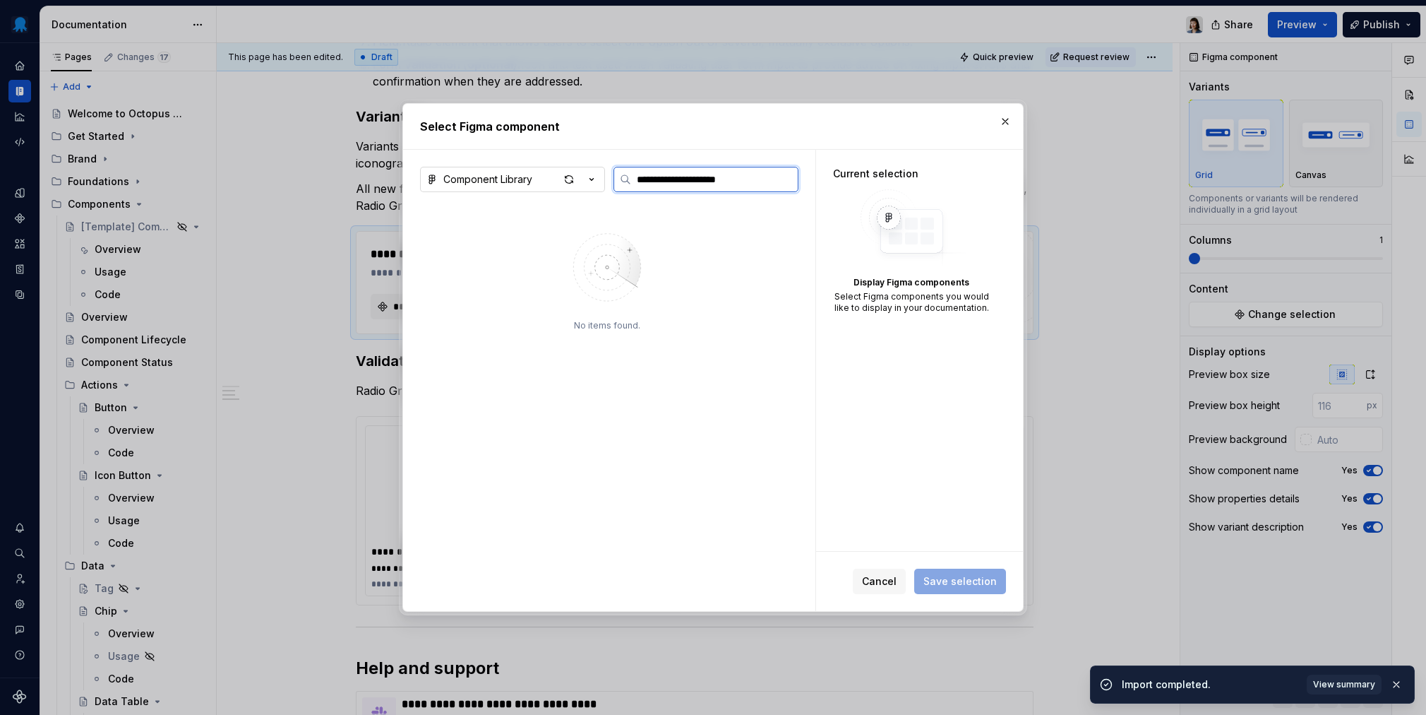
paste input "search"
type input "**********"
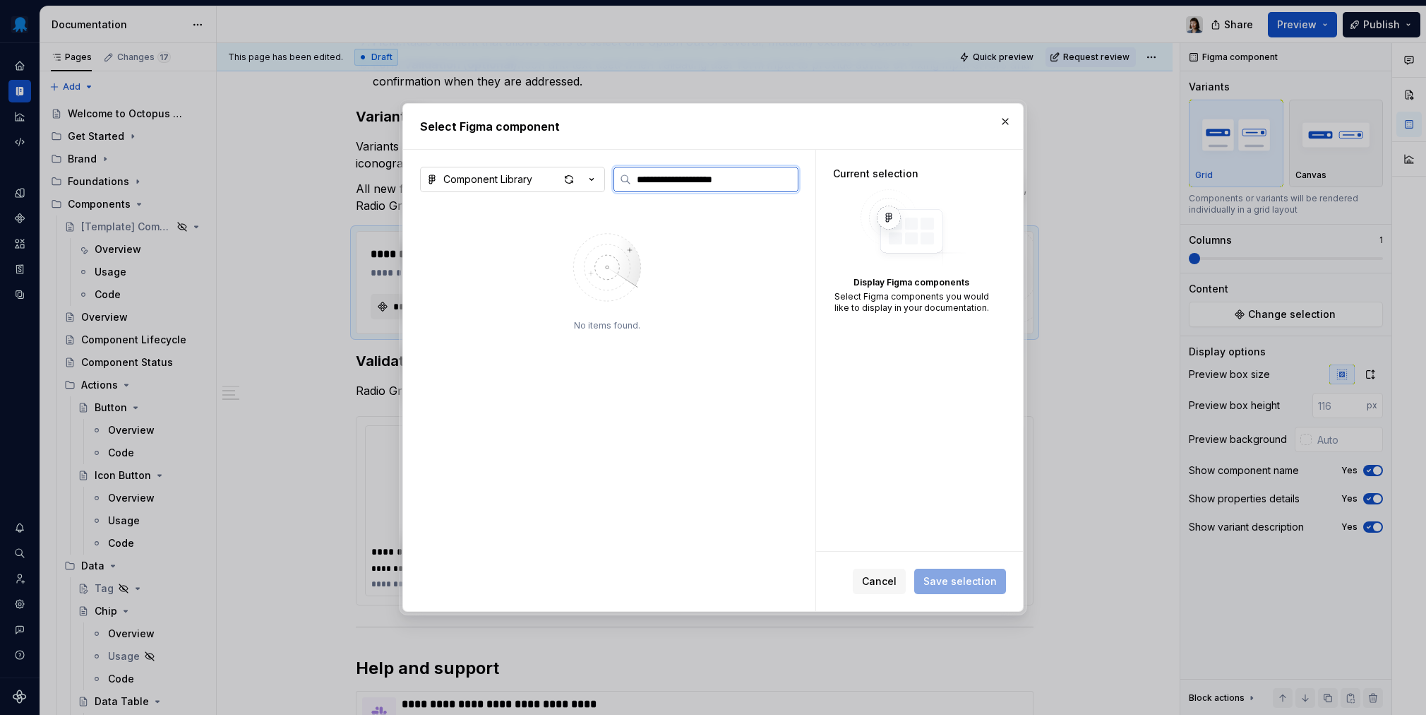
type textarea "*"
type input "**********"
type textarea "*"
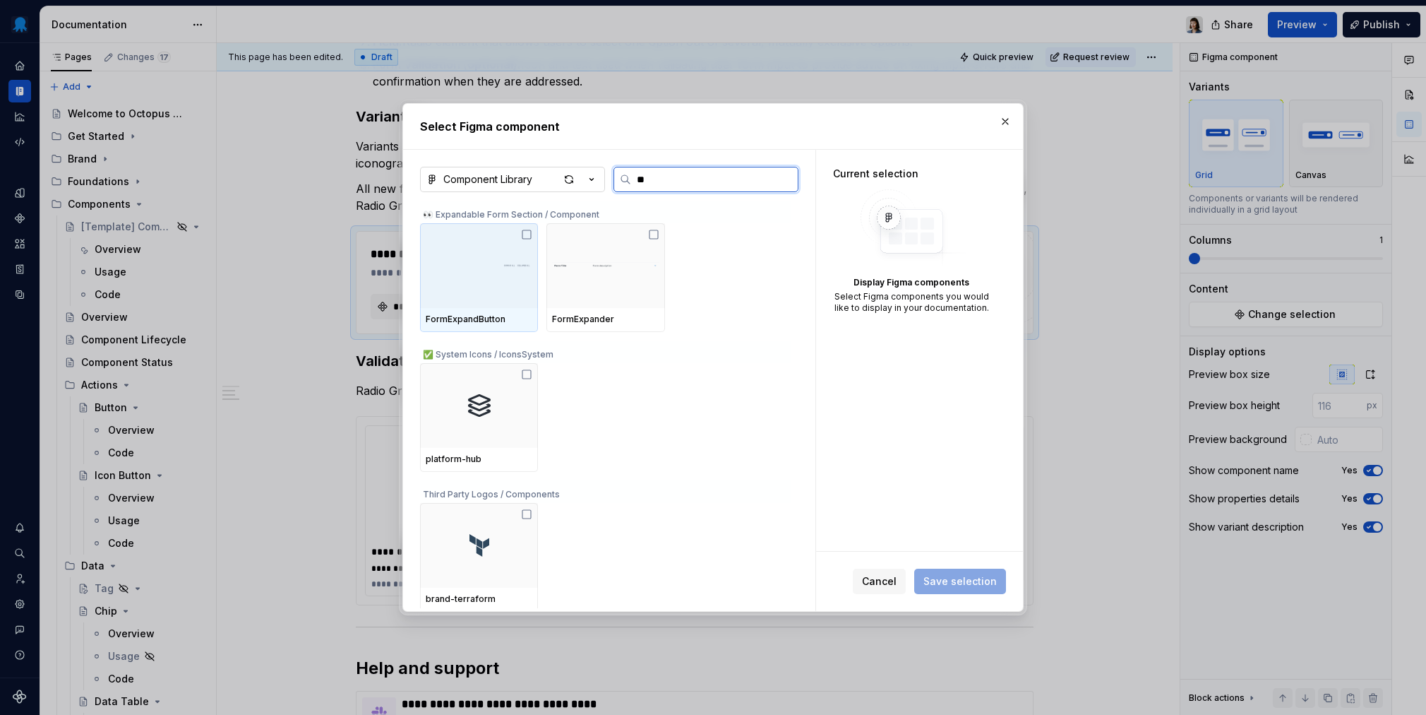
type input "*"
type input "******"
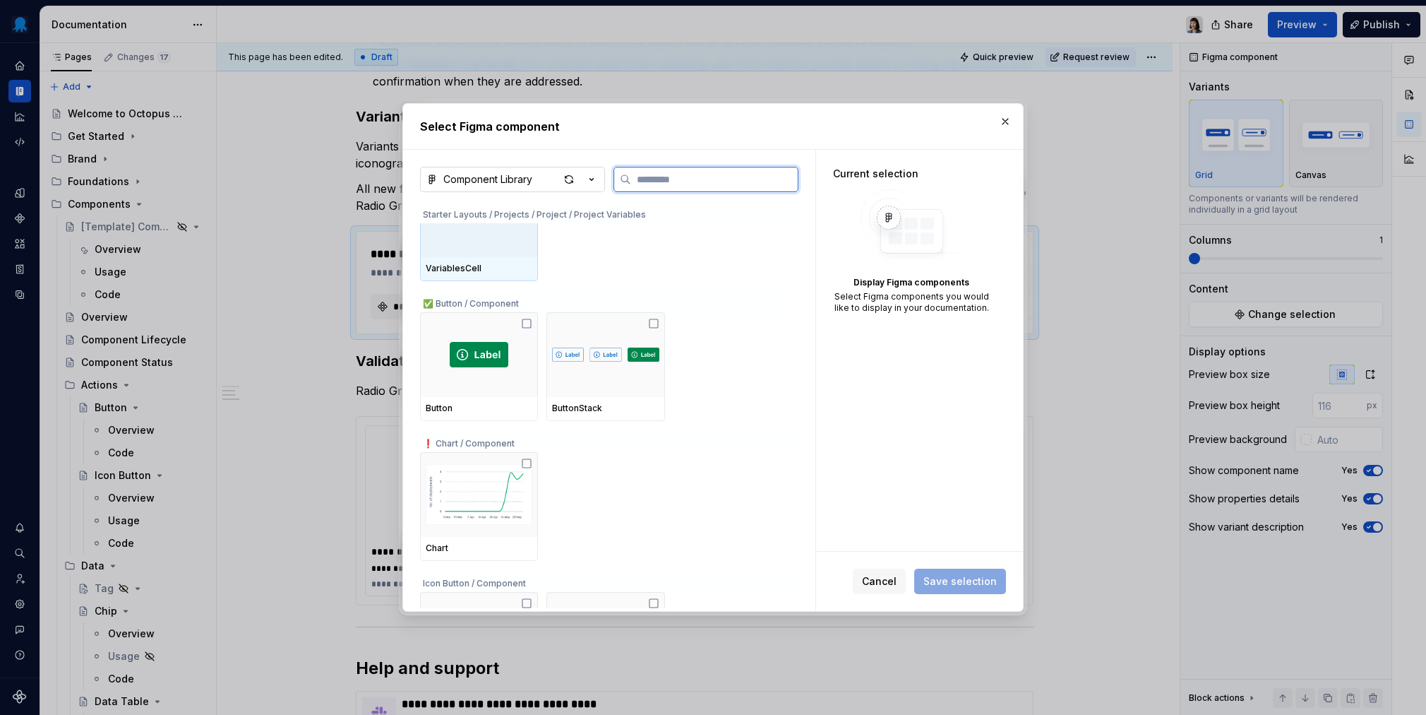
scroll to position [40, 0]
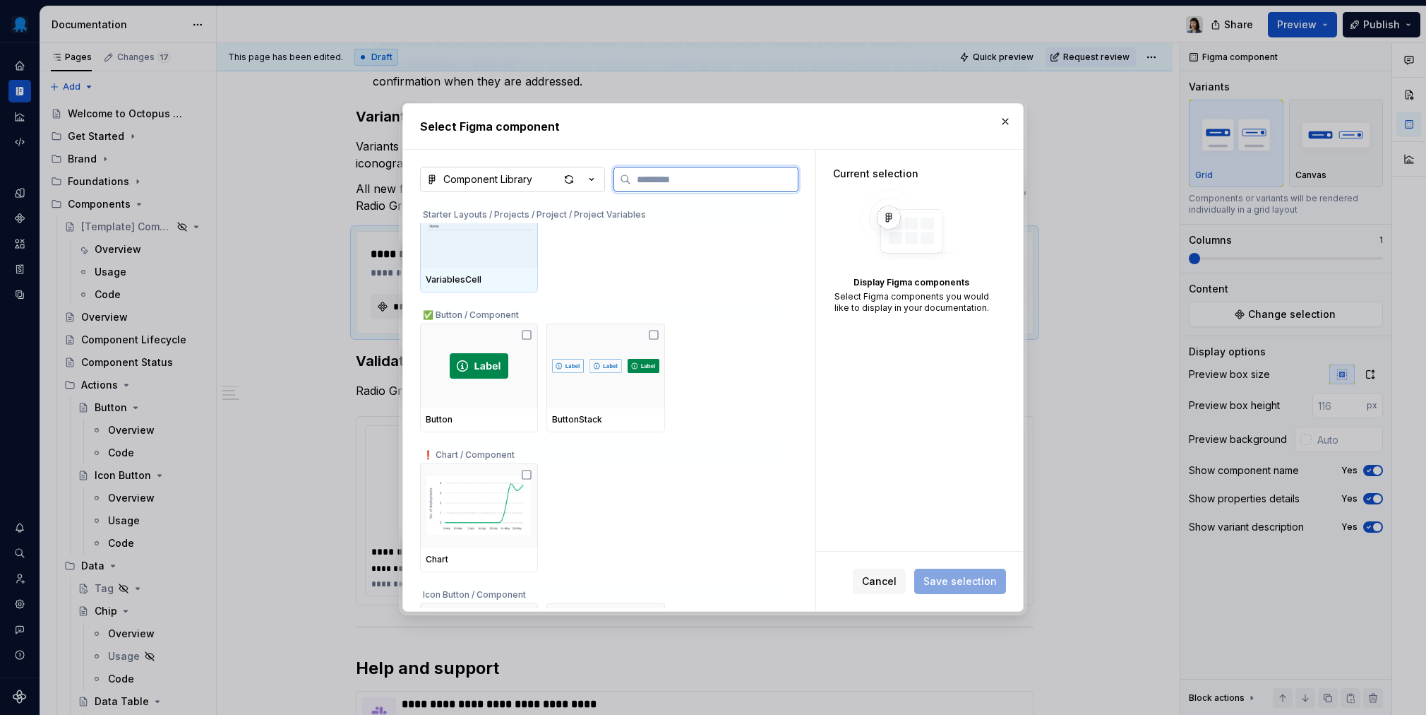
click at [697, 178] on input "search" at bounding box center [714, 179] width 167 height 14
paste input "**********"
type input "**********"
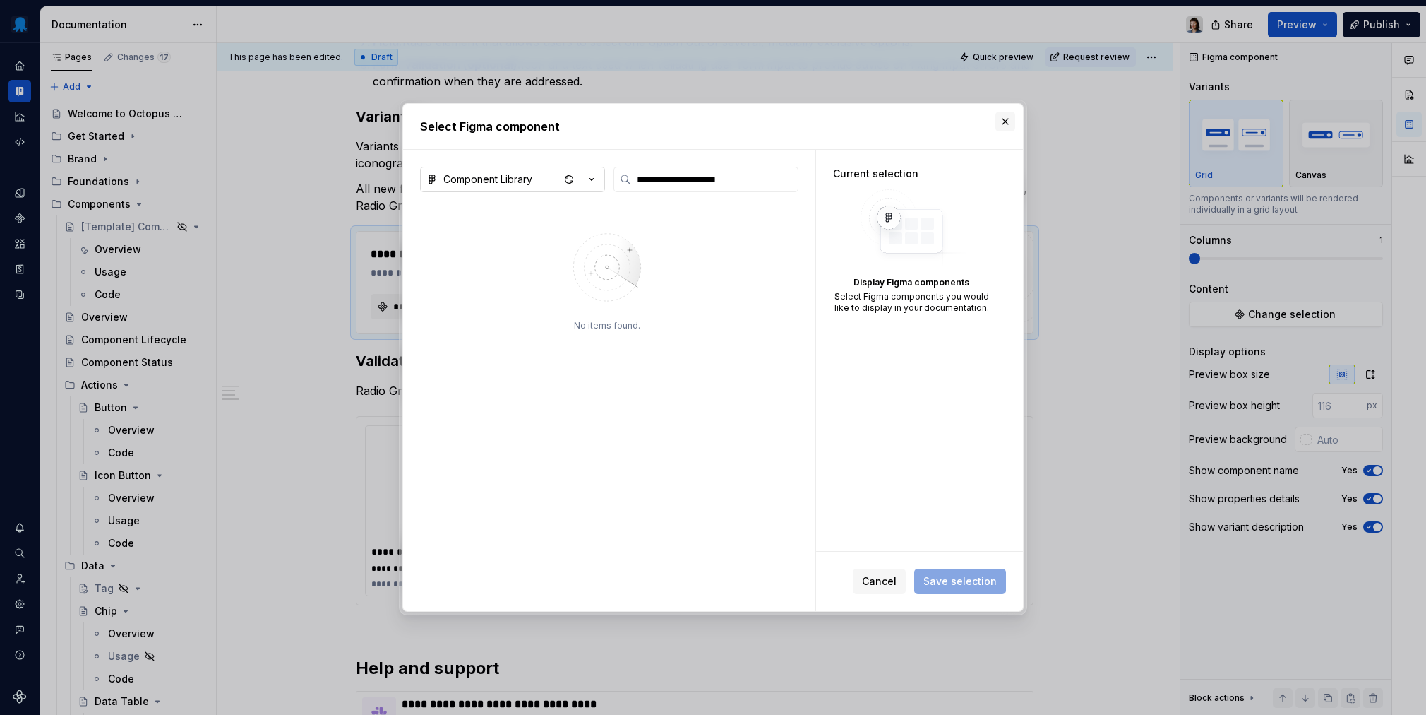
click at [1013, 122] on button "button" at bounding box center [1006, 122] width 20 height 20
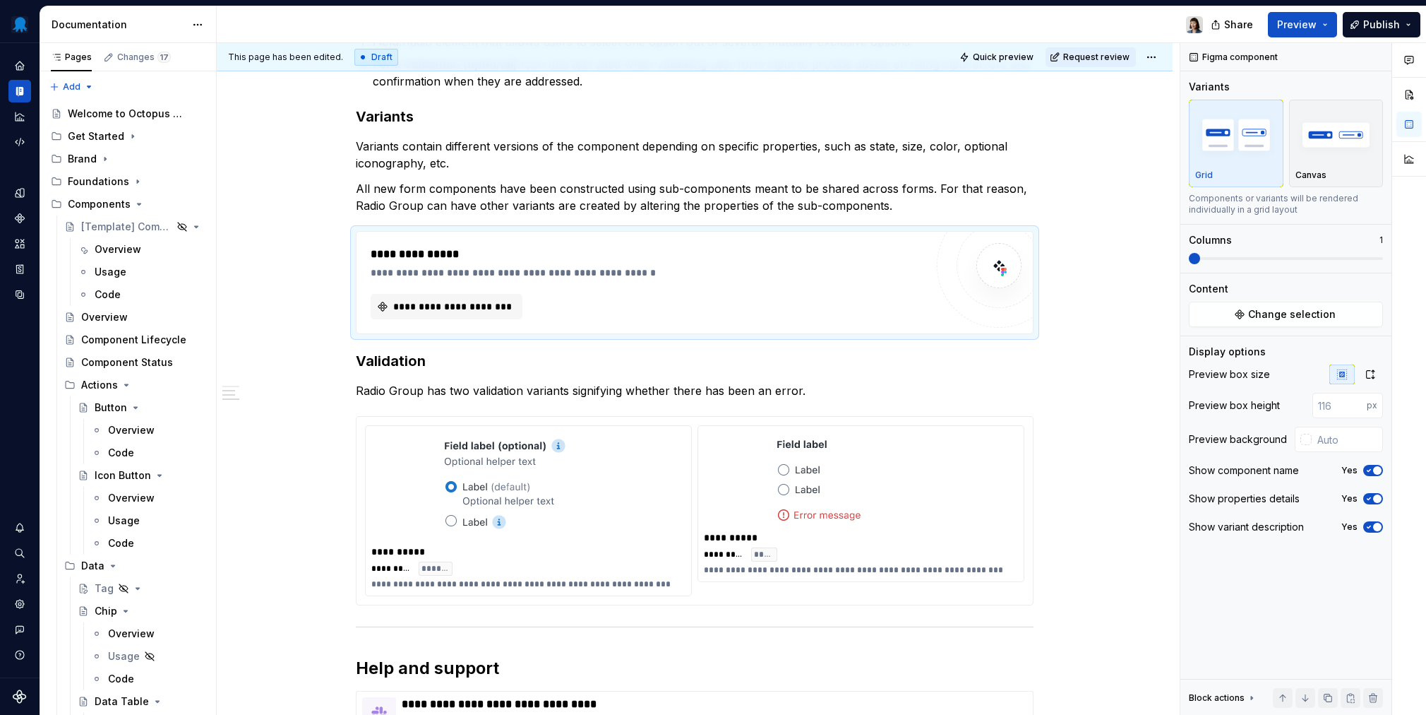
scroll to position [1174, 0]
click at [886, 266] on div "**********" at bounding box center [648, 273] width 555 height 14
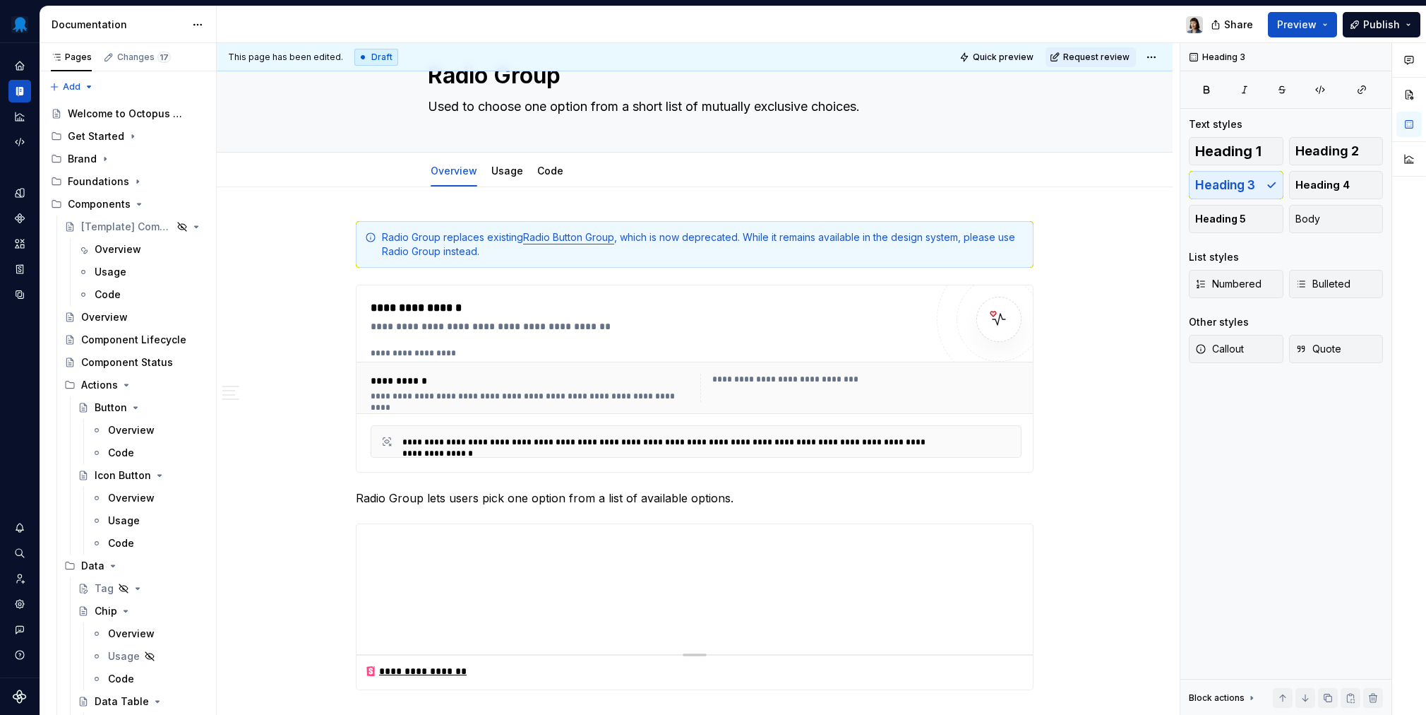
scroll to position [0, 0]
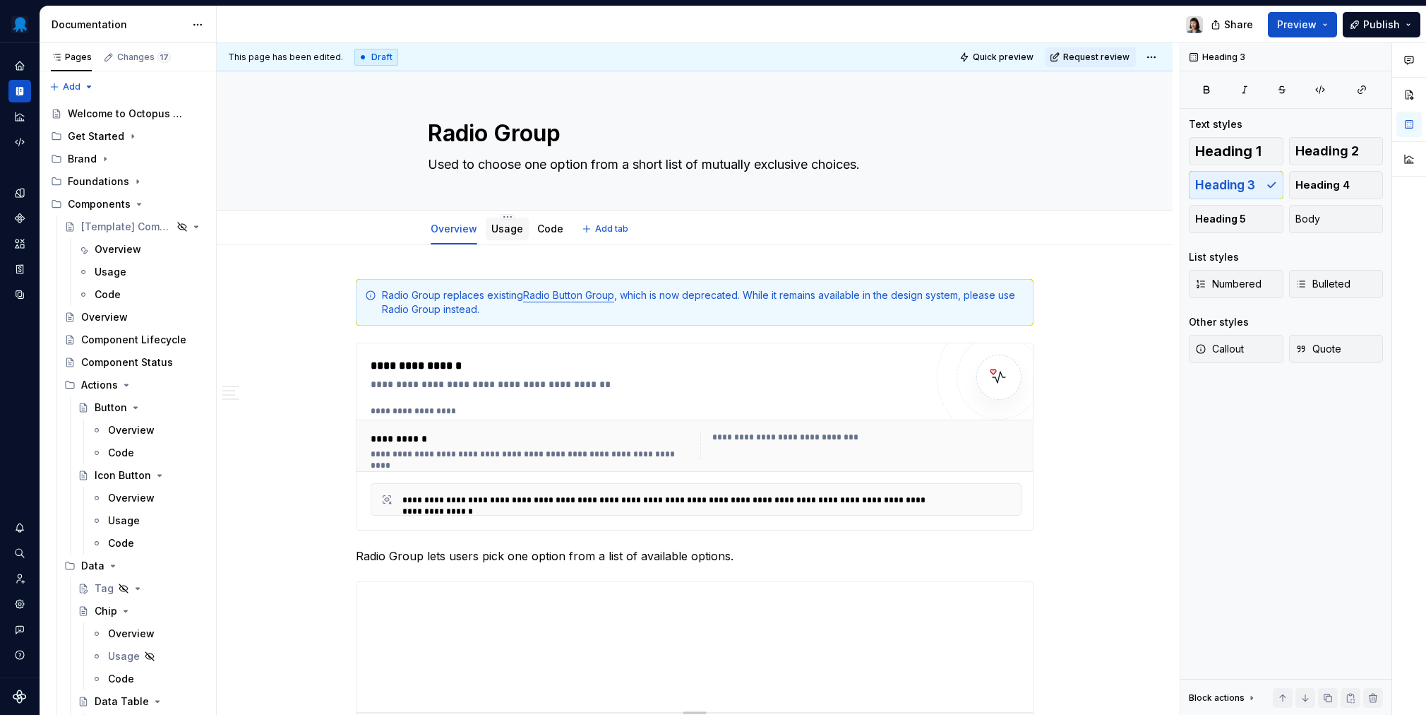
click at [497, 237] on div "Usage" at bounding box center [507, 228] width 32 height 17
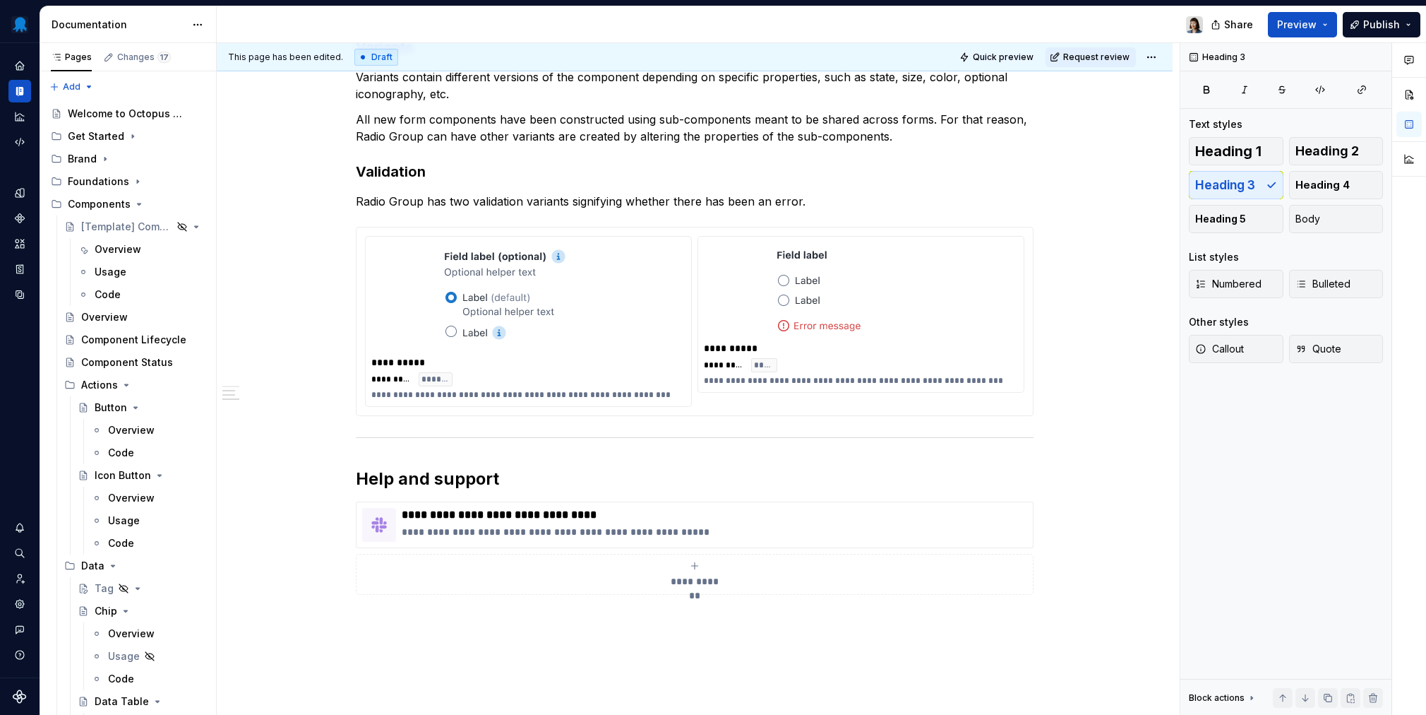
scroll to position [946, 0]
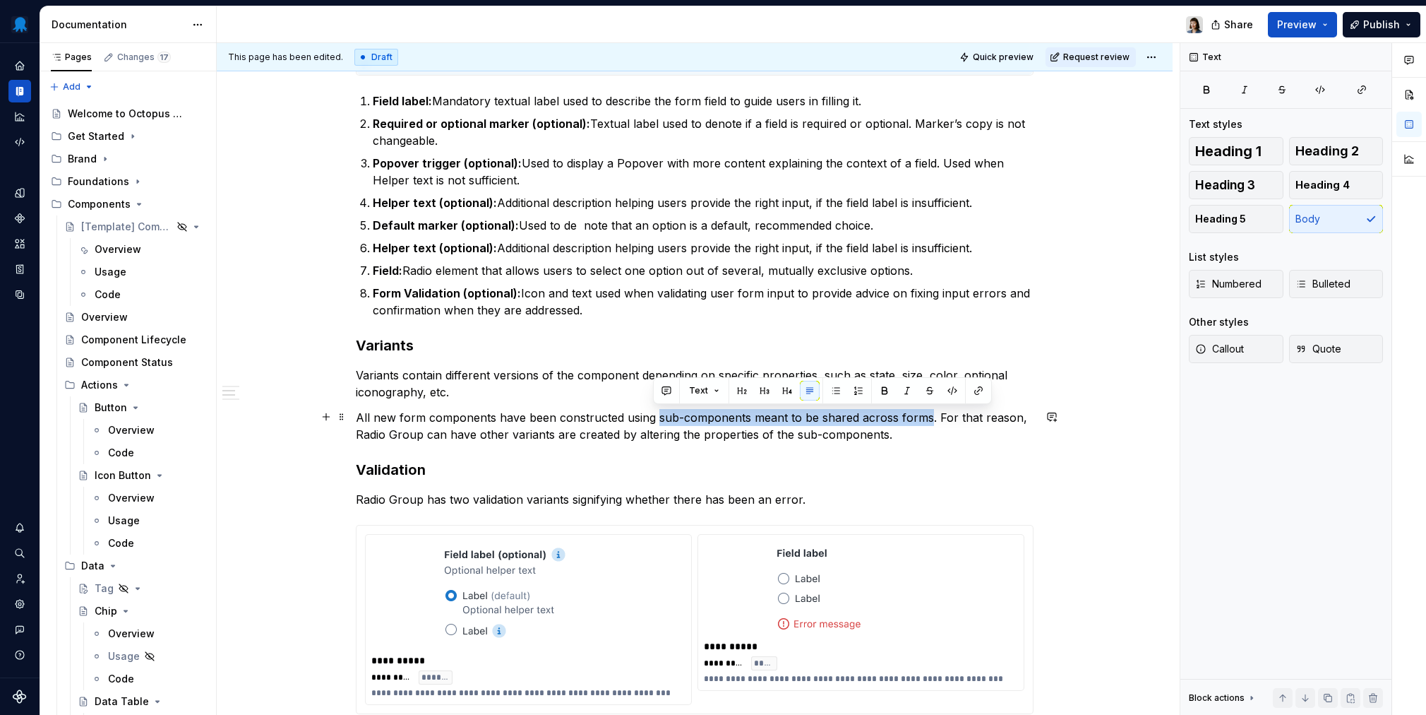
drag, startPoint x: 653, startPoint y: 418, endPoint x: 923, endPoint y: 418, distance: 269.7
click at [923, 418] on p "All new form components have been constructed using sub-components meant to be …" at bounding box center [695, 426] width 678 height 34
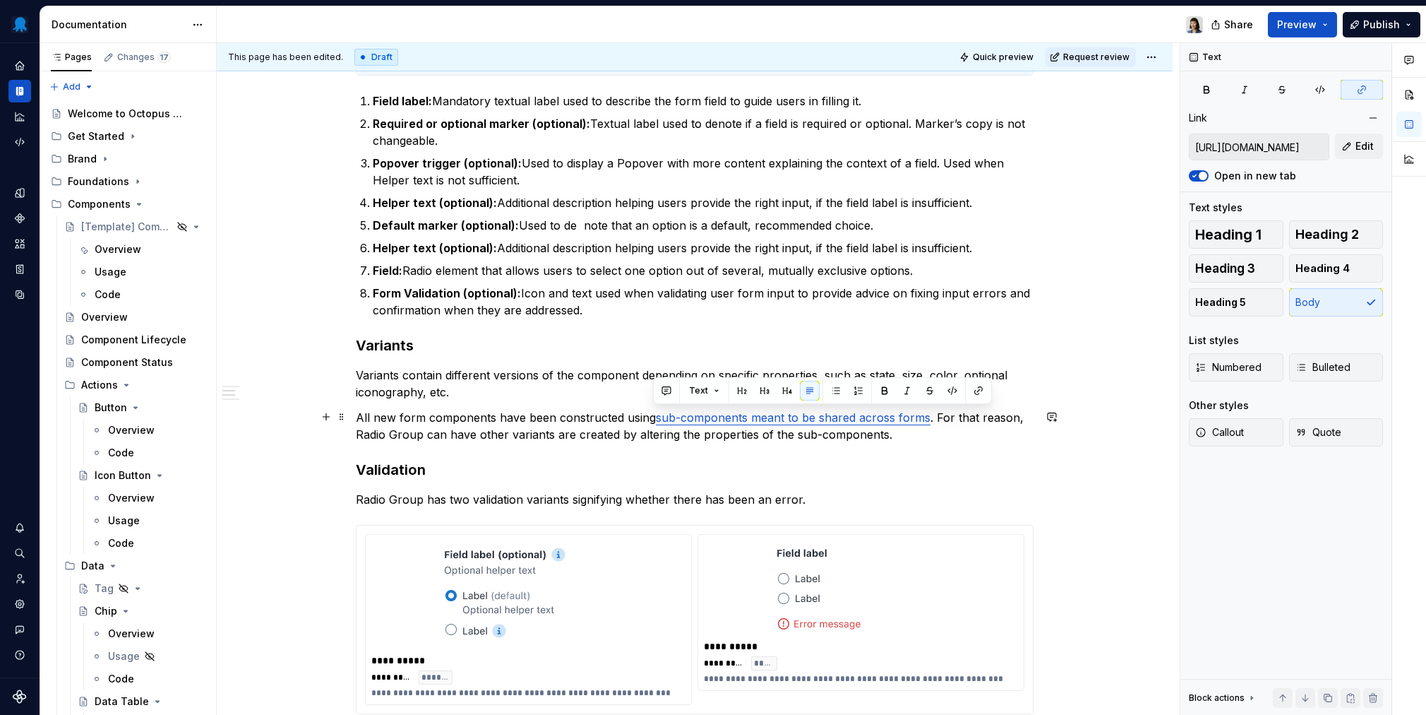
click at [931, 434] on p "All new form components have been constructed using sub-components meant to be …" at bounding box center [695, 426] width 678 height 34
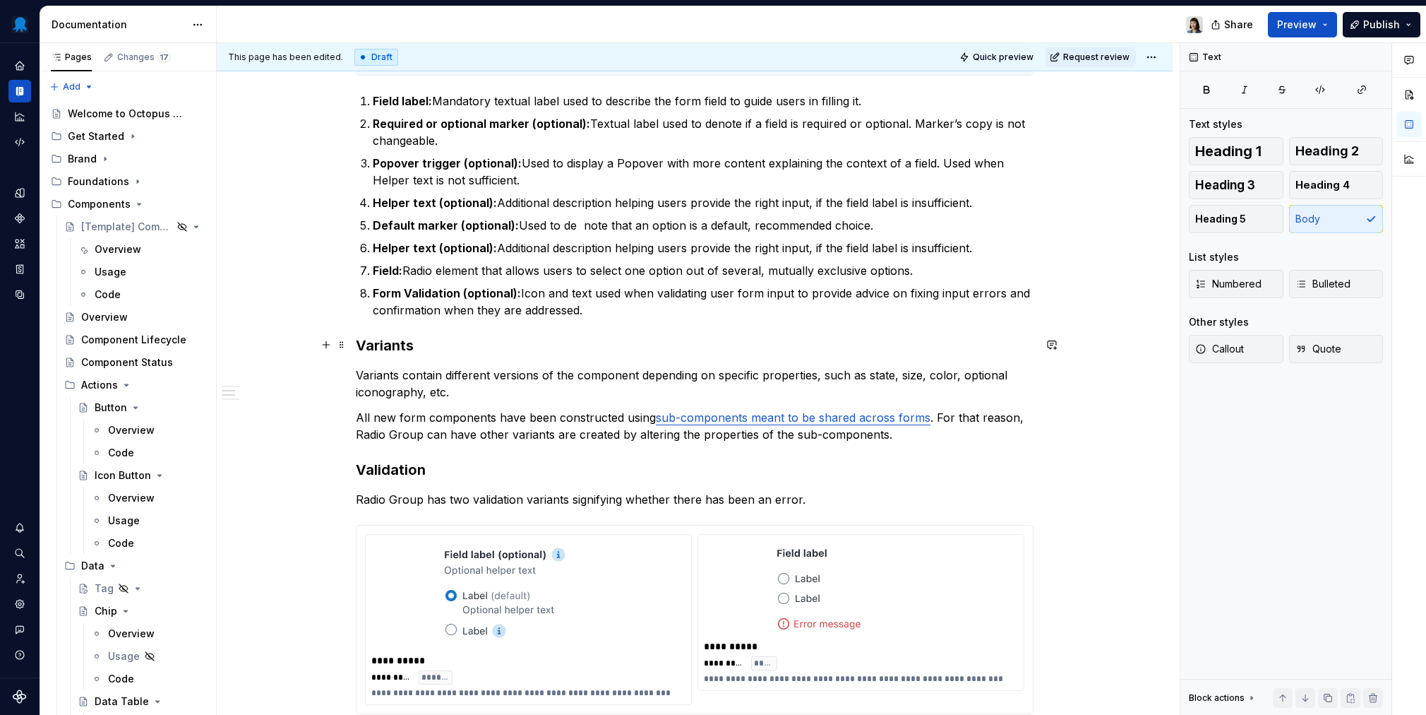
click at [381, 340] on h3 "Variants" at bounding box center [695, 345] width 678 height 20
click at [400, 460] on h3 "Validation" at bounding box center [695, 470] width 678 height 20
click at [1067, 183] on span "Heading 4" at bounding box center [1323, 185] width 54 height 14
click at [529, 424] on p "All new form components have been constructed using sub-components meant to be …" at bounding box center [695, 426] width 678 height 34
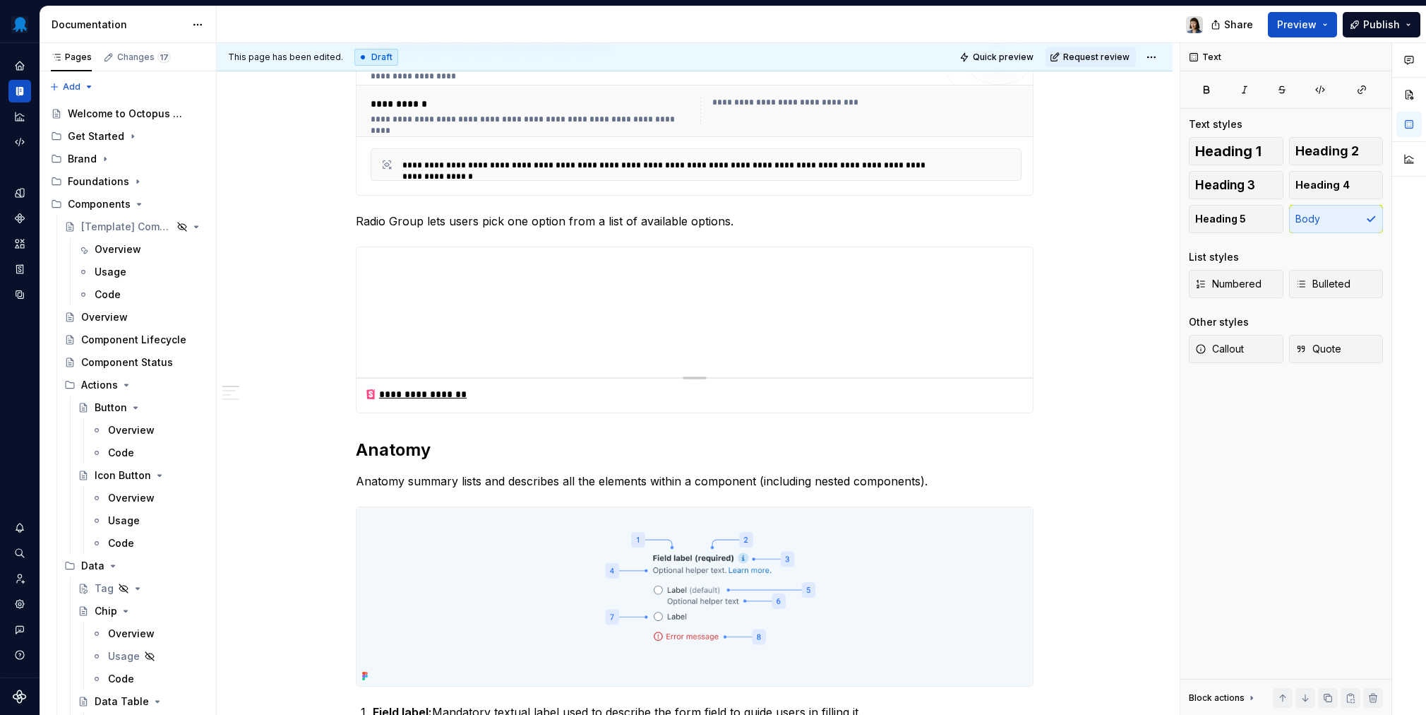
scroll to position [379, 0]
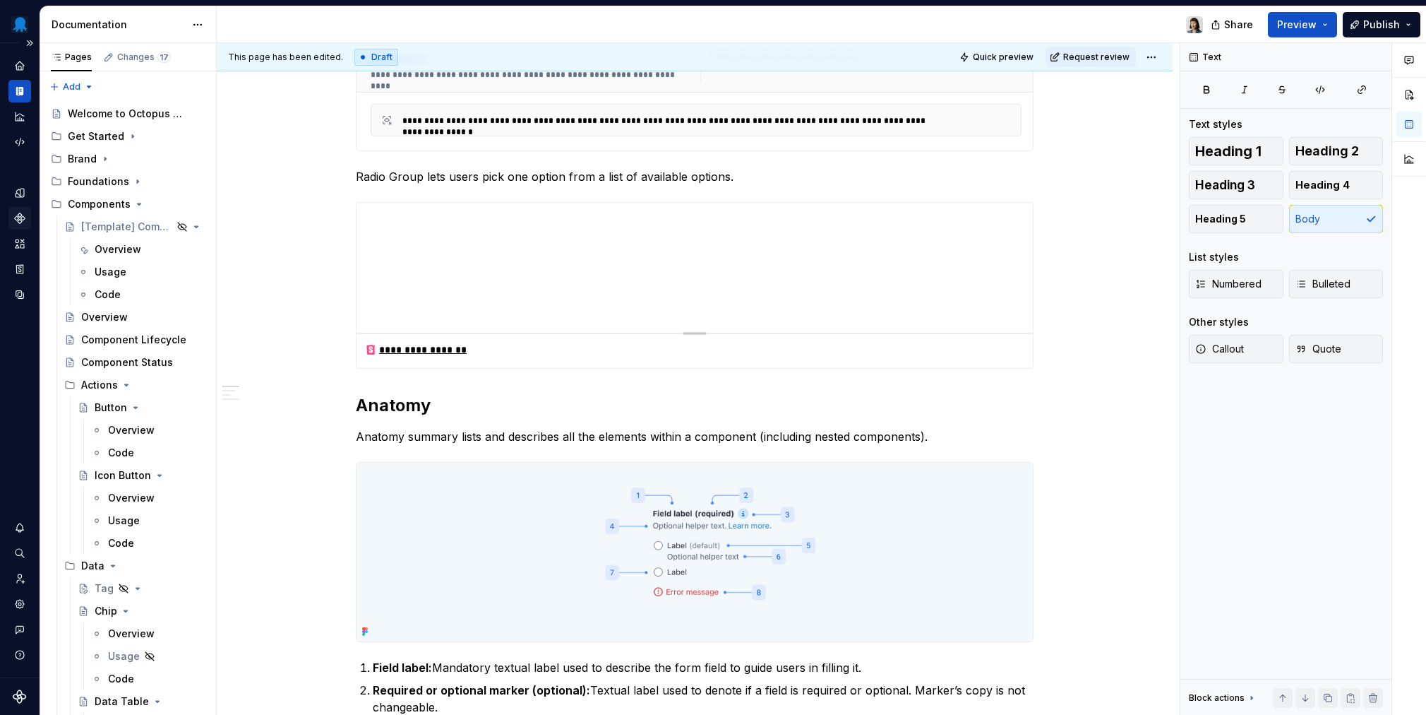
click at [12, 220] on div "Components" at bounding box center [19, 218] width 23 height 23
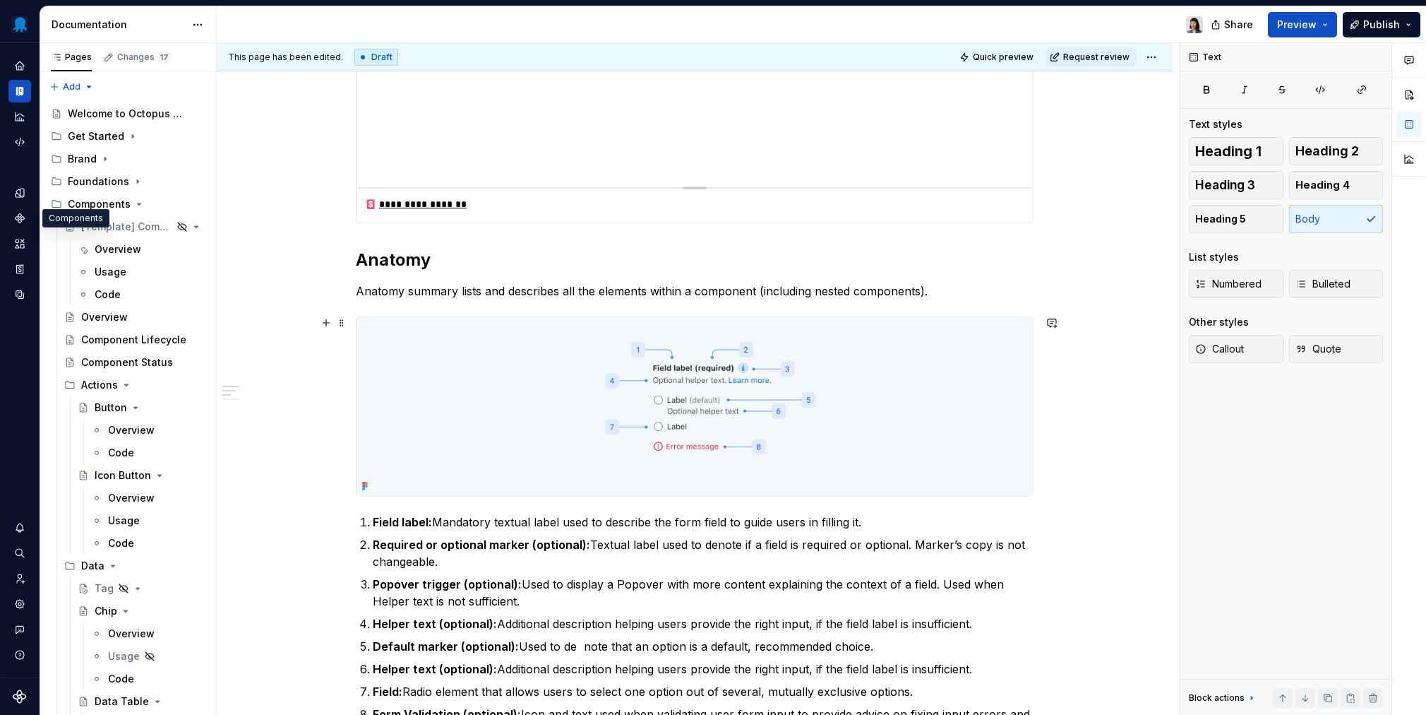
scroll to position [816, 0]
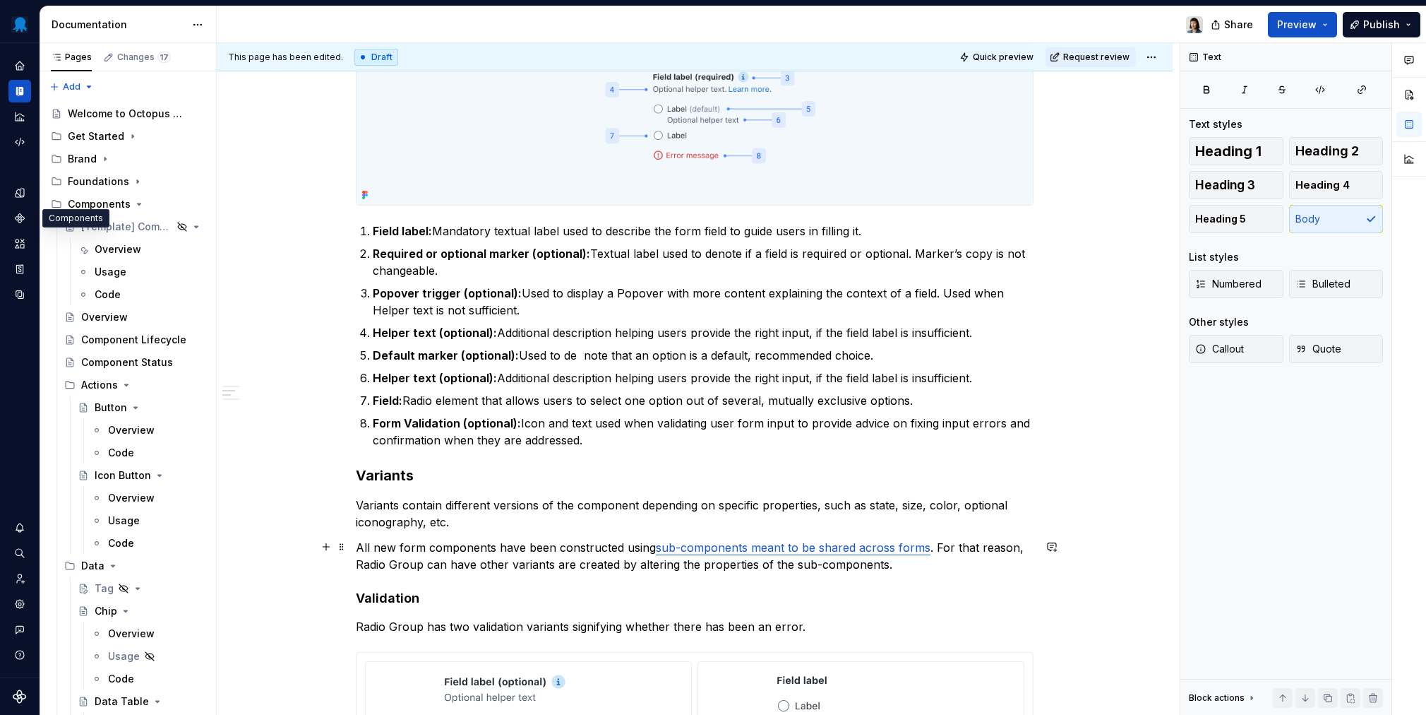
click at [924, 565] on p "All new form components have been constructed using sub-components meant to be …" at bounding box center [695, 556] width 678 height 34
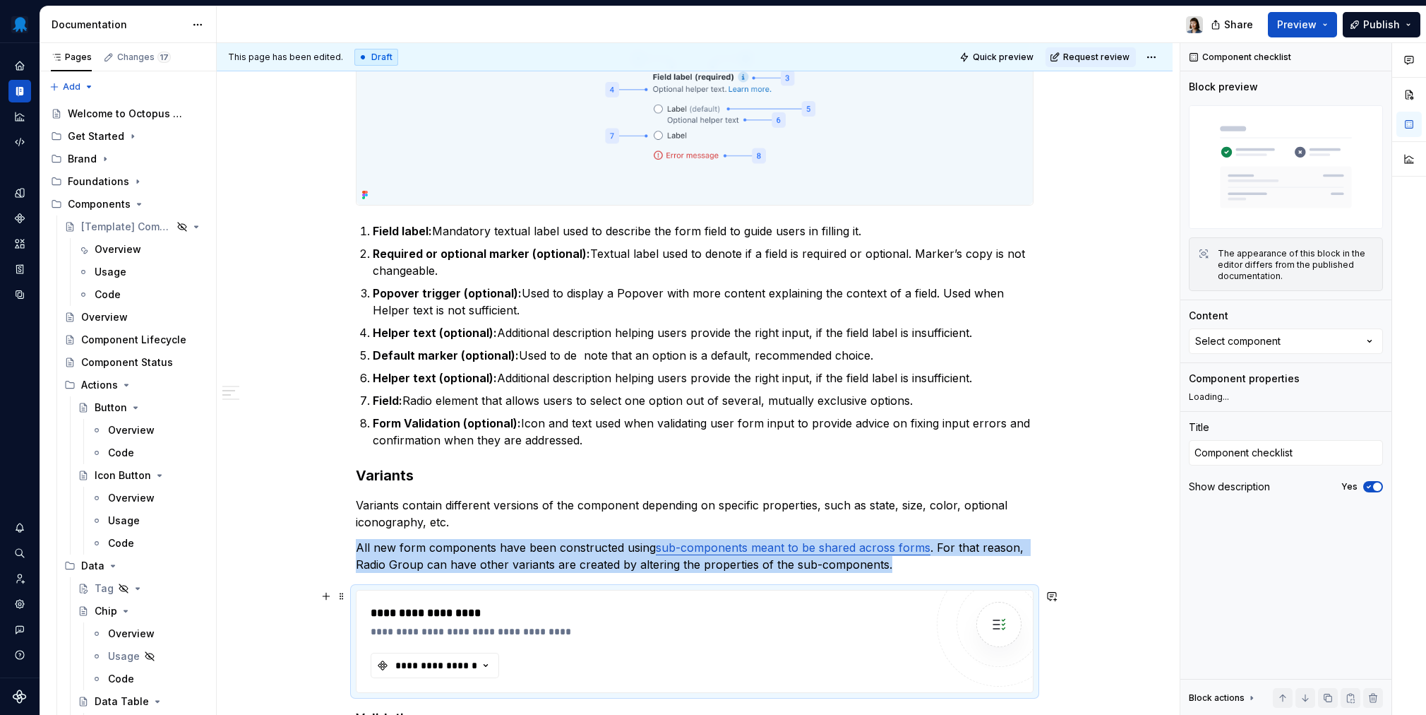
type textarea "*"
click at [390, 588] on button "**********" at bounding box center [435, 664] width 129 height 25
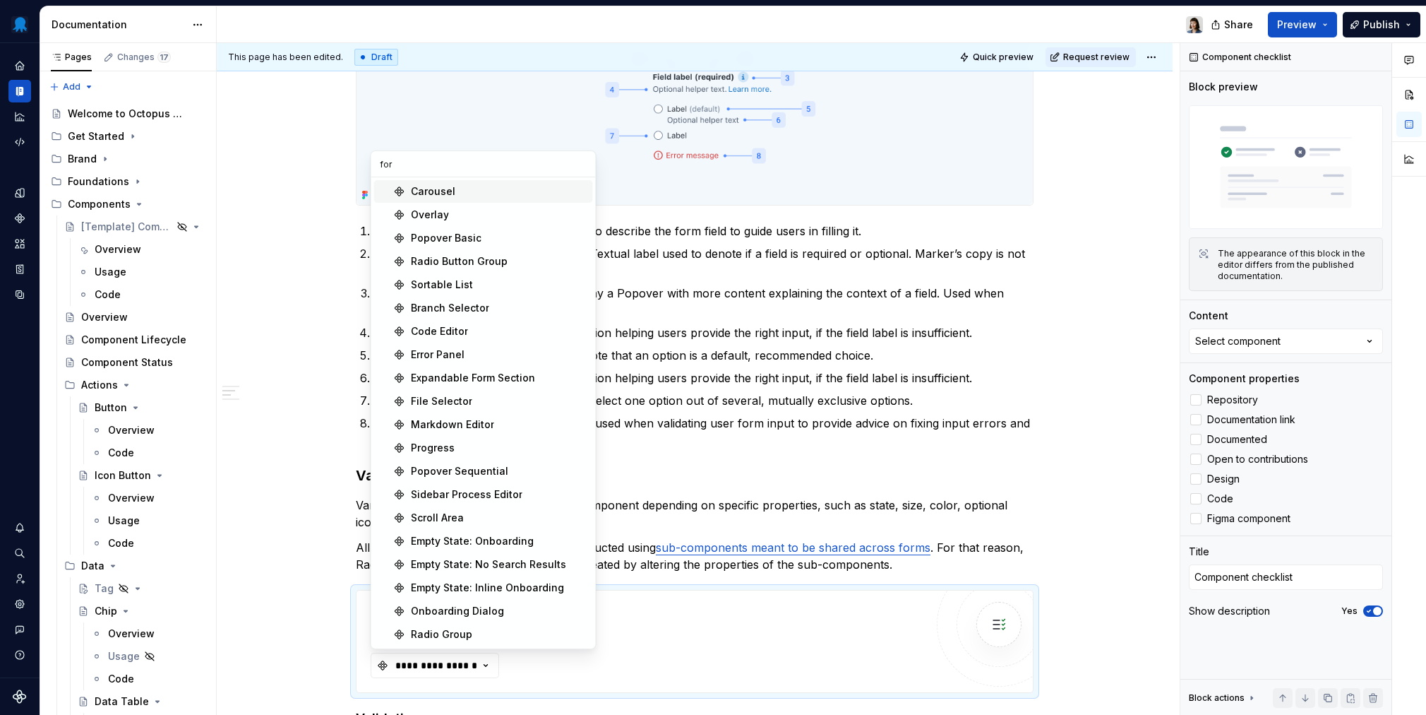
type input "form"
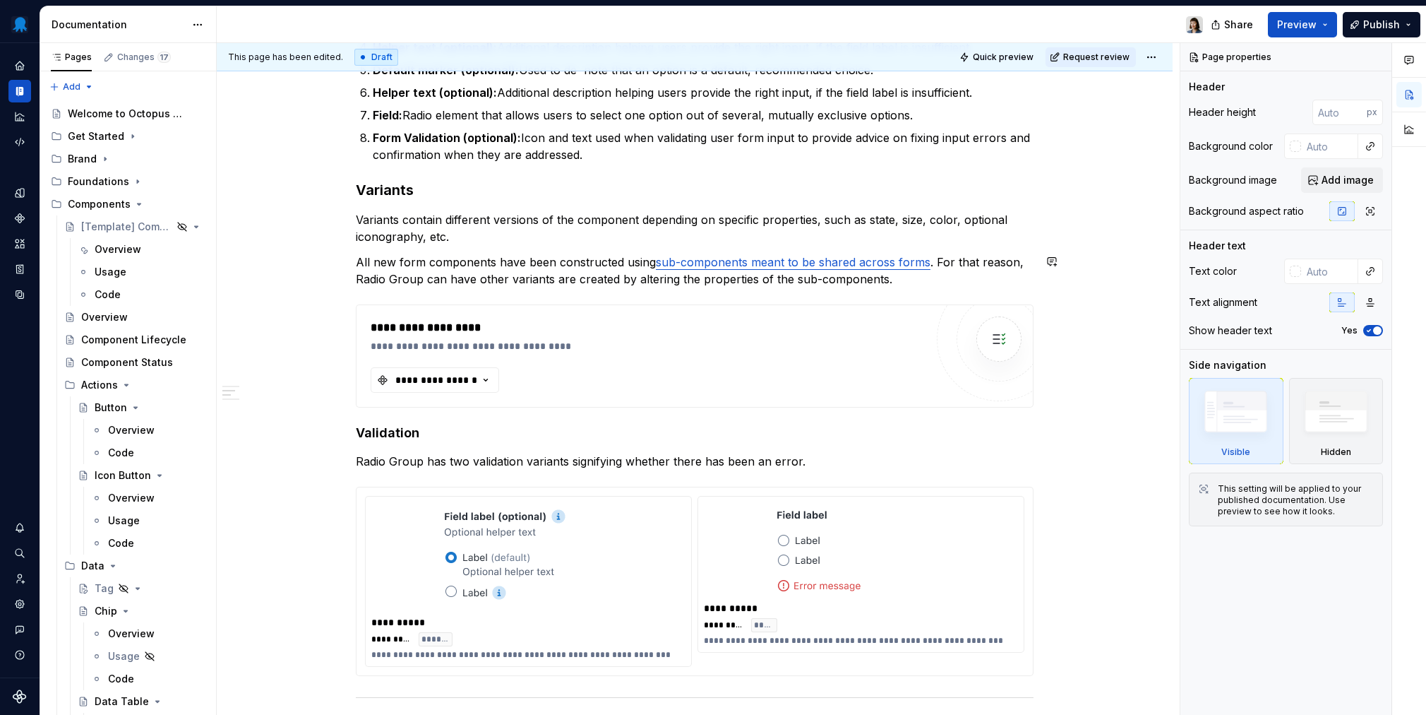
scroll to position [1204, 0]
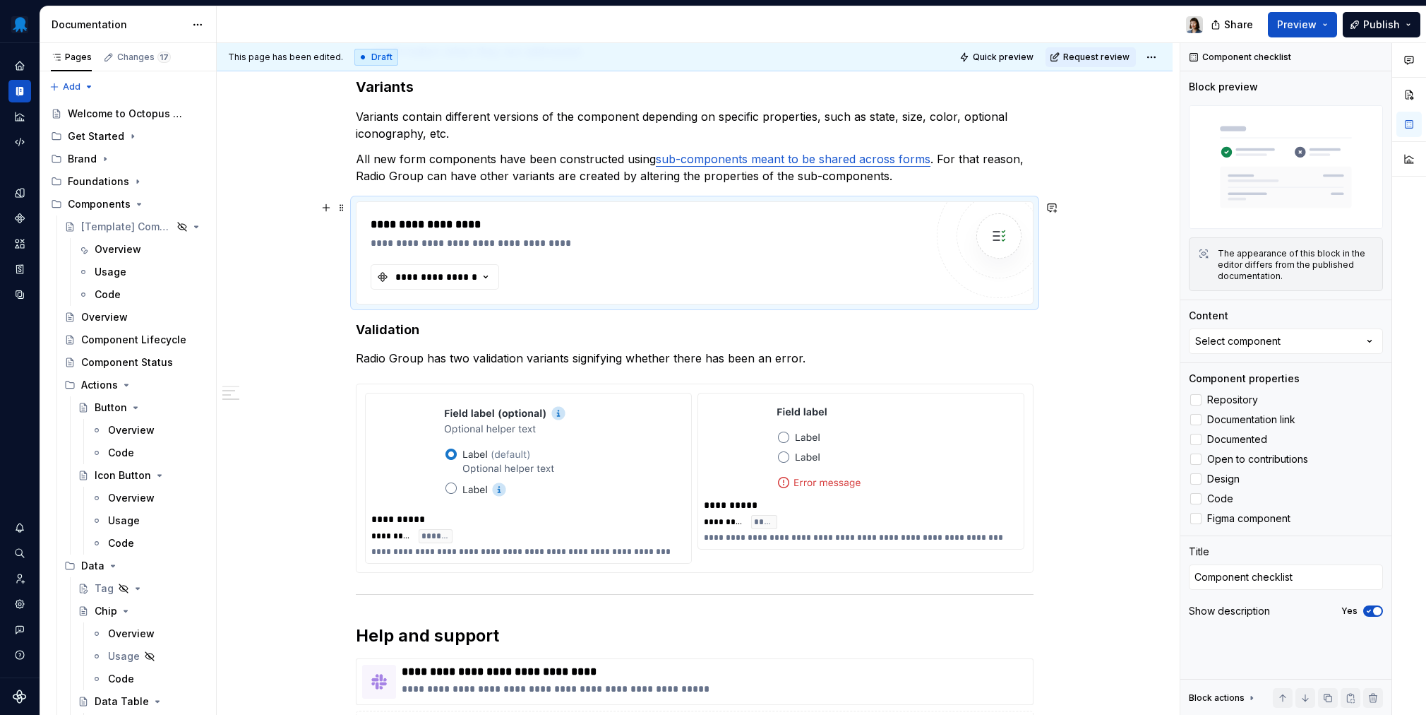
click at [633, 261] on div "**********" at bounding box center [648, 252] width 555 height 73
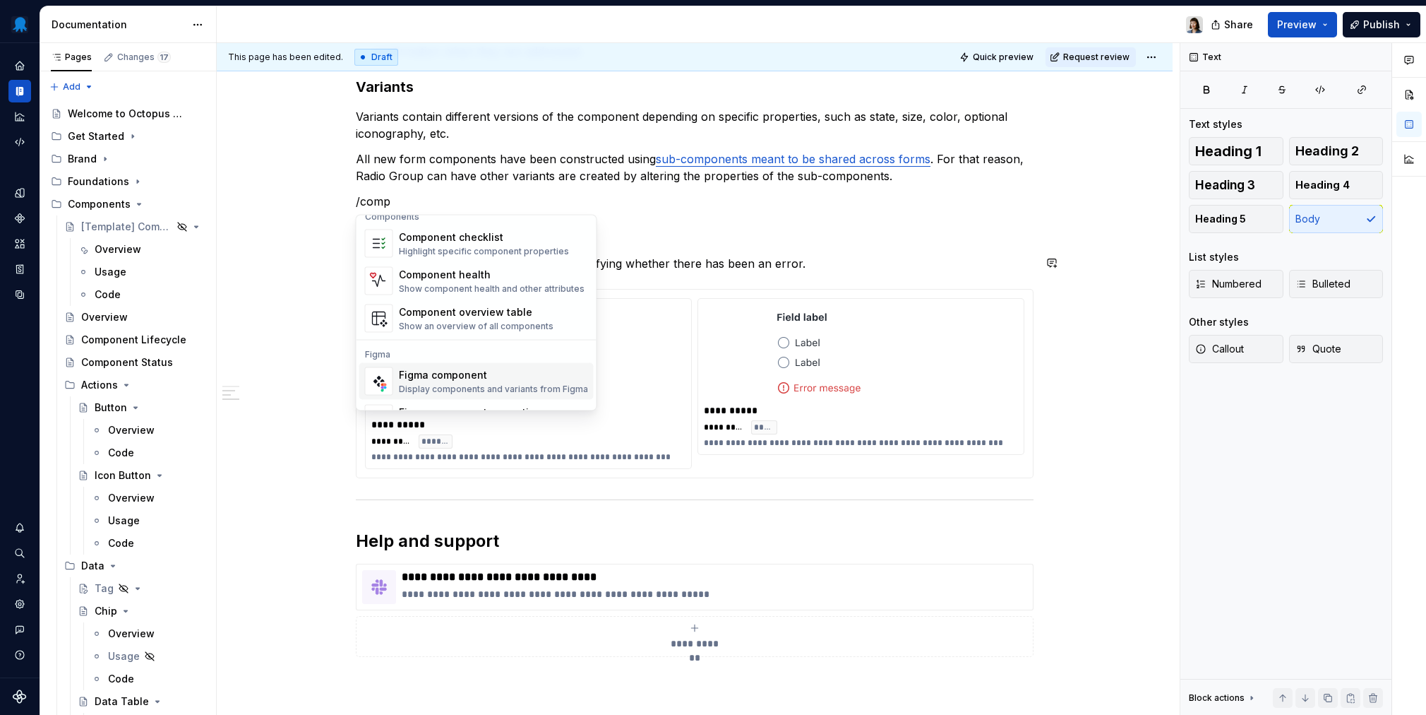
scroll to position [13, 0]
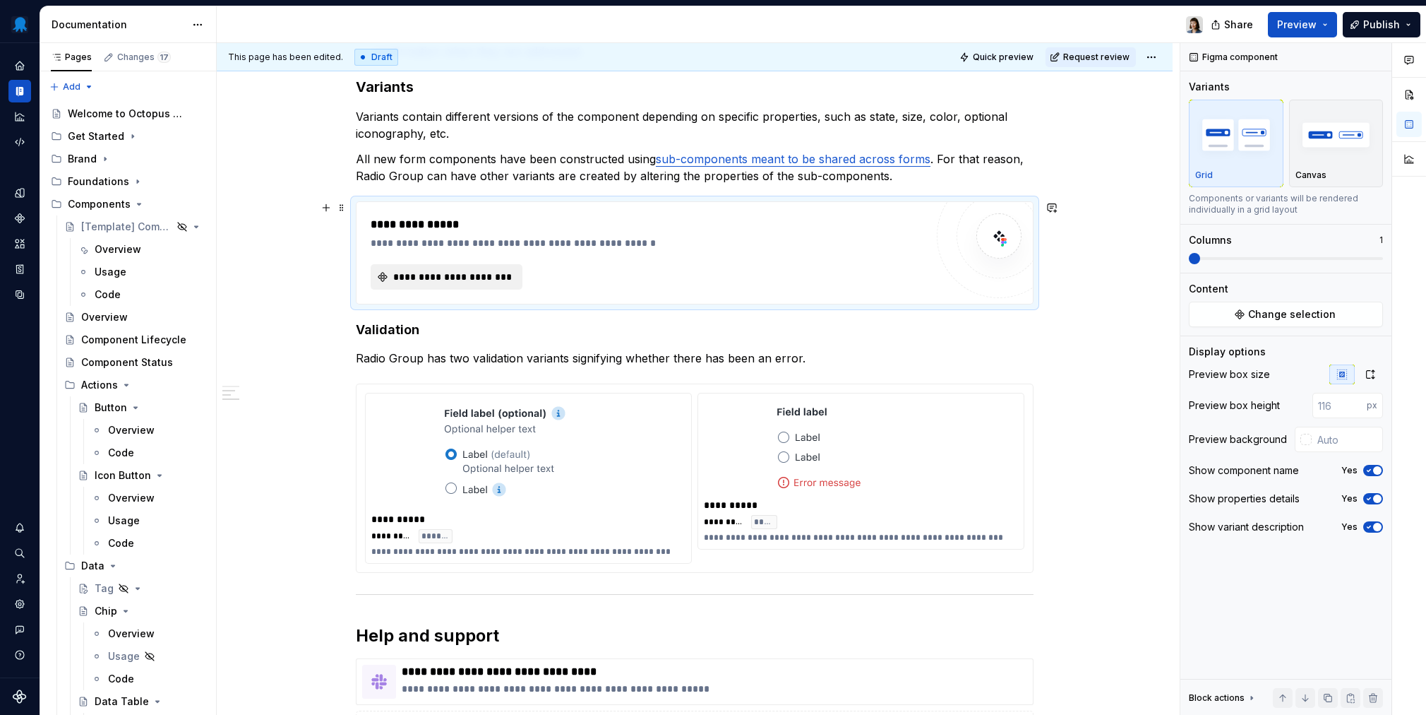
click at [482, 268] on button "**********" at bounding box center [447, 276] width 152 height 25
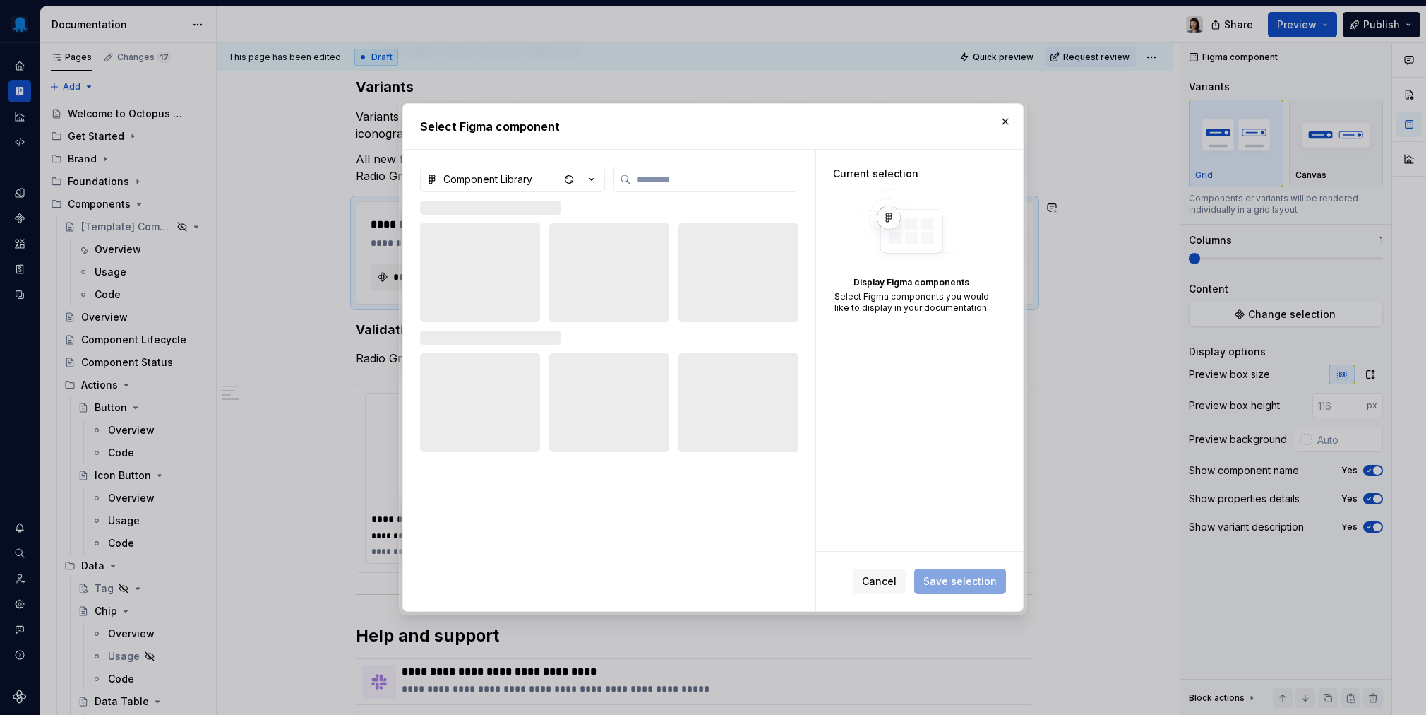
scroll to position [1204, 0]
type textarea "*"
type input "*"
type textarea "*"
type input "****"
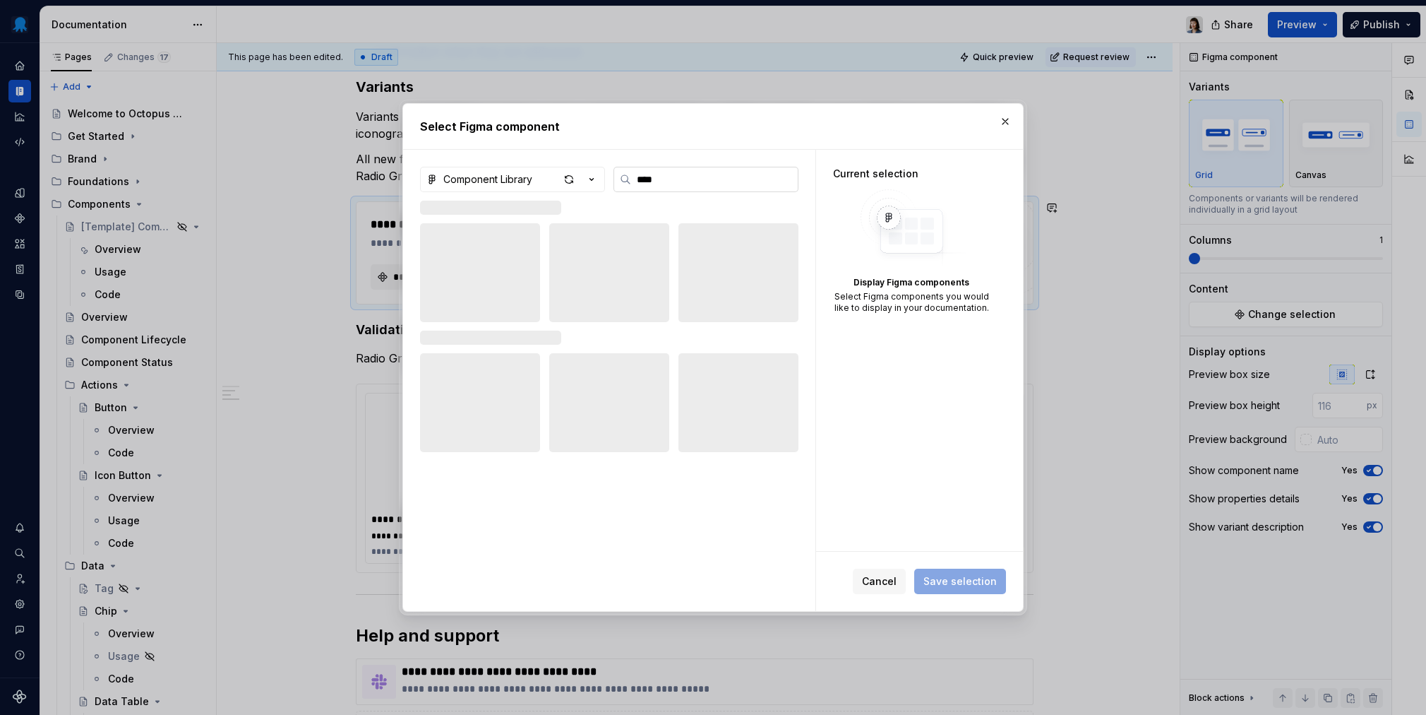
type textarea "*"
type input "*****"
type textarea "*"
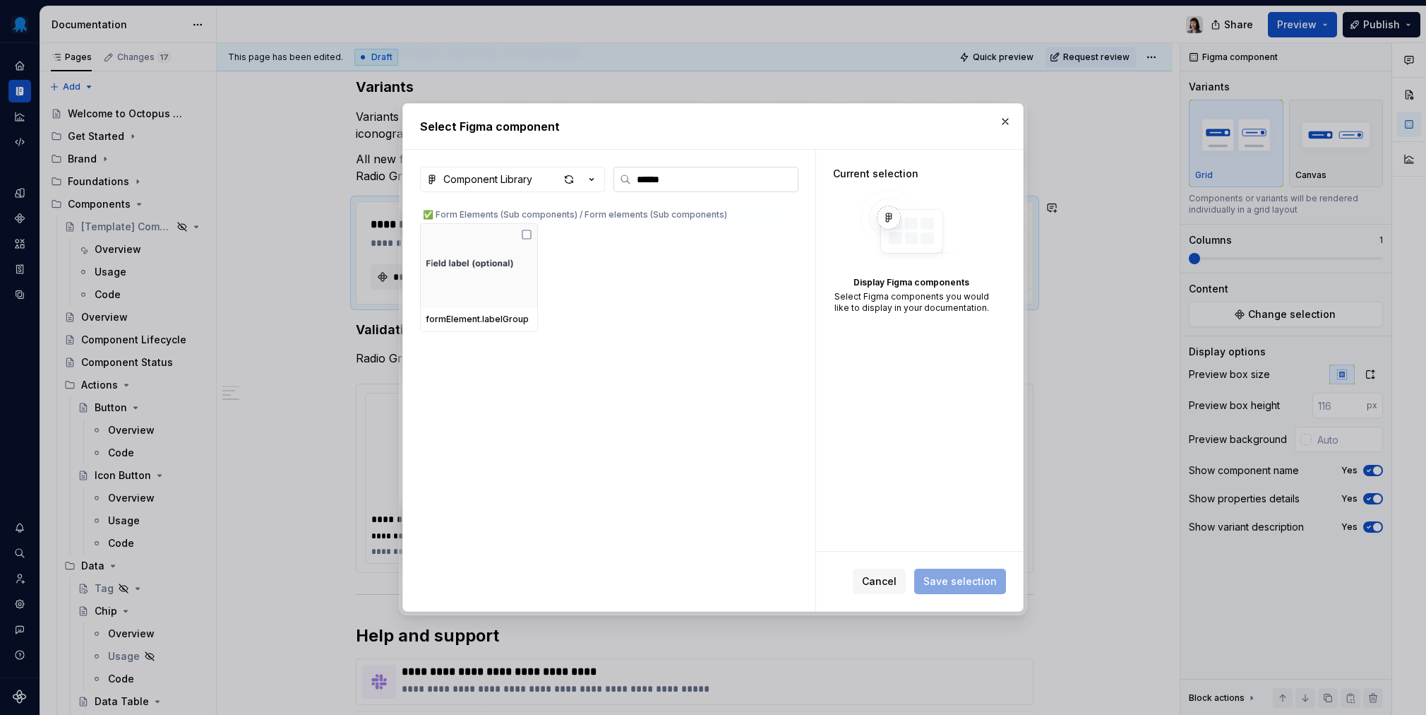
type input "******"
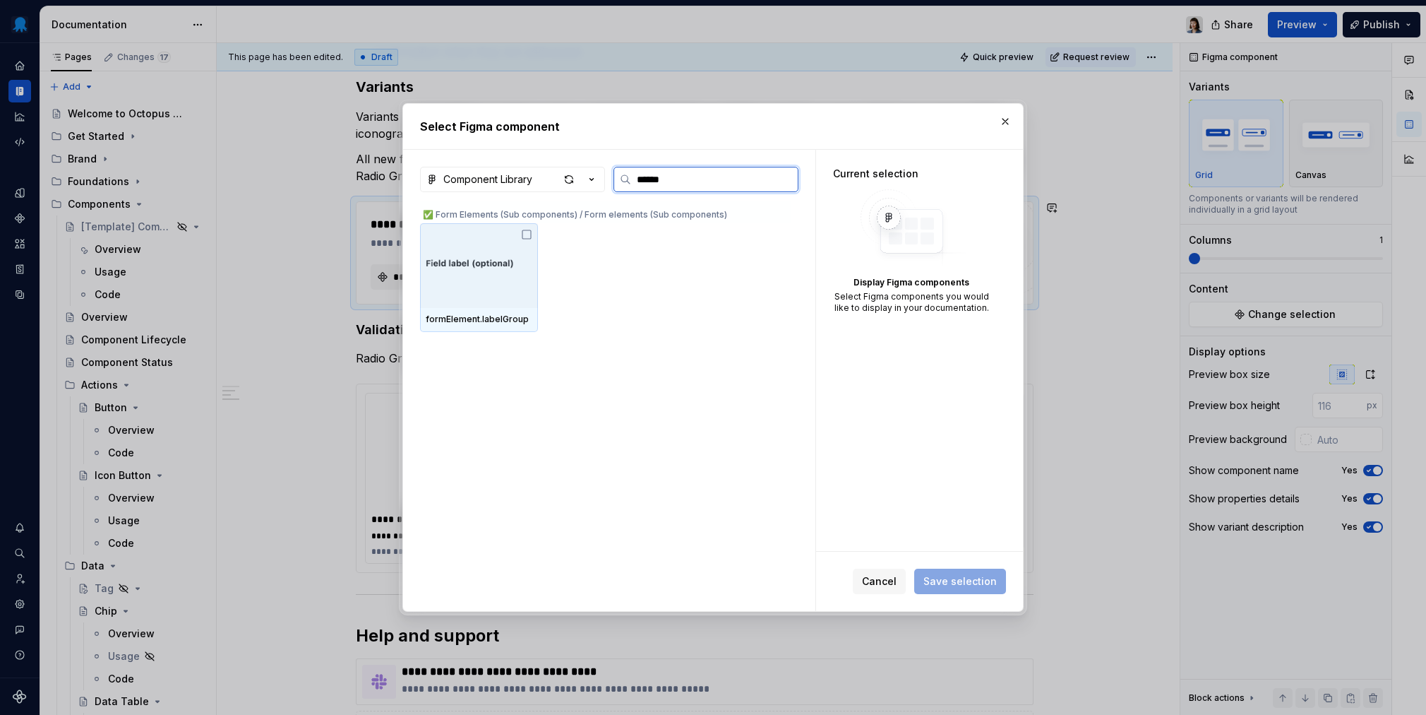
click at [501, 262] on img at bounding box center [479, 266] width 107 height 20
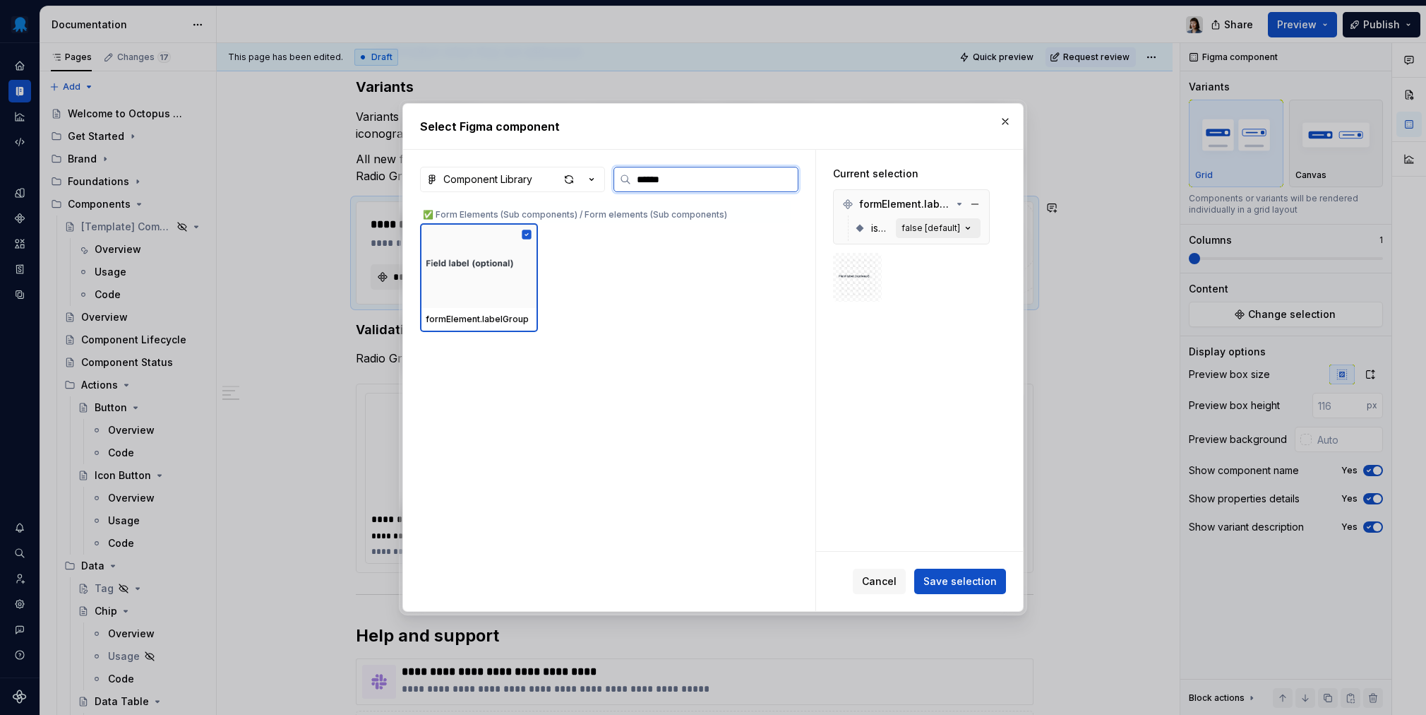
click at [919, 229] on div "false [default]" at bounding box center [931, 227] width 59 height 11
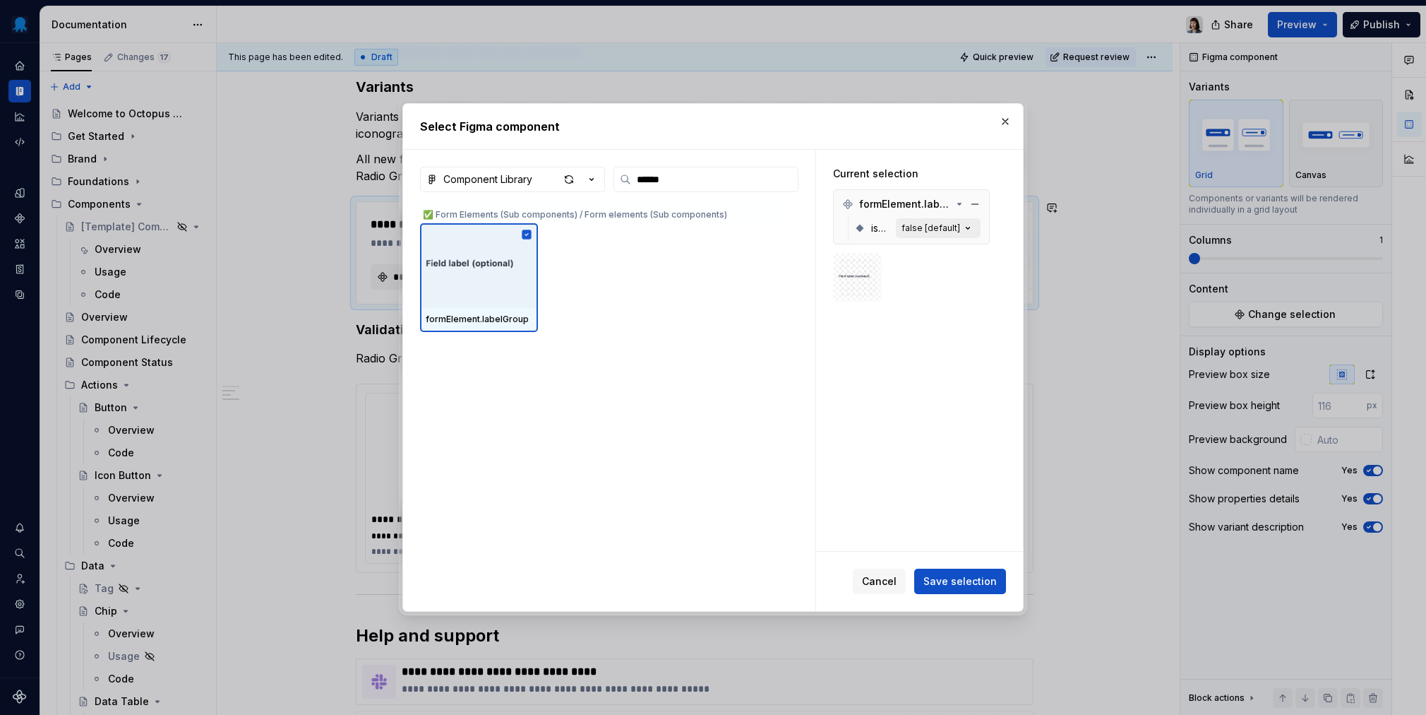
click at [919, 229] on div "false [default]" at bounding box center [931, 227] width 59 height 11
click at [955, 566] on div "Cancel Save selection" at bounding box center [919, 580] width 207 height 59
click at [962, 588] on div "Cancel Save selection" at bounding box center [919, 580] width 207 height 59
click at [971, 583] on span "Save selection" at bounding box center [960, 581] width 73 height 14
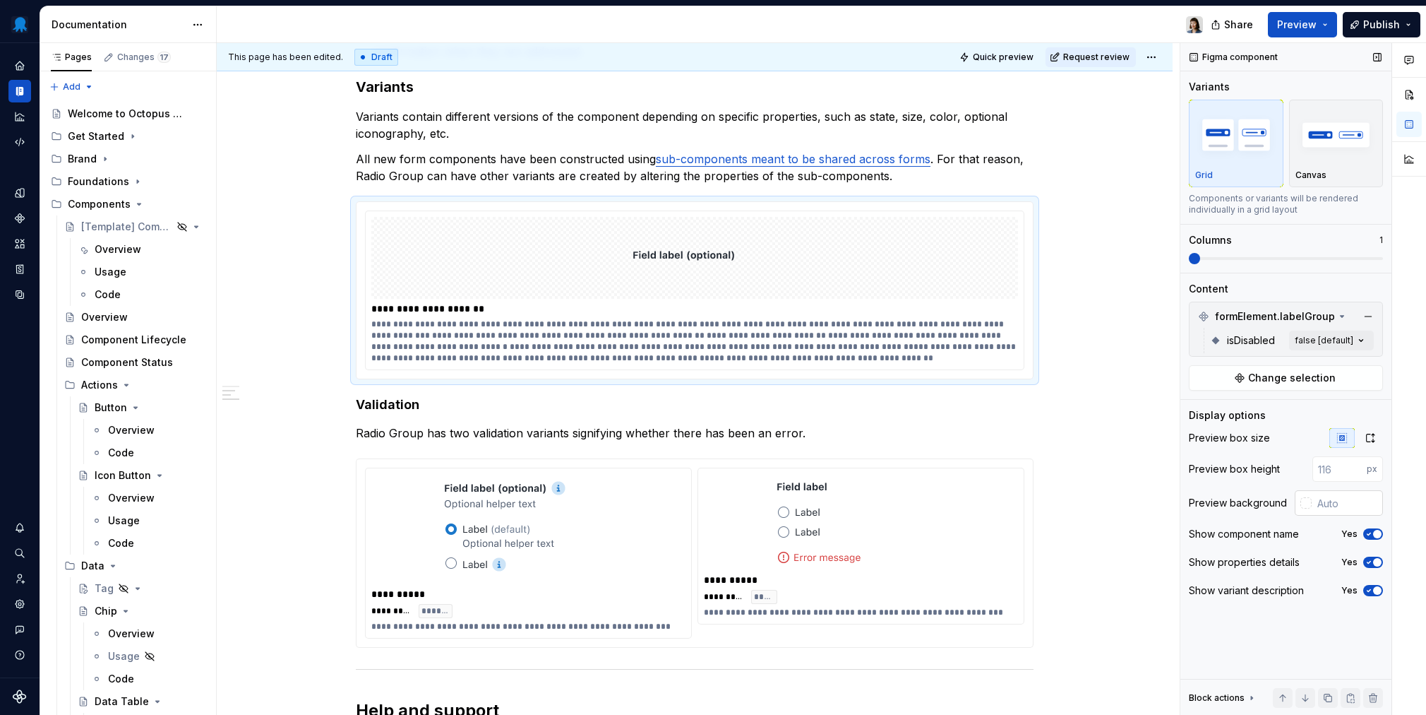
click at [1067, 496] on input "text" at bounding box center [1347, 502] width 71 height 25
type input "#FFFFFF"
click at [1067, 341] on div "Comments Open comments No comments yet Select ‘Comment’ from the block context …" at bounding box center [1304, 379] width 246 height 672
click at [1067, 347] on div "Comments Open comments No comments yet Select ‘Comment’ from the block context …" at bounding box center [1304, 379] width 246 height 672
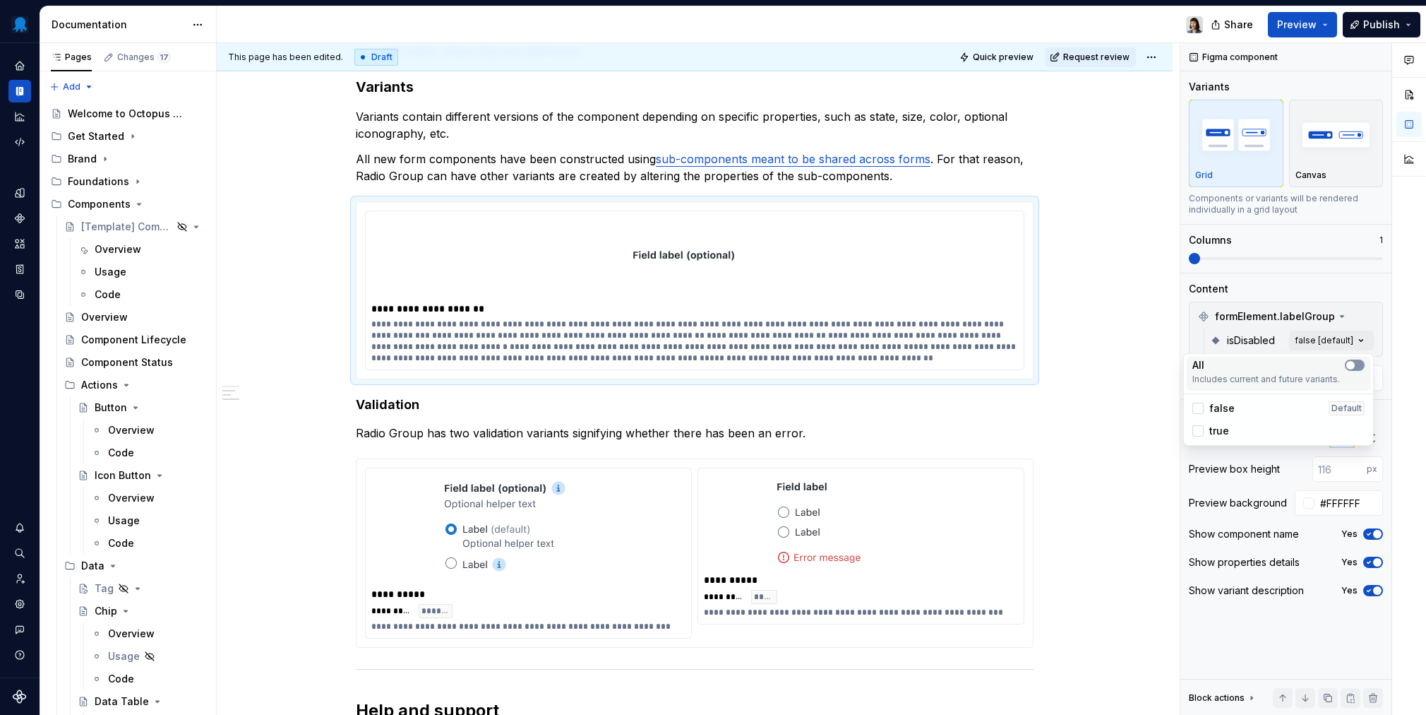
click at [1067, 364] on span "button" at bounding box center [1351, 365] width 8 height 8
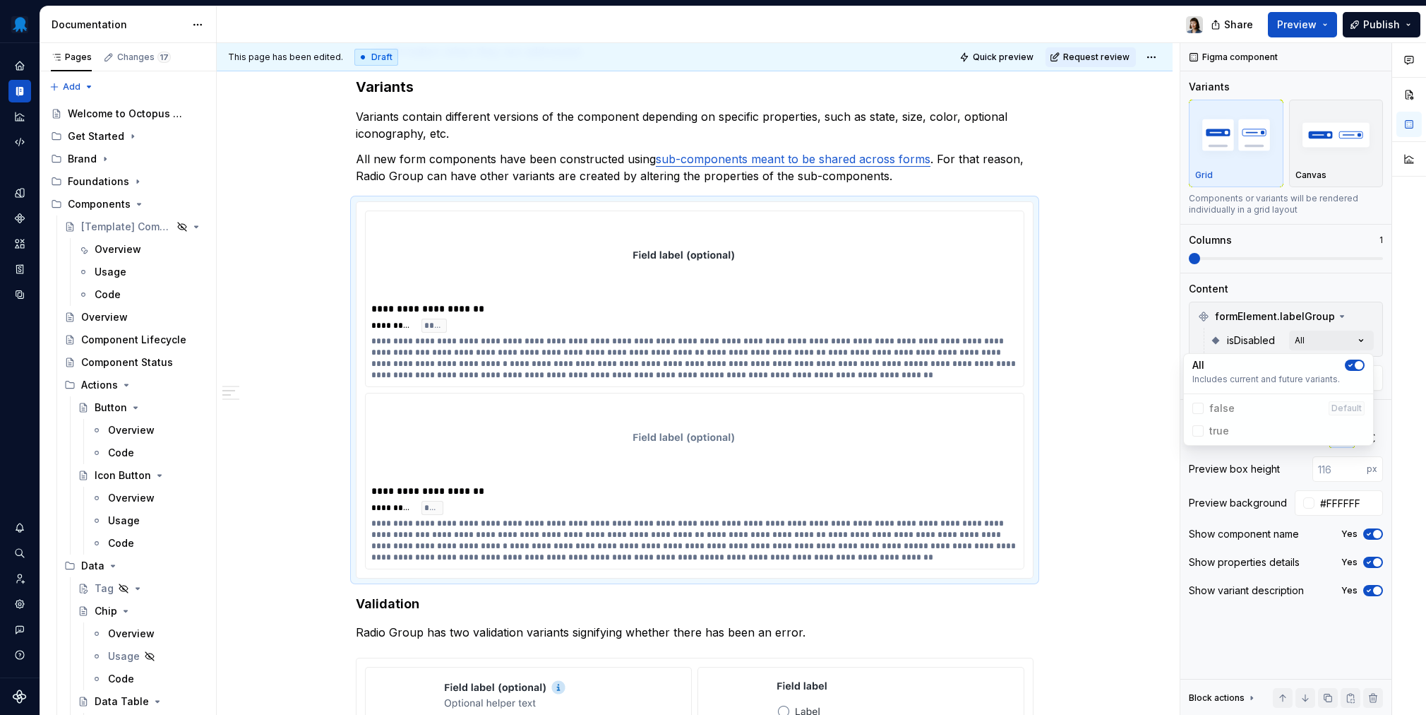
click at [1067, 327] on div "Comments Open comments No comments yet Select ‘Comment’ from the block context …" at bounding box center [1304, 379] width 246 height 672
click at [1067, 374] on span "Change selection" at bounding box center [1292, 378] width 88 height 14
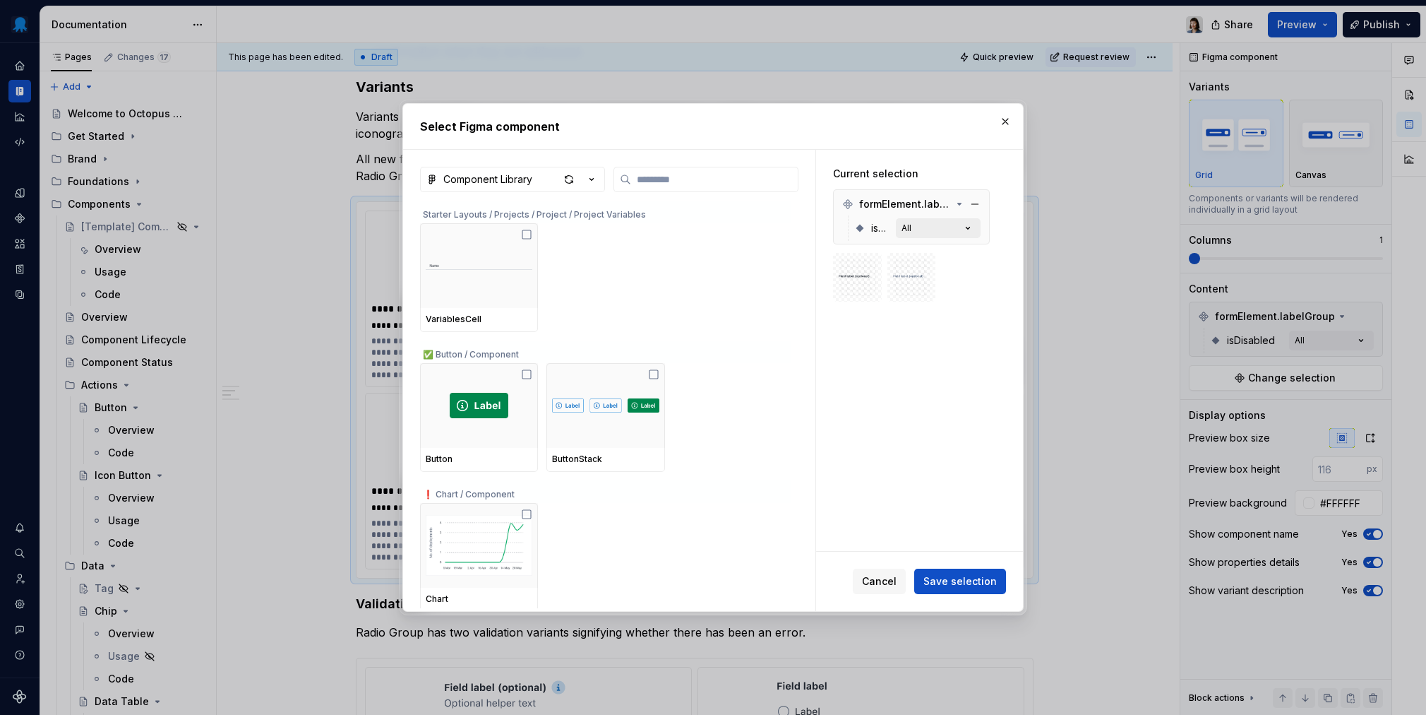
click at [924, 227] on button "All" at bounding box center [938, 228] width 85 height 20
click at [940, 225] on button "All" at bounding box center [938, 228] width 85 height 20
click at [1007, 119] on button "button" at bounding box center [1006, 122] width 20 height 20
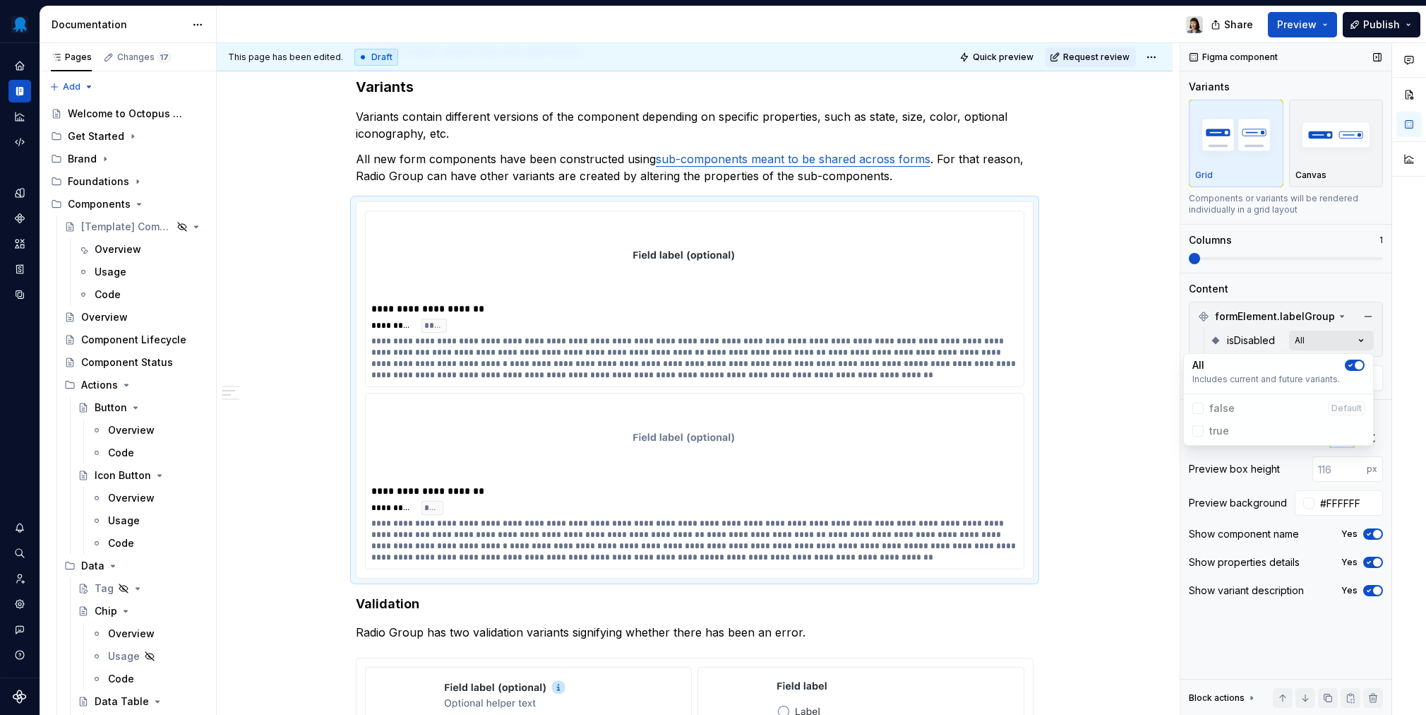
click at [1067, 337] on div "Comments Open comments No comments yet Select ‘Comment’ from the block context …" at bounding box center [1304, 379] width 246 height 672
click at [1067, 254] on span at bounding box center [1286, 258] width 194 height 11
click at [1067, 256] on span at bounding box center [1286, 258] width 194 height 11
click at [1067, 259] on span at bounding box center [1286, 258] width 194 height 3
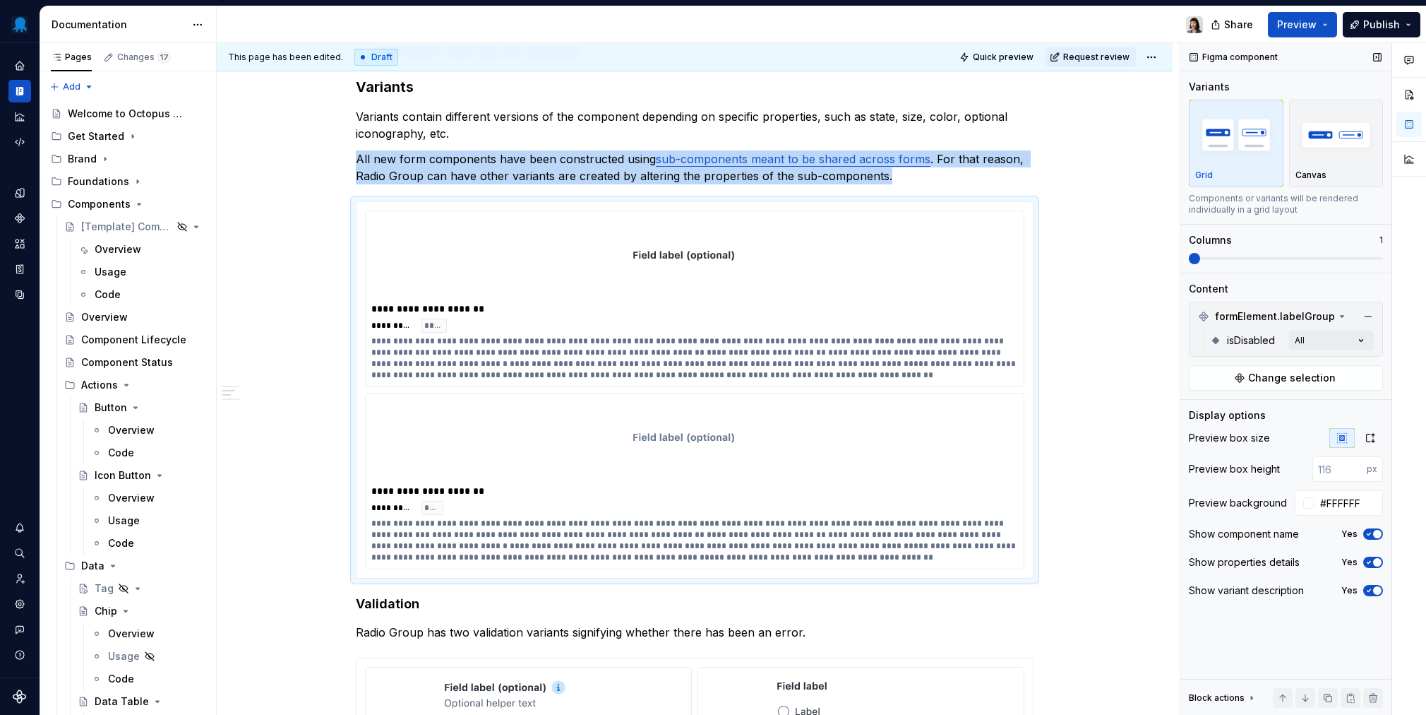
click at [1067, 256] on span at bounding box center [1286, 258] width 194 height 11
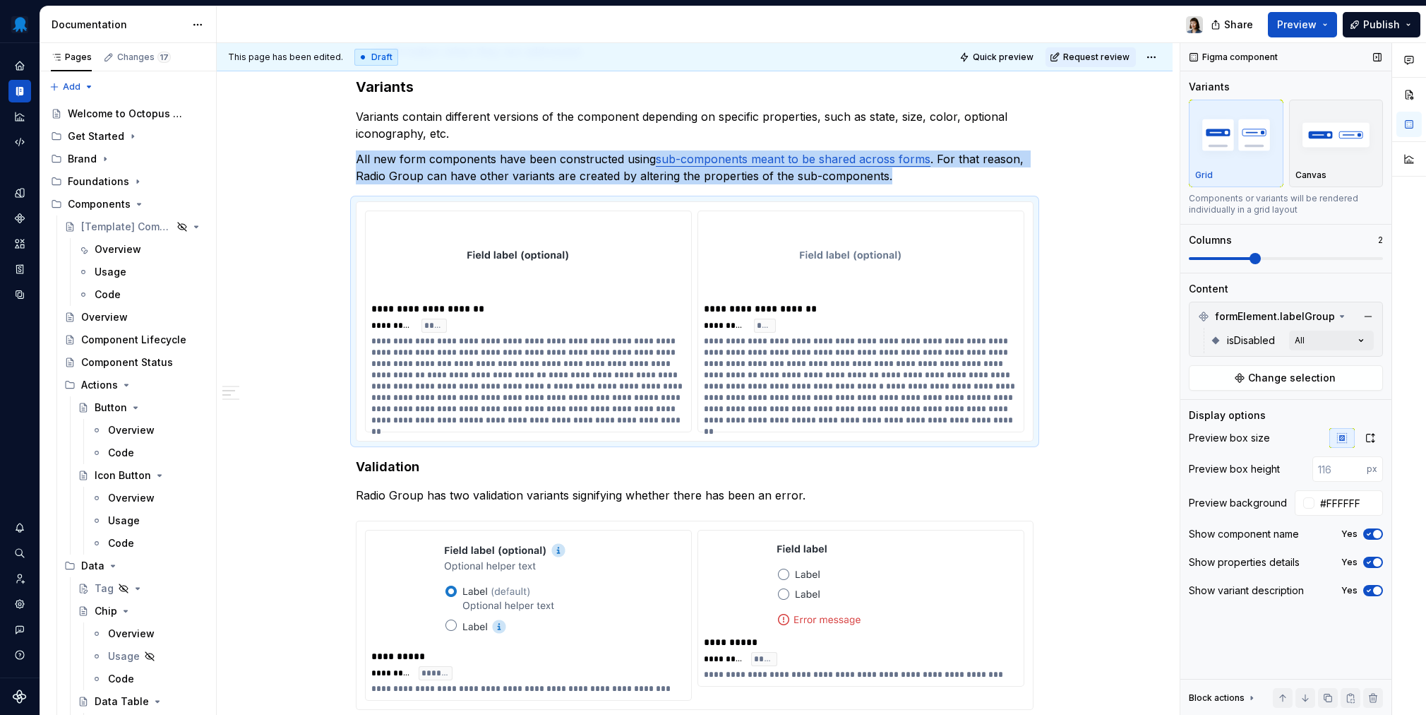
click at [1067, 587] on icon "button" at bounding box center [1369, 590] width 11 height 8
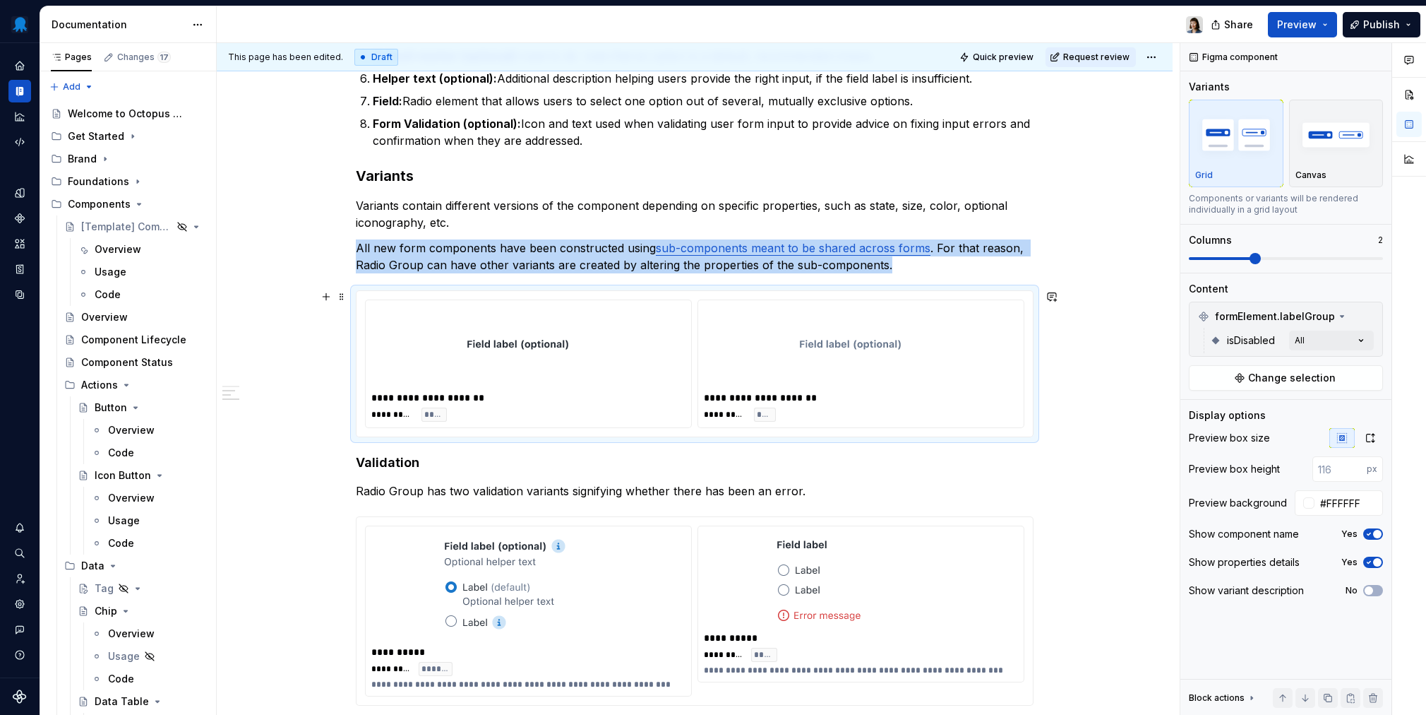
scroll to position [1104, 0]
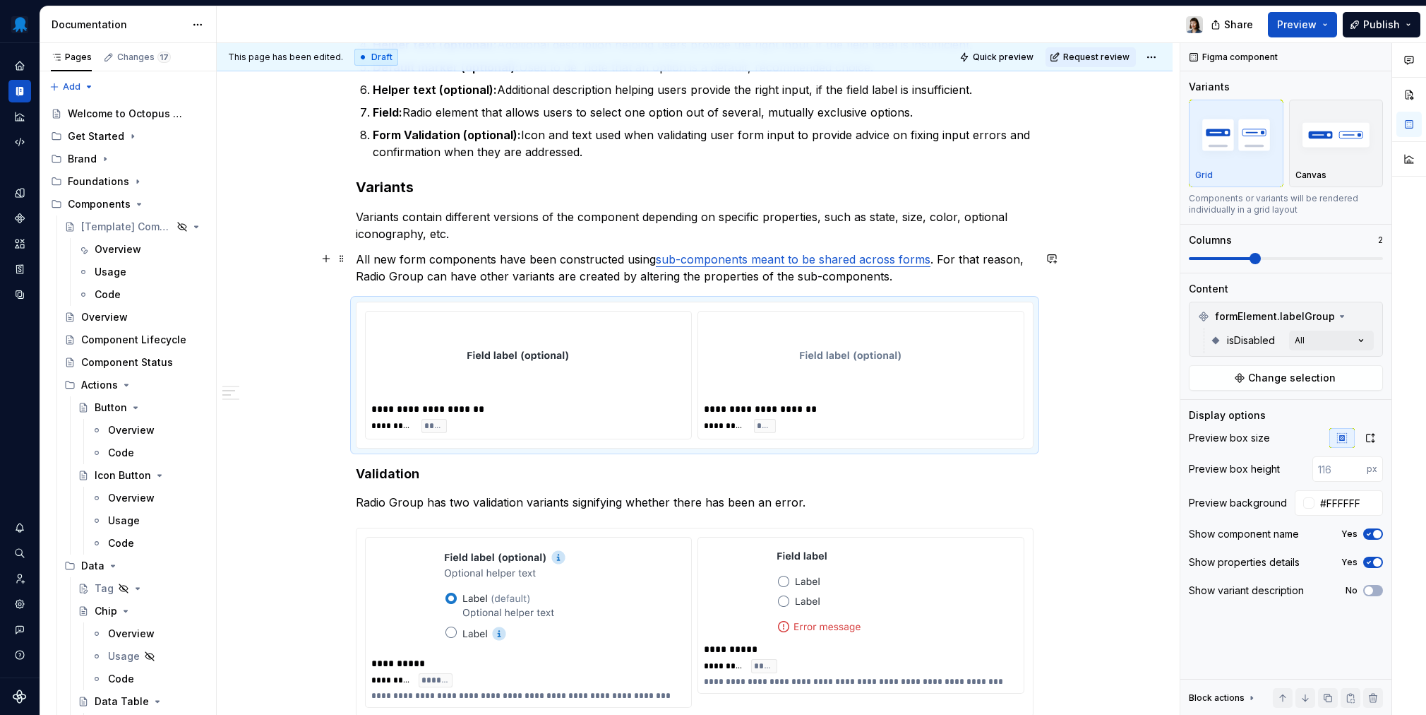
click at [539, 276] on p "All new form components have been constructed using sub-components meant to be …" at bounding box center [695, 268] width 678 height 34
click at [585, 370] on img at bounding box center [529, 358] width 124 height 71
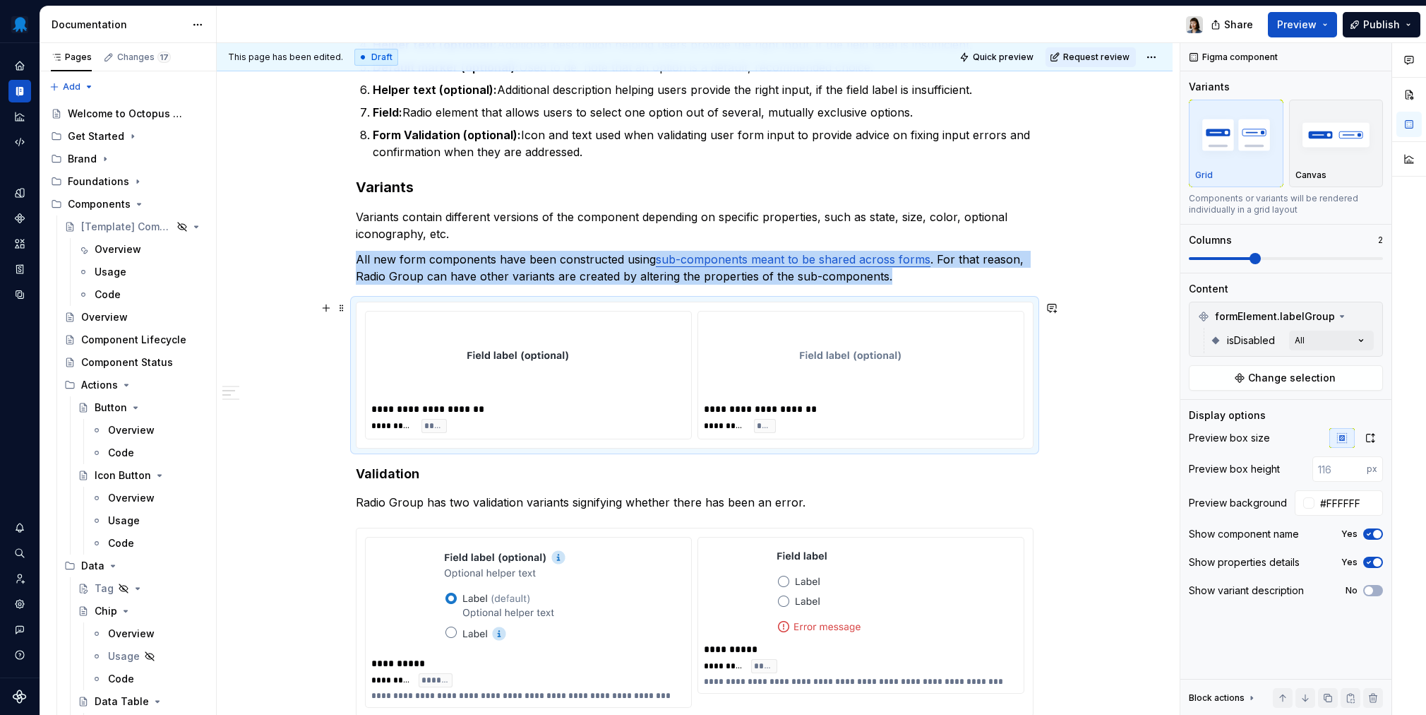
click at [941, 354] on div at bounding box center [861, 358] width 314 height 82
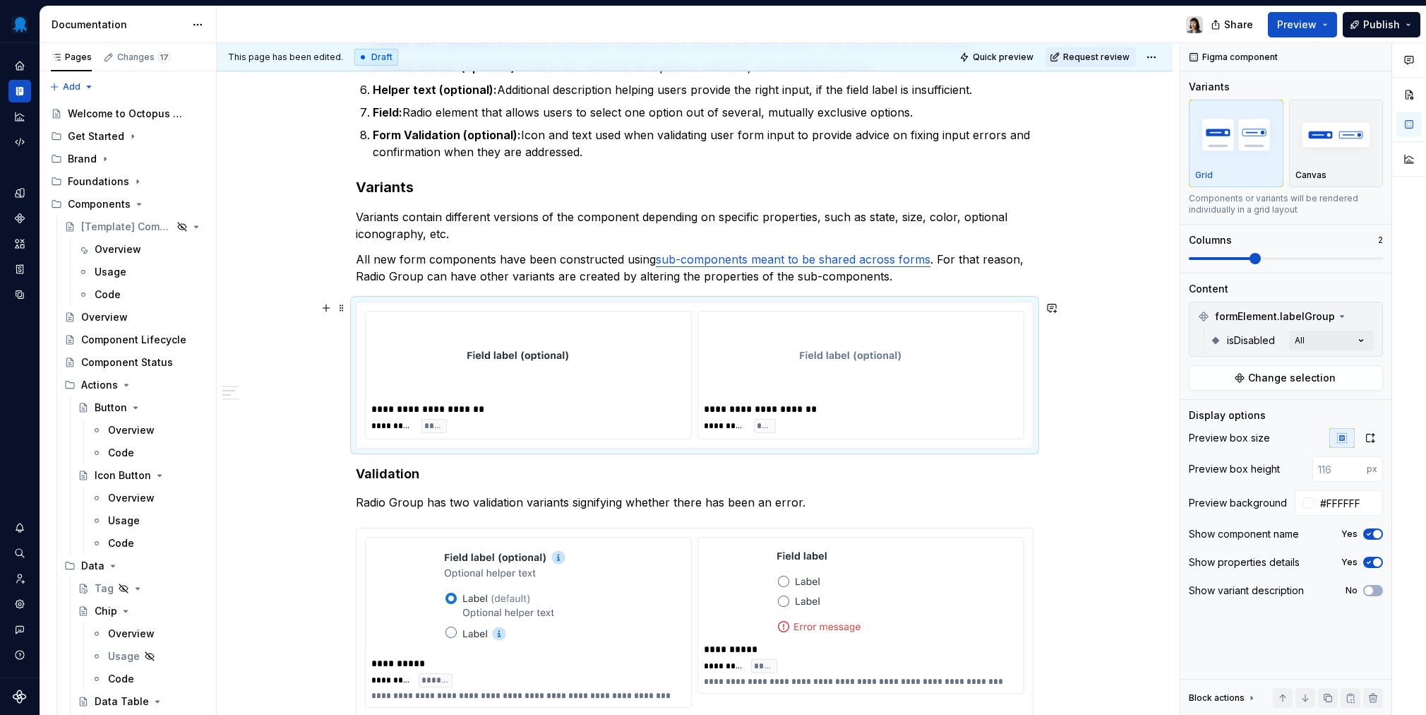
click at [1034, 423] on div "**********" at bounding box center [695, 375] width 678 height 147
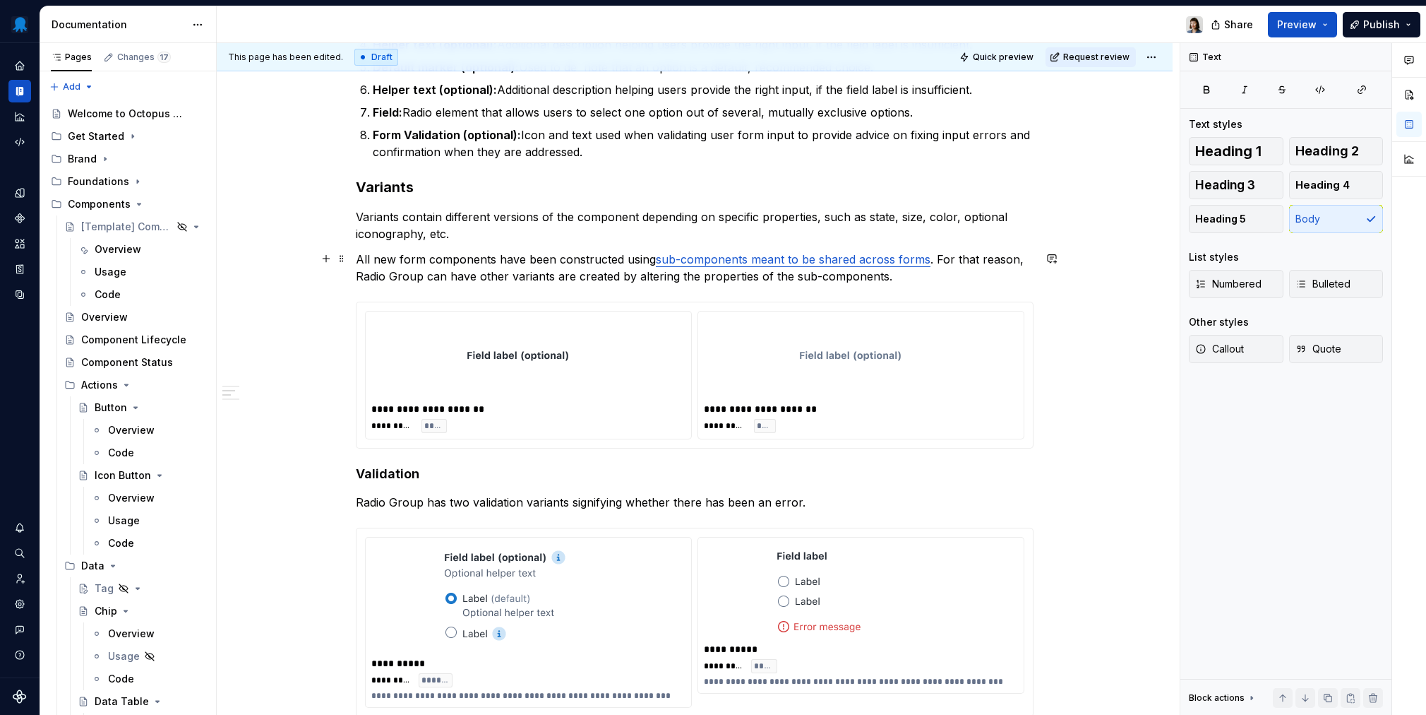
click at [926, 278] on p "All new form components have been constructed using sub-components meant to be …" at bounding box center [695, 268] width 678 height 34
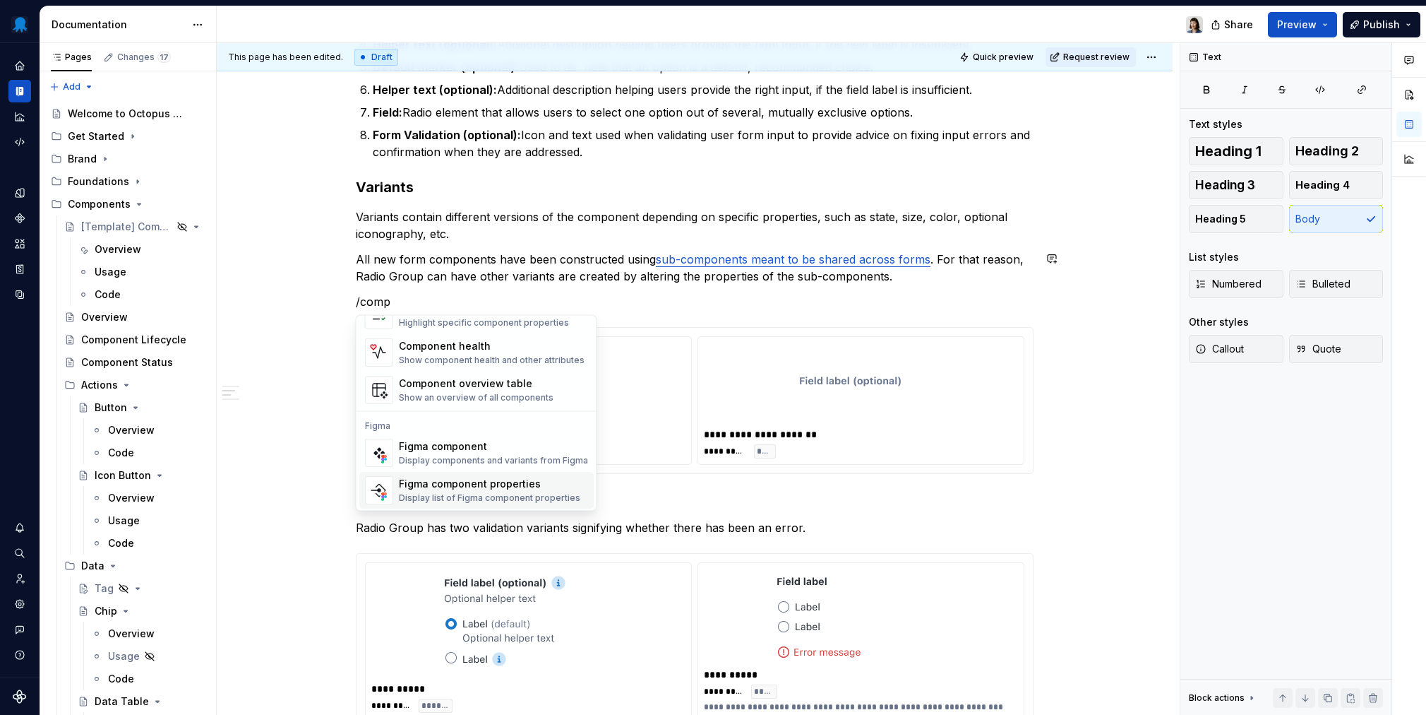
scroll to position [42, 0]
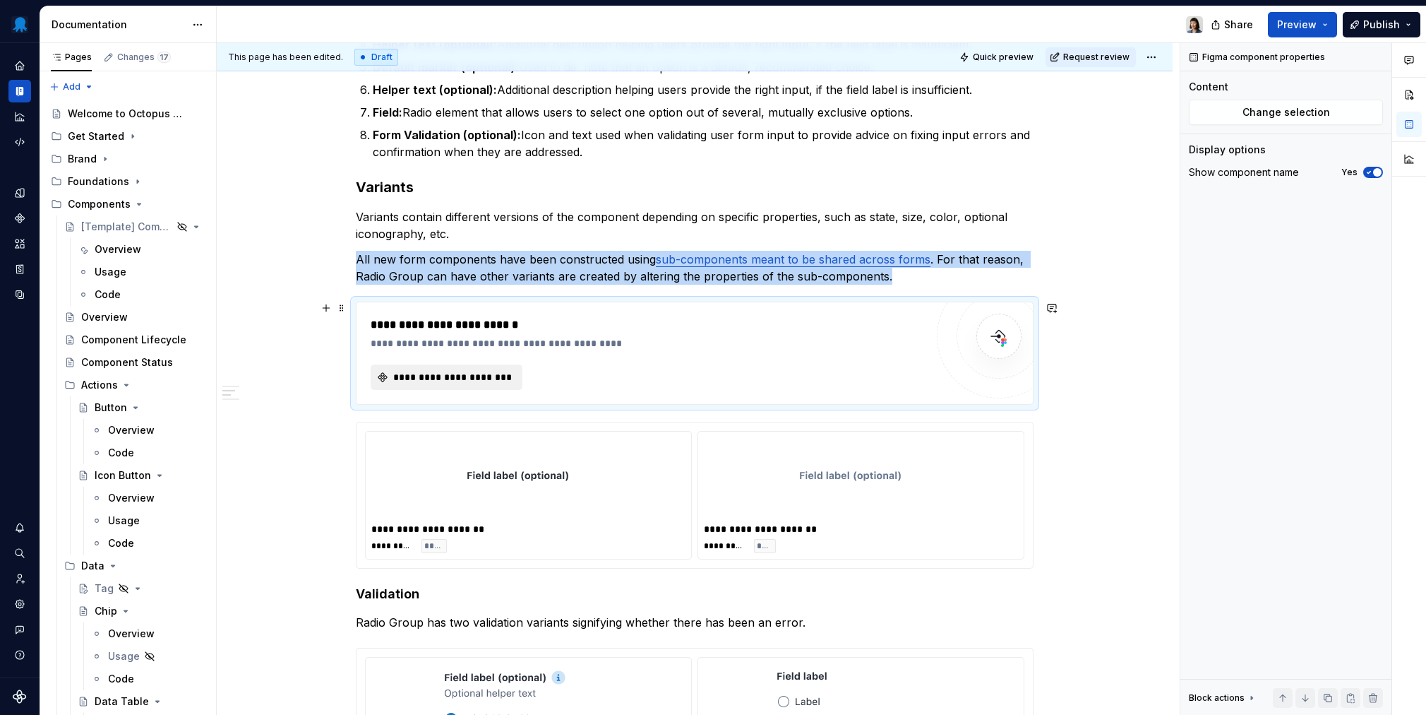
click at [481, 376] on span "**********" at bounding box center [452, 377] width 122 height 14
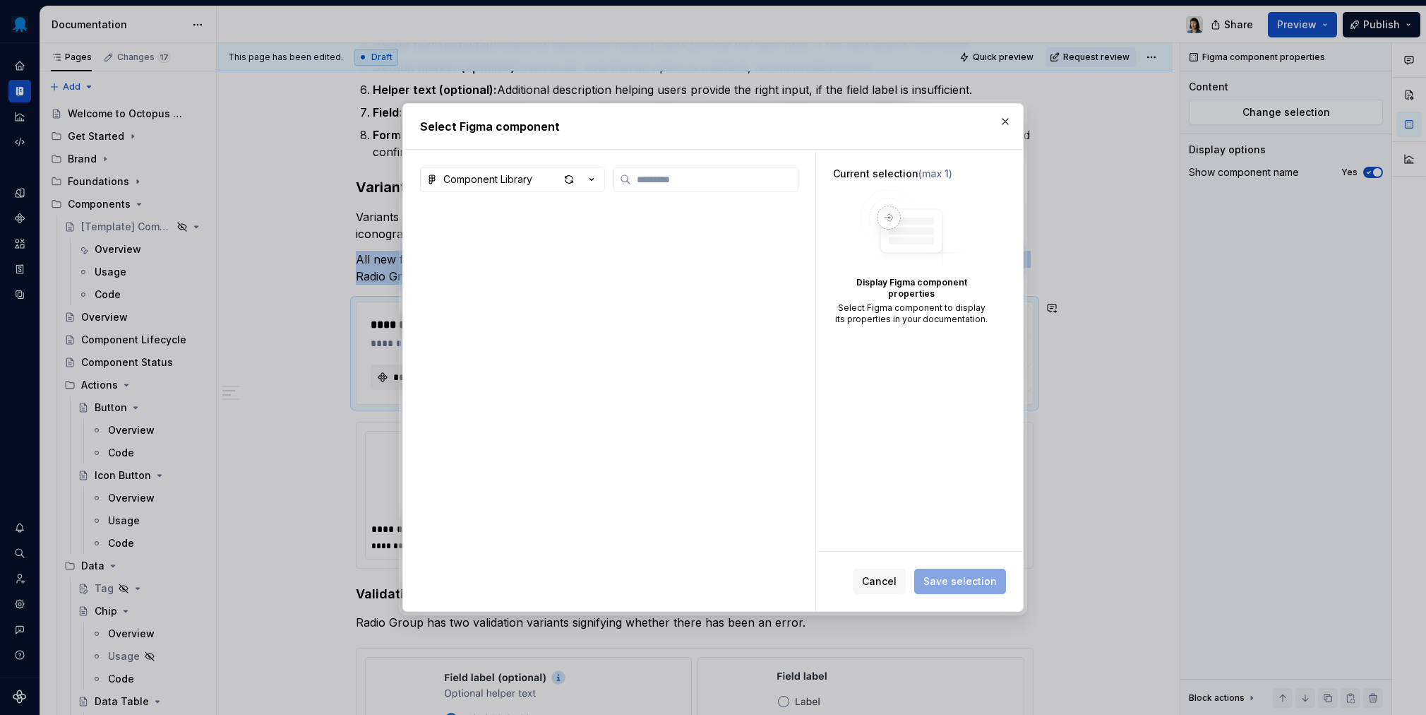
scroll to position [1104, 0]
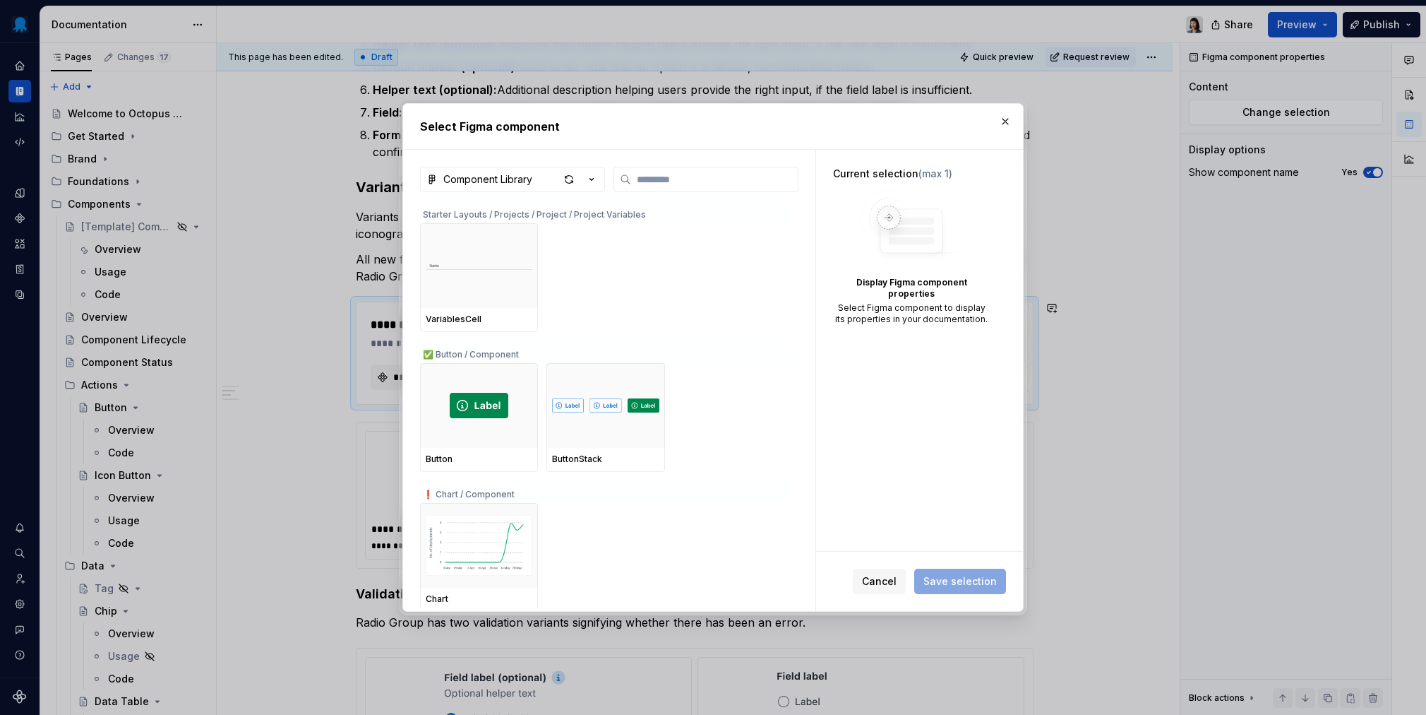
type textarea "*"
type input "*"
type textarea "*"
type input "**"
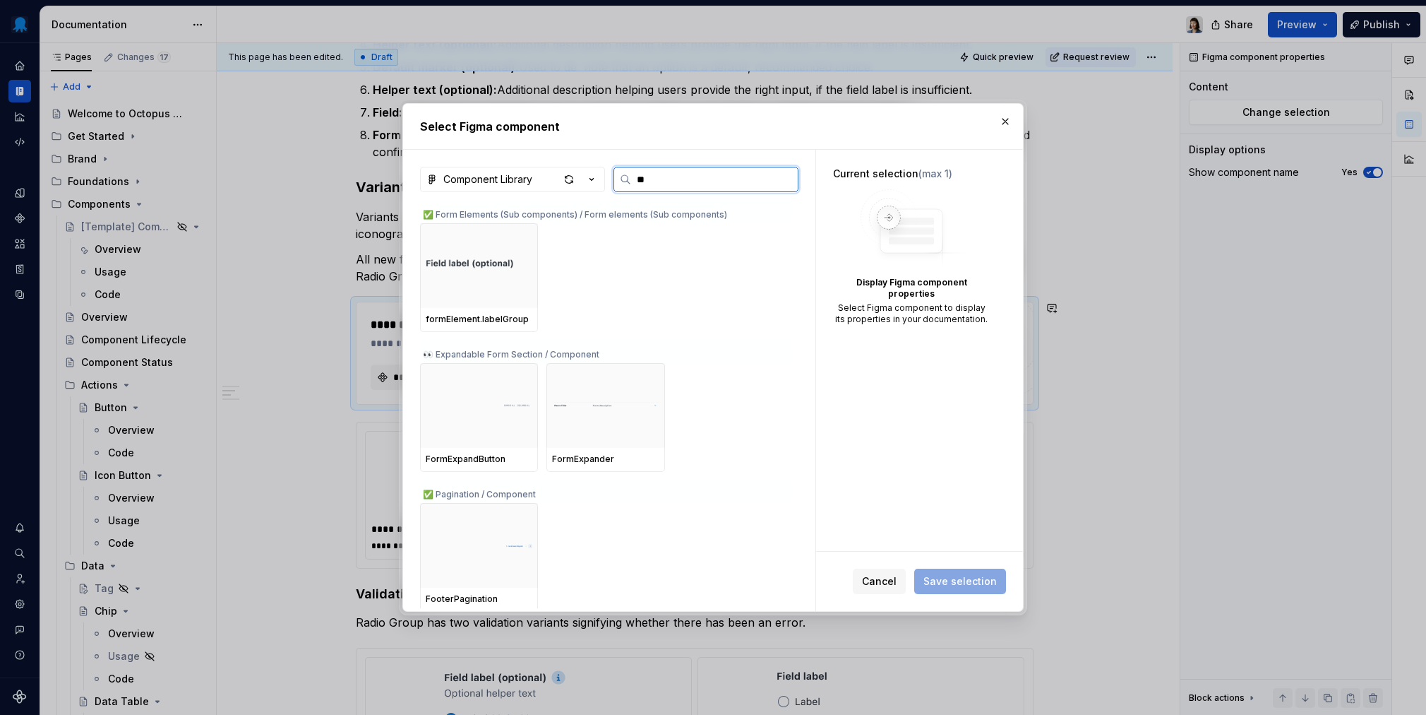
type textarea "*"
type input "****"
type textarea "*"
type input "******"
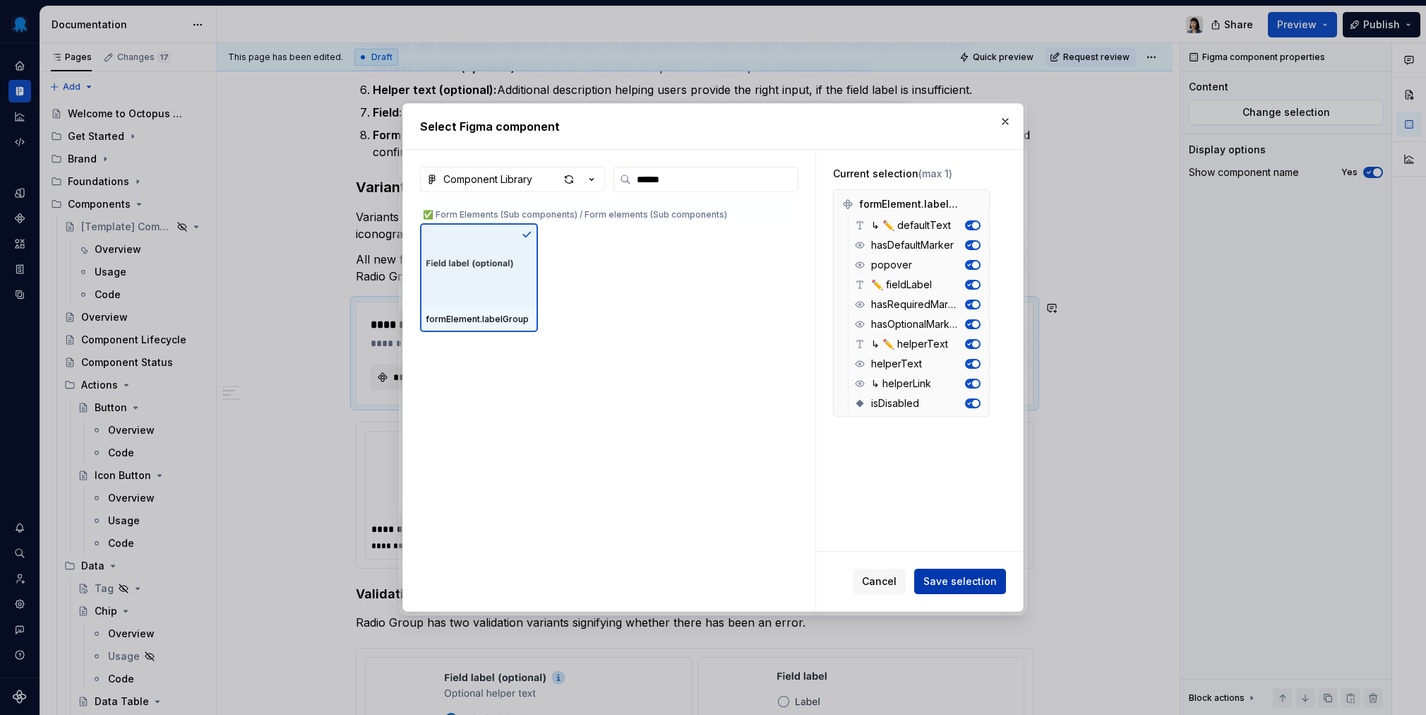
click at [972, 578] on span "Save selection" at bounding box center [960, 581] width 73 height 14
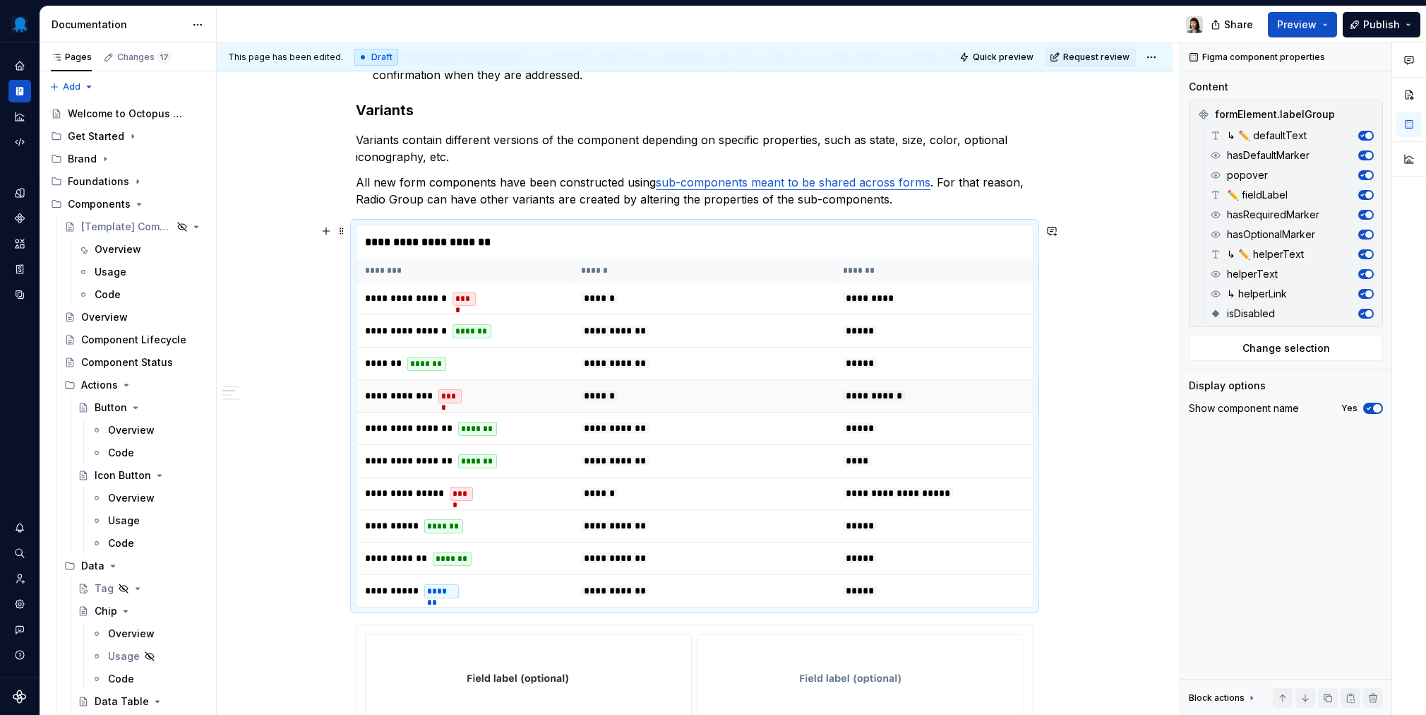
scroll to position [1179, 0]
click at [499, 206] on p "All new form components have been constructed using sub-components meant to be …" at bounding box center [695, 192] width 678 height 34
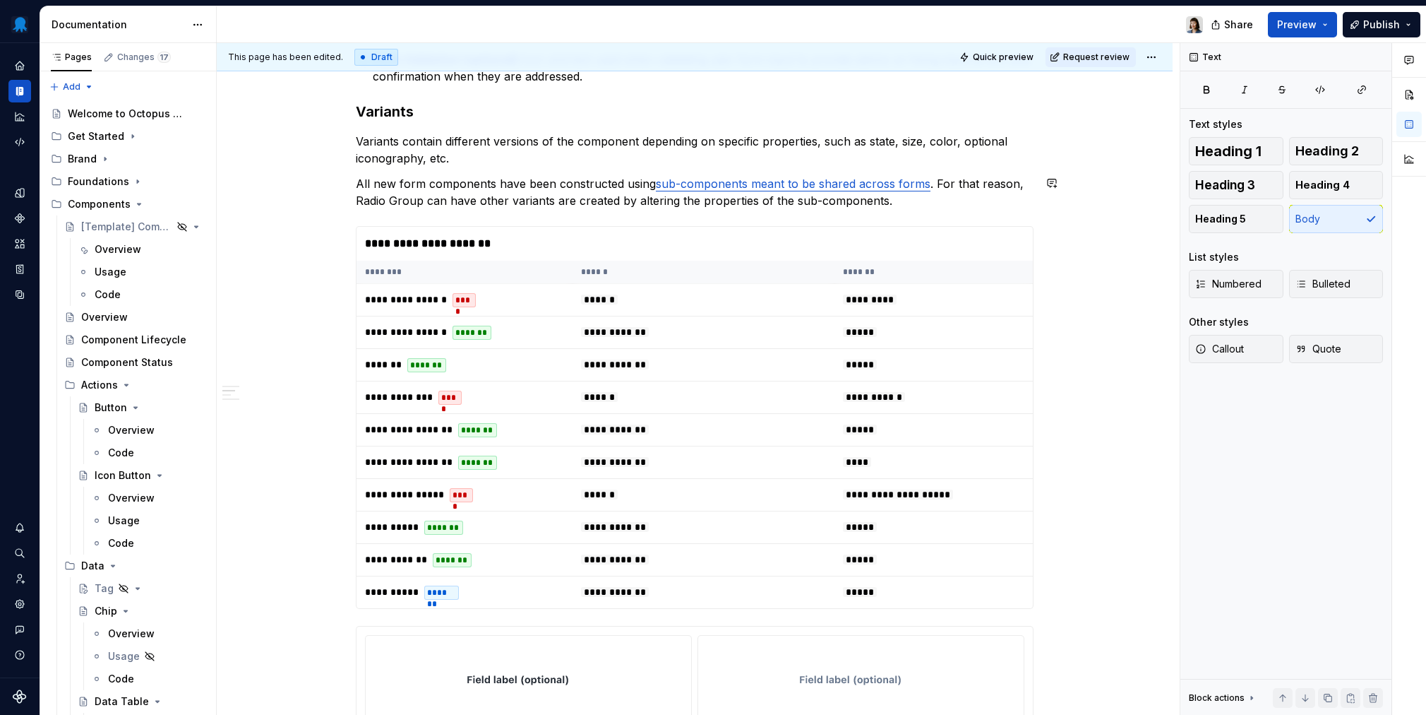
drag, startPoint x: 841, startPoint y: 217, endPoint x: 836, endPoint y: 244, distance: 27.3
click at [841, 217] on div "**********" at bounding box center [695, 160] width 678 height 2120
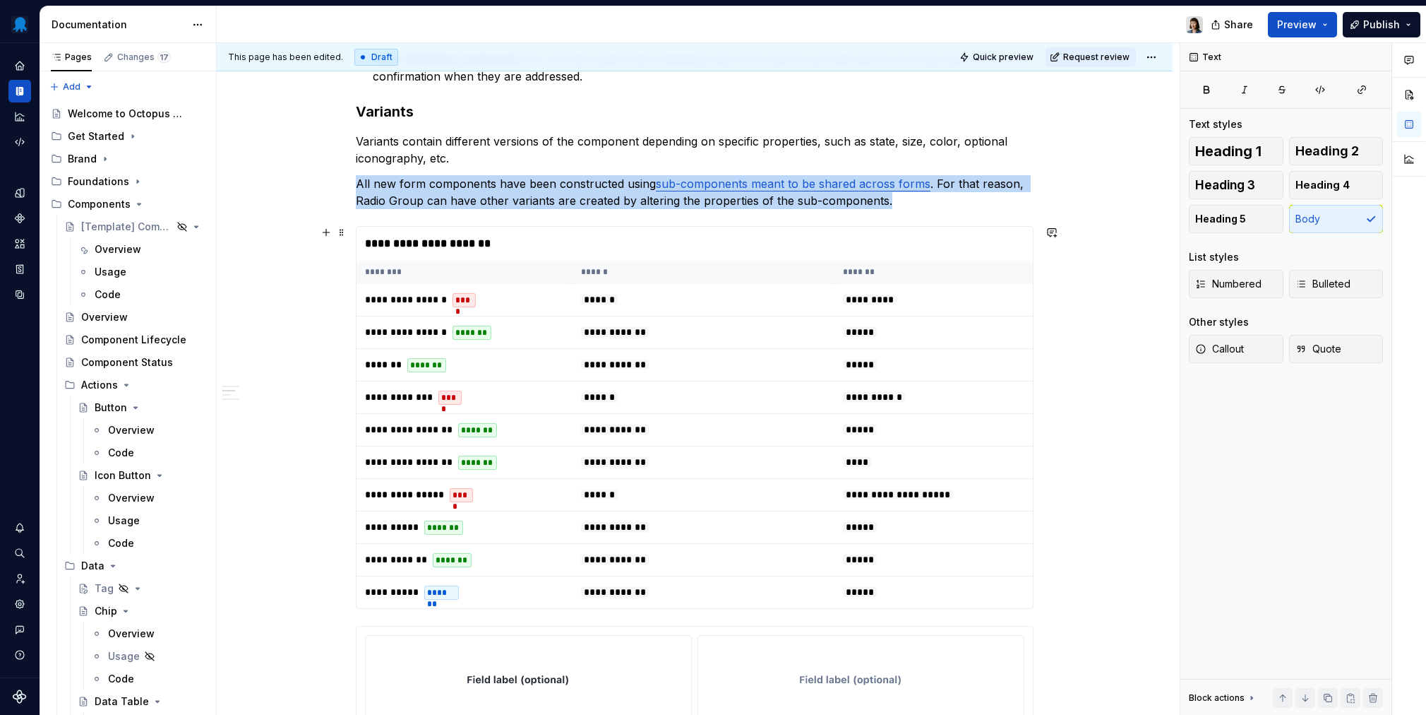
click at [823, 253] on div "**********" at bounding box center [695, 244] width 676 height 34
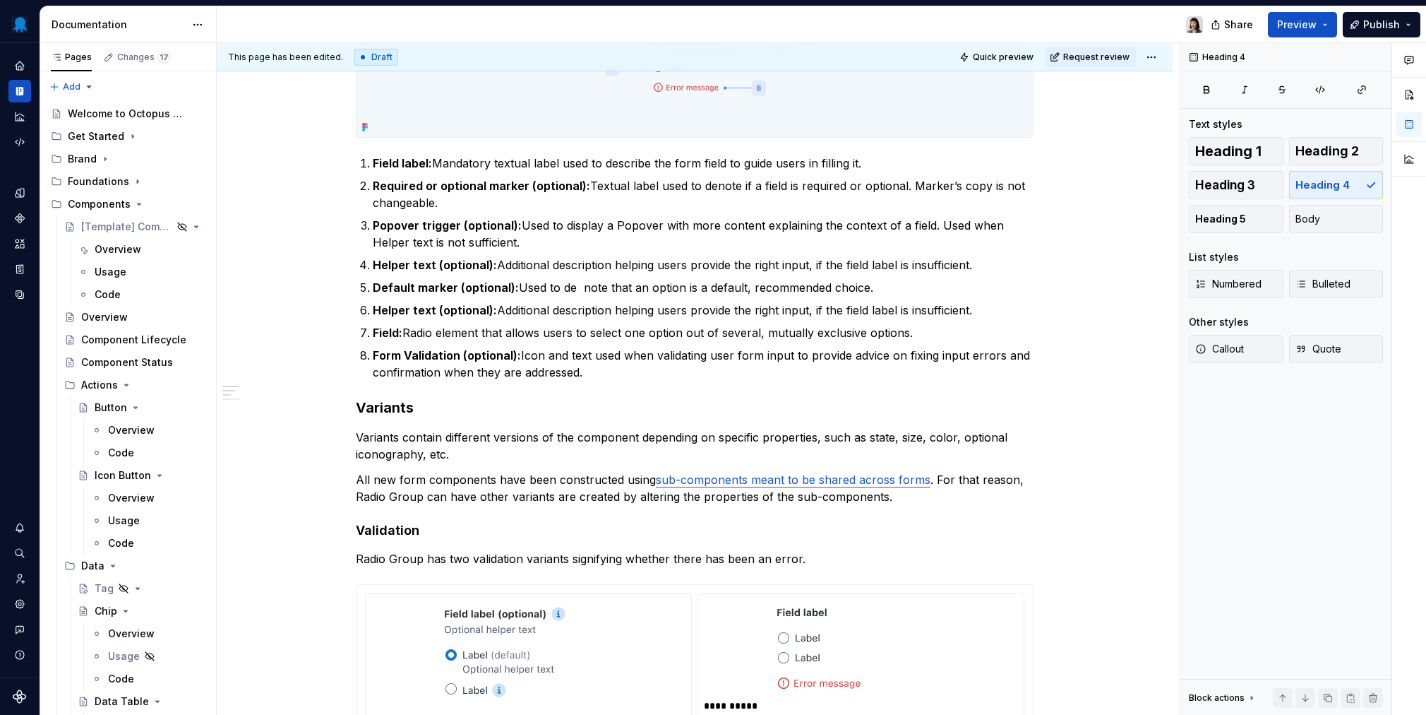
scroll to position [950, 0]
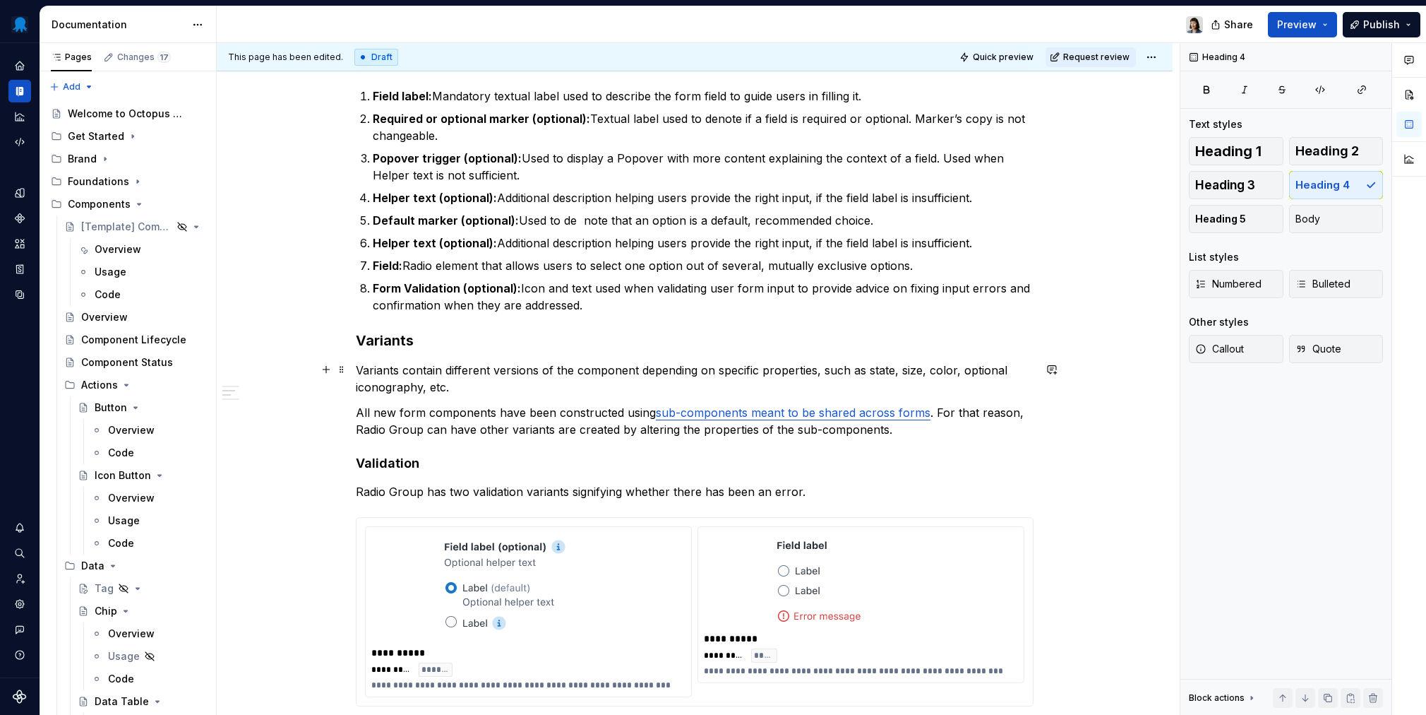
click at [544, 388] on p "Variants contain different versions of the component depending on specific prop…" at bounding box center [695, 379] width 678 height 34
click at [557, 426] on p "All new form components have been constructed using sub-components meant to be …" at bounding box center [695, 421] width 678 height 34
click at [937, 427] on p "All new form components have been constructed using sub-components meant to be …" at bounding box center [695, 421] width 678 height 34
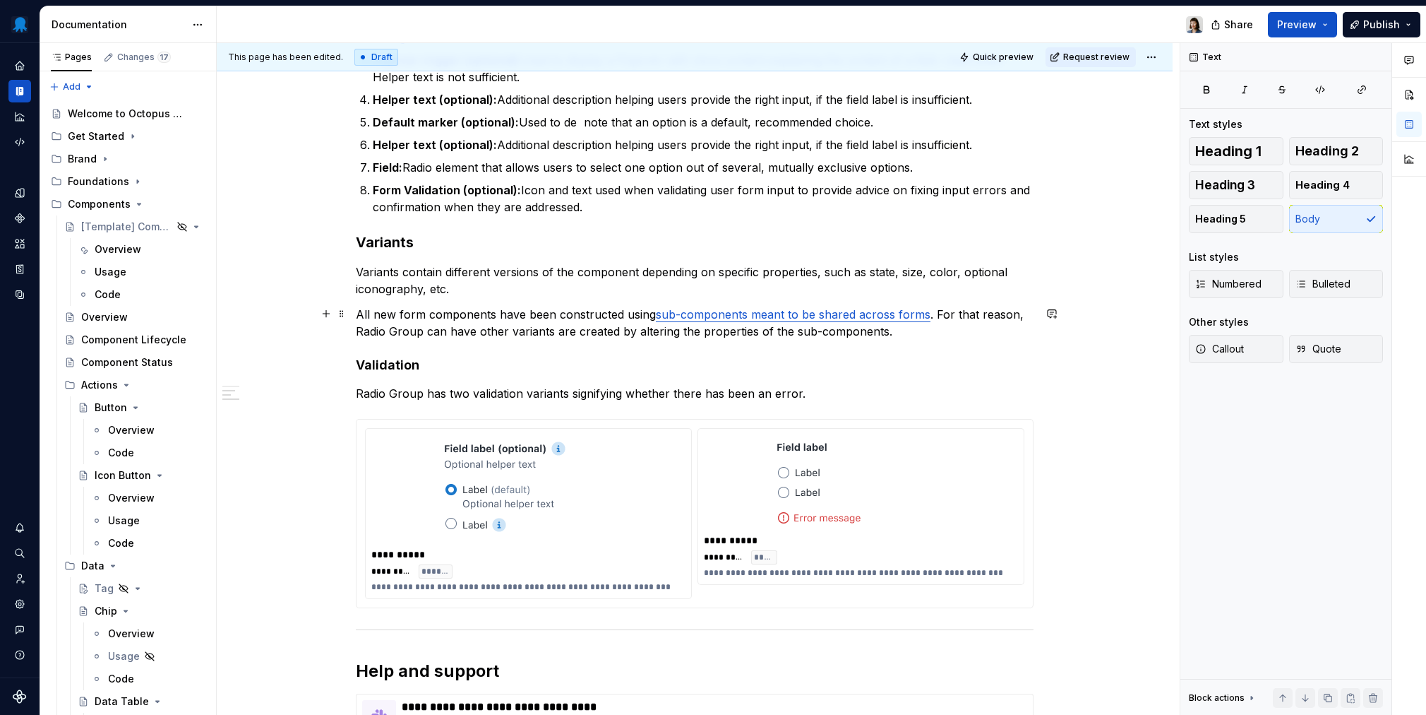
scroll to position [1055, 0]
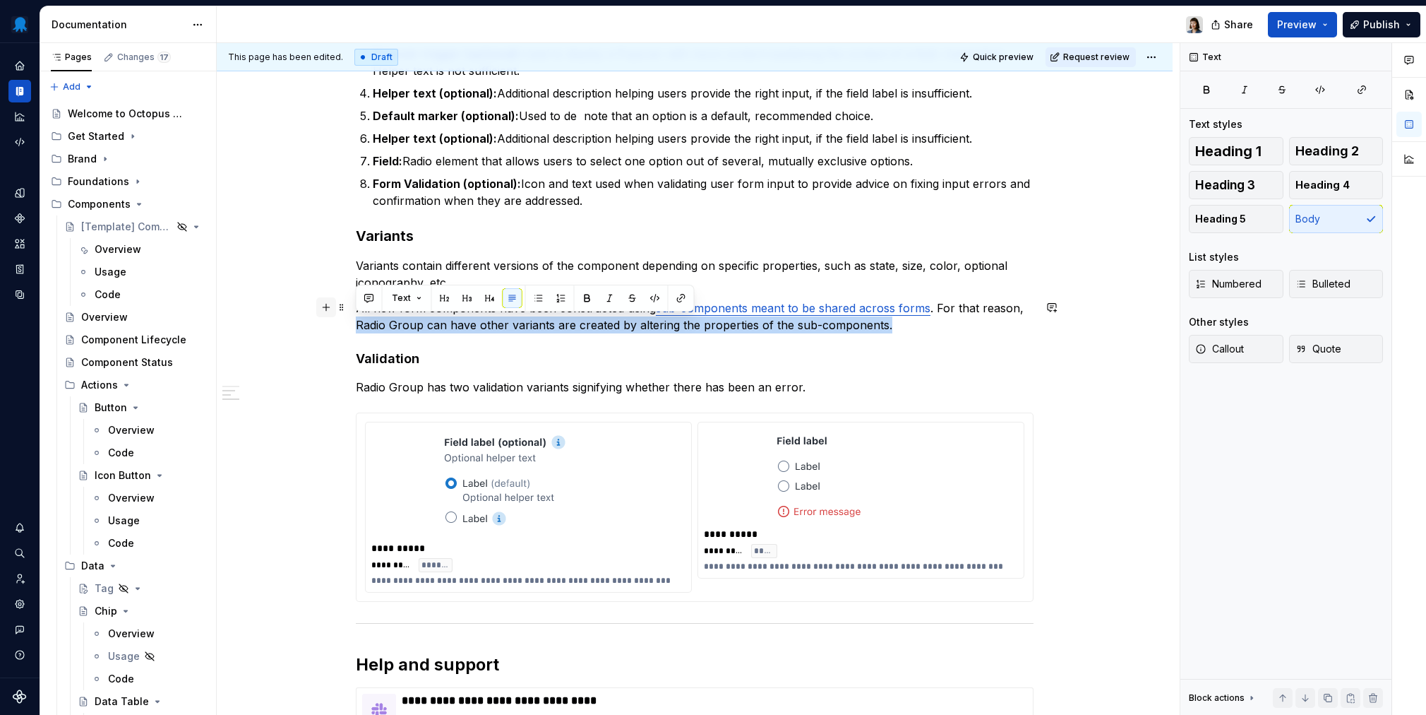
drag, startPoint x: 884, startPoint y: 326, endPoint x: 322, endPoint y: 303, distance: 562.6
click at [356, 303] on div "**********" at bounding box center [695, 10] width 678 height 1573
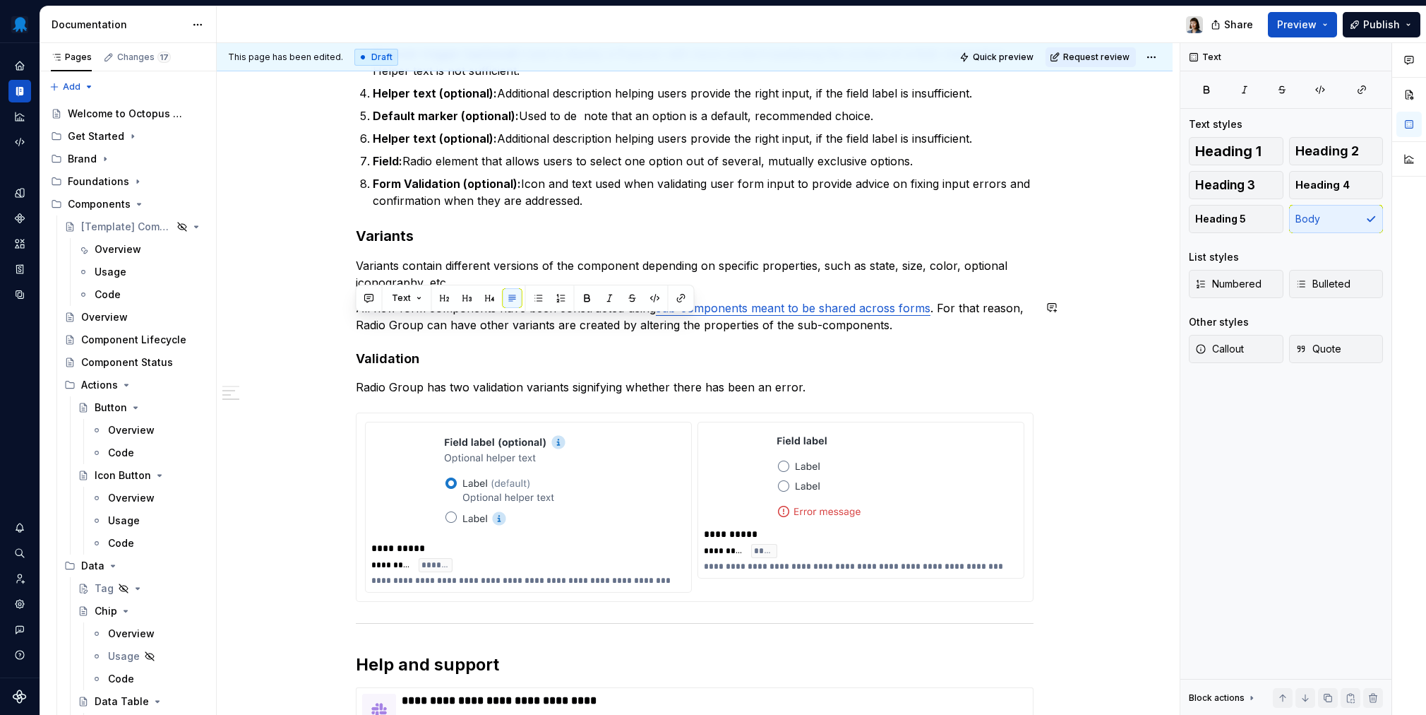
click at [505, 337] on div "**********" at bounding box center [695, 2] width 678 height 1556
click at [474, 285] on p "Variants contain different versions of the component depending on specific prop…" at bounding box center [695, 274] width 678 height 34
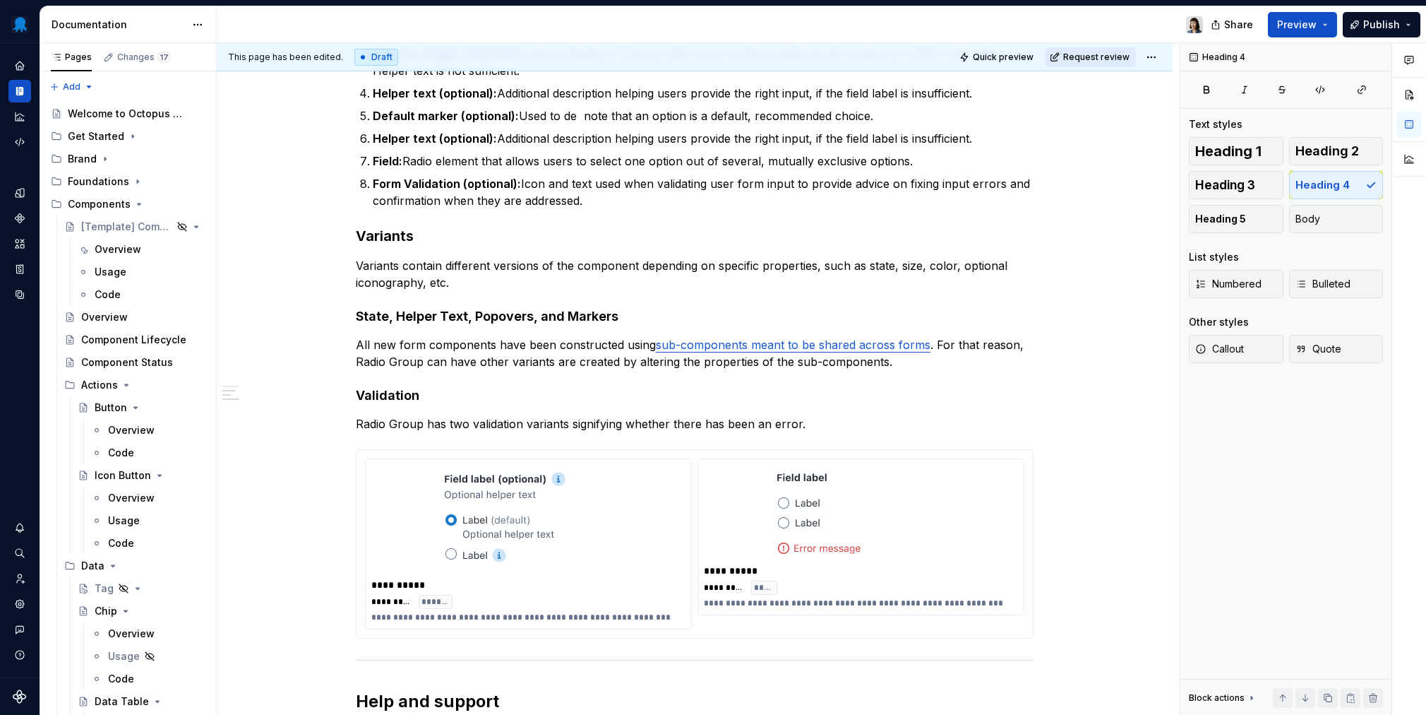
click at [1067, 55] on span "Request review" at bounding box center [1096, 57] width 66 height 11
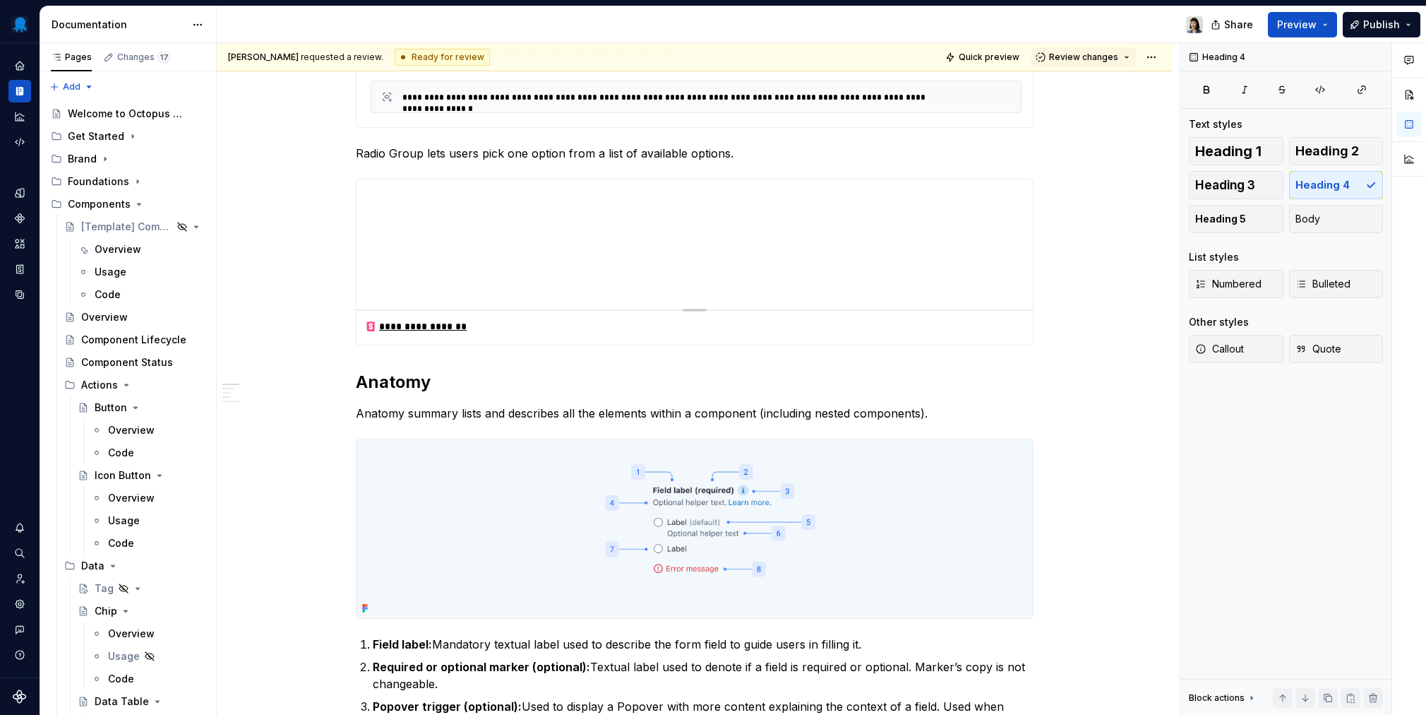
scroll to position [0, 0]
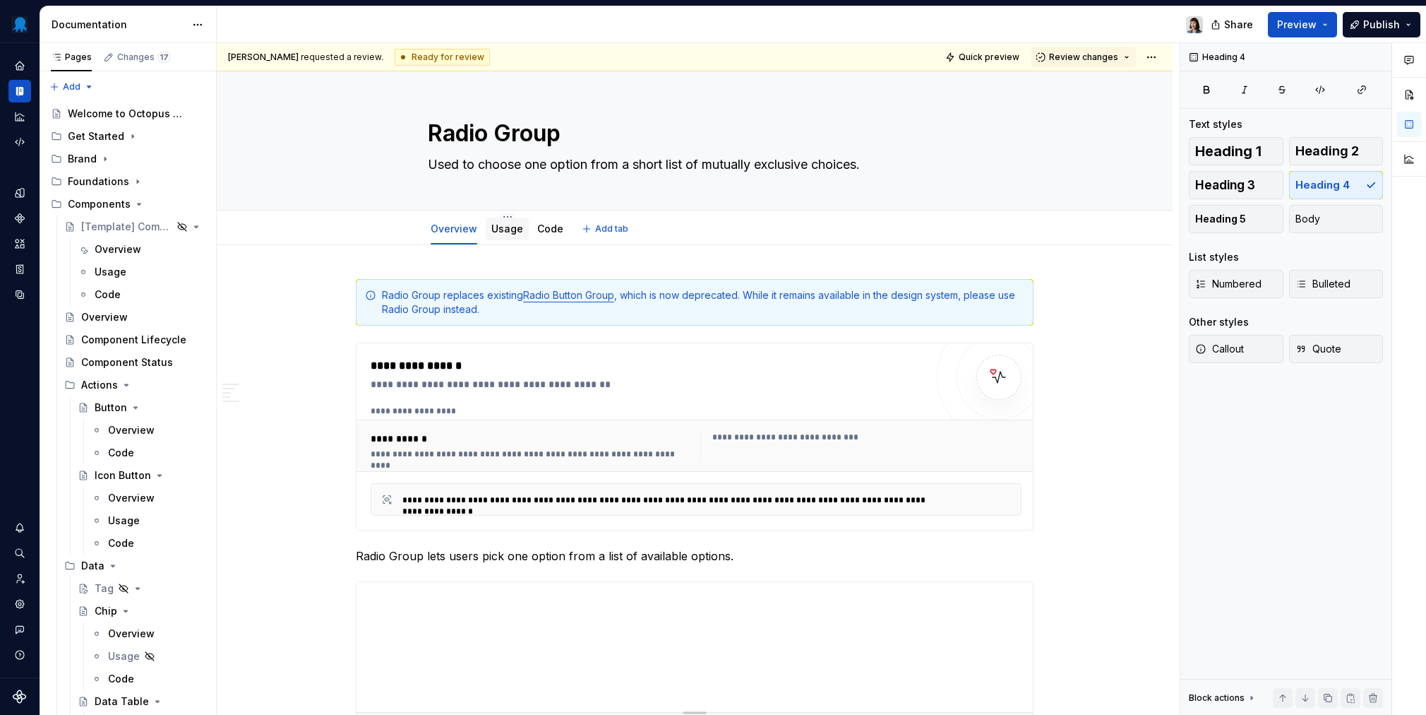
click at [494, 227] on link "Usage" at bounding box center [507, 228] width 32 height 12
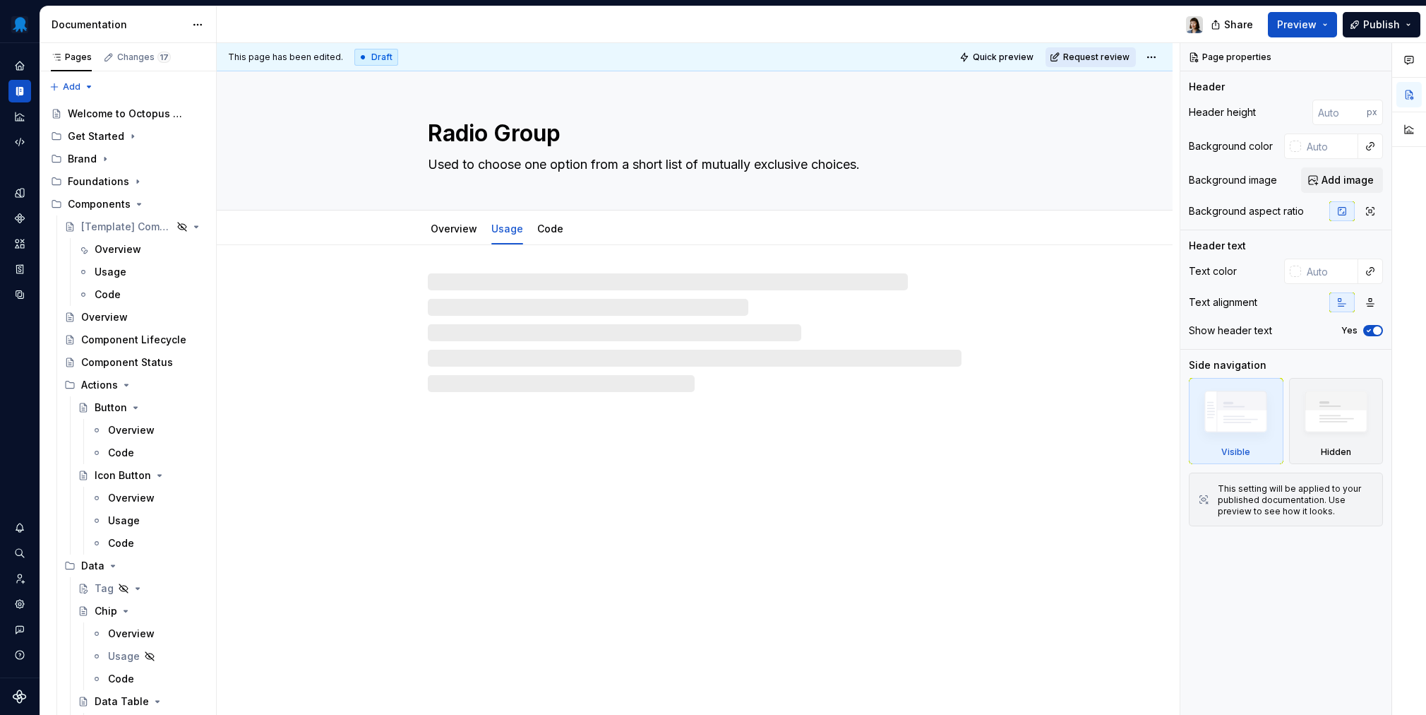
click at [1067, 56] on span "Request review" at bounding box center [1096, 57] width 66 height 11
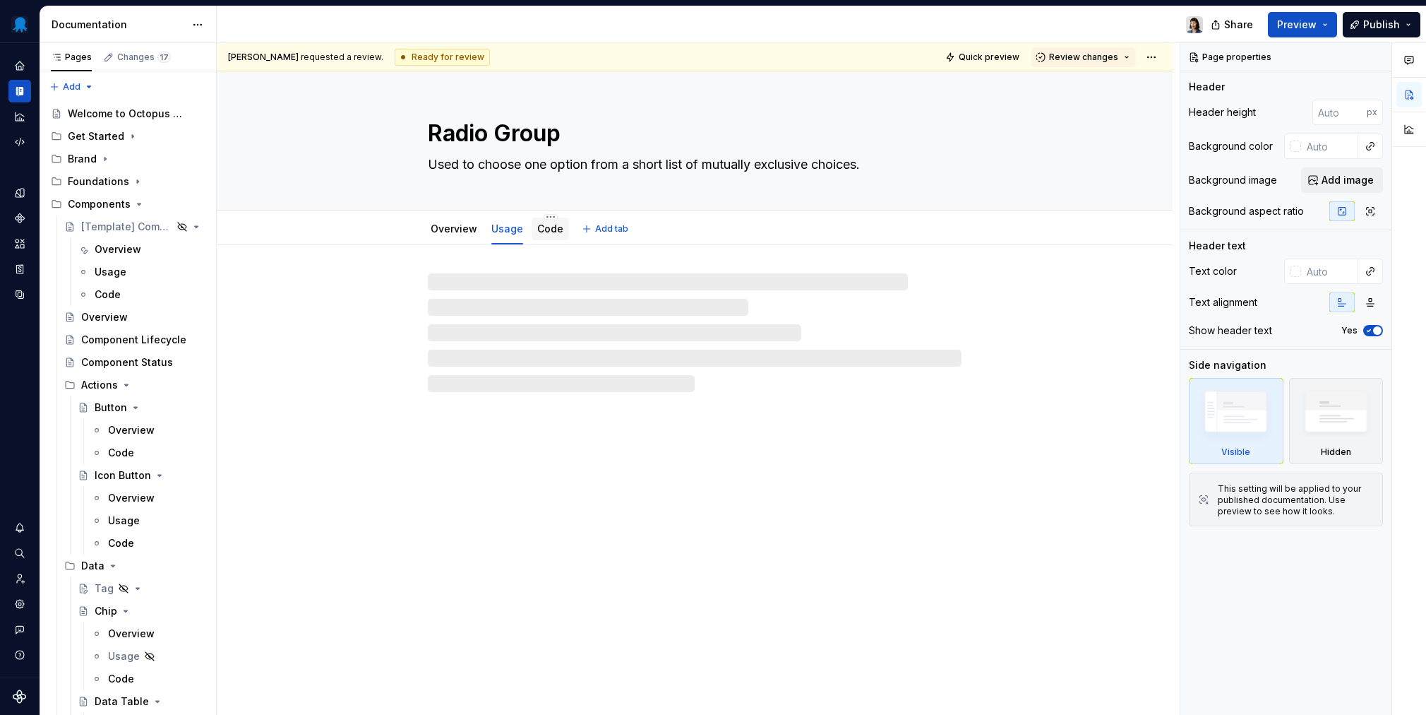
click at [543, 233] on link "Code" at bounding box center [550, 228] width 26 height 12
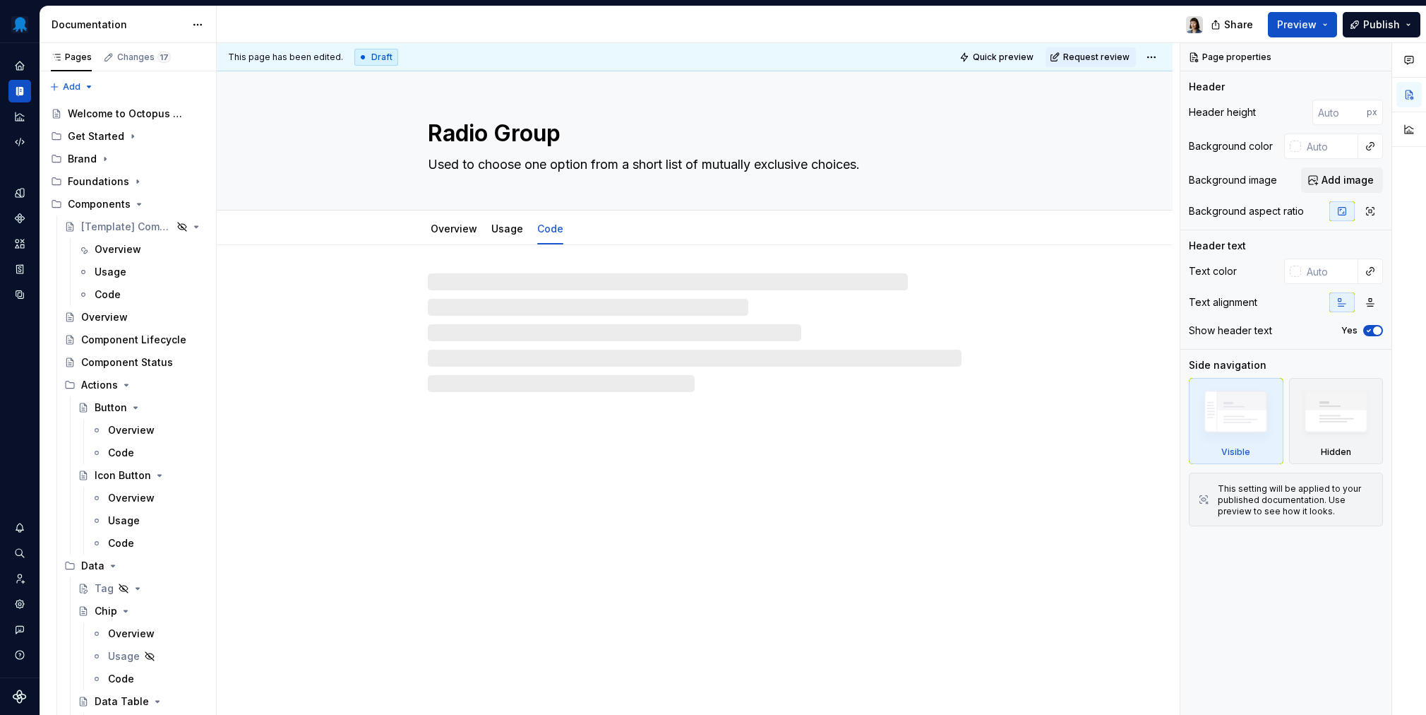
click at [1067, 56] on span "Request review" at bounding box center [1096, 57] width 66 height 11
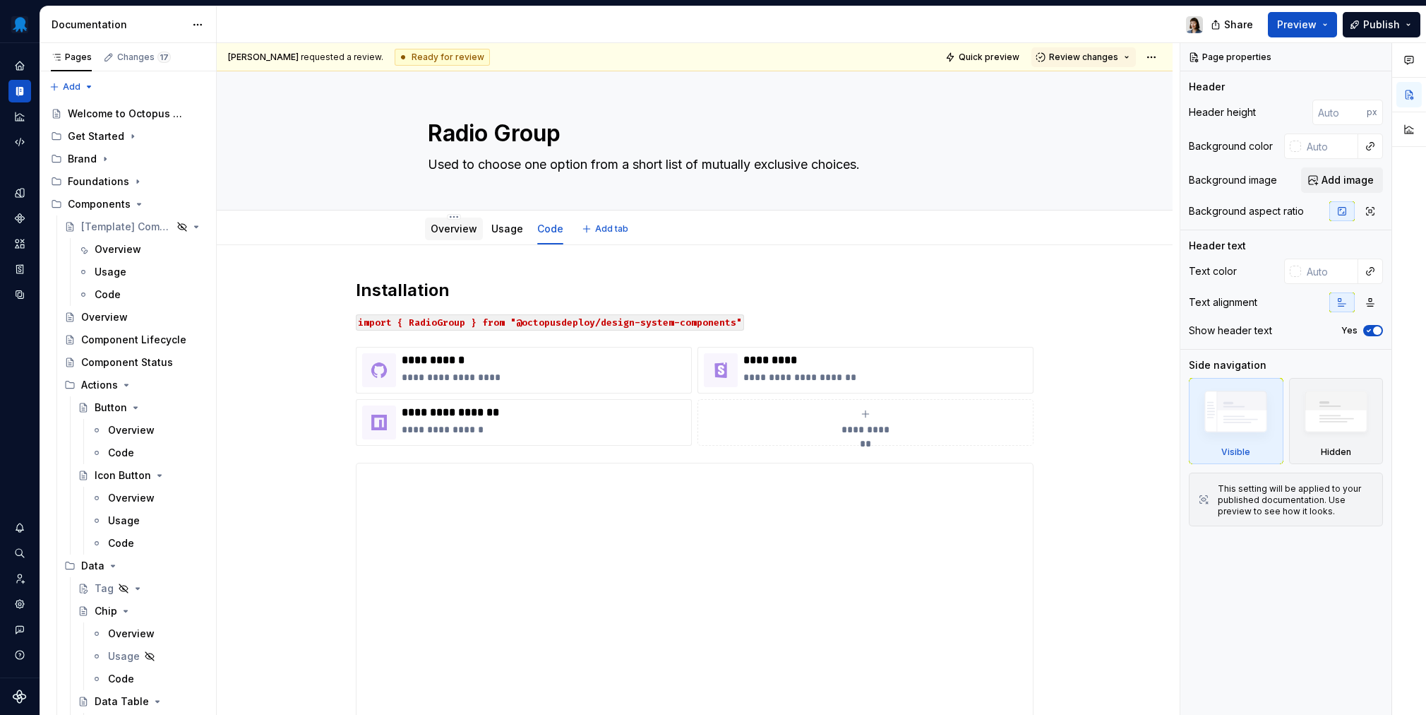
click at [458, 228] on link "Overview" at bounding box center [454, 228] width 47 height 12
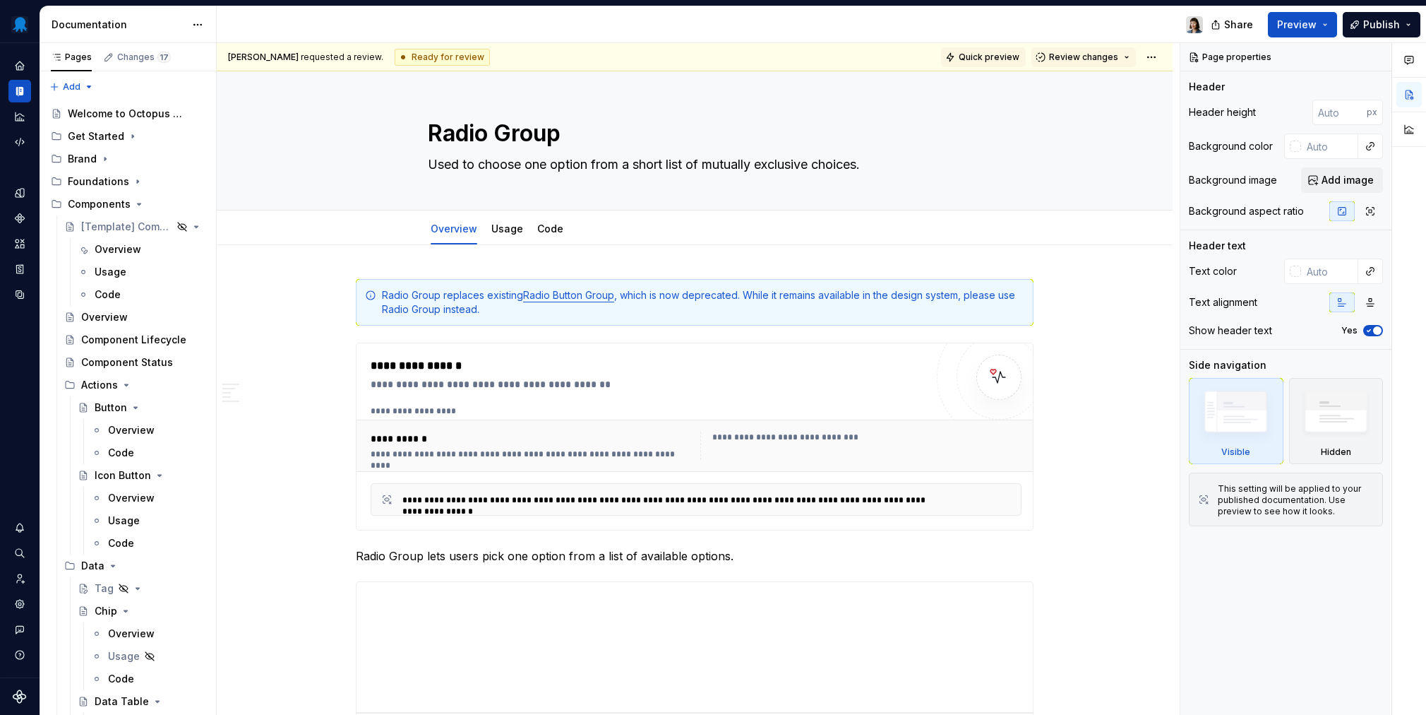
click at [979, 56] on span "Quick preview" at bounding box center [989, 57] width 61 height 11
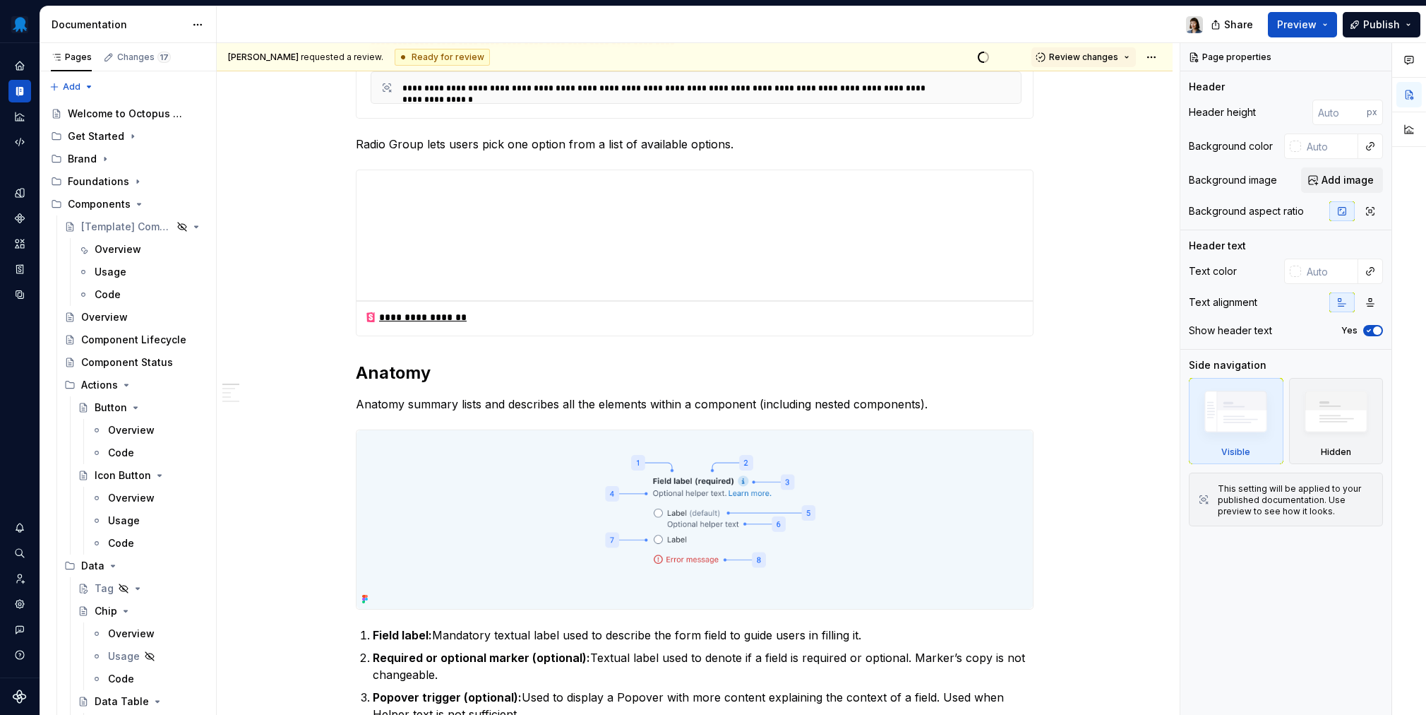
scroll to position [473, 0]
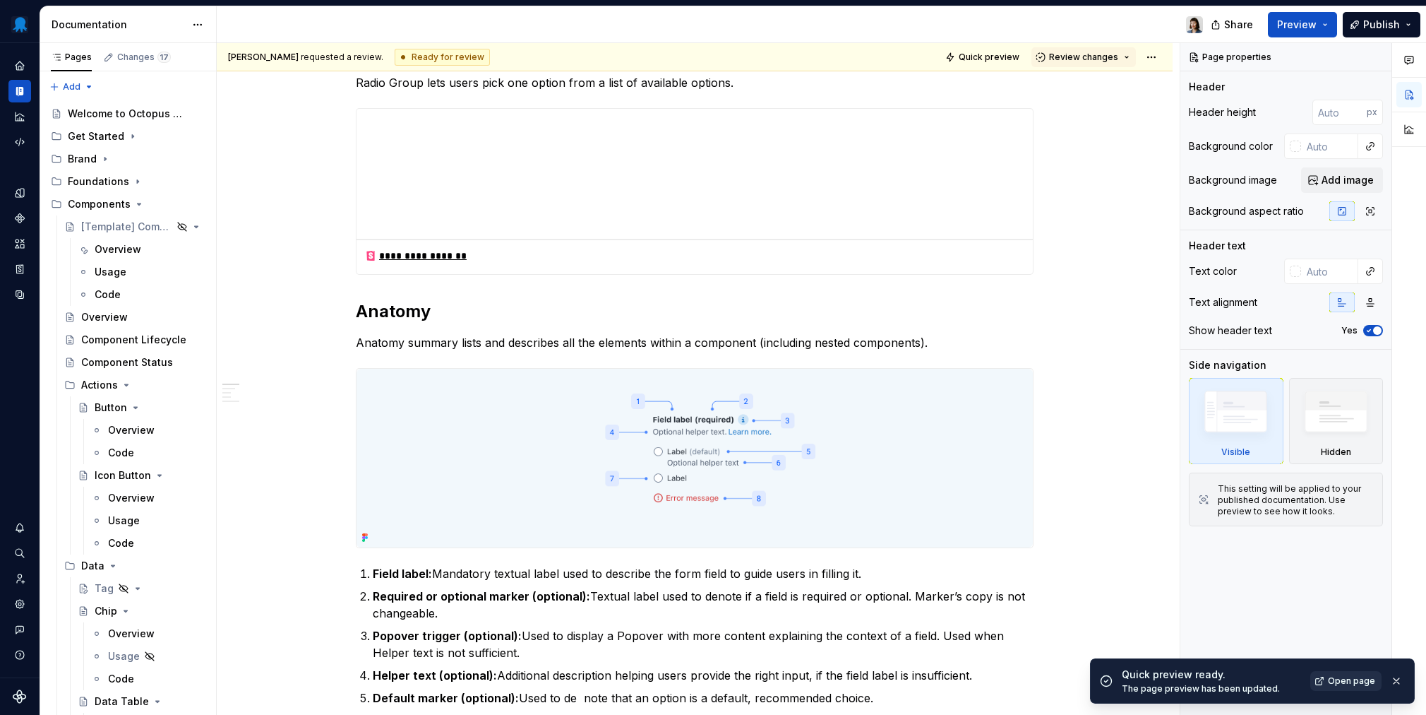
click at [1067, 588] on span "Open page" at bounding box center [1351, 680] width 47 height 11
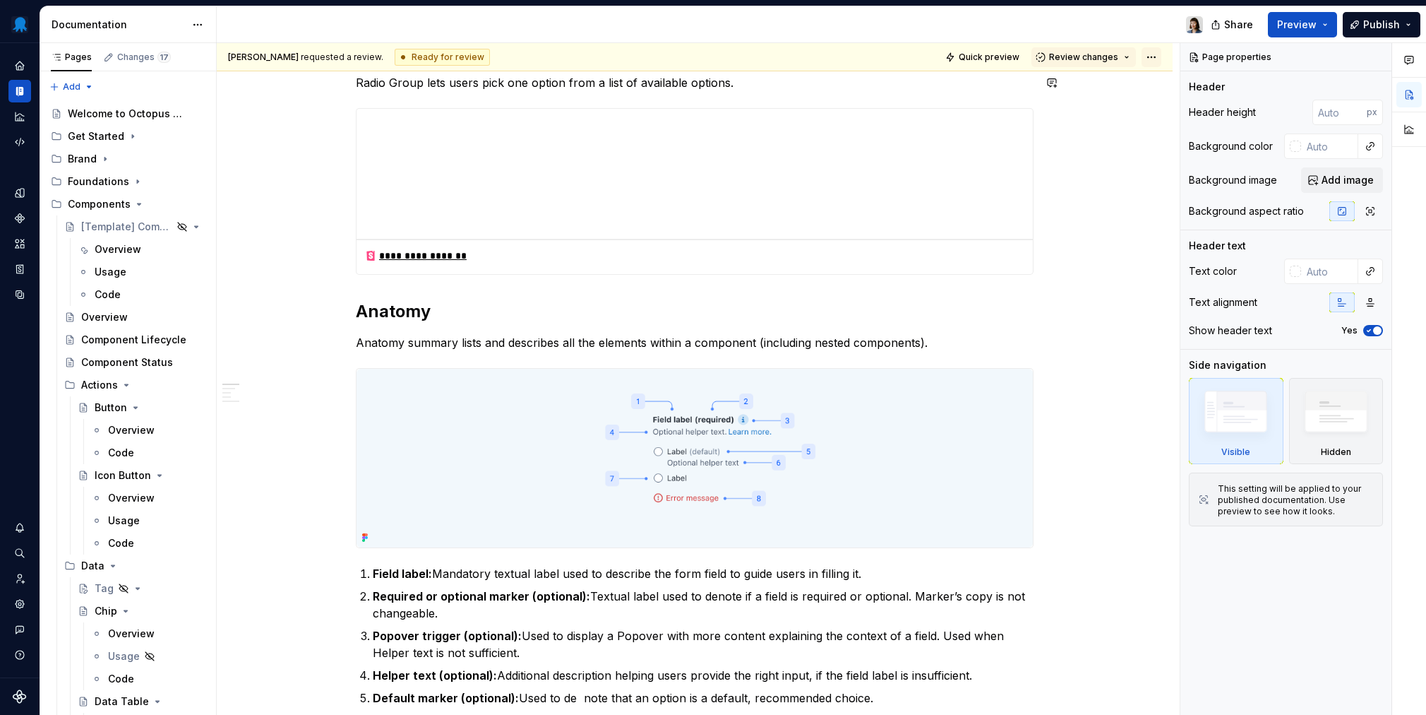
click at [1067, 55] on html "Octopus Design System Design system data Documentation Share Preview Publish Pa…" at bounding box center [713, 357] width 1426 height 715
type textarea "*"
click at [1067, 105] on icon at bounding box center [1156, 107] width 8 height 8
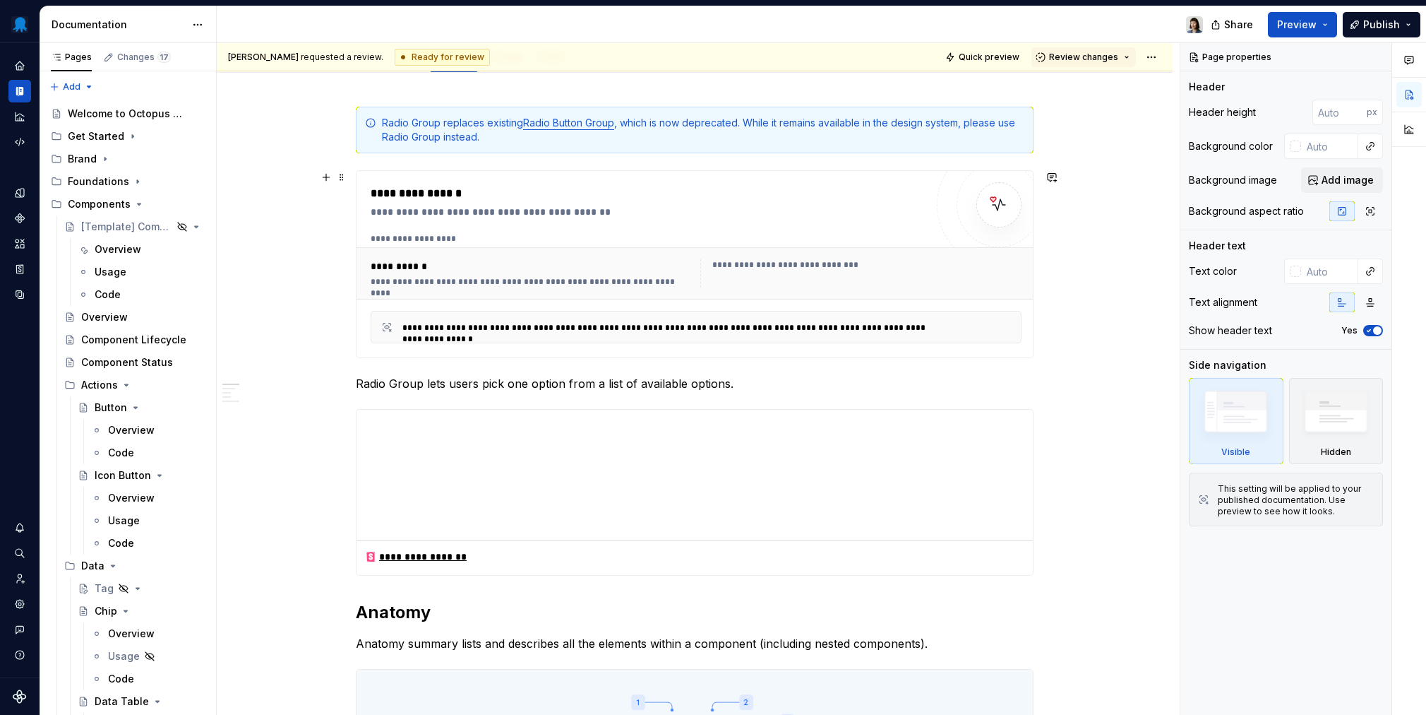
scroll to position [0, 0]
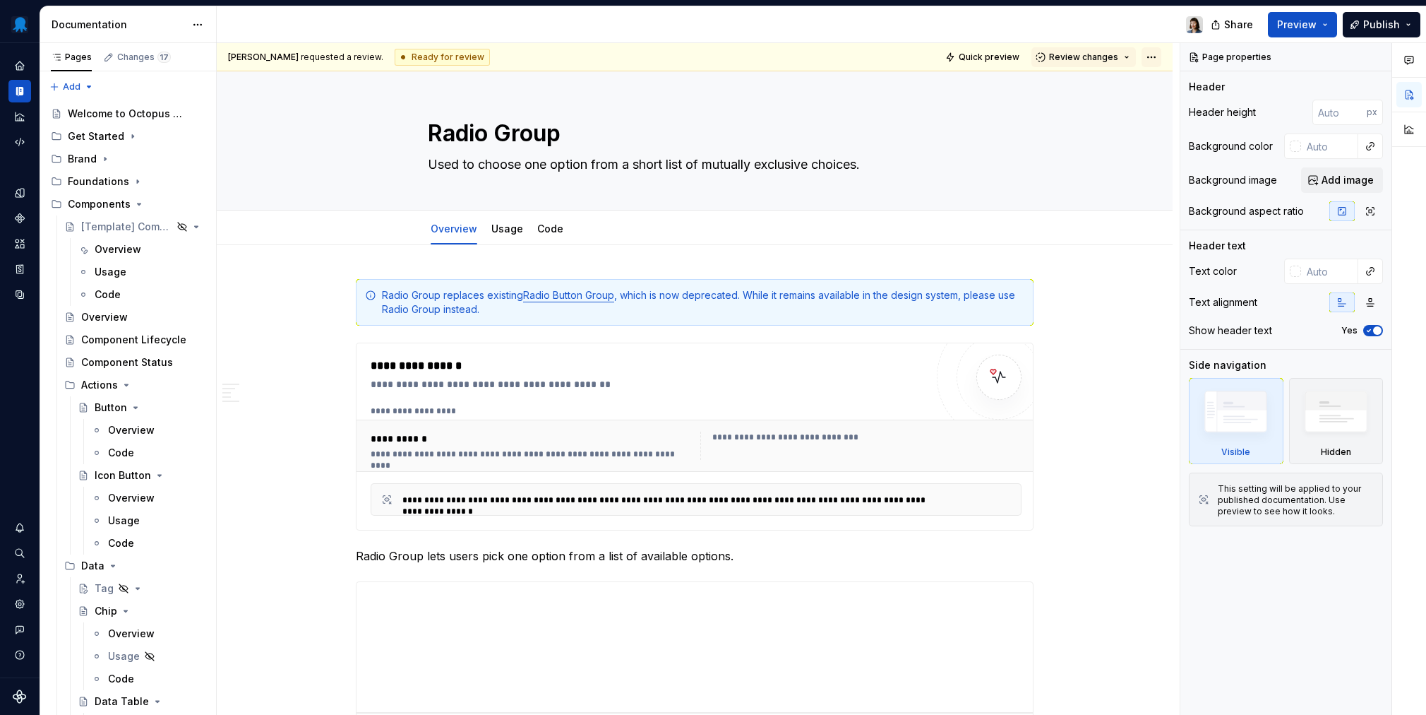
click at [1067, 55] on html "Octopus Design System Design system data Documentation Share Preview Publish Pa…" at bounding box center [713, 357] width 1426 height 715
click at [960, 148] on html "Octopus Design System Design system data Documentation Share Preview Publish Pa…" at bounding box center [713, 357] width 1426 height 715
click at [477, 239] on div "Overview" at bounding box center [454, 228] width 58 height 23
click at [494, 234] on link "Usage" at bounding box center [507, 228] width 32 height 12
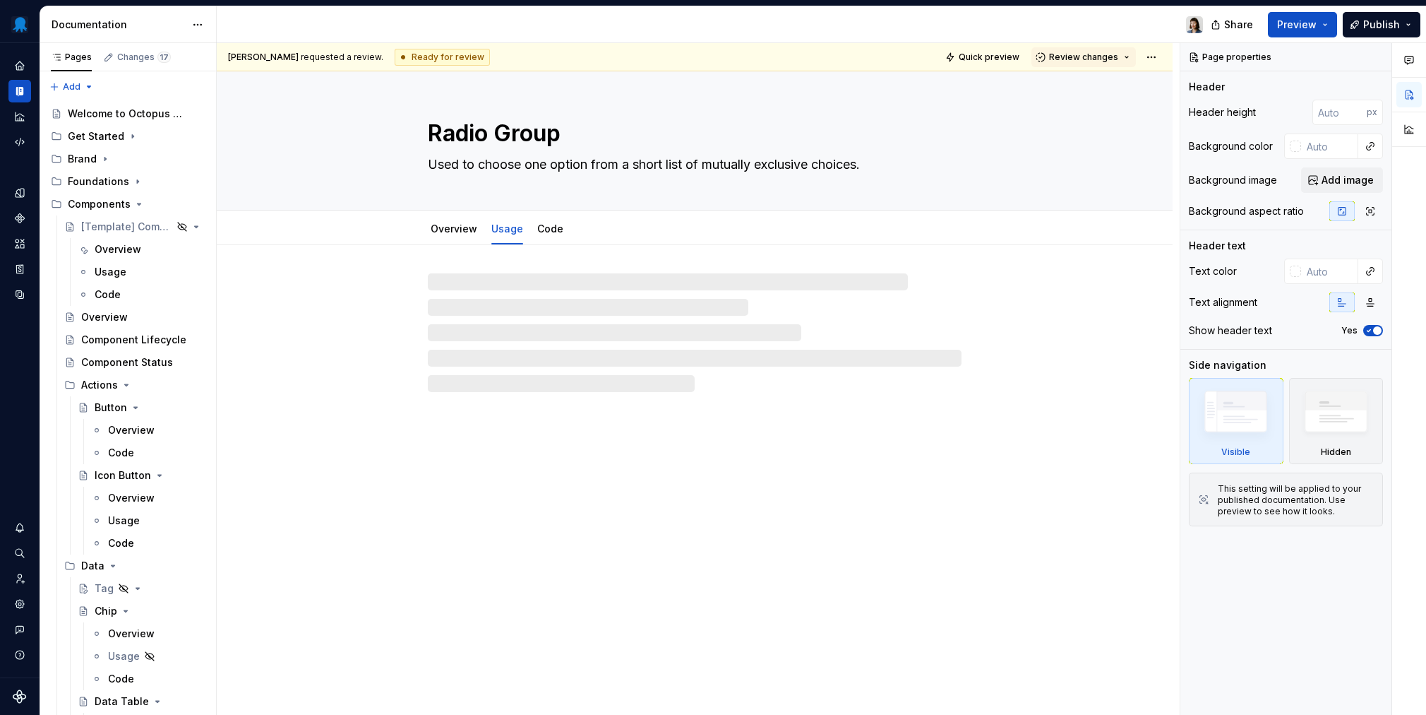
drag, startPoint x: 465, startPoint y: 232, endPoint x: 704, endPoint y: 188, distance: 243.5
click at [464, 232] on link "Overview" at bounding box center [454, 228] width 47 height 12
click at [1067, 25] on span "Preview" at bounding box center [1297, 25] width 40 height 14
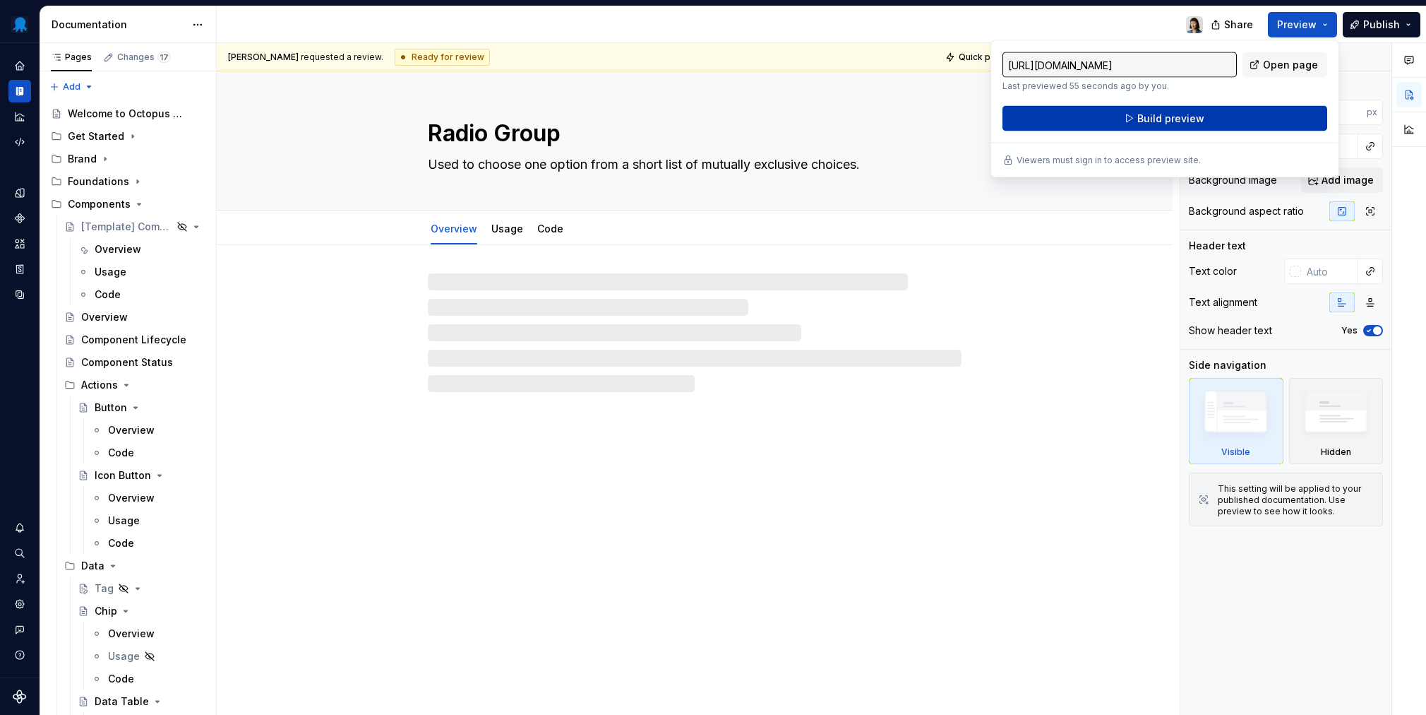
click at [1067, 122] on button "Build preview" at bounding box center [1165, 118] width 325 height 25
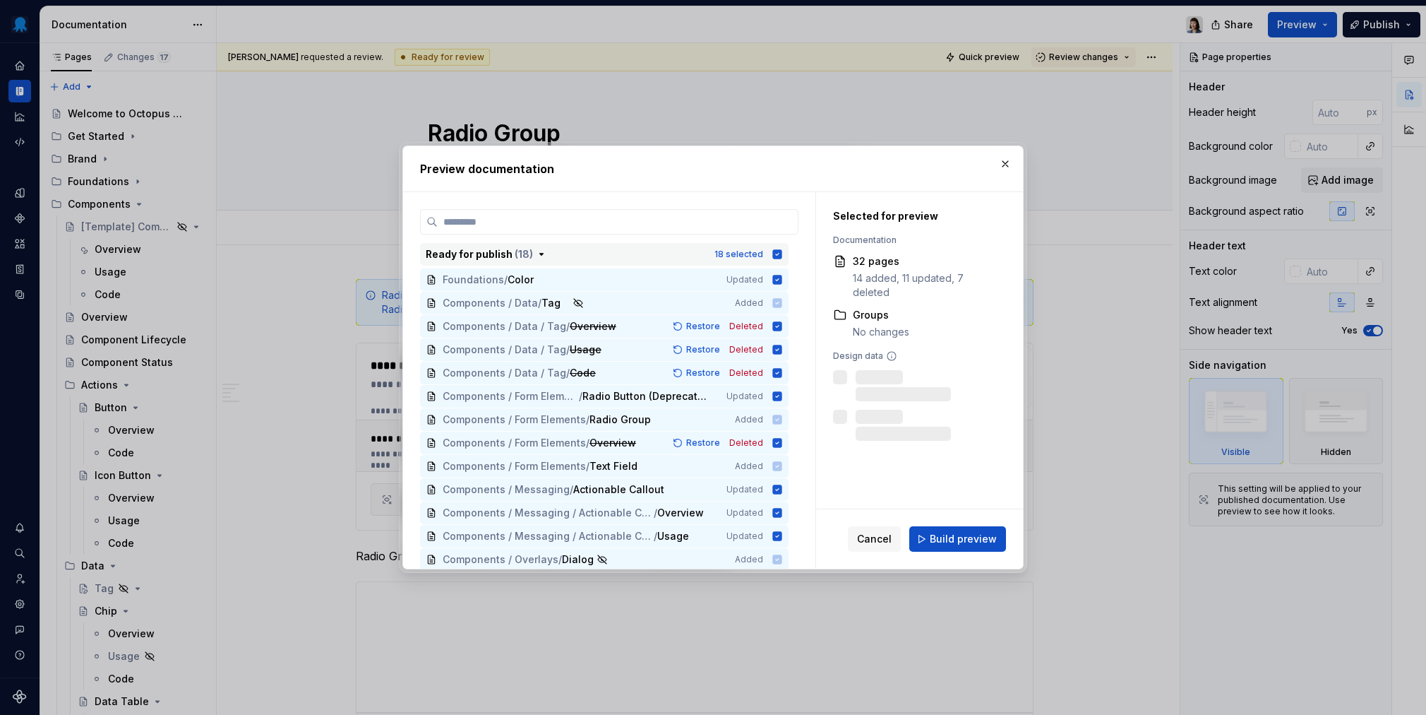
click at [777, 258] on icon "button" at bounding box center [777, 253] width 9 height 9
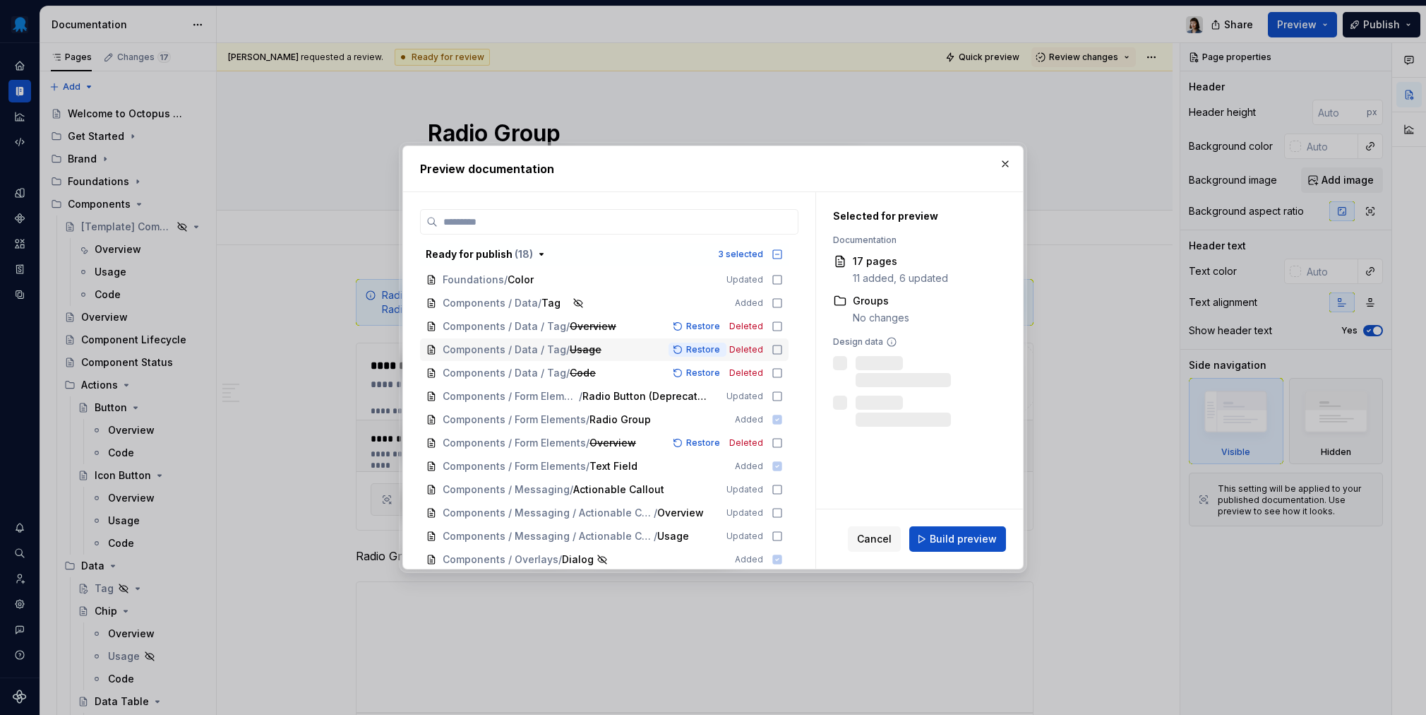
scroll to position [513, 0]
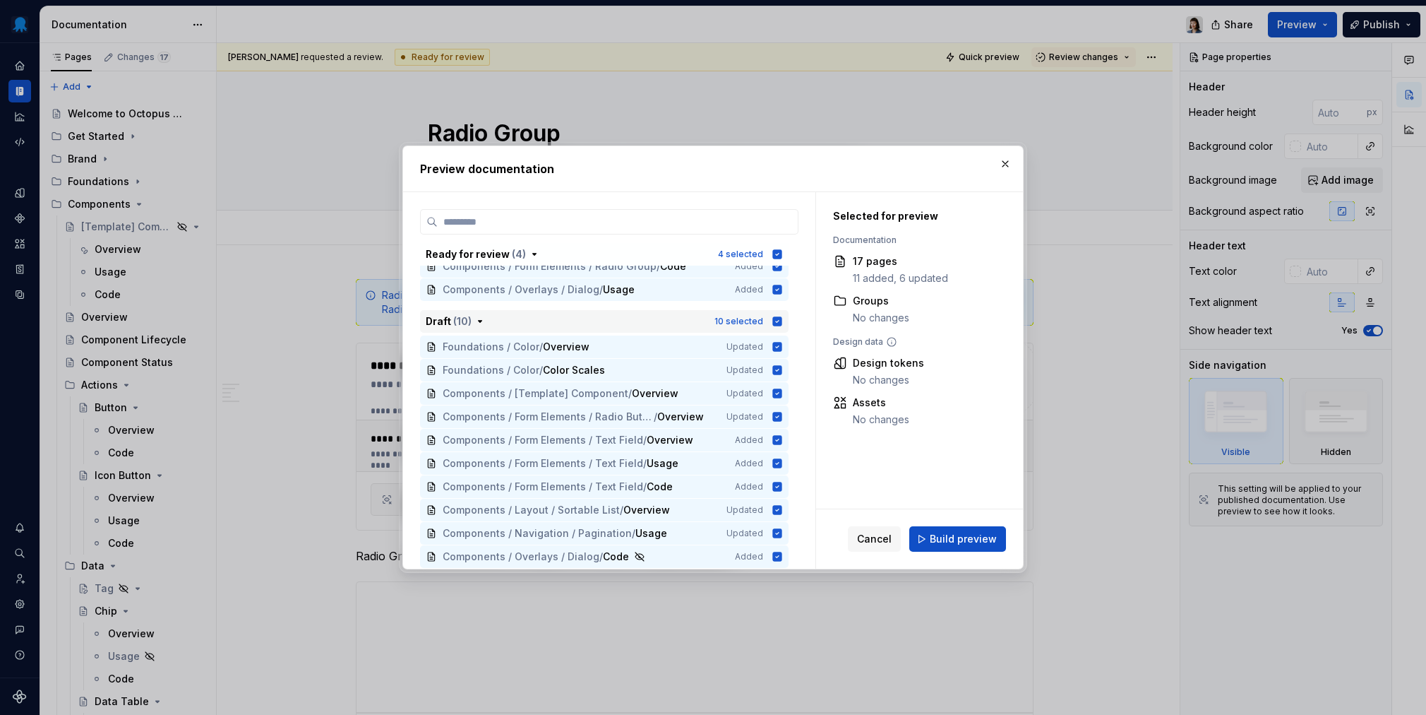
click at [779, 324] on icon "button" at bounding box center [777, 320] width 9 height 9
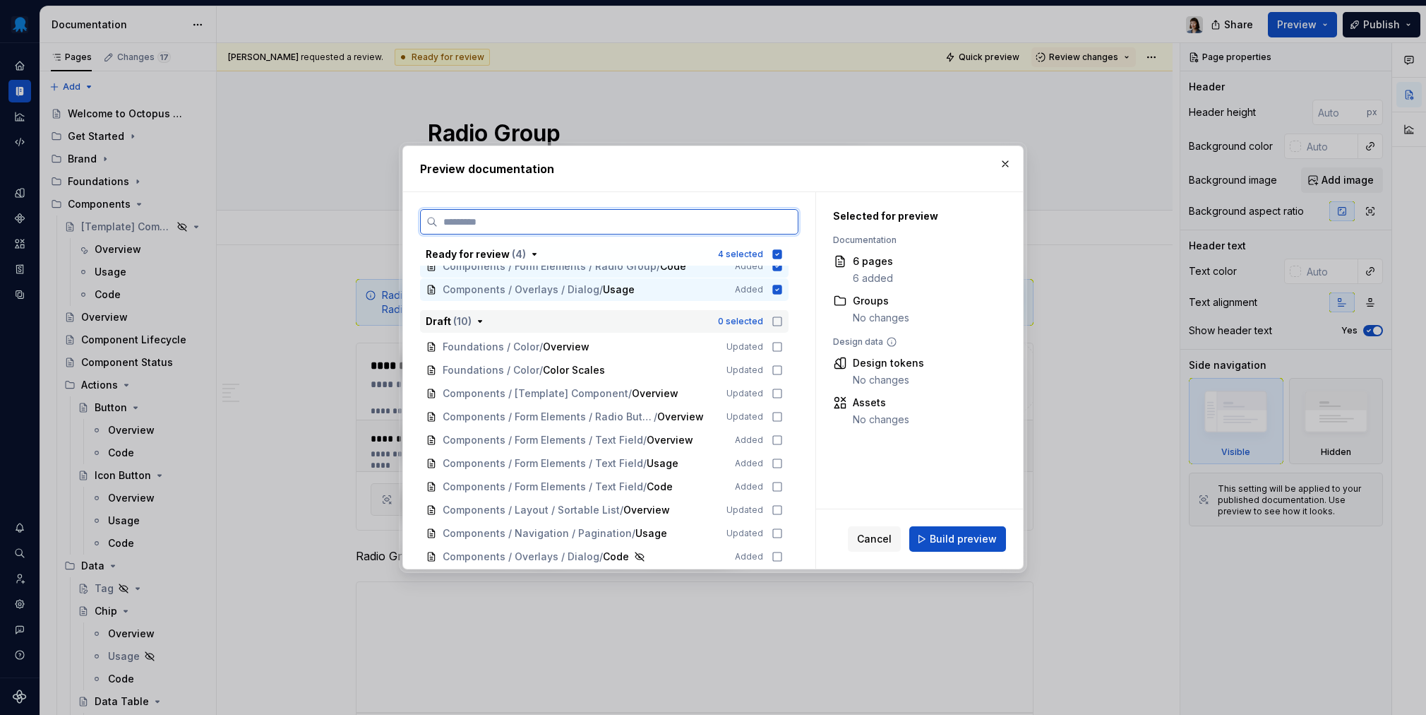
scroll to position [401, 0]
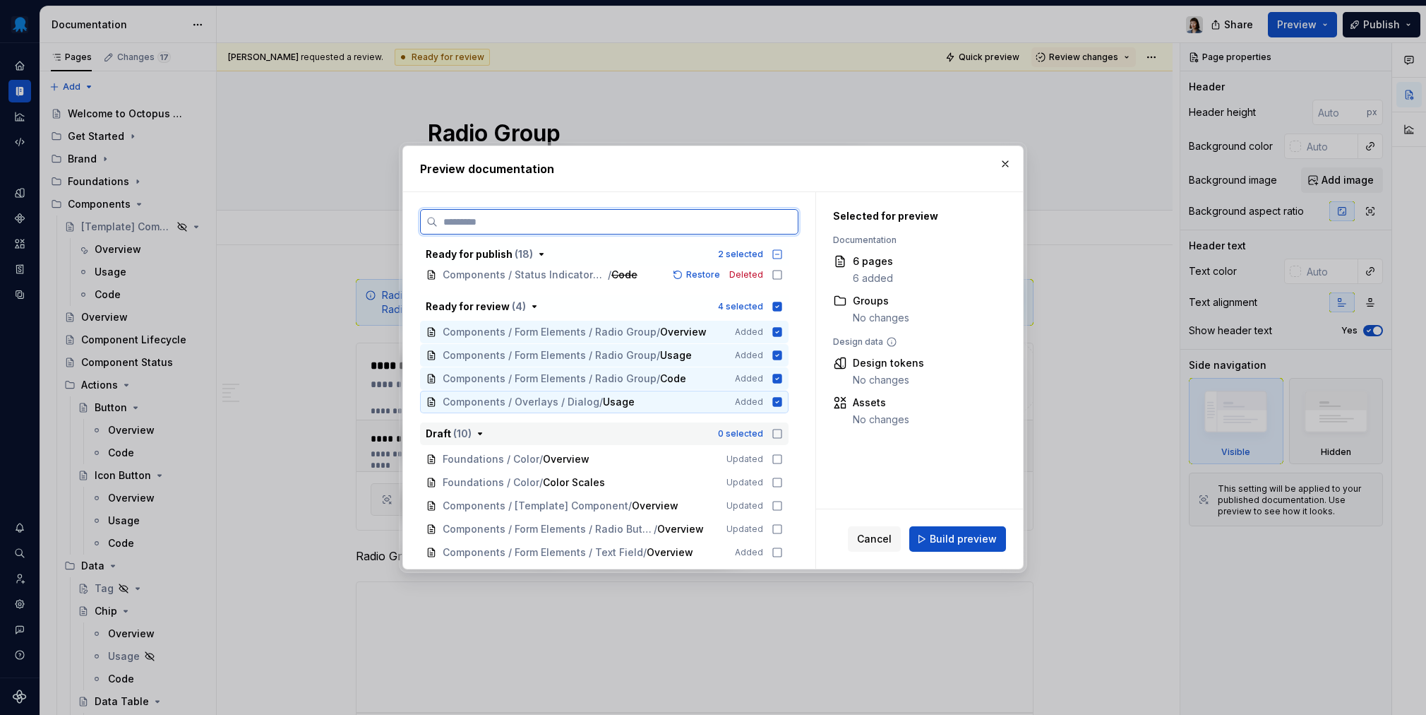
click at [775, 400] on icon at bounding box center [777, 401] width 9 height 9
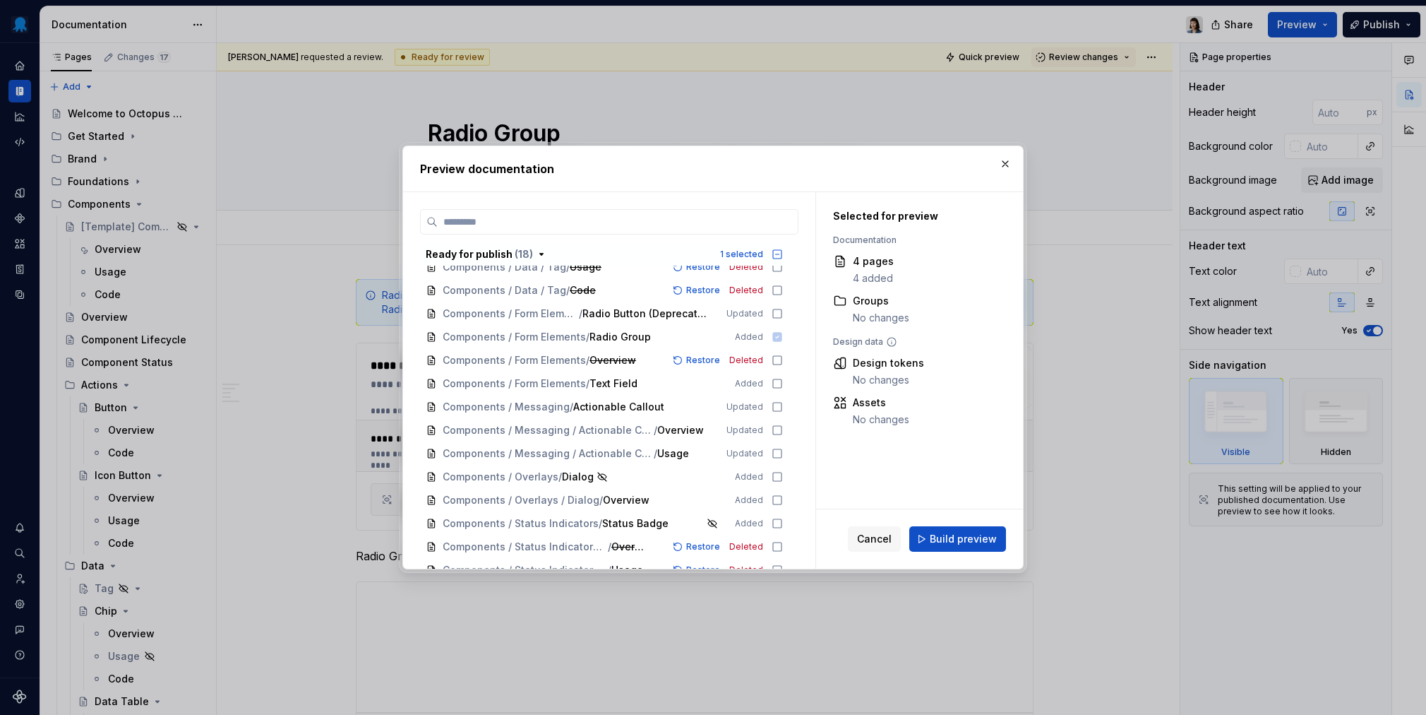
scroll to position [473, 0]
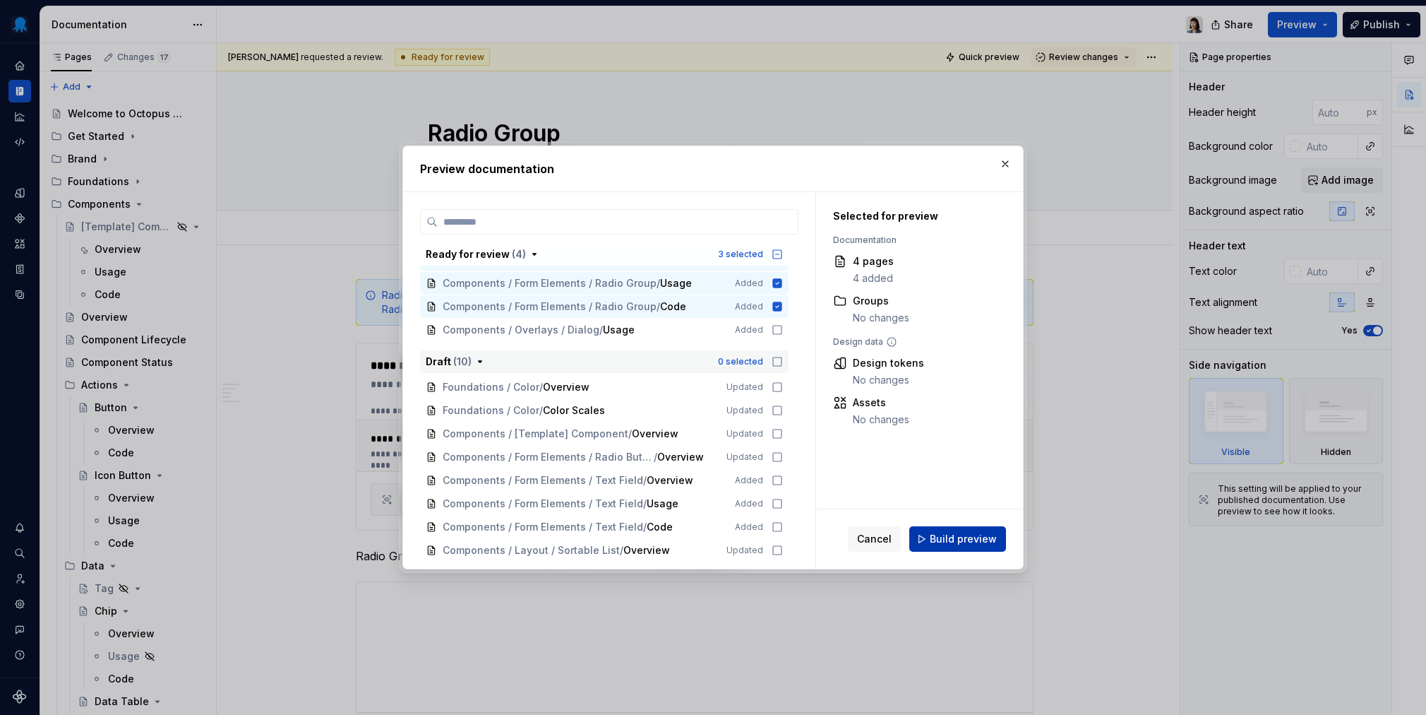
click at [944, 530] on button "Build preview" at bounding box center [958, 538] width 97 height 25
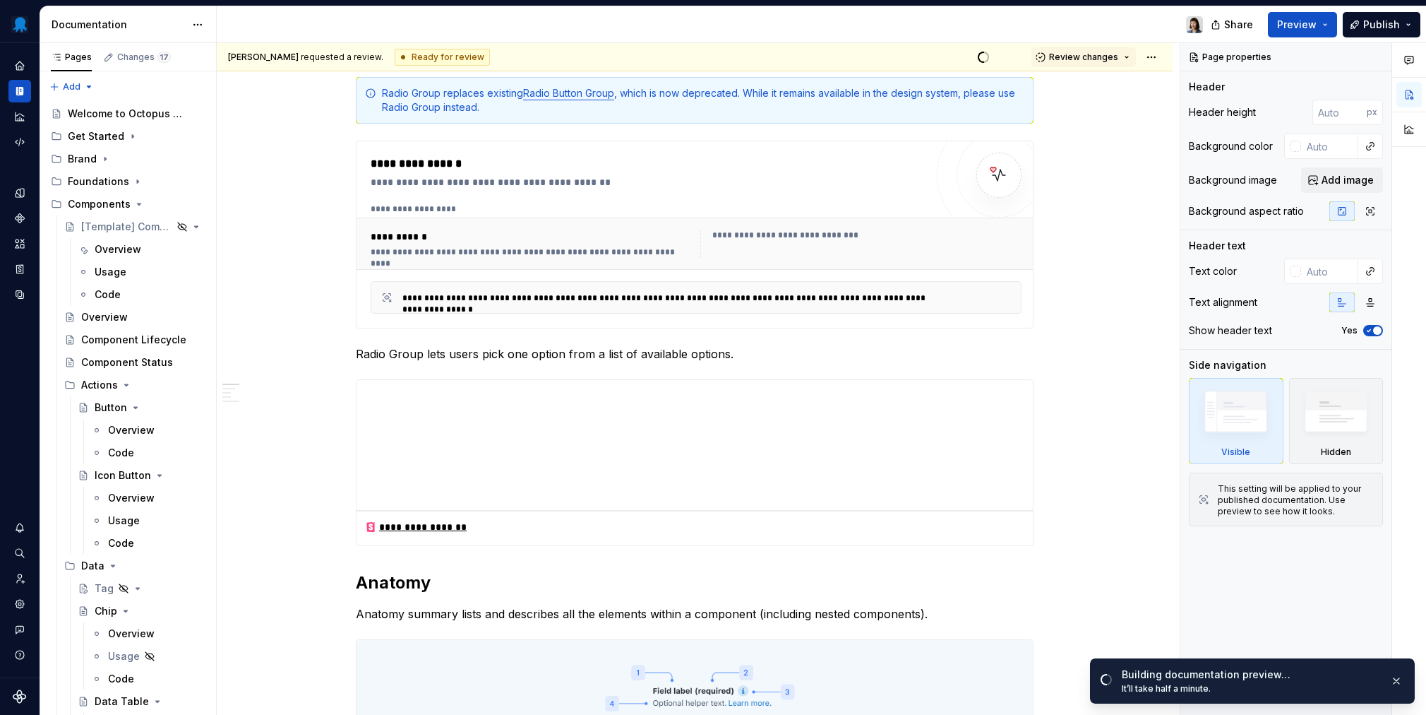
scroll to position [0, 0]
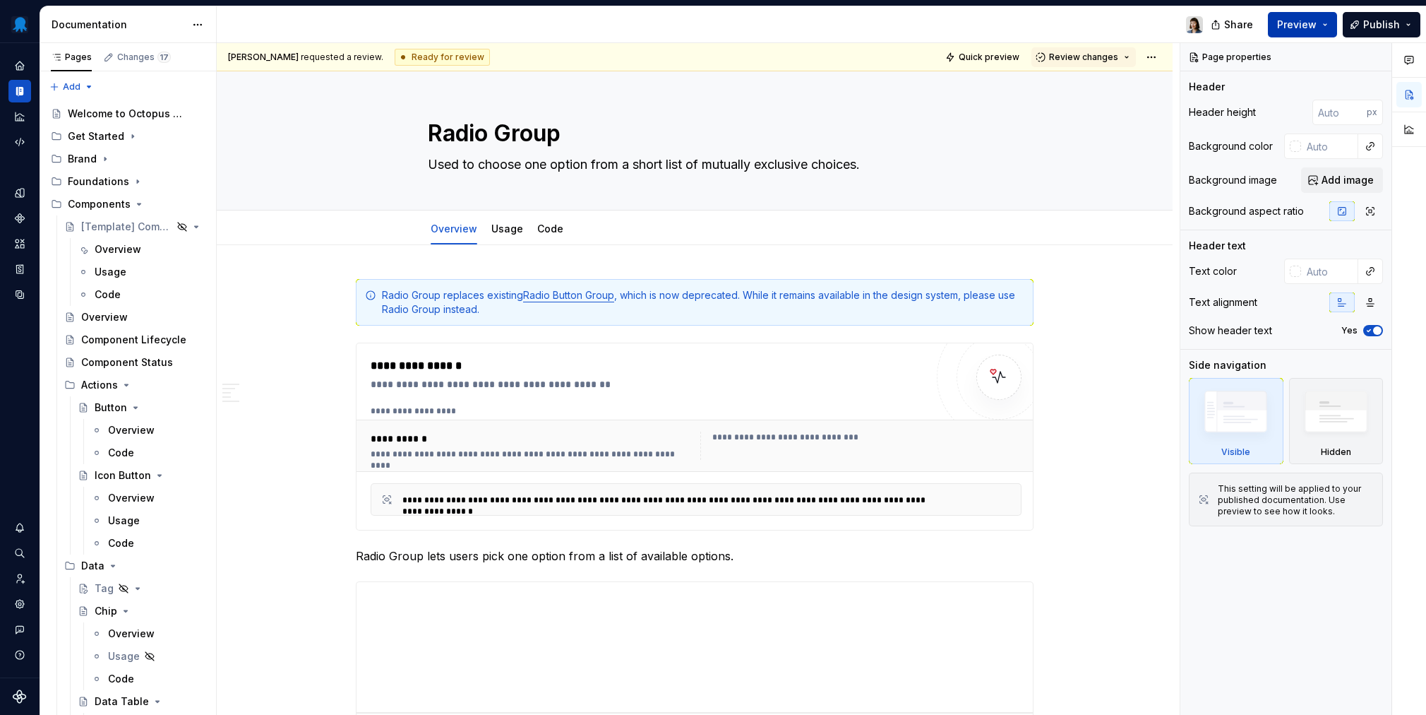
click at [1067, 19] on span "Preview" at bounding box center [1297, 25] width 40 height 14
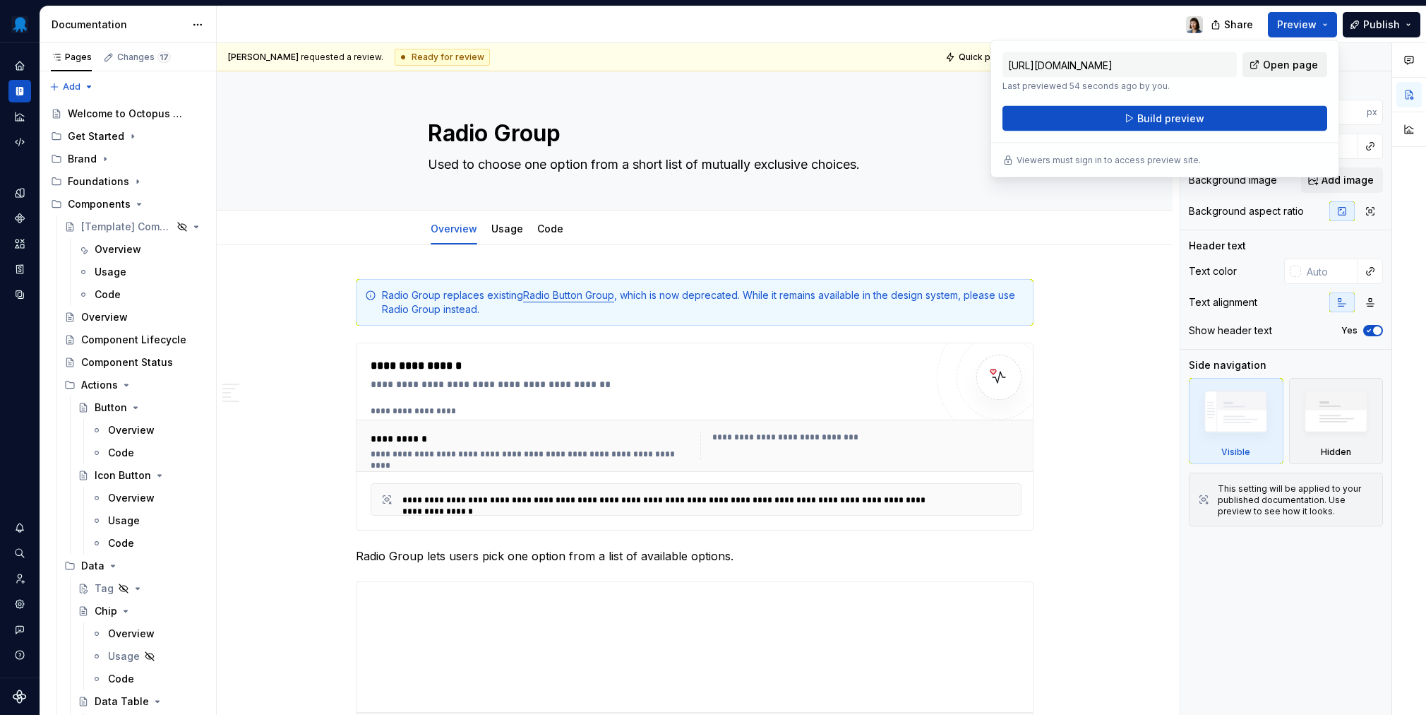
click at [1067, 66] on span "Open page" at bounding box center [1290, 65] width 55 height 14
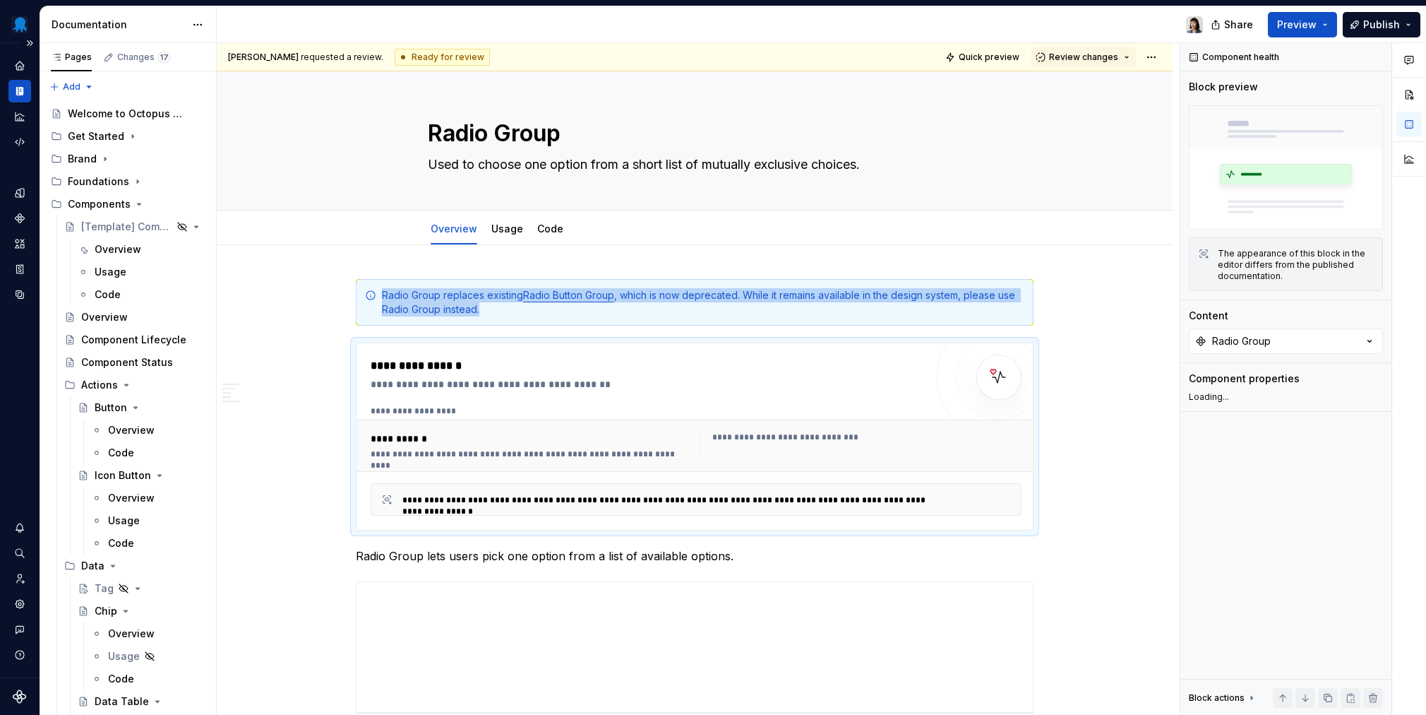
type textarea "*"
click at [21, 584] on icon "Invite team" at bounding box center [19, 578] width 13 height 13
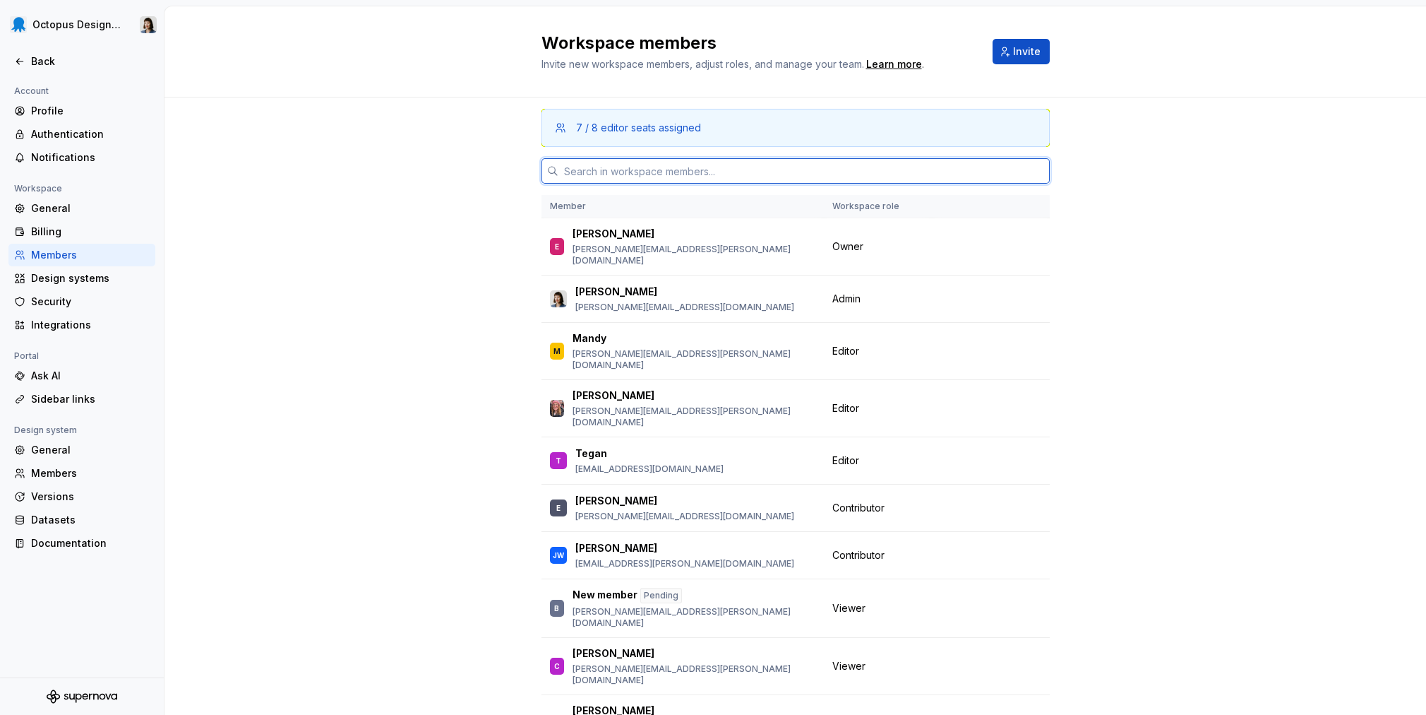
click at [669, 174] on input "text" at bounding box center [804, 170] width 491 height 25
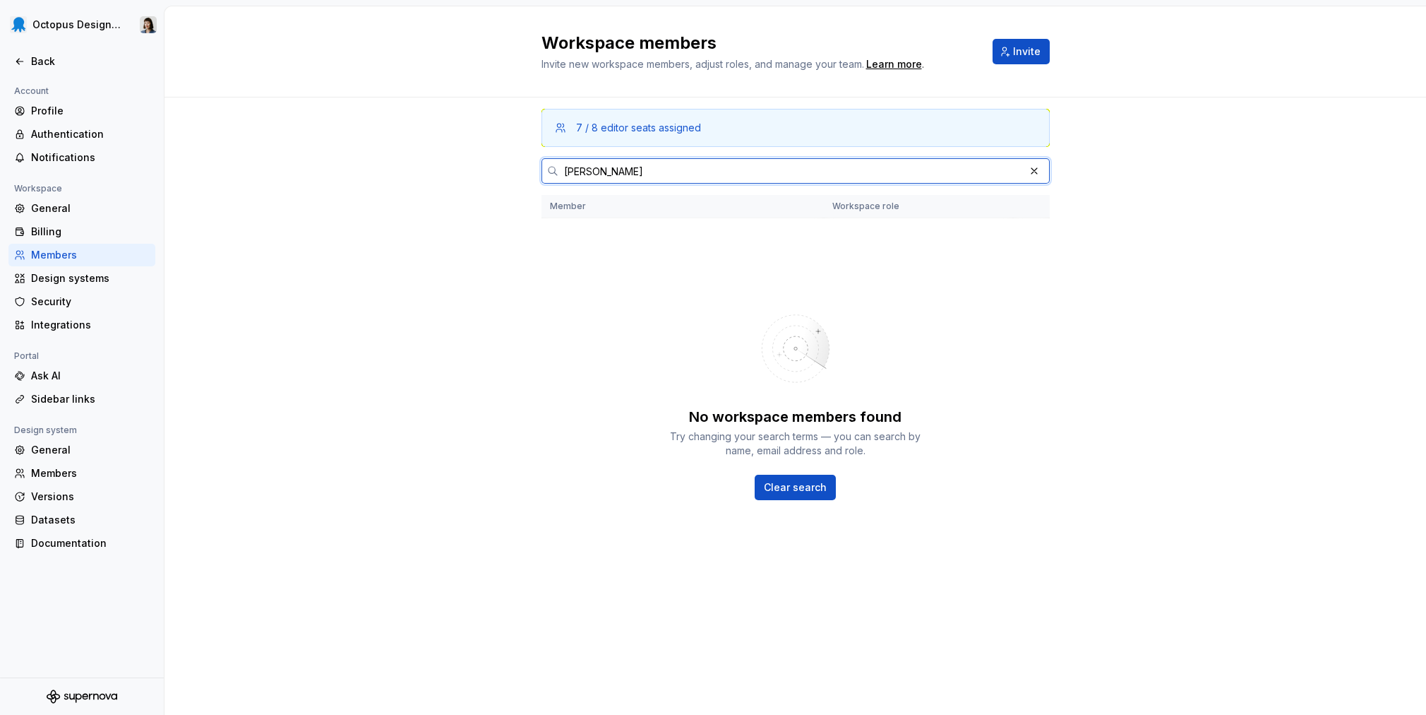
paste input ".[PERSON_NAME][EMAIL_ADDRESS][DOMAIN_NAME]"
type input "[PERSON_NAME][EMAIL_ADDRESS][PERSON_NAME][DOMAIN_NAME]"
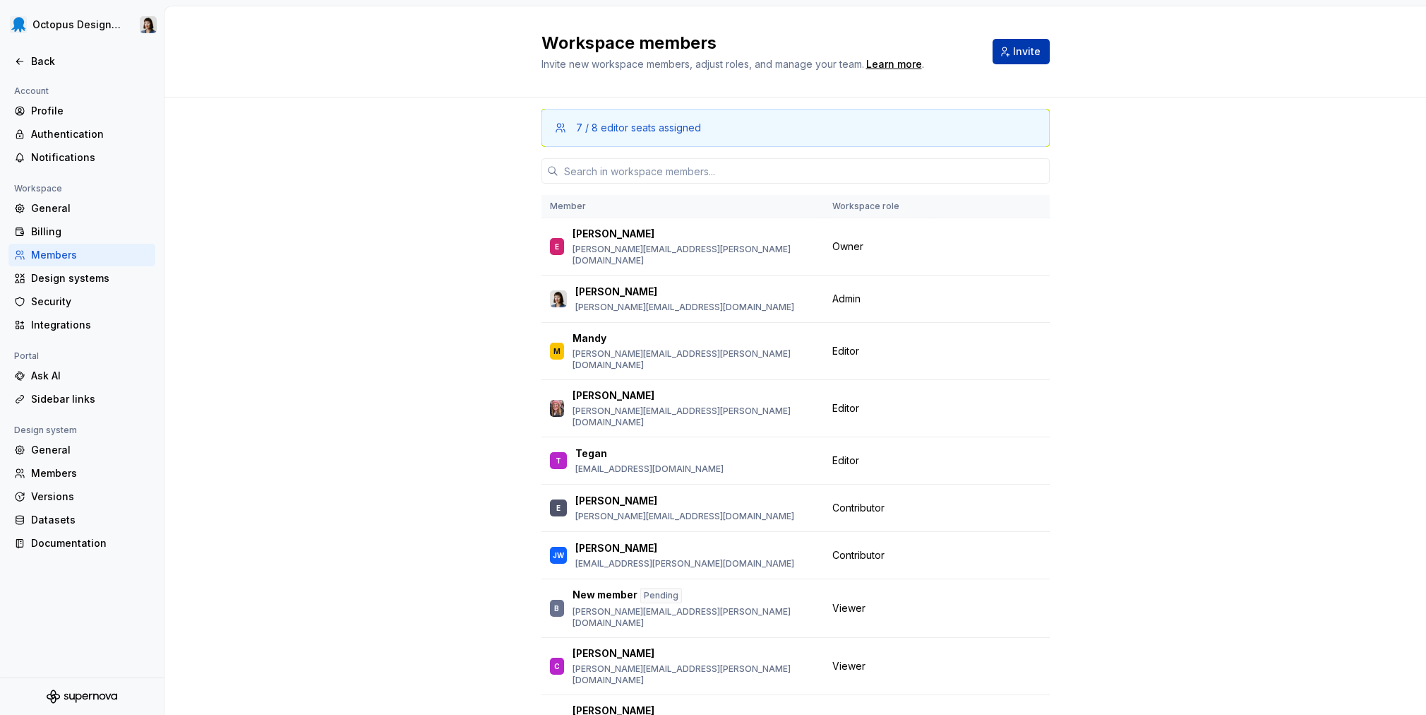
click at [1031, 56] on span "Invite" at bounding box center [1027, 51] width 28 height 14
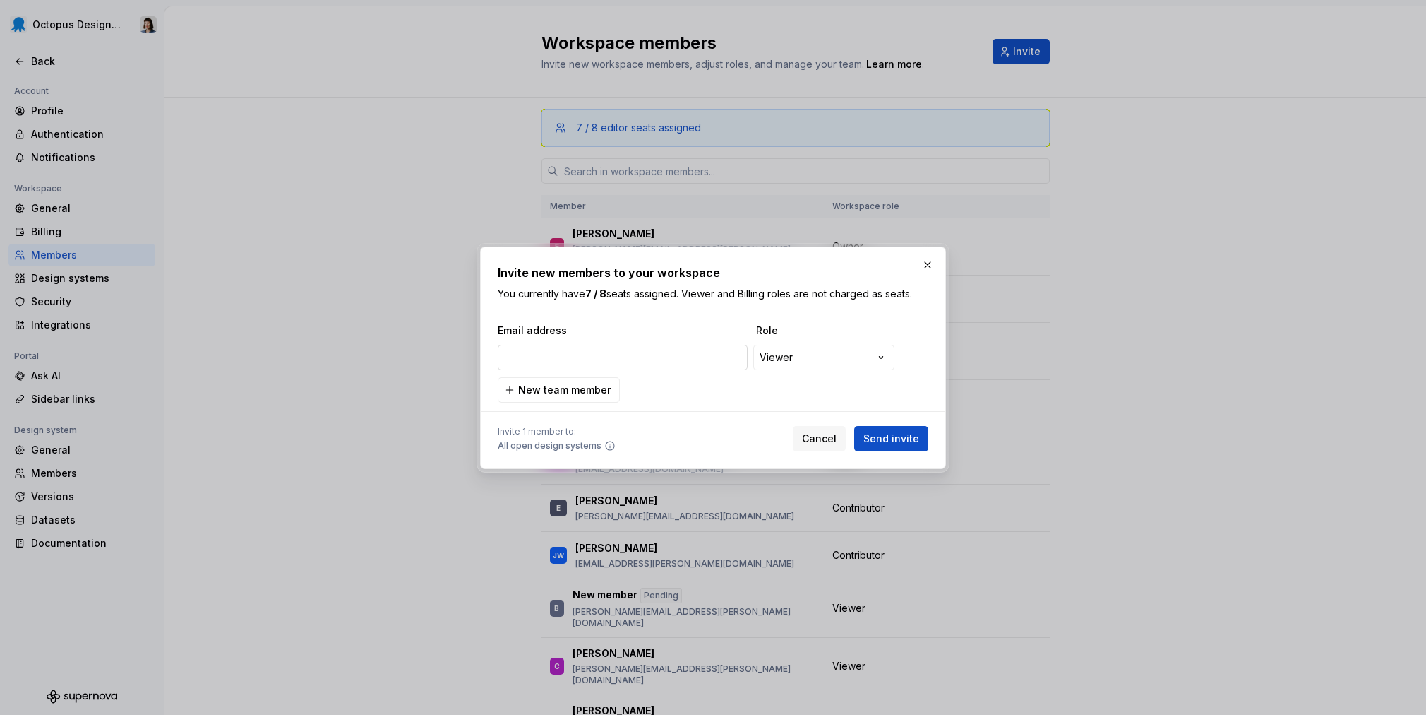
type input "[PERSON_NAME][EMAIL_ADDRESS][PERSON_NAME][DOMAIN_NAME]"
click at [848, 356] on div "**********" at bounding box center [713, 357] width 1426 height 715
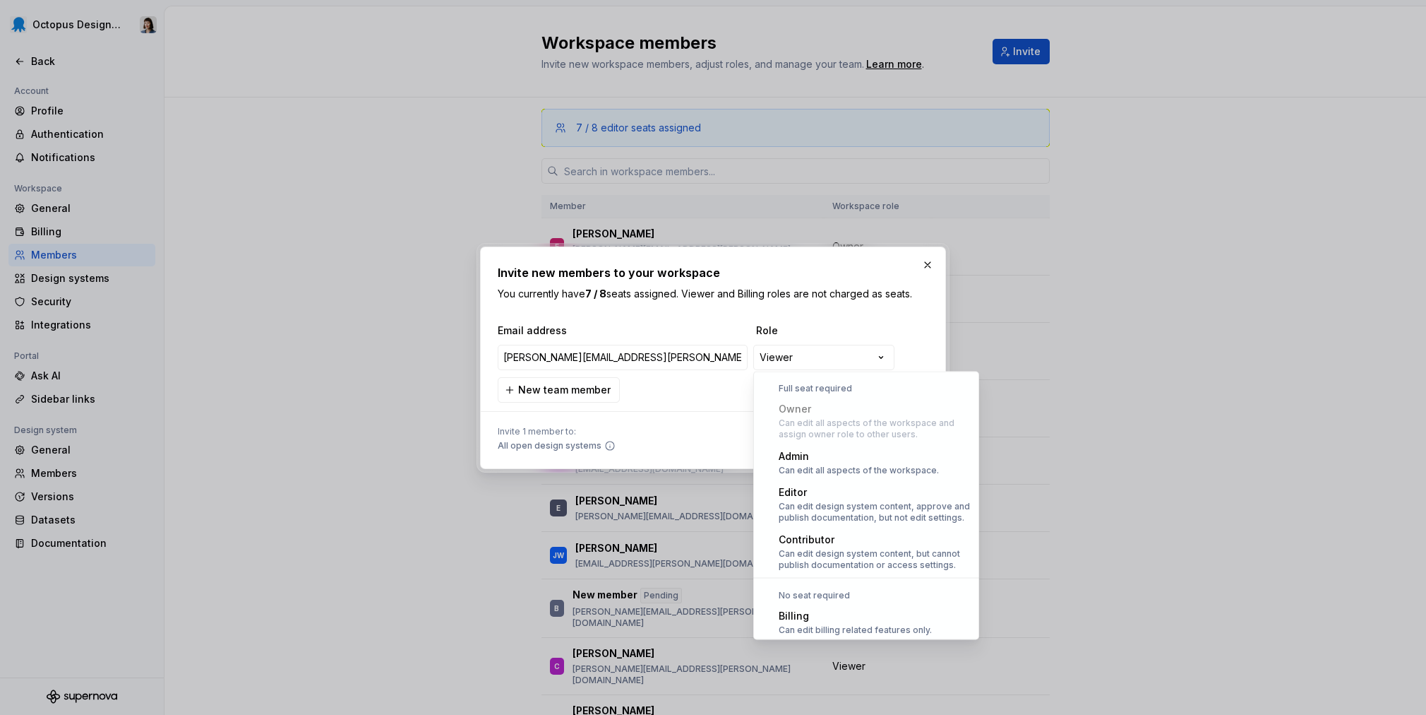
scroll to position [39, 0]
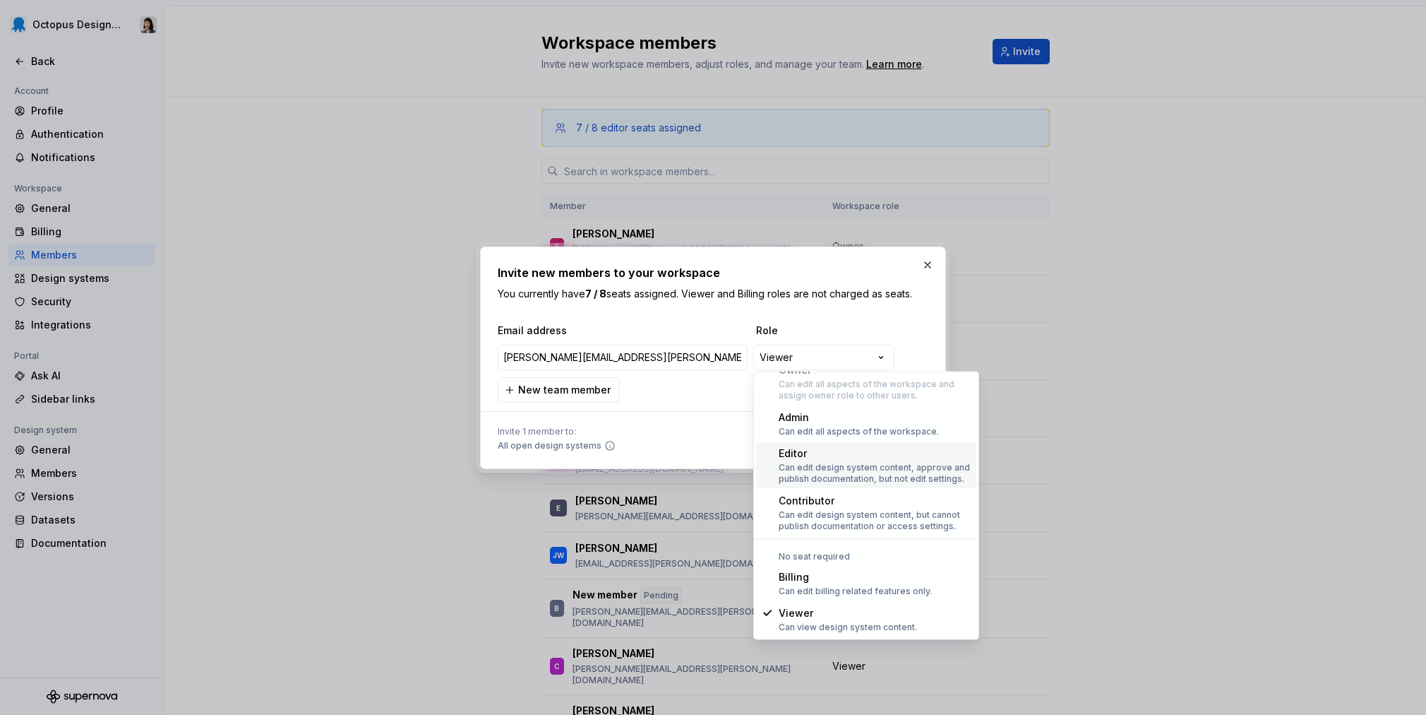
select select "*******"
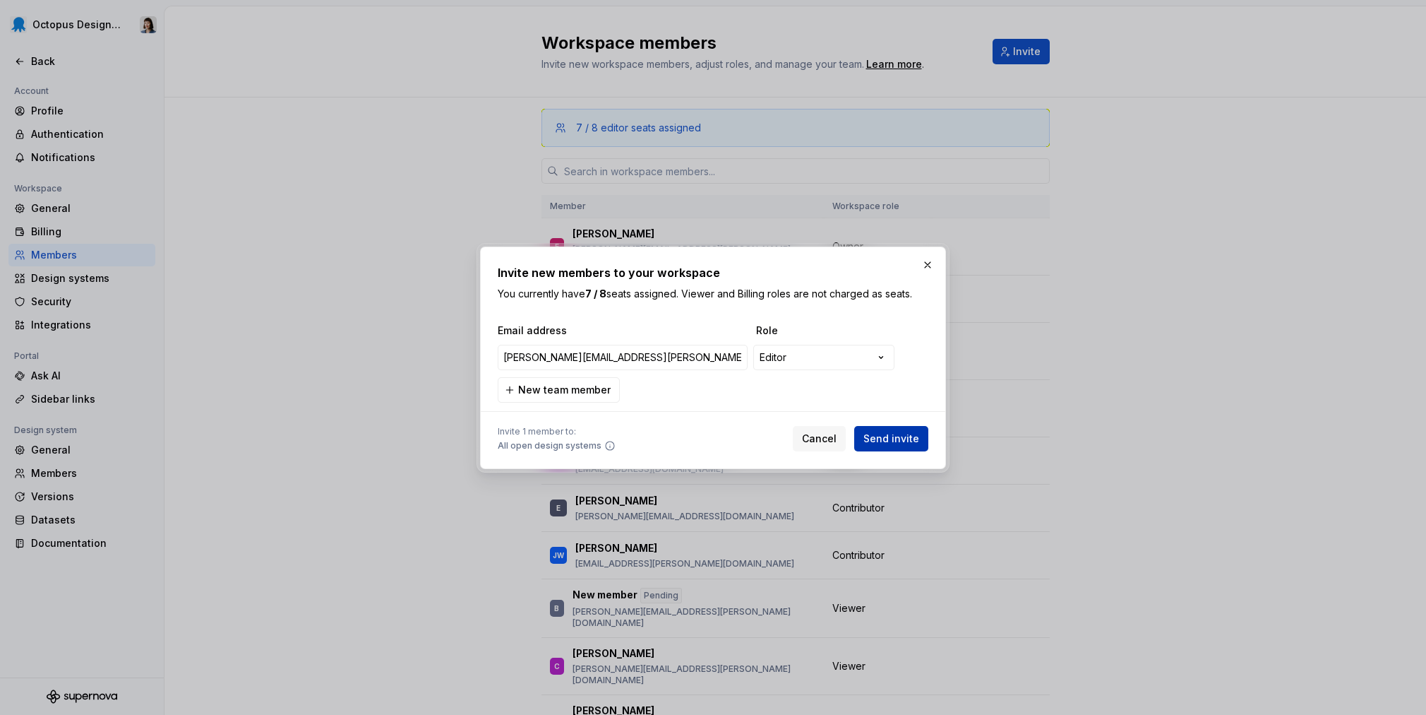
click at [904, 441] on span "Send invite" at bounding box center [892, 438] width 56 height 14
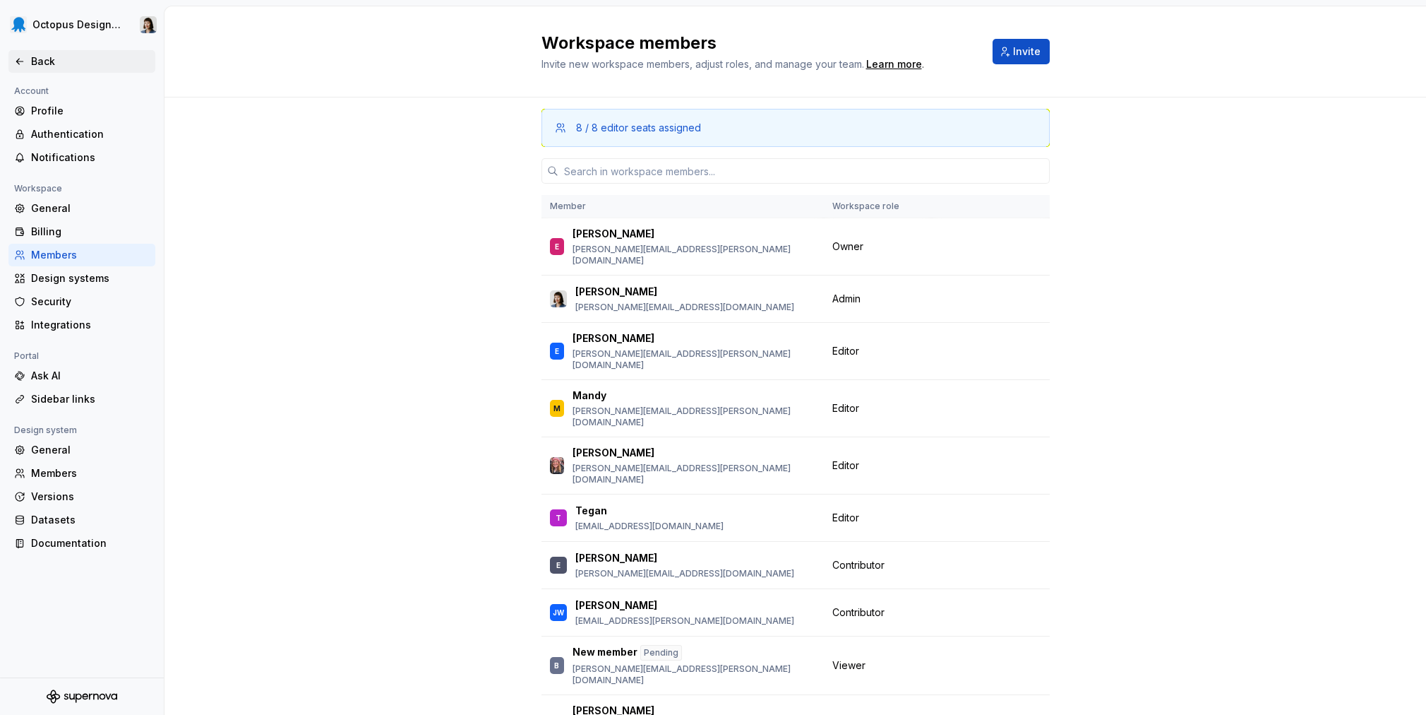
click at [52, 55] on div "Back" at bounding box center [90, 61] width 119 height 14
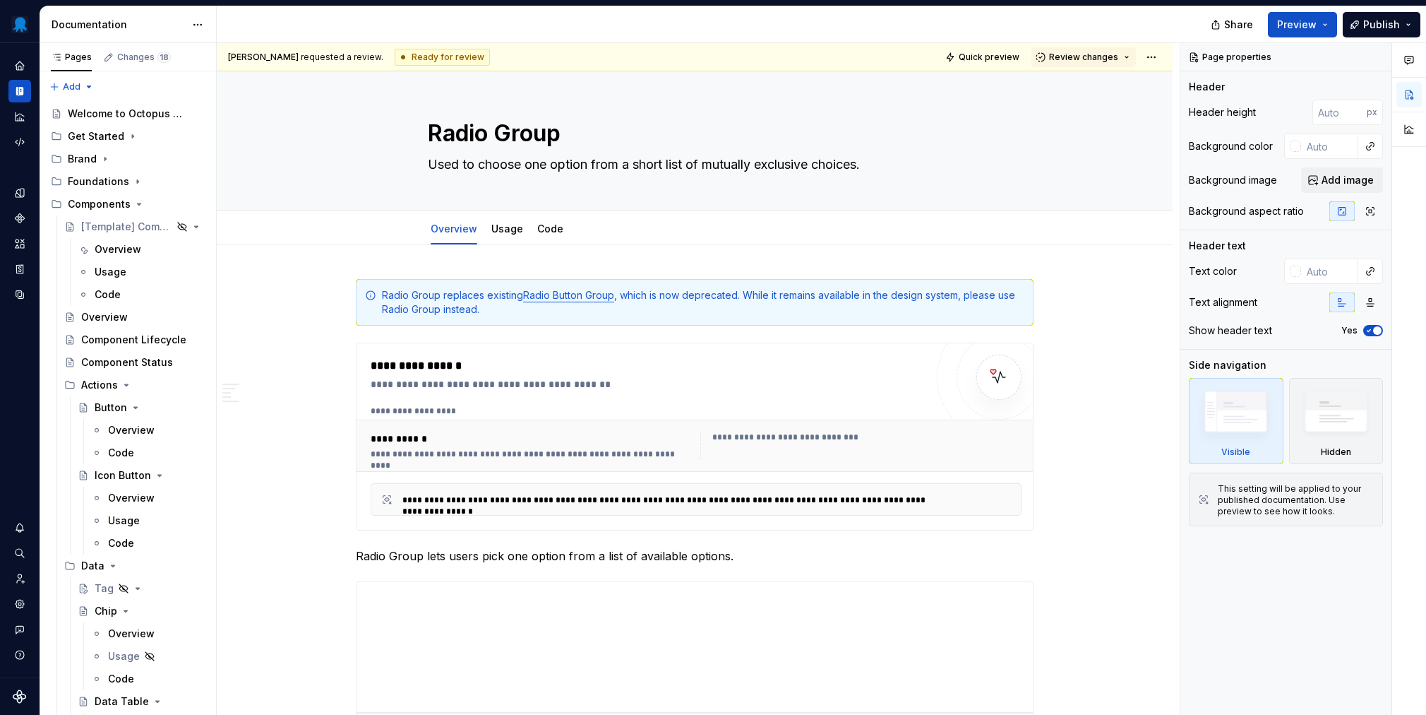
type textarea "*"
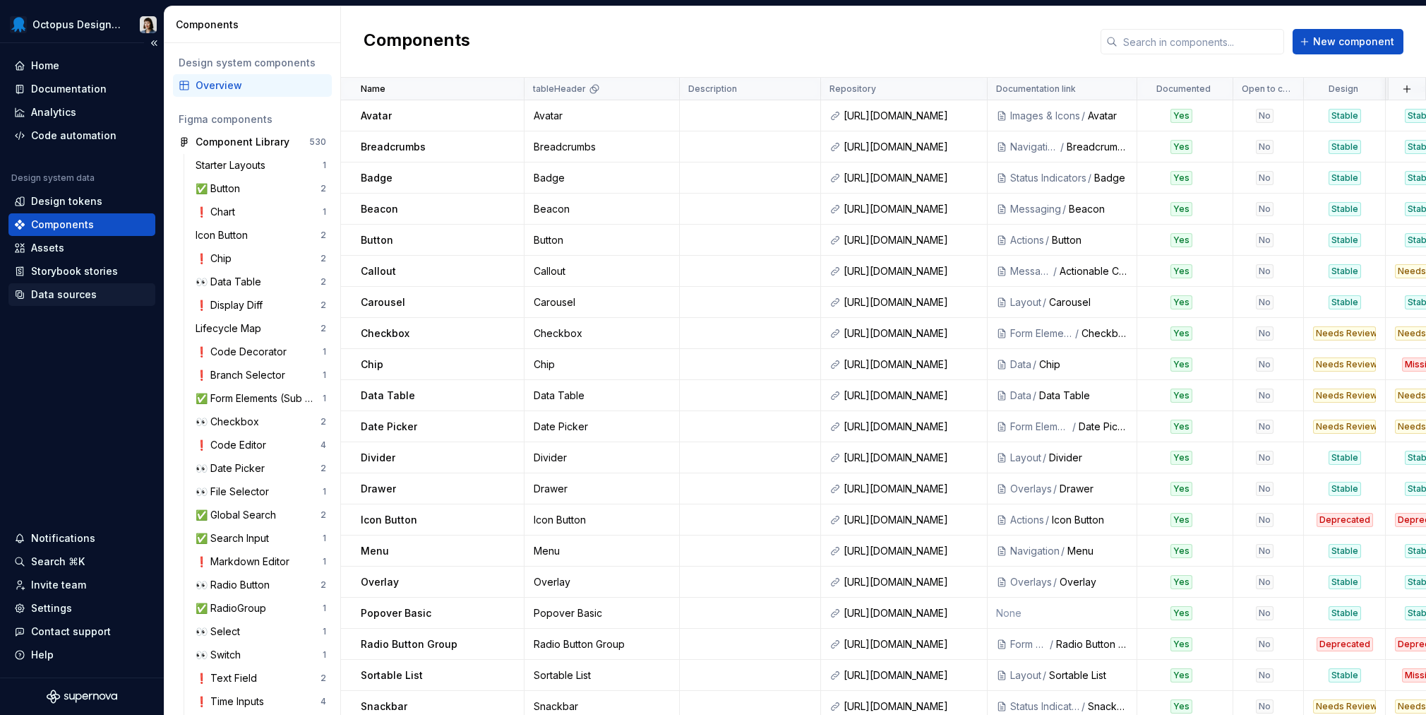
click at [72, 297] on div "Data sources" at bounding box center [64, 294] width 66 height 14
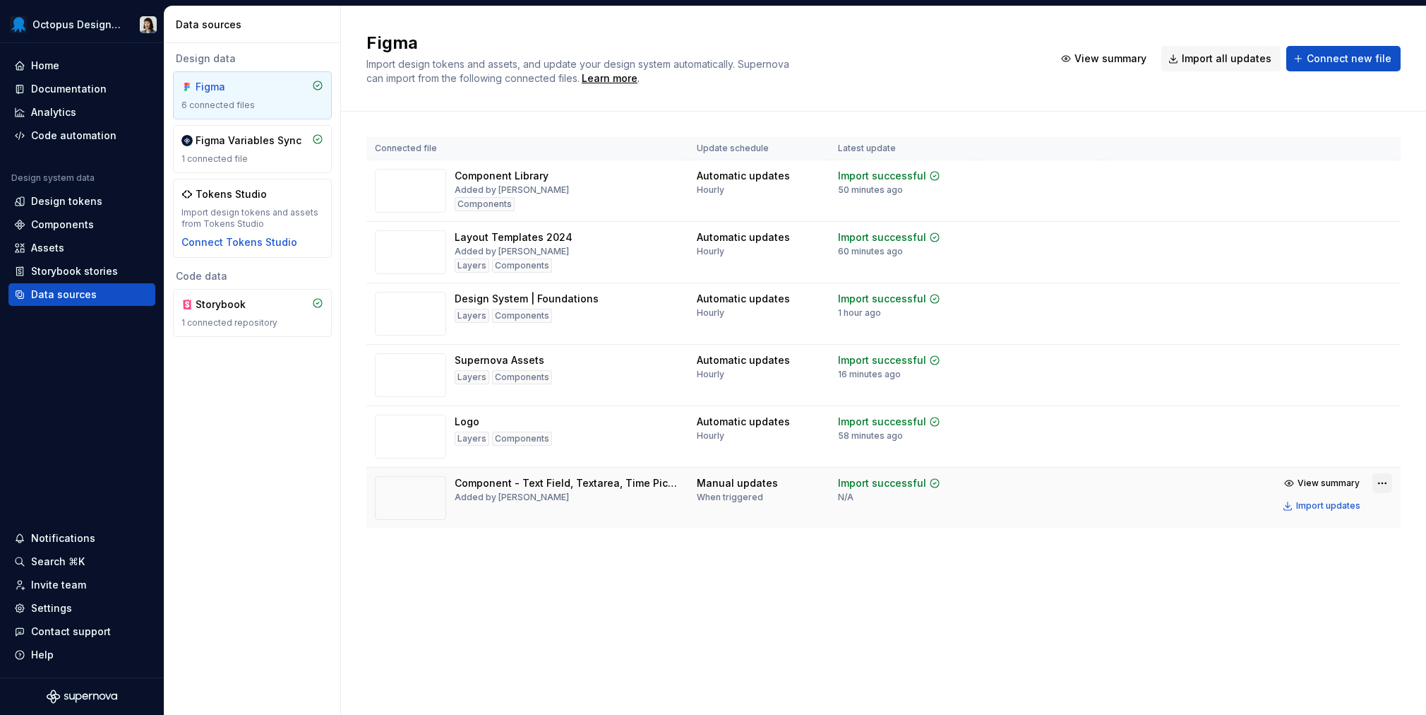
click at [1382, 485] on html "Octopus Design System Home Documentation Analytics Code automation Design syste…" at bounding box center [713, 357] width 1426 height 715
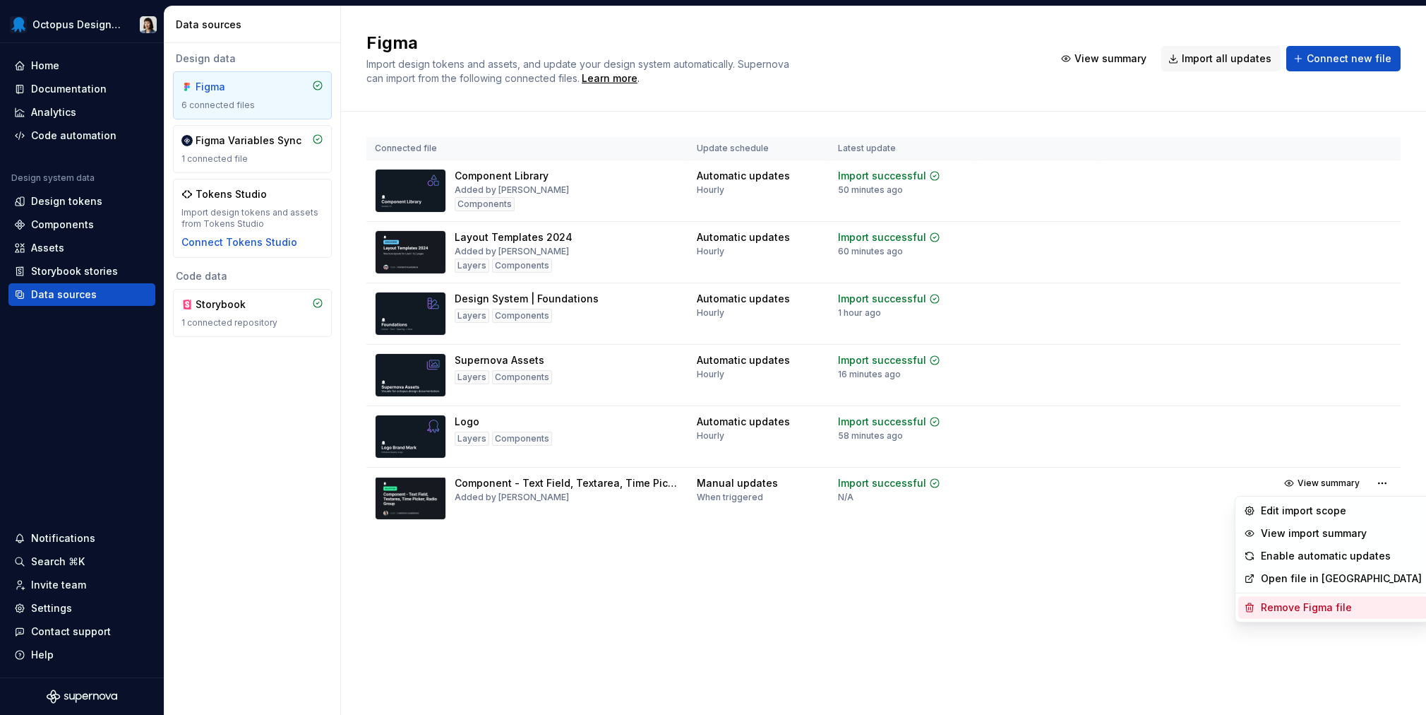
click at [1318, 604] on div "Remove Figma file" at bounding box center [1341, 607] width 161 height 14
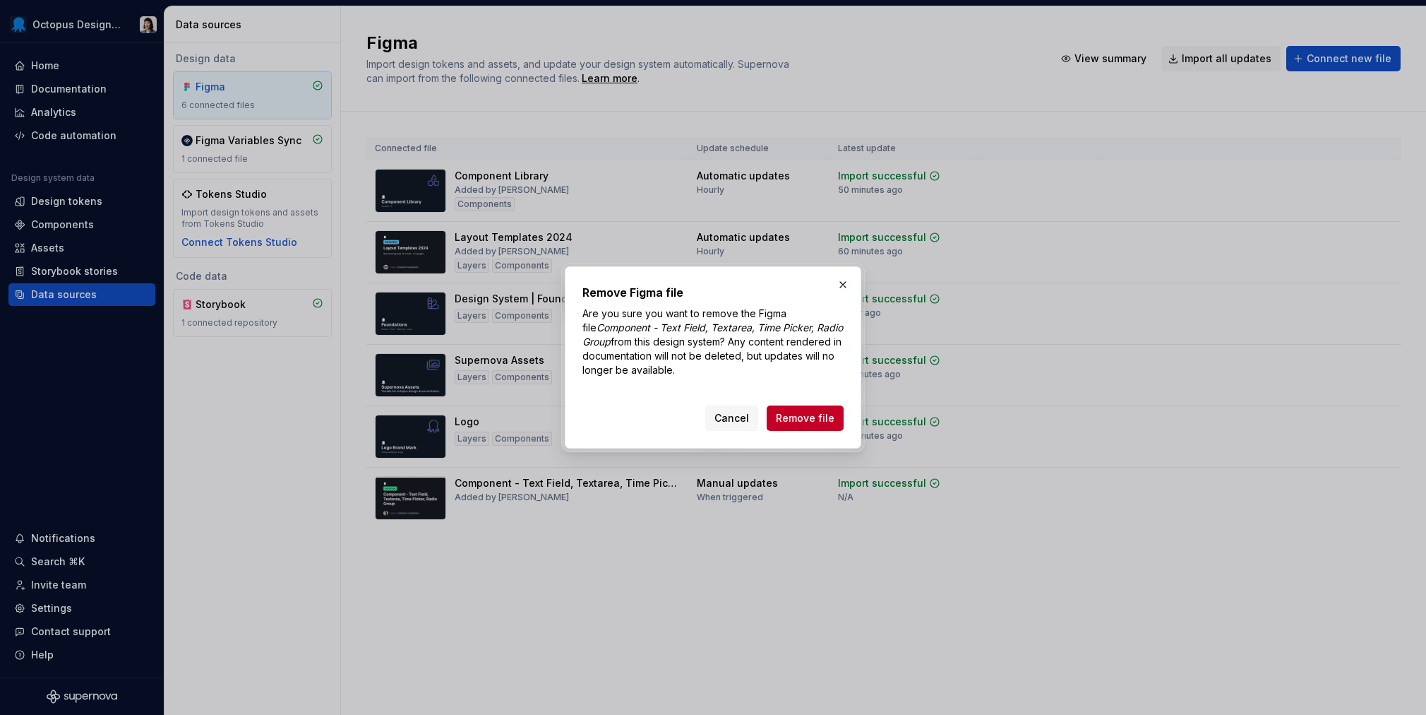
click at [821, 410] on button "Remove file" at bounding box center [805, 417] width 77 height 25
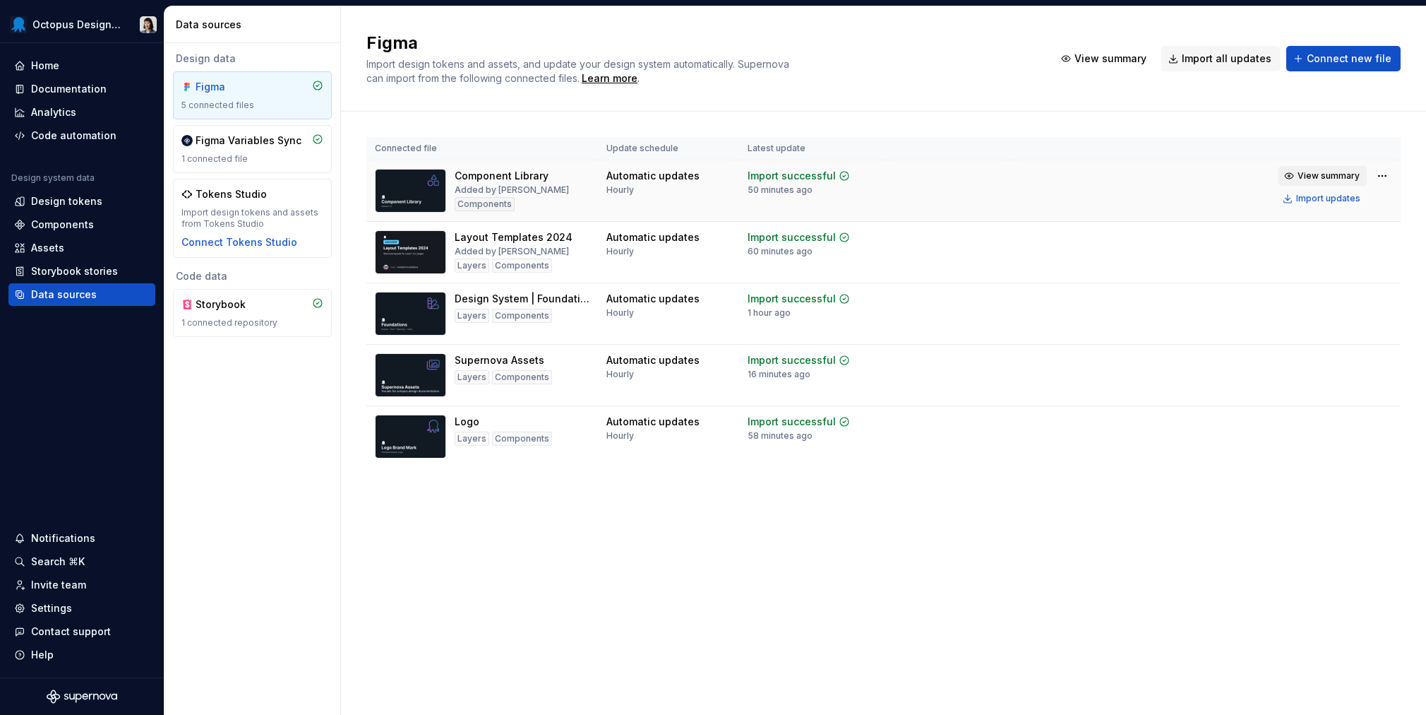
click at [1347, 179] on span "View summary" at bounding box center [1329, 175] width 62 height 11
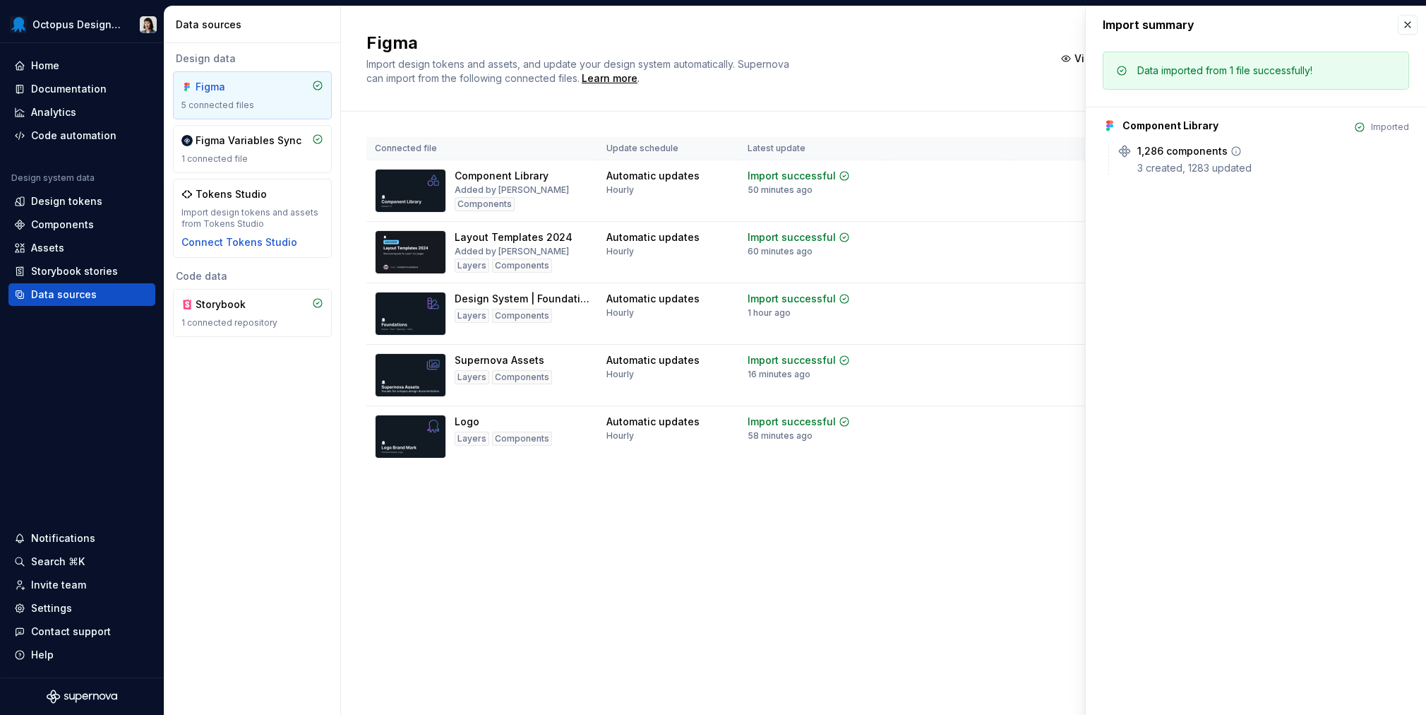
click at [1235, 152] on icon at bounding box center [1236, 150] width 11 height 11
click at [1413, 25] on button "button" at bounding box center [1408, 25] width 20 height 20
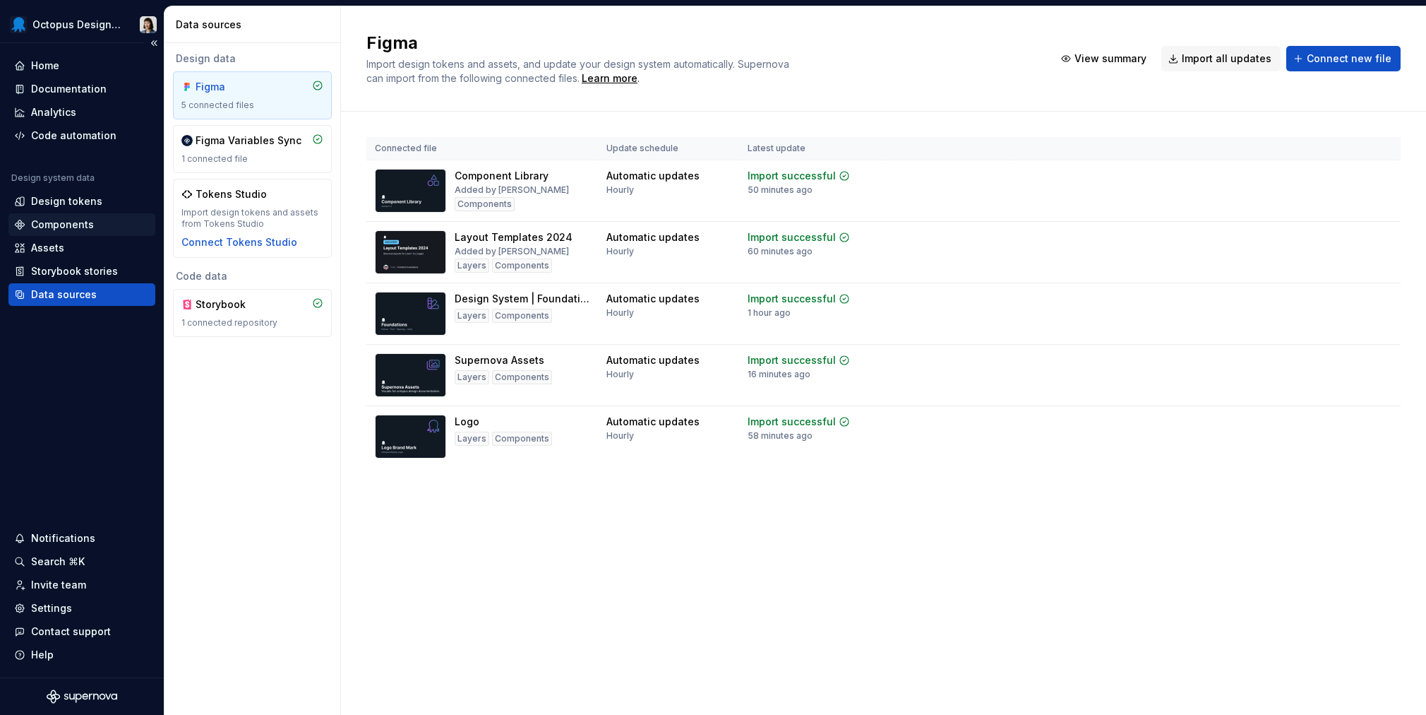
click at [78, 229] on div "Components" at bounding box center [62, 224] width 63 height 14
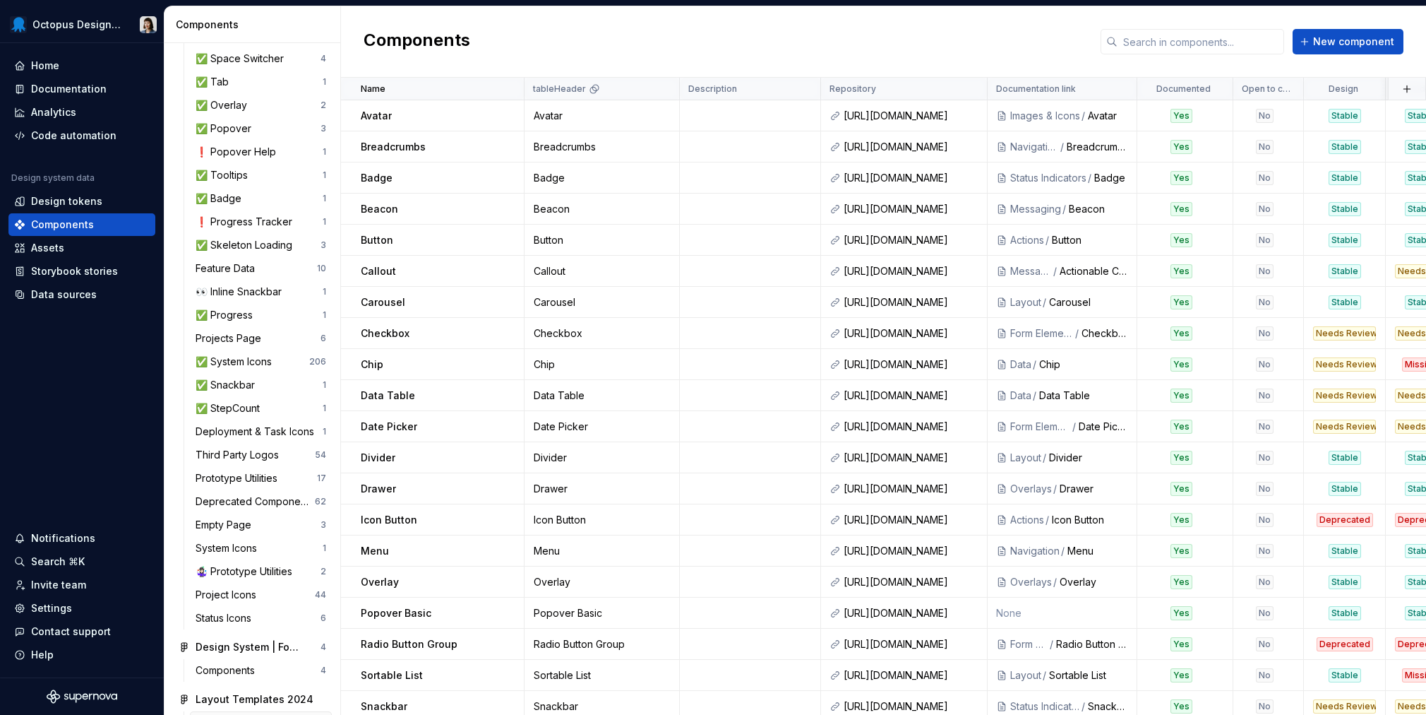
scroll to position [1347, 0]
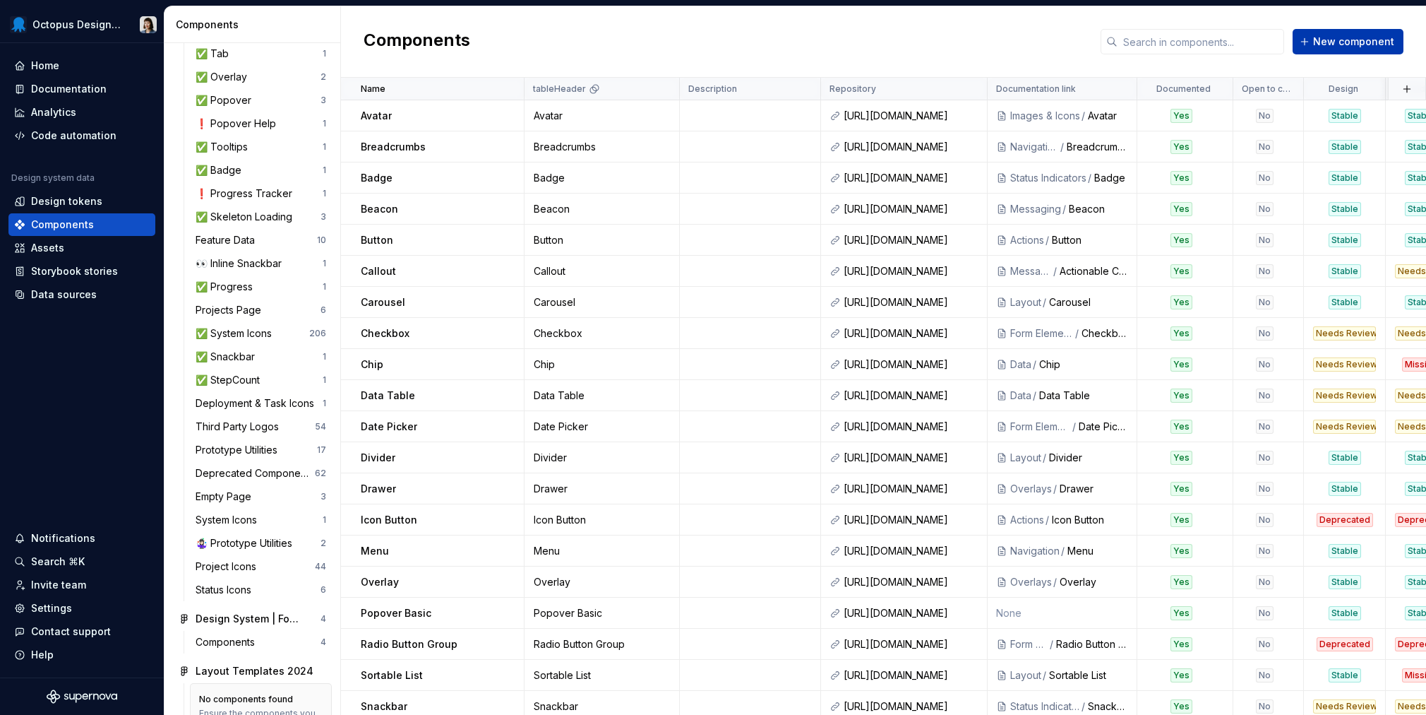
click at [1364, 47] on span "New component" at bounding box center [1353, 42] width 81 height 14
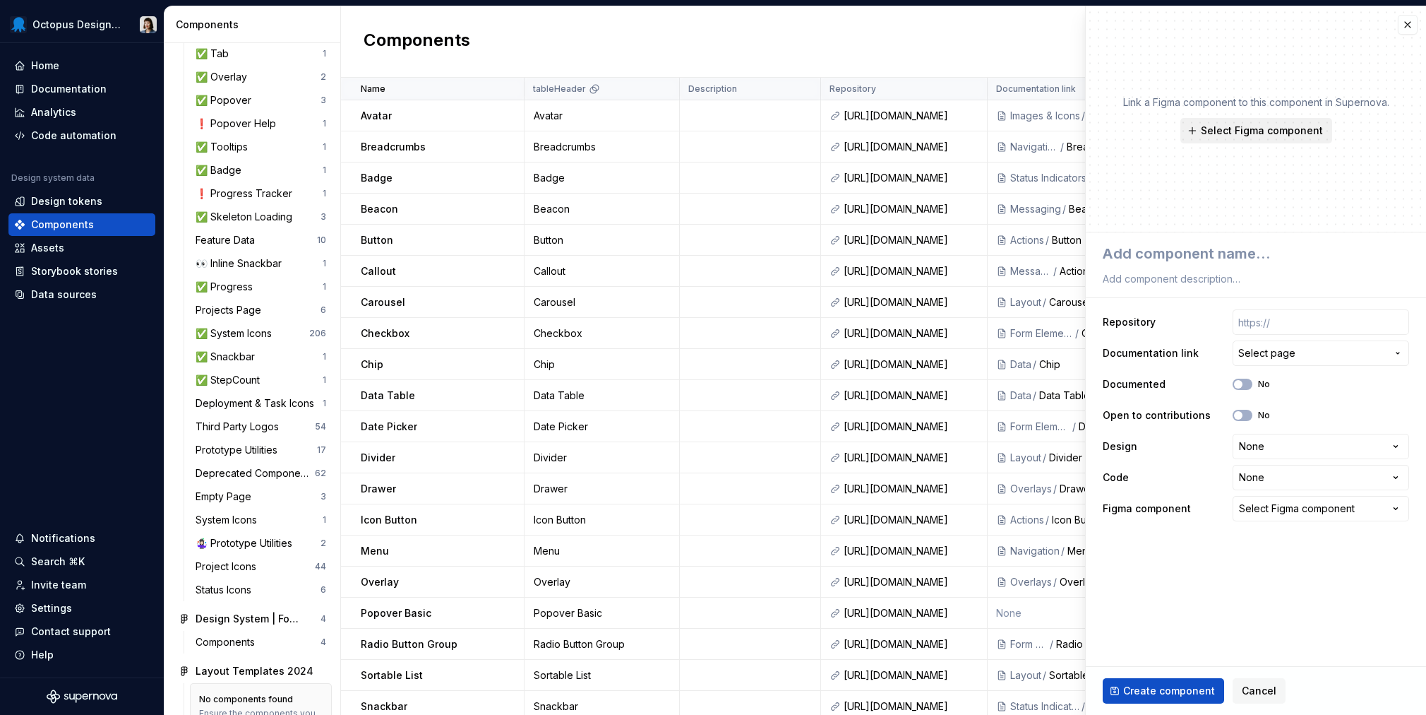
click at [1266, 137] on span "Select Figma component" at bounding box center [1262, 131] width 122 height 14
type textarea "*"
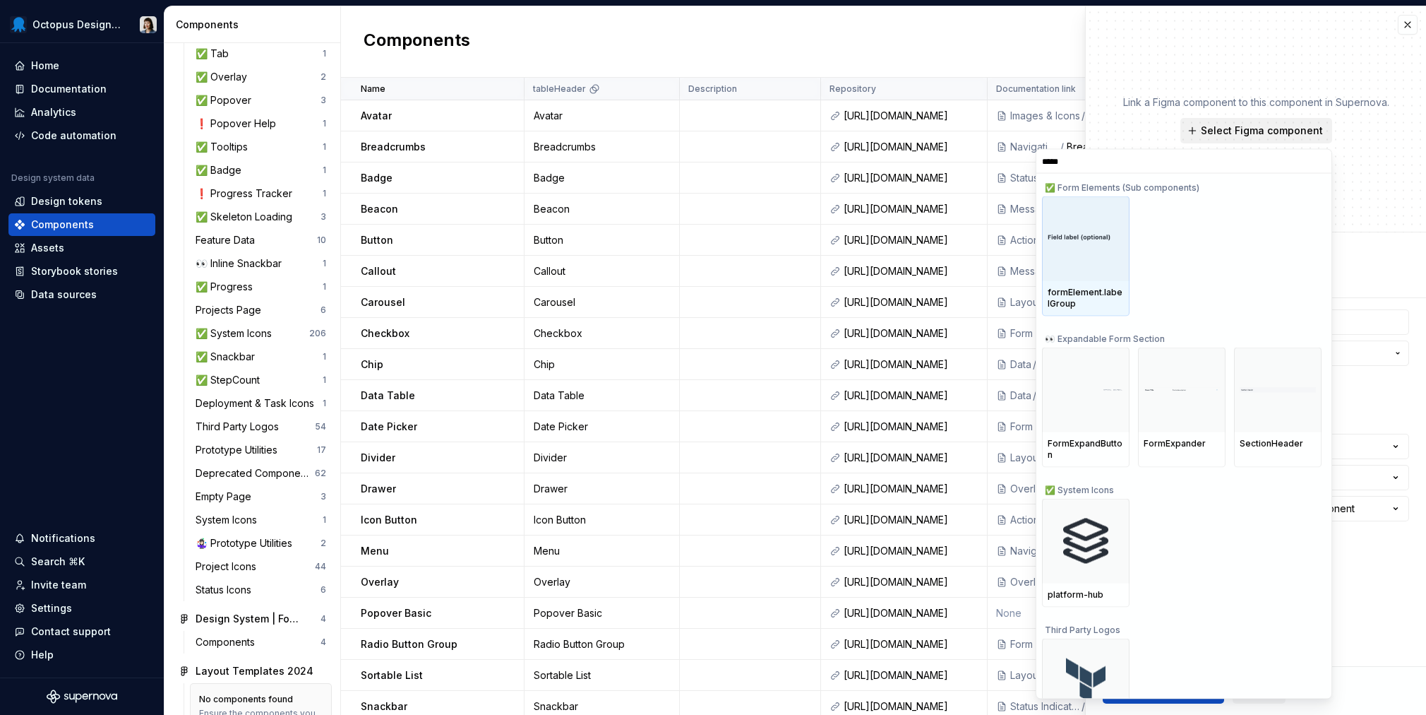
type input "******"
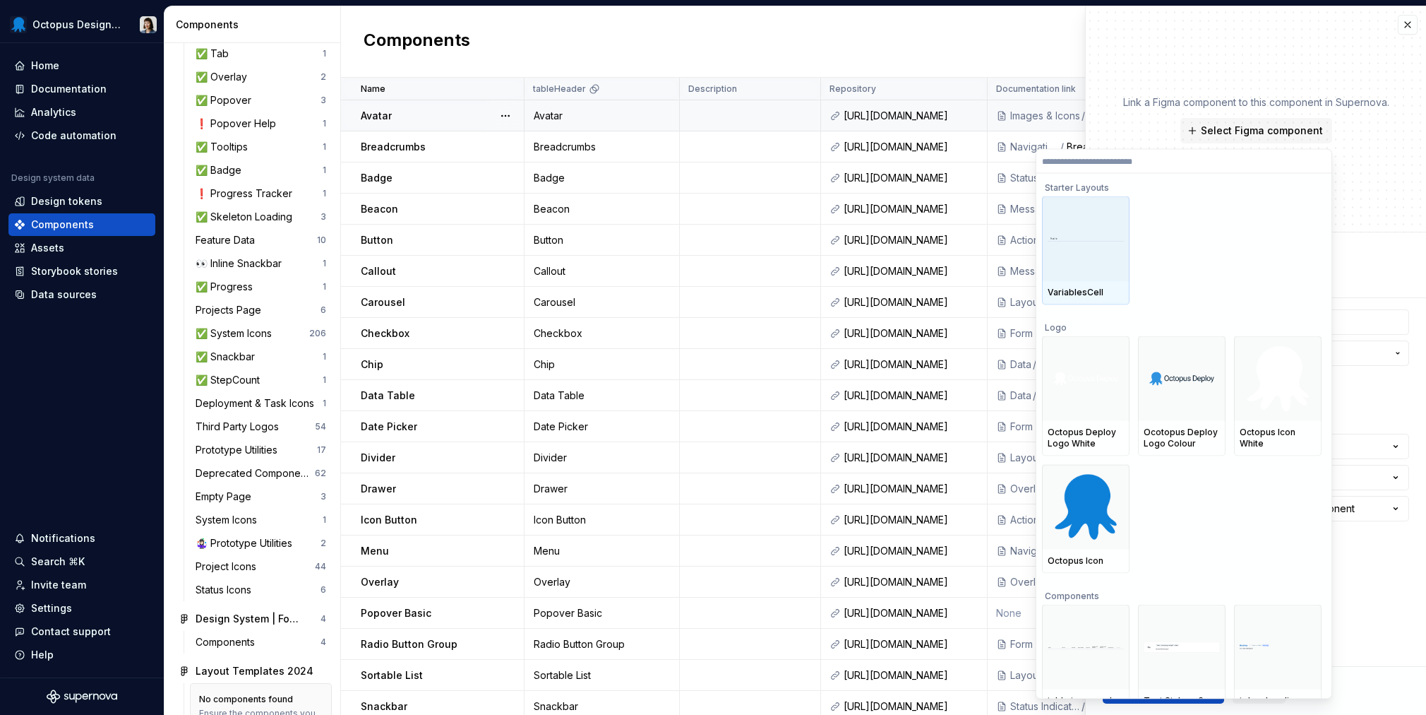
type textarea "*"
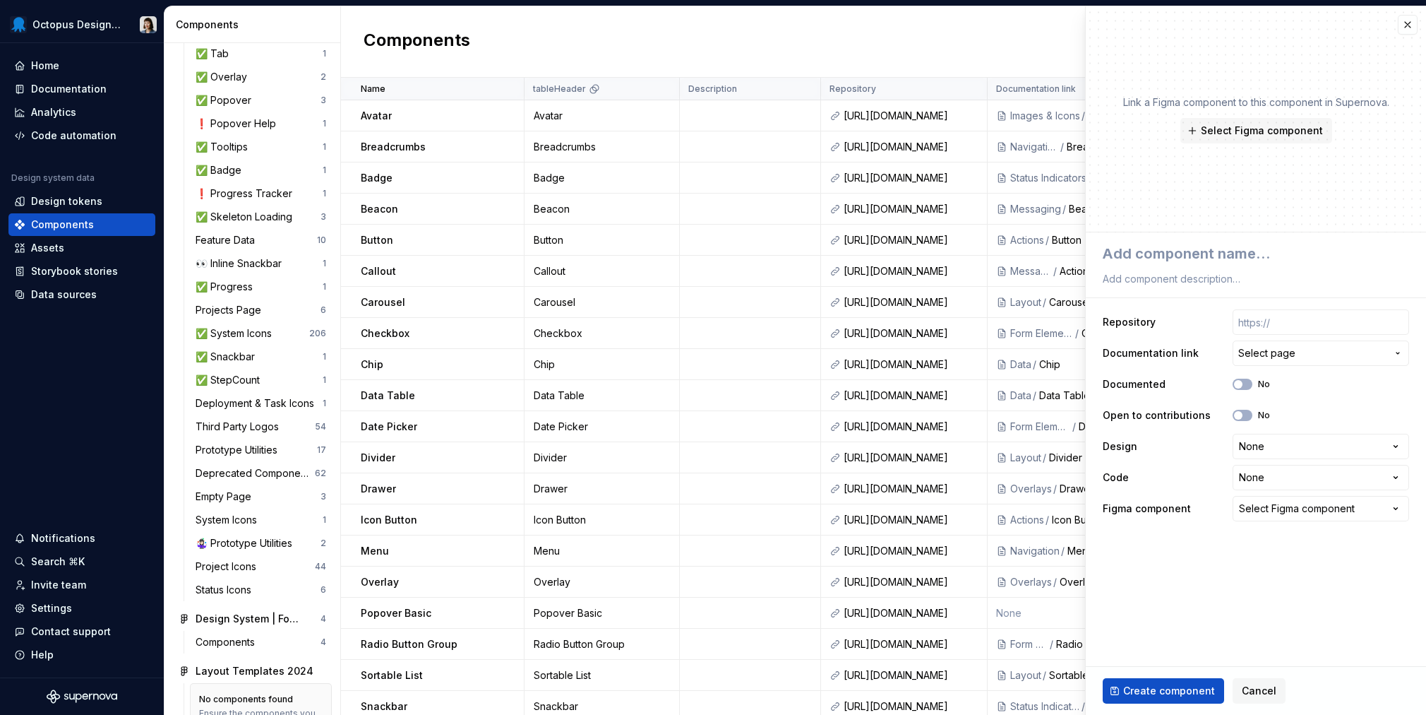
click at [1026, 60] on div "Components New component" at bounding box center [883, 41] width 1085 height 71
drag, startPoint x: 1407, startPoint y: 30, endPoint x: 1368, endPoint y: 40, distance: 40.6
click at [1407, 30] on button "button" at bounding box center [1408, 25] width 20 height 20
